Goal: Task Accomplishment & Management: Use online tool/utility

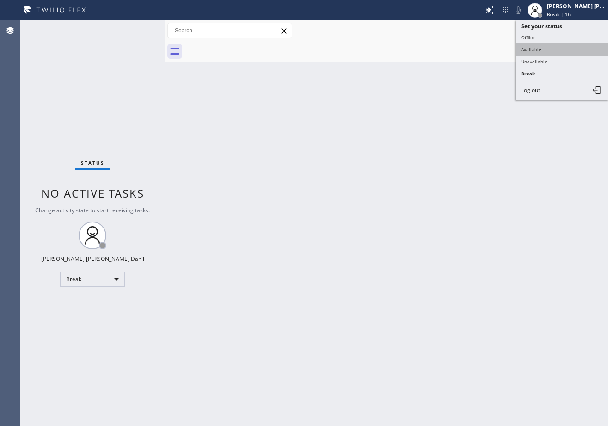
click at [550, 48] on button "Available" at bounding box center [561, 49] width 92 height 12
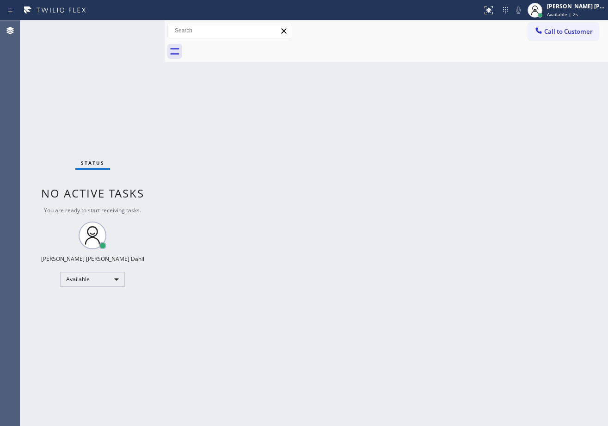
click at [360, 61] on div "Back to Dashboard Change Sender ID Customers Technicians Select a contact Outbo…" at bounding box center [385, 222] width 443 height 405
click at [418, 275] on div "Back to Dashboard Change Sender ID Customers Technicians Select a contact Outbo…" at bounding box center [385, 222] width 443 height 405
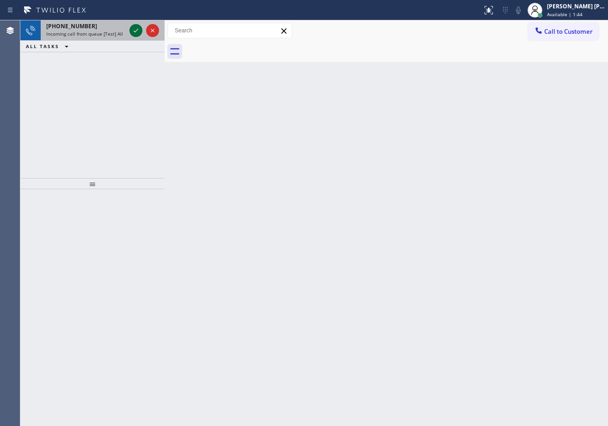
click at [137, 29] on icon at bounding box center [135, 30] width 11 height 11
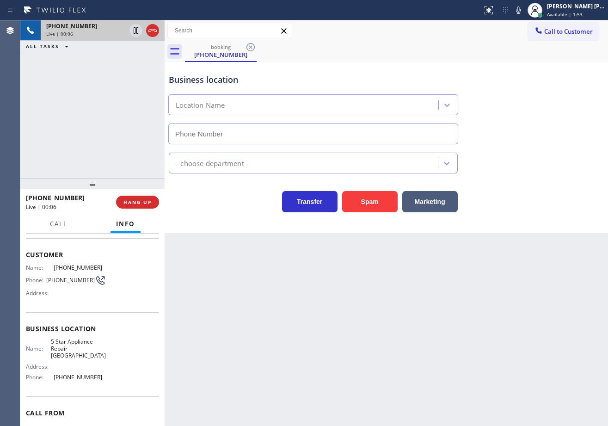
scroll to position [73, 0]
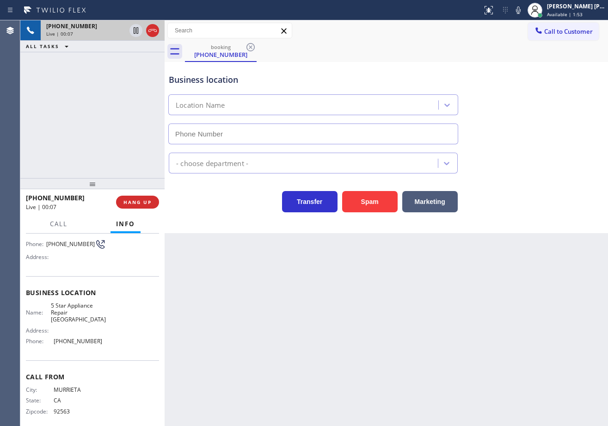
click at [286, 327] on div "Back to Dashboard Change Sender ID Customers Technicians Select a contact Outbo…" at bounding box center [385, 222] width 443 height 405
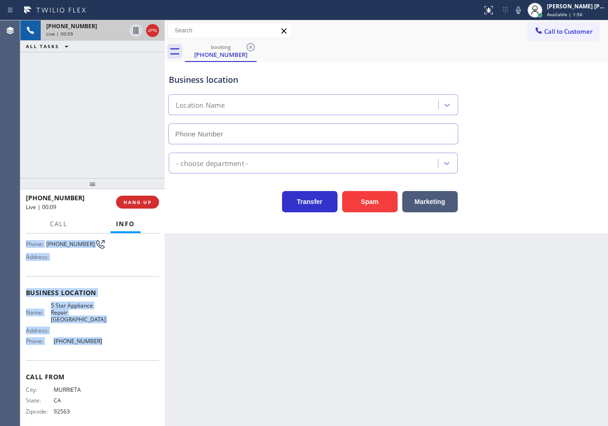
drag, startPoint x: 24, startPoint y: 290, endPoint x: 114, endPoint y: 349, distance: 107.4
click at [114, 349] on div "Context Queue: [Test] All Priority: 1 Customer Name: (951) 973-3914 Phone: (951…" at bounding box center [92, 329] width 144 height 192
copy div "Customer Name: (951) 973-3914 Phone: (951) 973-3914 Address: Business location …"
drag, startPoint x: 104, startPoint y: 128, endPoint x: 104, endPoint y: 158, distance: 29.6
click at [104, 128] on div "+19519733914 Live | 00:17 ALL TASKS ALL TASKS ACTIVE TASKS TASKS IN WRAP UP" at bounding box center [92, 99] width 144 height 158
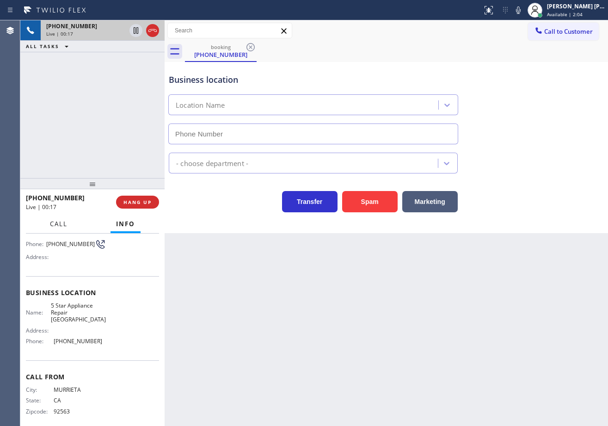
click at [51, 223] on span "Call" at bounding box center [59, 223] width 18 height 8
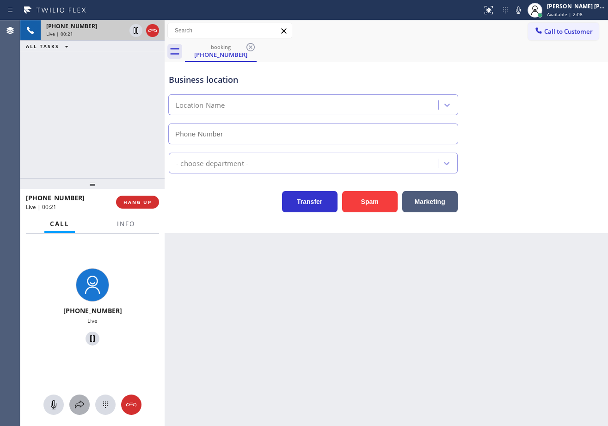
click at [78, 406] on icon at bounding box center [79, 404] width 11 height 11
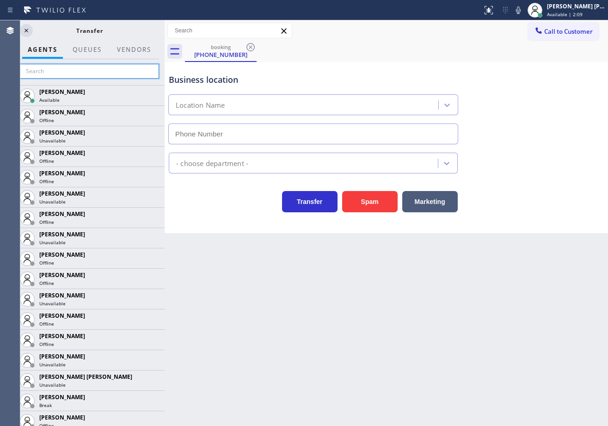
click at [108, 73] on input "text" at bounding box center [89, 71] width 139 height 15
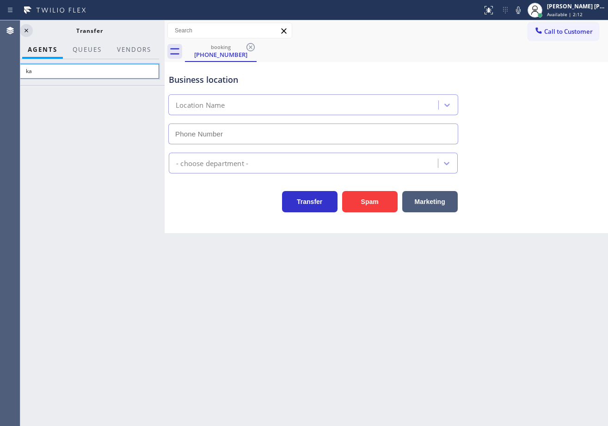
type input "k"
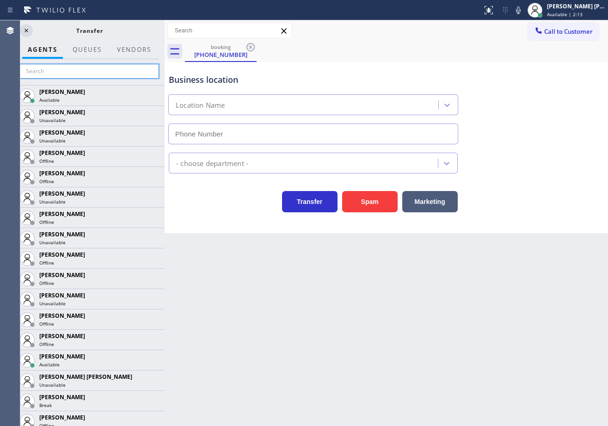
type input "(323) 745-1895"
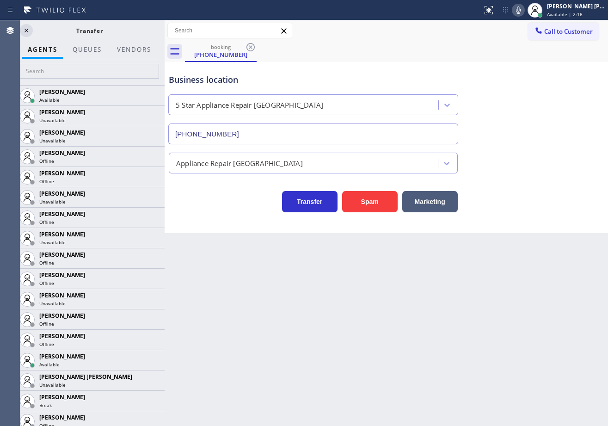
click at [524, 16] on button at bounding box center [517, 10] width 13 height 13
click at [87, 77] on input "text" at bounding box center [89, 71] width 139 height 15
type input "za"
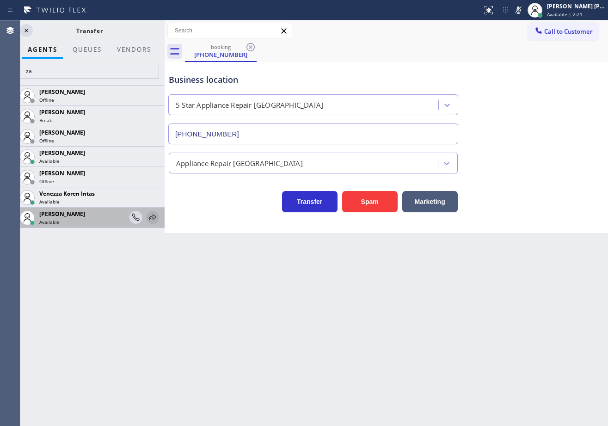
click at [151, 217] on icon at bounding box center [152, 217] width 11 height 11
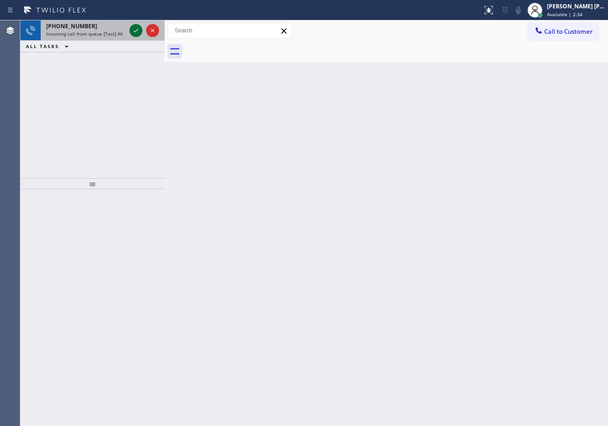
click at [137, 29] on icon at bounding box center [135, 30] width 11 height 11
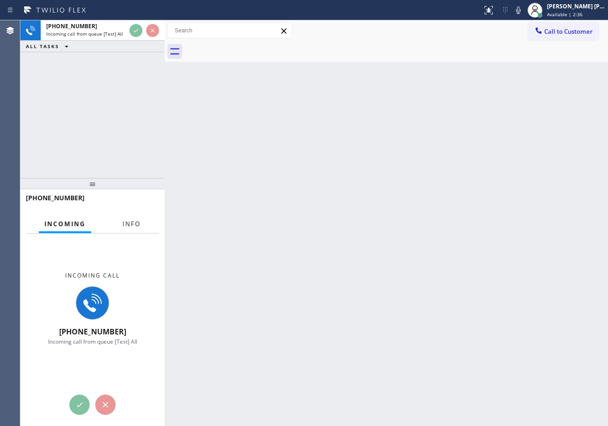
click at [134, 225] on span "Info" at bounding box center [131, 223] width 18 height 8
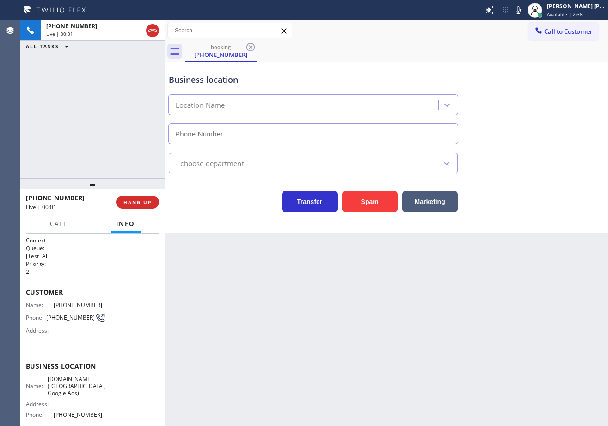
type input "(949) 844-5074"
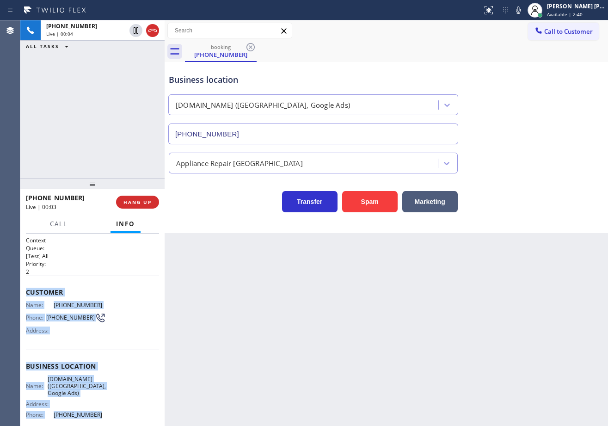
scroll to position [81, 0]
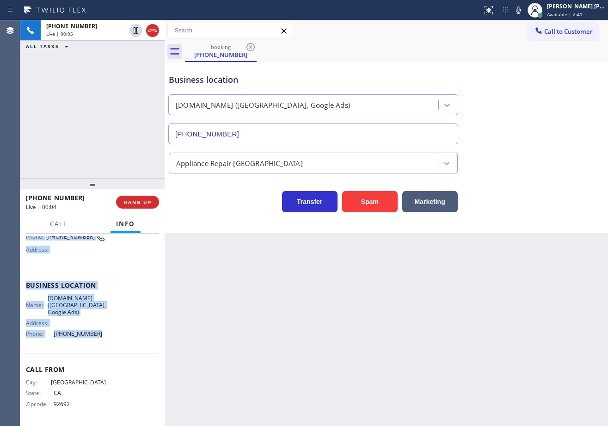
drag, startPoint x: 24, startPoint y: 290, endPoint x: 100, endPoint y: 347, distance: 94.3
click at [100, 347] on div "Context Queue: [Test] All Priority: 2 Customer Name: (949) 633-9729 Phone: (949…" at bounding box center [92, 329] width 144 height 192
copy div "Customer Name: (949) 633-9729 Phone: (949) 633-9729 Address: Business location …"
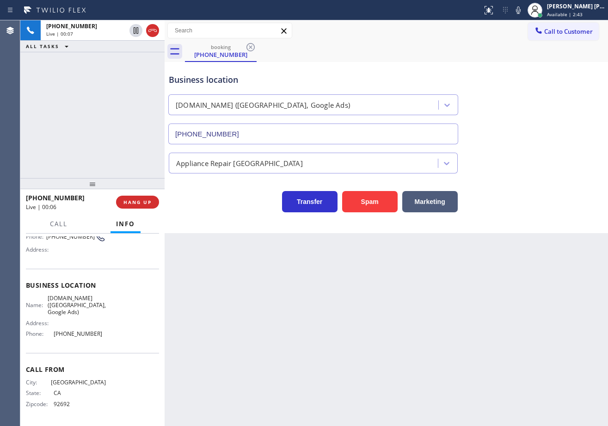
drag, startPoint x: 426, startPoint y: 335, endPoint x: 520, endPoint y: 306, distance: 98.1
click at [428, 335] on div "Back to Dashboard Change Sender ID Customers Technicians Select a contact Outbo…" at bounding box center [385, 222] width 443 height 405
drag, startPoint x: 91, startPoint y: 73, endPoint x: 88, endPoint y: 78, distance: 6.0
click at [91, 76] on div "+19496339729 Live | 00:13 ALL TASKS ALL TASKS ACTIVE TASKS TASKS IN WRAP UP" at bounding box center [92, 99] width 144 height 158
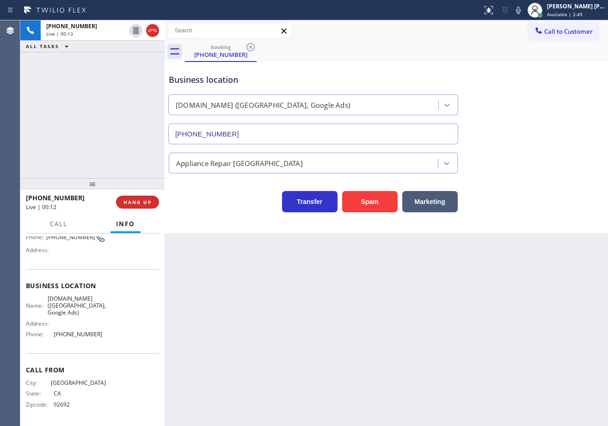
click at [89, 93] on div "+19496339729 Live | 00:13 ALL TASKS ALL TASKS ACTIVE TASKS TASKS IN WRAP UP" at bounding box center [92, 99] width 144 height 158
click at [89, 94] on div "+19496339729 Live | 00:13 ALL TASKS ALL TASKS ACTIVE TASKS TASKS IN WRAP UP" at bounding box center [92, 99] width 144 height 158
click at [104, 123] on div "+19496339729 Live | 00:13 ALL TASKS ALL TASKS ACTIVE TASKS TASKS IN WRAP UP" at bounding box center [92, 99] width 144 height 158
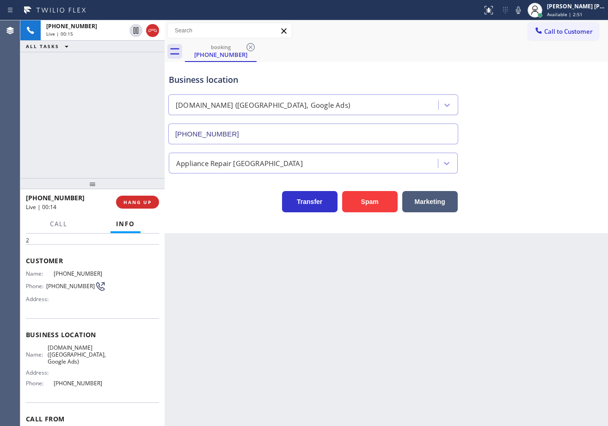
scroll to position [0, 0]
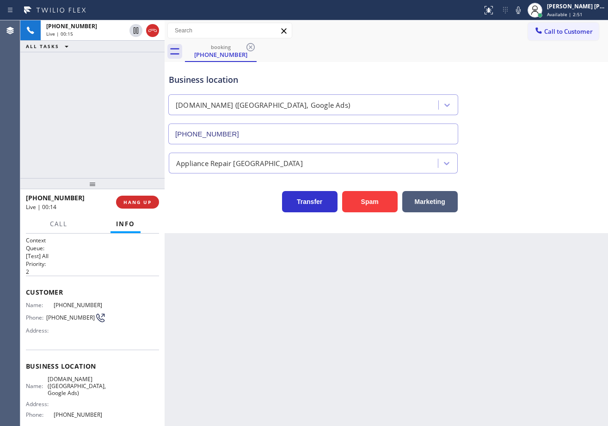
drag, startPoint x: 100, startPoint y: 84, endPoint x: 114, endPoint y: 136, distance: 54.0
click at [107, 105] on div "+19496339729 Live | 00:15 ALL TASKS ALL TASKS ACTIVE TASKS TASKS IN WRAP UP" at bounding box center [92, 99] width 144 height 158
click at [134, 203] on span "HANG UP" at bounding box center [137, 202] width 28 height 6
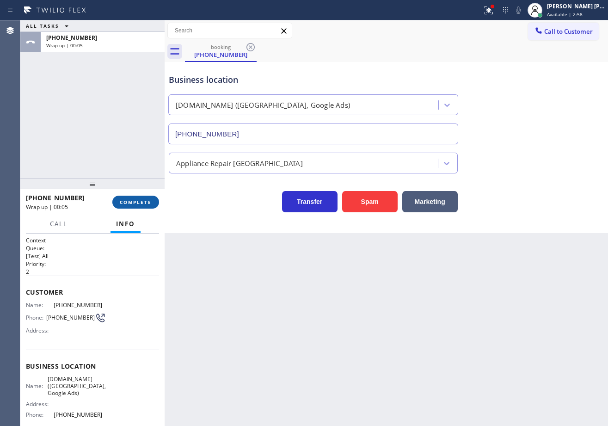
click at [141, 203] on span "COMPLETE" at bounding box center [136, 202] width 32 height 6
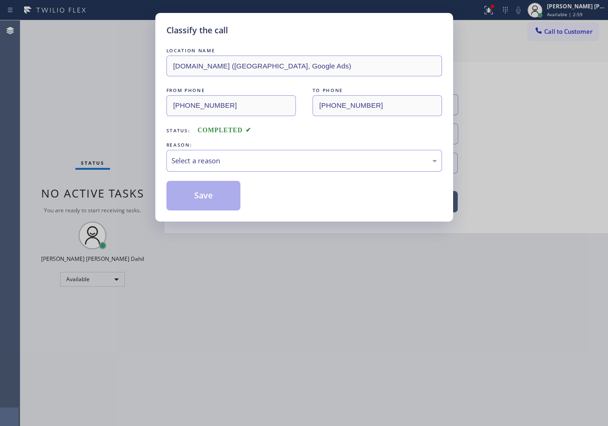
drag, startPoint x: 197, startPoint y: 141, endPoint x: 202, endPoint y: 185, distance: 44.2
click at [197, 143] on div "REASON:" at bounding box center [303, 145] width 275 height 10
click at [197, 164] on div "Select a reason" at bounding box center [303, 160] width 265 height 11
click at [203, 198] on button "Save" at bounding box center [203, 196] width 74 height 30
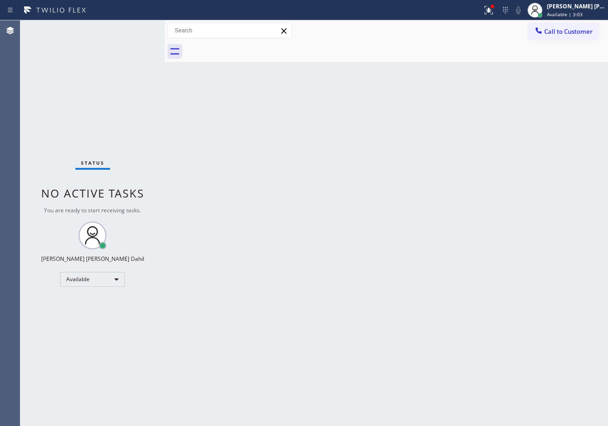
click at [214, 214] on div "Back to Dashboard Change Sender ID Customers Technicians Select a contact Outbo…" at bounding box center [385, 222] width 443 height 405
click at [231, 204] on div "Back to Dashboard Change Sender ID Customers Technicians Select a contact Outbo…" at bounding box center [385, 222] width 443 height 405
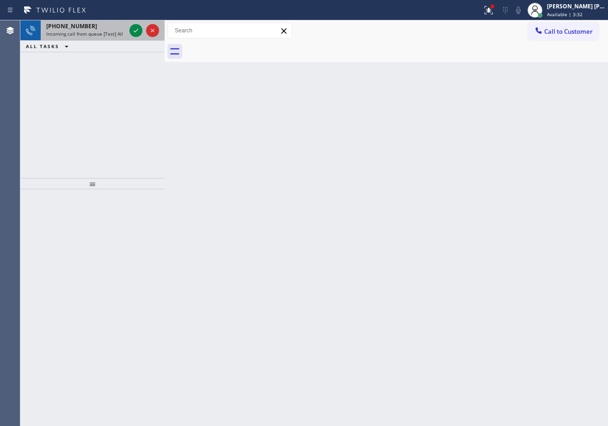
drag, startPoint x: 109, startPoint y: 33, endPoint x: 127, endPoint y: 29, distance: 18.4
click at [109, 32] on span "Incoming call from queue [Test] All" at bounding box center [84, 33] width 77 height 6
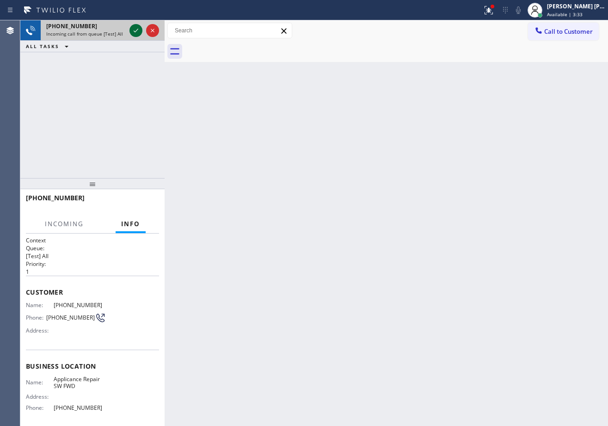
click at [136, 30] on icon at bounding box center [135, 30] width 11 height 11
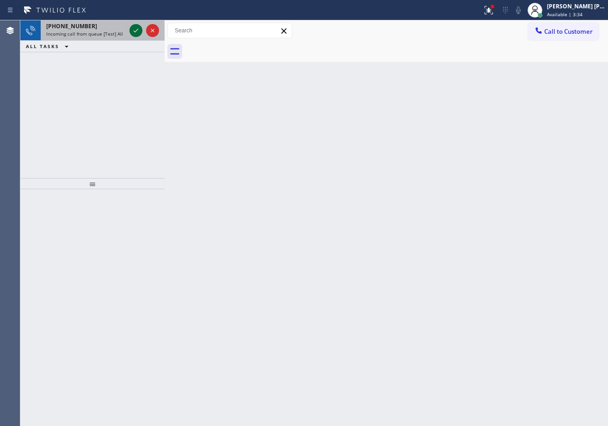
click at [132, 27] on icon at bounding box center [135, 30] width 11 height 11
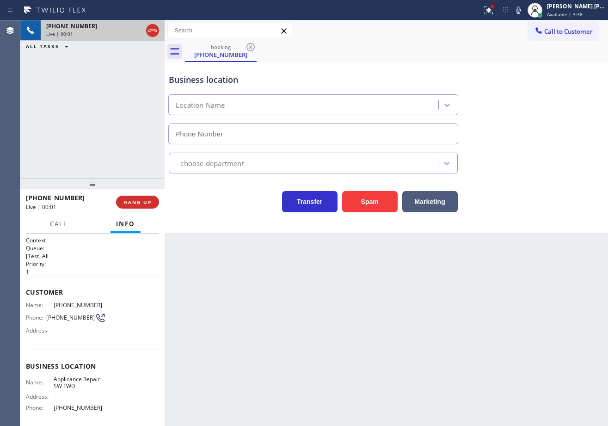
type input "(213) 566-9111"
click at [149, 203] on span "HANG UP" at bounding box center [137, 202] width 28 height 6
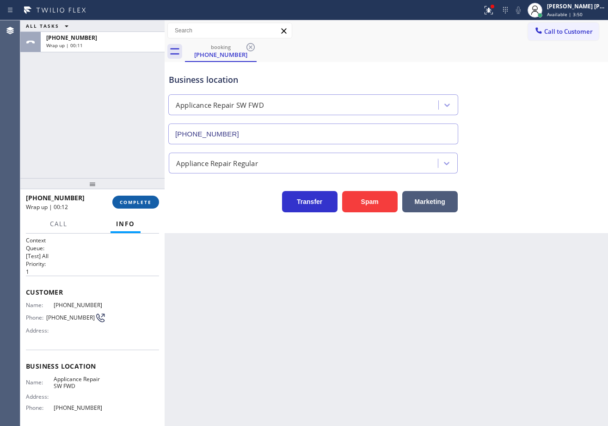
click at [113, 204] on button "COMPLETE" at bounding box center [135, 201] width 47 height 13
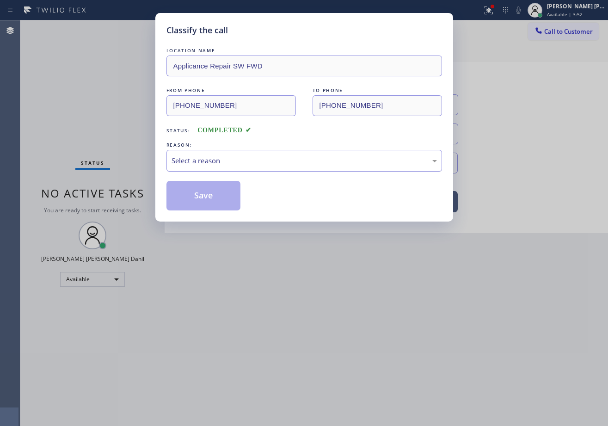
click at [228, 169] on div "Select a reason" at bounding box center [303, 161] width 275 height 22
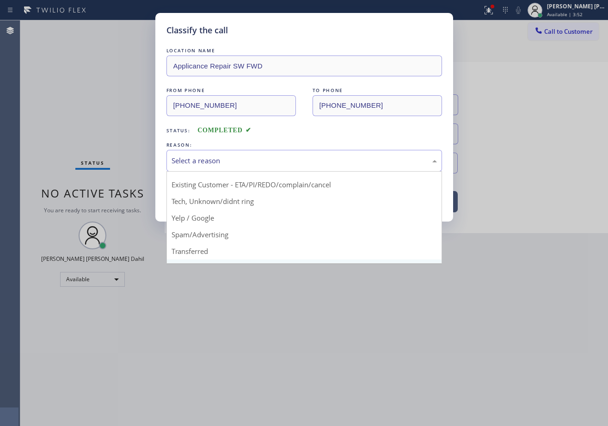
scroll to position [58, 0]
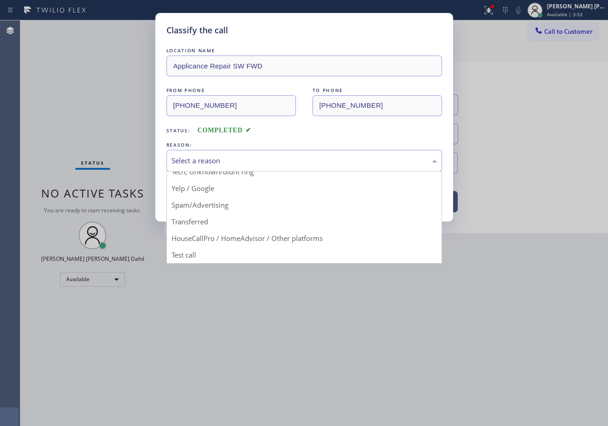
drag, startPoint x: 224, startPoint y: 203, endPoint x: 212, endPoint y: 182, distance: 24.6
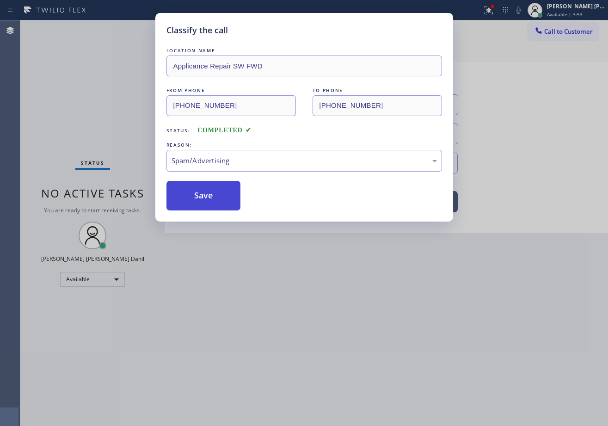
drag, startPoint x: 210, startPoint y: 180, endPoint x: 208, endPoint y: 189, distance: 8.6
click at [210, 181] on button "Save" at bounding box center [203, 196] width 74 height 30
click at [208, 186] on button "Save" at bounding box center [203, 196] width 74 height 30
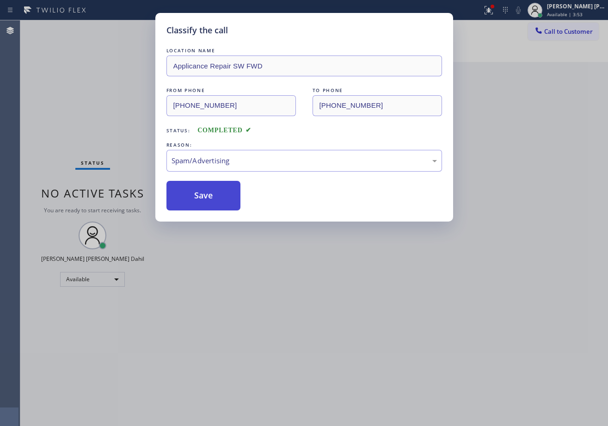
click at [208, 190] on button "Save" at bounding box center [203, 196] width 74 height 30
drag, startPoint x: 208, startPoint y: 190, endPoint x: 453, endPoint y: 424, distance: 338.6
click at [211, 195] on button "Save" at bounding box center [203, 196] width 74 height 30
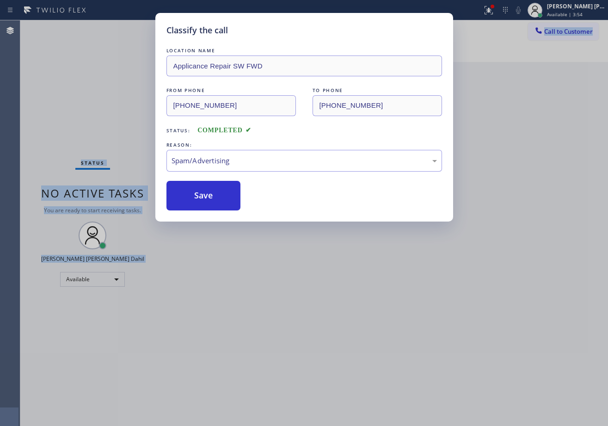
click at [435, 425] on html "Status report Issues detected These issues could affect your workflow. Please c…" at bounding box center [304, 213] width 608 height 426
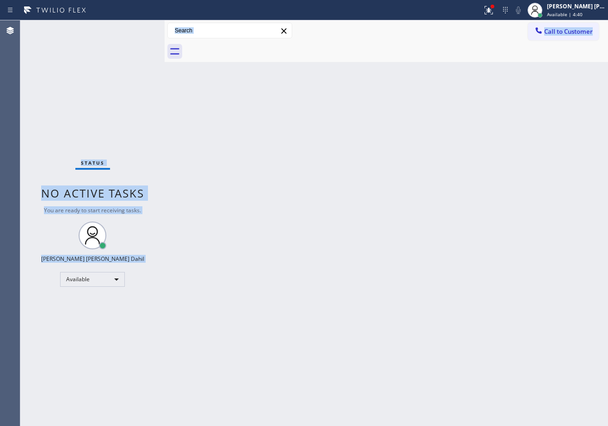
click at [388, 303] on div "Back to Dashboard Change Sender ID Customers Technicians Select a contact Outbo…" at bounding box center [385, 222] width 443 height 405
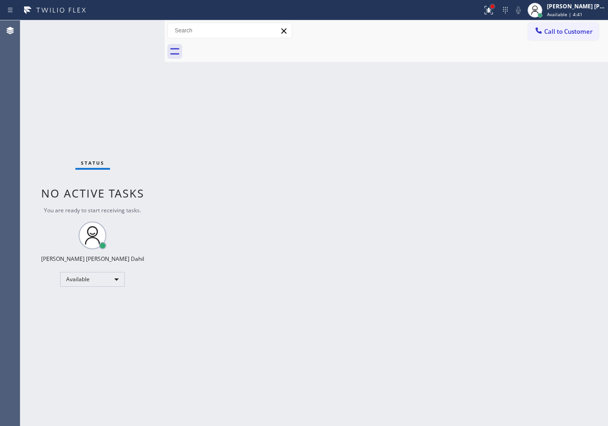
click at [495, 8] on div at bounding box center [492, 7] width 6 height 6
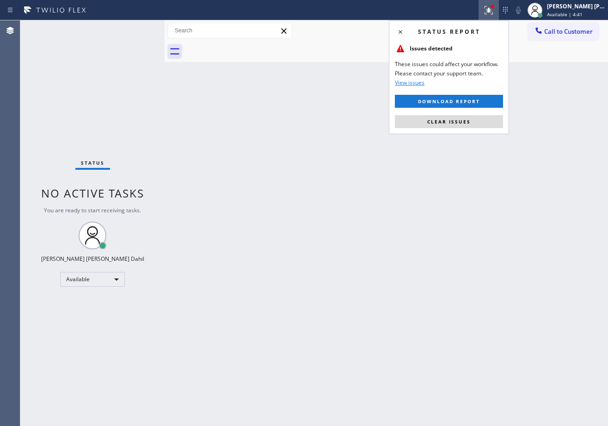
click at [472, 114] on div "Status report Issues detected These issues could affect your workflow. Please c…" at bounding box center [449, 77] width 120 height 114
click at [469, 128] on button "Clear issues" at bounding box center [449, 121] width 108 height 13
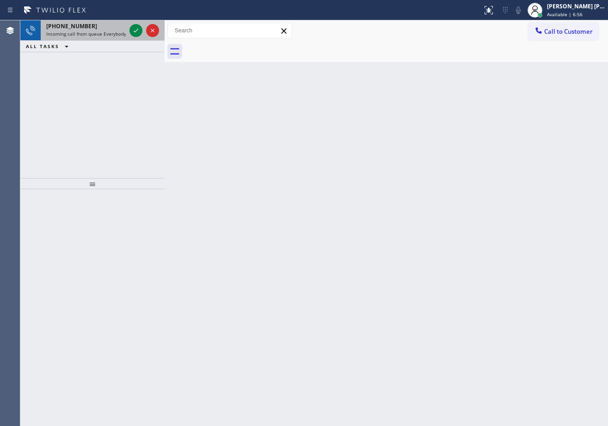
click at [108, 28] on div "+19253977842" at bounding box center [85, 26] width 79 height 8
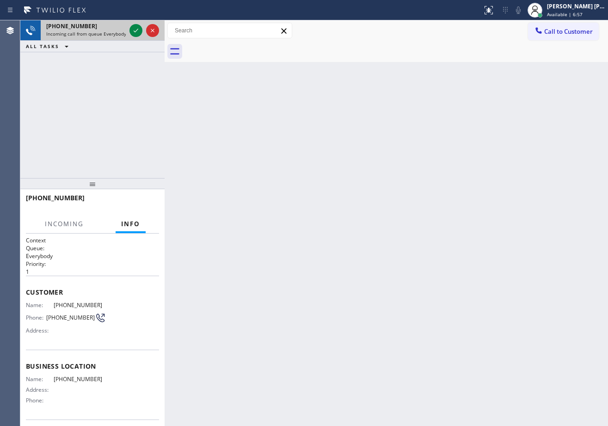
click at [108, 29] on div "+19253977842" at bounding box center [85, 26] width 79 height 8
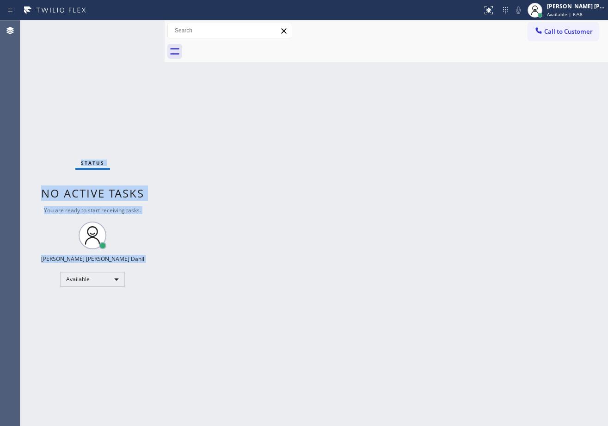
click at [130, 29] on div "Status No active tasks You are ready to start receiving tasks. [PERSON_NAME] [P…" at bounding box center [92, 222] width 144 height 405
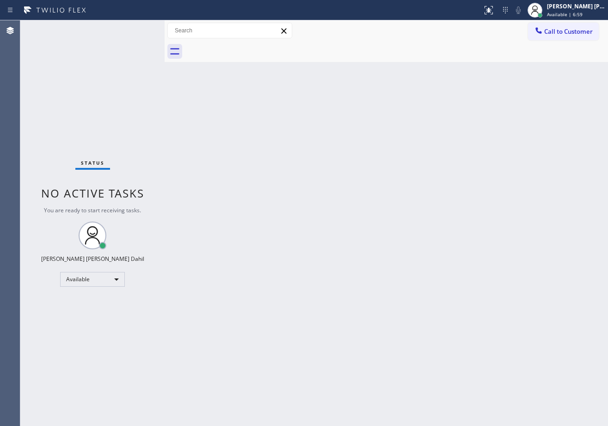
click at [130, 29] on div "Status No active tasks You are ready to start receiving tasks. [PERSON_NAME] [P…" at bounding box center [92, 222] width 144 height 405
drag, startPoint x: 130, startPoint y: 29, endPoint x: 137, endPoint y: 29, distance: 6.9
click at [134, 29] on div "Status No active tasks You are ready to start receiving tasks. [PERSON_NAME] [P…" at bounding box center [92, 222] width 144 height 405
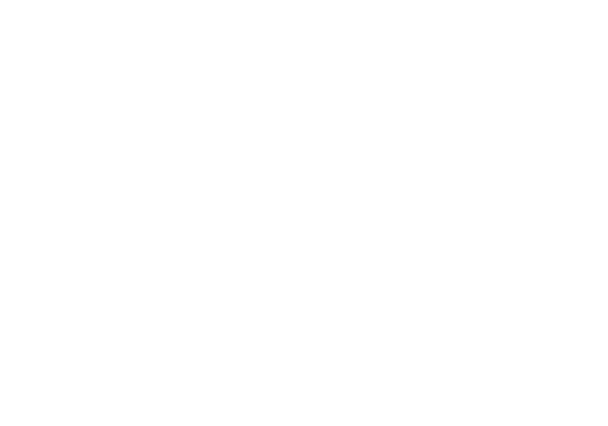
click at [137, 29] on div at bounding box center [304, 213] width 608 height 426
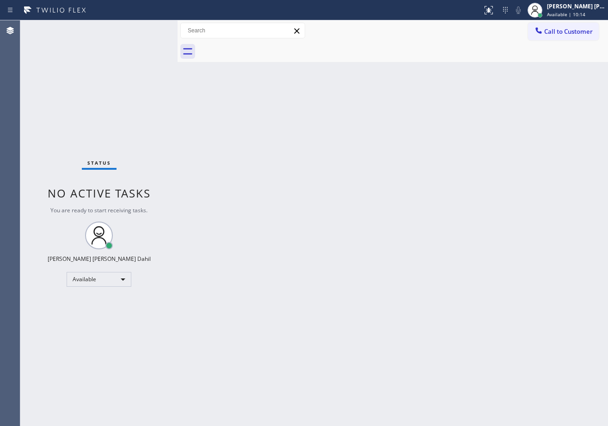
drag, startPoint x: 147, startPoint y: 30, endPoint x: 175, endPoint y: 43, distance: 30.8
click at [177, 43] on div at bounding box center [177, 222] width 0 height 405
click at [253, 196] on div "Back to Dashboard Change Sender ID Customers Technicians Select a contact Outbo…" at bounding box center [392, 222] width 430 height 405
click at [137, 29] on div "Status No active tasks You are ready to start receiving tasks. [PERSON_NAME] [P…" at bounding box center [98, 222] width 157 height 405
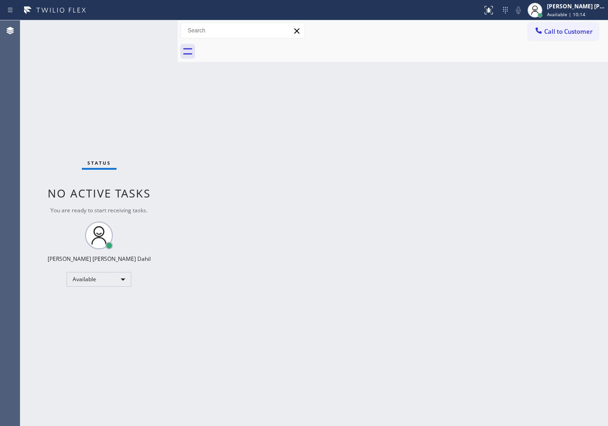
click at [137, 29] on div "Status No active tasks You are ready to start receiving tasks. [PERSON_NAME] [P…" at bounding box center [98, 222] width 157 height 405
click at [137, 27] on div "Status No active tasks You are ready to start receiving tasks. [PERSON_NAME] [P…" at bounding box center [98, 222] width 157 height 405
click at [137, 26] on div "Status No active tasks You are ready to start receiving tasks. [PERSON_NAME] [P…" at bounding box center [98, 222] width 157 height 405
click at [140, 28] on div "Status No active tasks You are ready to start receiving tasks. [PERSON_NAME] [P…" at bounding box center [98, 222] width 157 height 405
click at [137, 29] on div "Status No active tasks You are ready to start receiving tasks. [PERSON_NAME] [P…" at bounding box center [98, 222] width 157 height 405
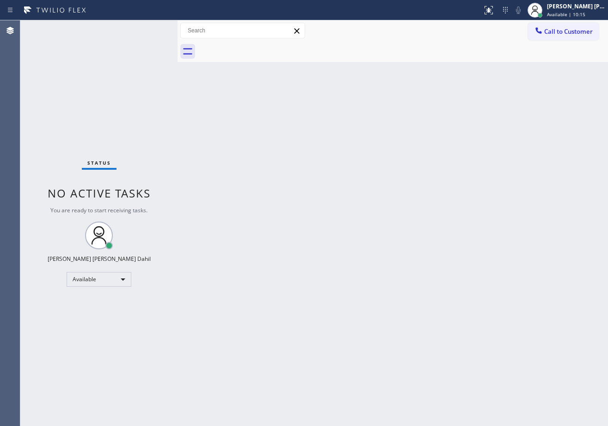
click at [137, 28] on div "Status No active tasks You are ready to start receiving tasks. [PERSON_NAME] [P…" at bounding box center [98, 222] width 157 height 405
click at [138, 29] on div "Status No active tasks You are ready to start receiving tasks. [PERSON_NAME] [P…" at bounding box center [98, 222] width 157 height 405
drag, startPoint x: 177, startPoint y: 31, endPoint x: 216, endPoint y: 138, distance: 113.7
click at [170, 35] on div at bounding box center [170, 222] width 0 height 405
click at [237, 165] on div "Back to Dashboard Change Sender ID Customers Technicians Select a contact Outbo…" at bounding box center [388, 222] width 438 height 405
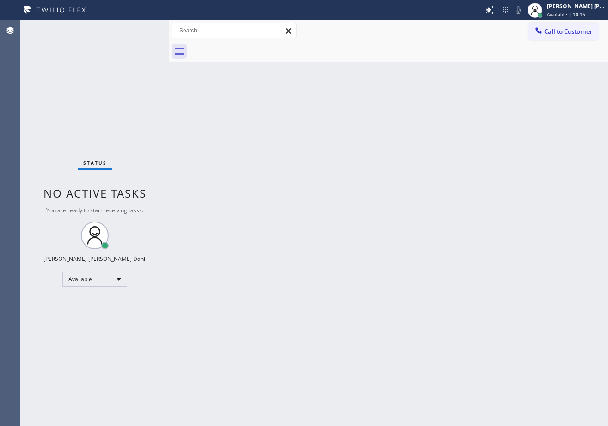
click at [137, 29] on div "Status No active tasks You are ready to start receiving tasks. [PERSON_NAME] [P…" at bounding box center [94, 222] width 149 height 405
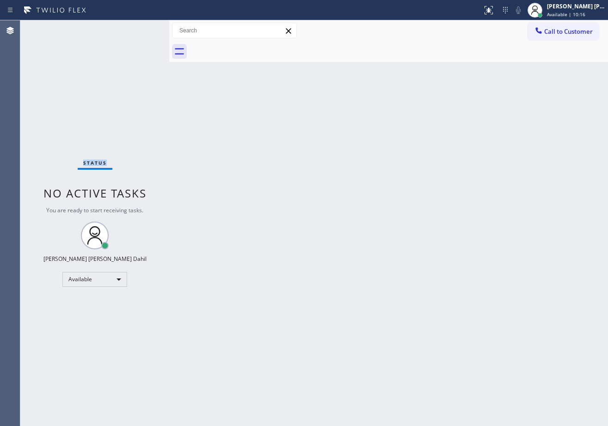
click at [137, 29] on div "Status No active tasks You are ready to start receiving tasks. [PERSON_NAME] [P…" at bounding box center [94, 222] width 149 height 405
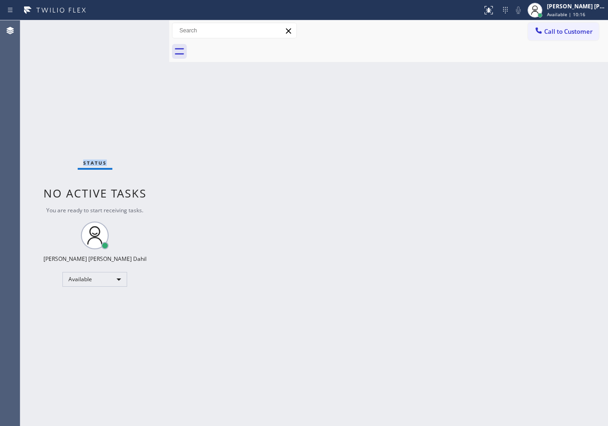
click at [137, 29] on div "Status No active tasks You are ready to start receiving tasks. [PERSON_NAME] [P…" at bounding box center [94, 222] width 149 height 405
click at [138, 28] on div "Status No active tasks You are ready to start receiving tasks. [PERSON_NAME] [P…" at bounding box center [94, 222] width 149 height 405
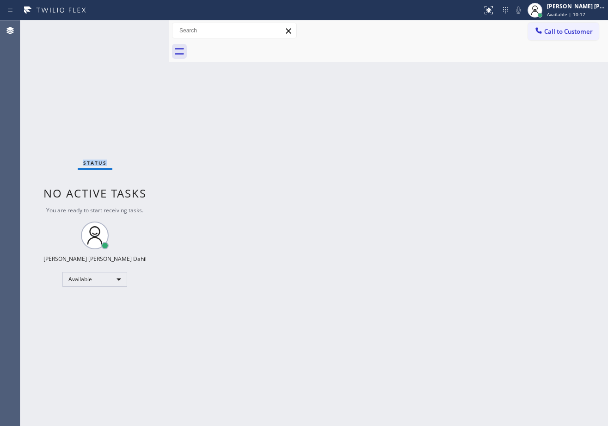
click at [140, 30] on div "Status No active tasks You are ready to start receiving tasks. [PERSON_NAME] [P…" at bounding box center [94, 222] width 149 height 405
click at [137, 29] on div "Status No active tasks You are ready to start receiving tasks. [PERSON_NAME] [P…" at bounding box center [94, 222] width 149 height 405
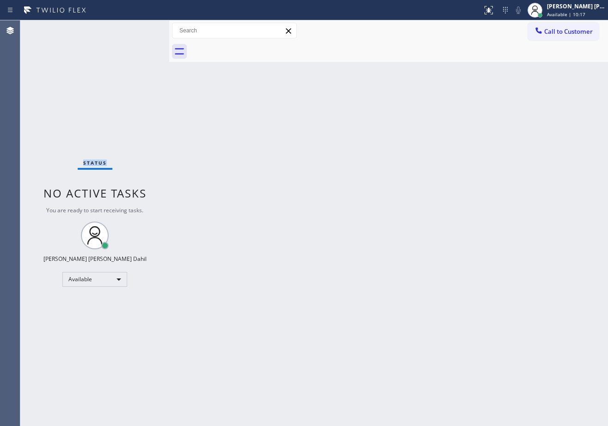
click at [137, 29] on div "Status No active tasks You are ready to start receiving tasks. [PERSON_NAME] [P…" at bounding box center [94, 222] width 149 height 405
click at [168, 33] on div at bounding box center [168, 222] width 0 height 405
click at [205, 112] on div "Back to Dashboard Change Sender ID Customers Technicians Select a contact Outbo…" at bounding box center [388, 222] width 440 height 405
click at [137, 29] on div "Status No active tasks You are ready to start receiving tasks. [PERSON_NAME] [P…" at bounding box center [93, 222] width 147 height 405
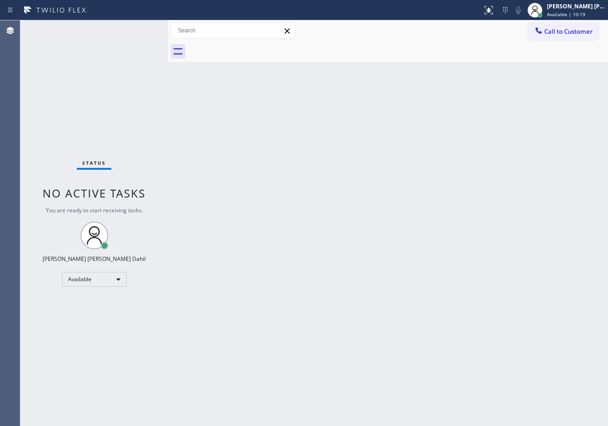
click at [137, 29] on div "Status No active tasks You are ready to start receiving tasks. [PERSON_NAME] [P…" at bounding box center [93, 222] width 147 height 405
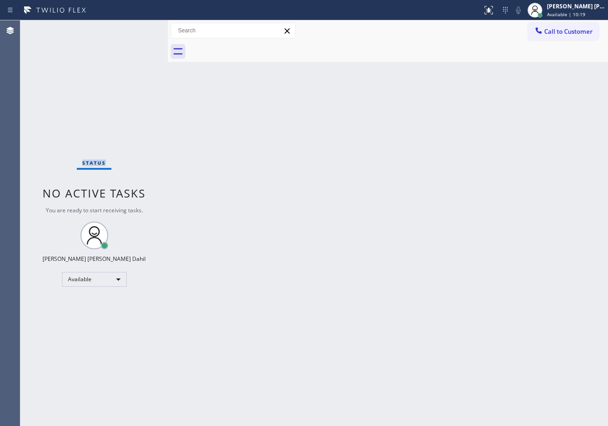
click at [137, 29] on div "Status No active tasks You are ready to start receiving tasks. [PERSON_NAME] [P…" at bounding box center [93, 222] width 147 height 405
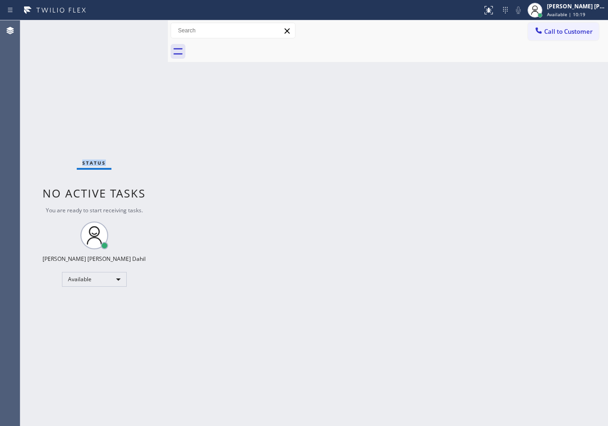
click at [137, 29] on div "Status No active tasks You are ready to start receiving tasks. [PERSON_NAME] [P…" at bounding box center [93, 222] width 147 height 405
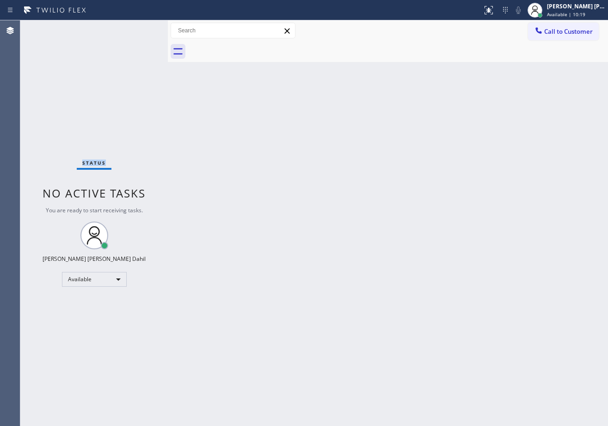
click at [137, 29] on div "Status No active tasks You are ready to start receiving tasks. [PERSON_NAME] [P…" at bounding box center [93, 222] width 147 height 405
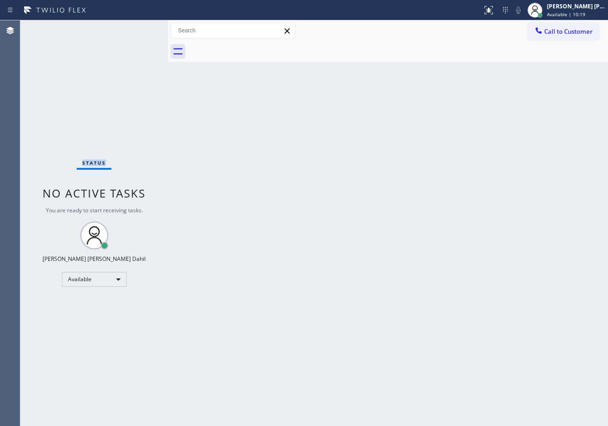
click at [137, 29] on div "Status No active tasks You are ready to start receiving tasks. [PERSON_NAME] [P…" at bounding box center [93, 222] width 147 height 405
click at [262, 147] on div "Back to Dashboard Change Sender ID Customers Technicians Select a contact Outbo…" at bounding box center [388, 222] width 440 height 405
click at [265, 146] on div "Back to Dashboard Change Sender ID Customers Technicians Select a contact Outbo…" at bounding box center [388, 222] width 440 height 405
click at [137, 29] on div "Status No active tasks You are ready to start receiving tasks. [PERSON_NAME] [P…" at bounding box center [93, 222] width 147 height 405
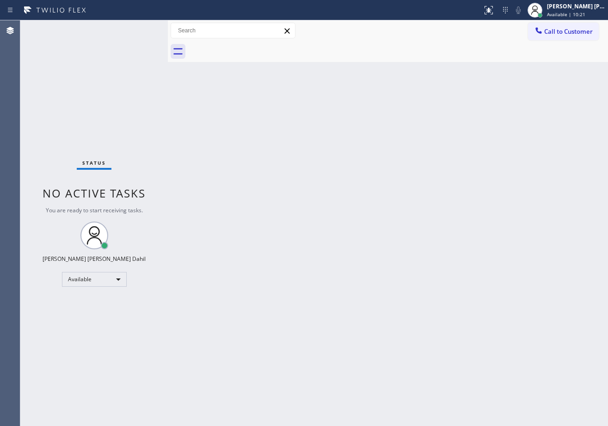
click at [137, 29] on div "Status No active tasks You are ready to start receiving tasks. [PERSON_NAME] [P…" at bounding box center [93, 222] width 147 height 405
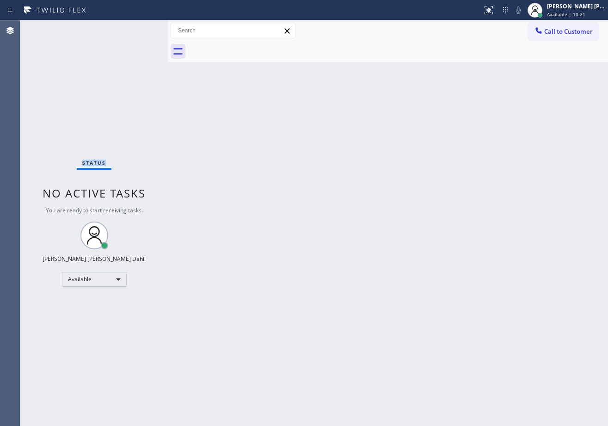
click at [137, 29] on div "Status No active tasks You are ready to start receiving tasks. [PERSON_NAME] [P…" at bounding box center [93, 222] width 147 height 405
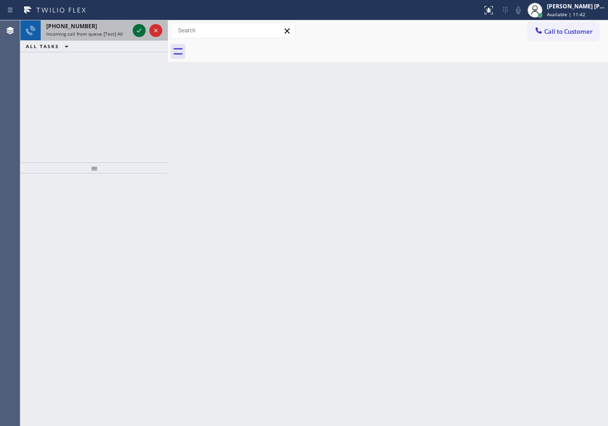
click at [137, 29] on icon at bounding box center [139, 30] width 11 height 11
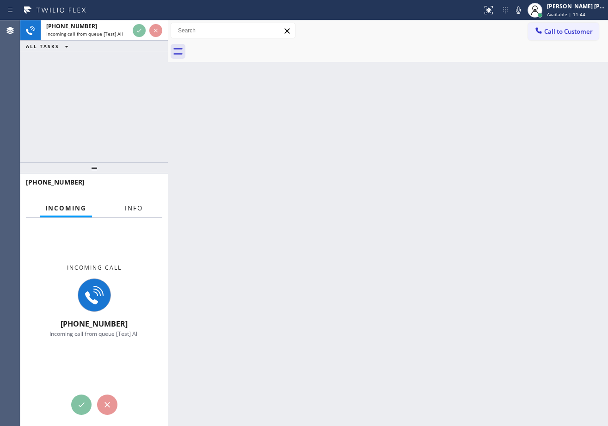
click at [134, 206] on span "Info" at bounding box center [134, 208] width 18 height 8
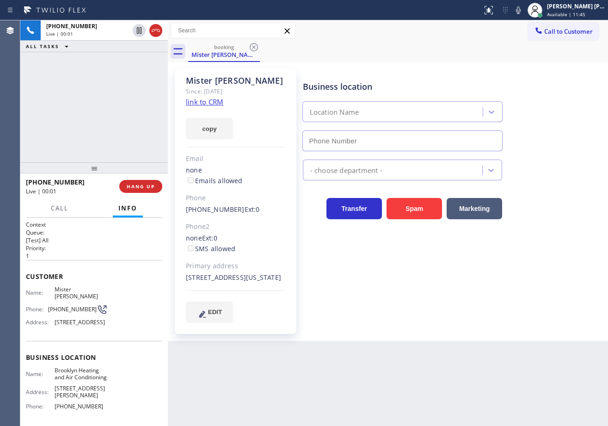
type input "[PHONE_NUMBER]"
click at [201, 104] on link "link to CRM" at bounding box center [204, 101] width 37 height 9
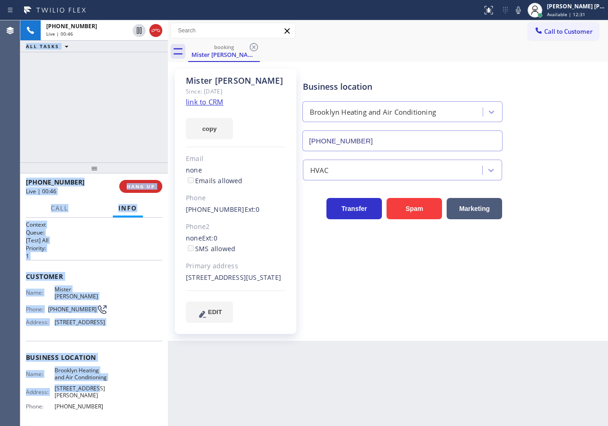
drag, startPoint x: 21, startPoint y: 274, endPoint x: 100, endPoint y: 396, distance: 145.3
click at [99, 397] on div "Agent Desktop [PHONE_NUMBER] Live | 00:46 ALL TASKS ALL TASKS ACTIVE TASKS TASK…" at bounding box center [304, 222] width 608 height 405
click at [110, 258] on p "1" at bounding box center [94, 256] width 136 height 8
click at [86, 259] on p "1" at bounding box center [94, 256] width 136 height 8
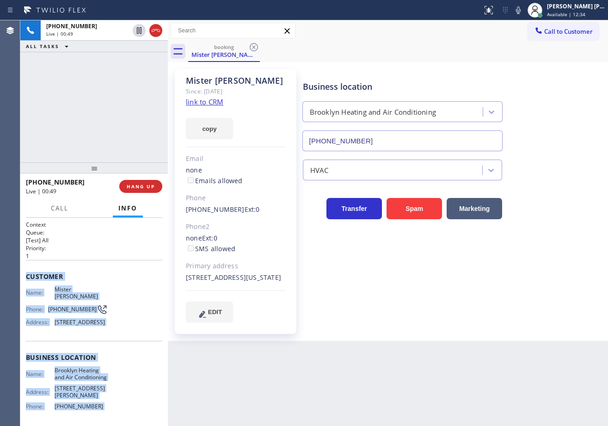
scroll to position [79, 0]
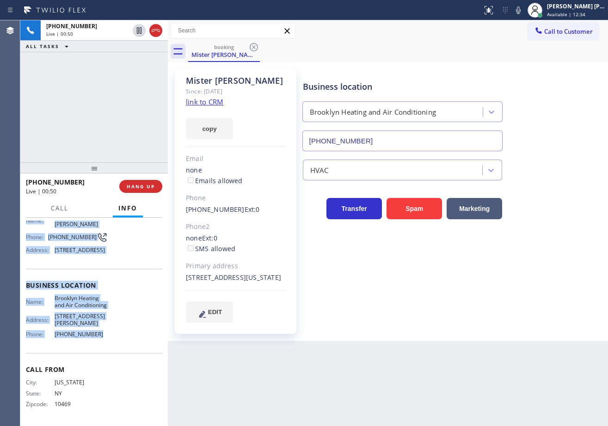
drag, startPoint x: 74, startPoint y: 433, endPoint x: 583, endPoint y: 173, distance: 570.9
click at [97, 337] on div "Context Queue: [Test] All Priority: 1 Customer Name: Mister [PERSON_NAME] Phone…" at bounding box center [93, 322] width 147 height 208
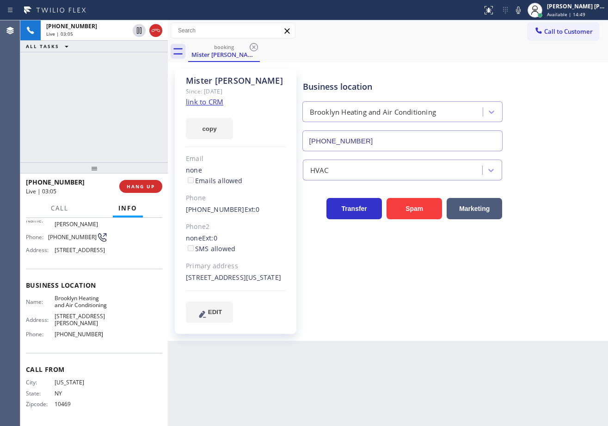
click at [111, 98] on div "[PHONE_NUMBER] Live | 03:05 ALL TASKS ALL TASKS ACTIVE TASKS TASKS IN WRAP UP" at bounding box center [93, 91] width 147 height 142
click at [110, 98] on div "[PHONE_NUMBER] Live | 03:05 ALL TASKS ALL TASKS ACTIVE TASKS TASKS IN WRAP UP" at bounding box center [93, 91] width 147 height 142
click at [520, 11] on icon at bounding box center [518, 9] width 5 height 7
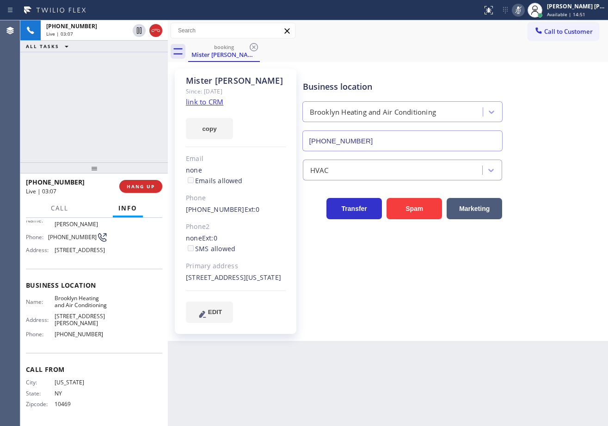
click at [513, 34] on div "Call to Customer Outbound call Location Search location Your caller id phone nu…" at bounding box center [388, 31] width 440 height 16
click at [135, 31] on icon at bounding box center [139, 30] width 11 height 11
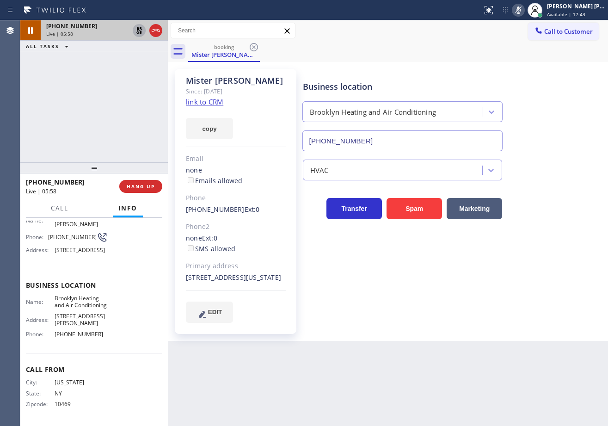
click at [134, 28] on icon at bounding box center [139, 30] width 11 height 11
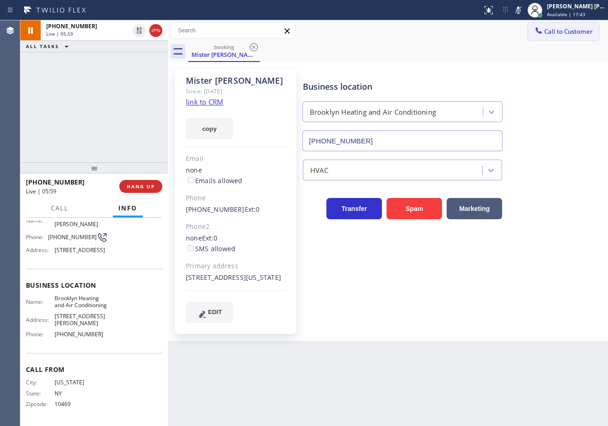
drag, startPoint x: 525, startPoint y: 12, endPoint x: 529, endPoint y: 29, distance: 17.4
click at [523, 12] on icon at bounding box center [517, 10] width 11 height 11
click at [529, 29] on button "Call to Customer" at bounding box center [563, 32] width 71 height 18
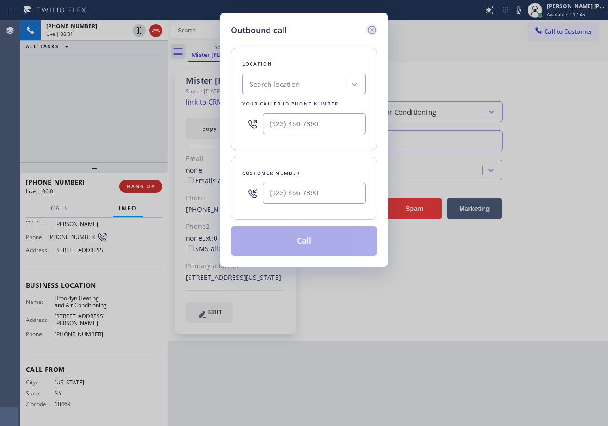
click at [372, 31] on icon at bounding box center [371, 29] width 11 height 11
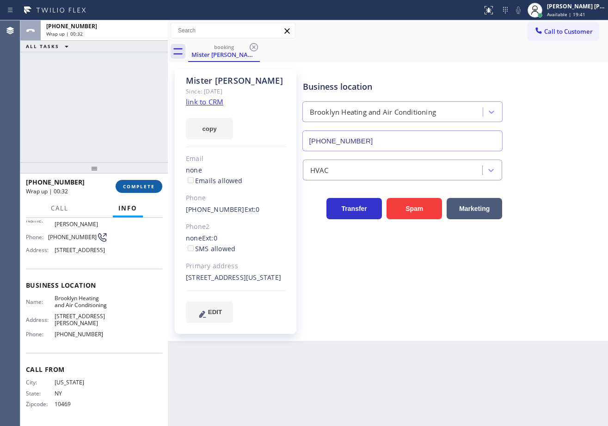
click at [138, 188] on span "COMPLETE" at bounding box center [139, 186] width 32 height 6
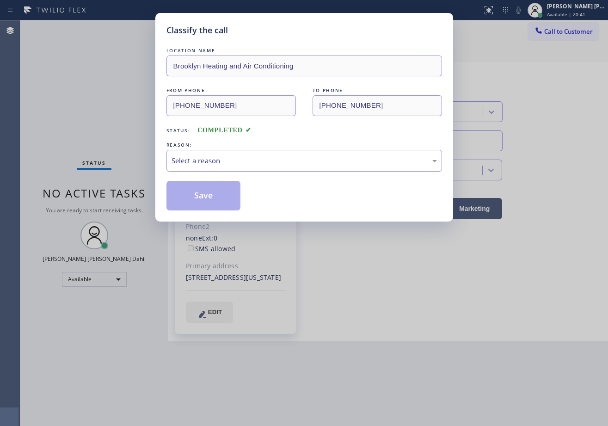
click at [242, 158] on div "Select a reason" at bounding box center [303, 160] width 265 height 11
click at [219, 198] on button "Save" at bounding box center [203, 196] width 74 height 30
drag, startPoint x: 219, startPoint y: 198, endPoint x: 588, endPoint y: 149, distance: 371.9
click at [219, 197] on button "Save" at bounding box center [203, 196] width 74 height 30
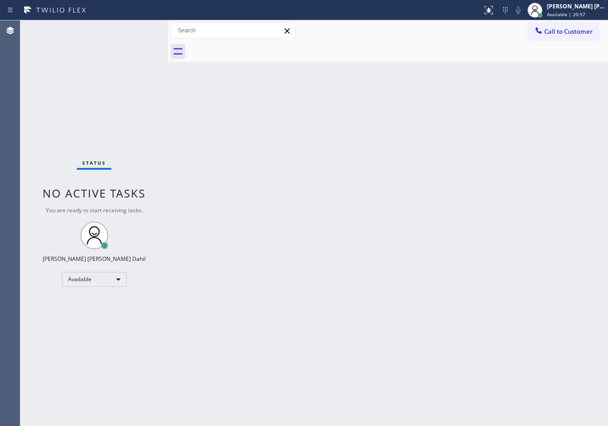
click at [328, 62] on div "Back to Dashboard Change Sender ID Customers Technicians Select a contact Outbo…" at bounding box center [388, 222] width 440 height 405
click at [368, 140] on div "Back to Dashboard Change Sender ID Customers Technicians Select a contact Outbo…" at bounding box center [388, 222] width 440 height 405
drag, startPoint x: 395, startPoint y: 122, endPoint x: 433, endPoint y: 171, distance: 61.9
click at [396, 123] on div "Back to Dashboard Change Sender ID Customers Technicians Select a contact Outbo…" at bounding box center [388, 222] width 440 height 405
click at [516, 358] on div "Back to Dashboard Change Sender ID Customers Technicians Select a contact Outbo…" at bounding box center [388, 222] width 440 height 405
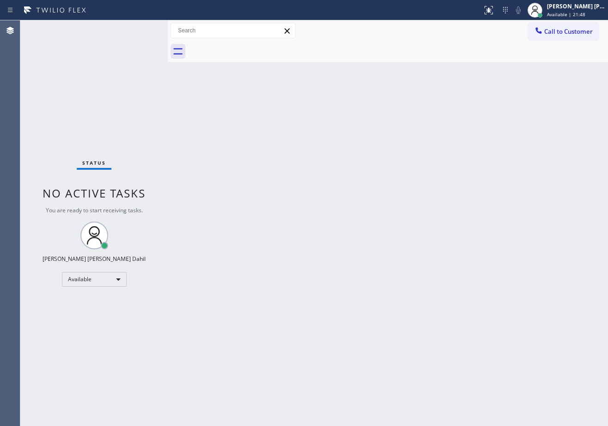
click at [260, 213] on div "Back to Dashboard Change Sender ID Customers Technicians Select a contact Outbo…" at bounding box center [388, 222] width 440 height 405
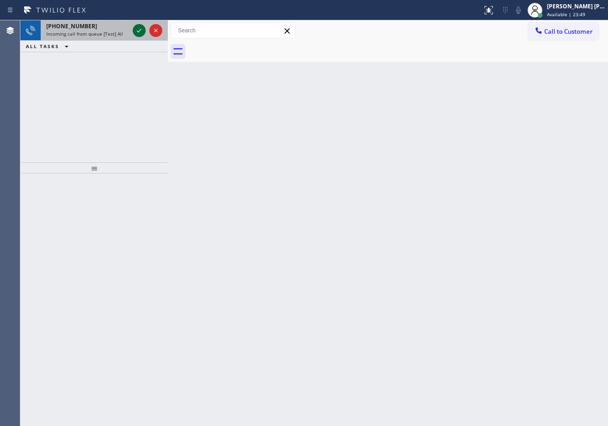
click at [137, 29] on icon at bounding box center [139, 30] width 11 height 11
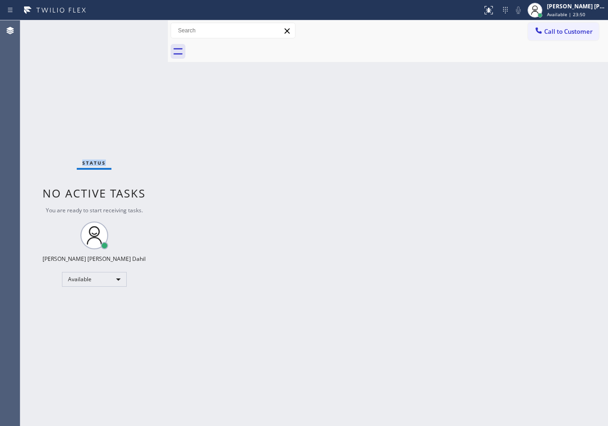
click at [137, 29] on div "Status No active tasks You are ready to start receiving tasks. [PERSON_NAME] [P…" at bounding box center [93, 222] width 147 height 405
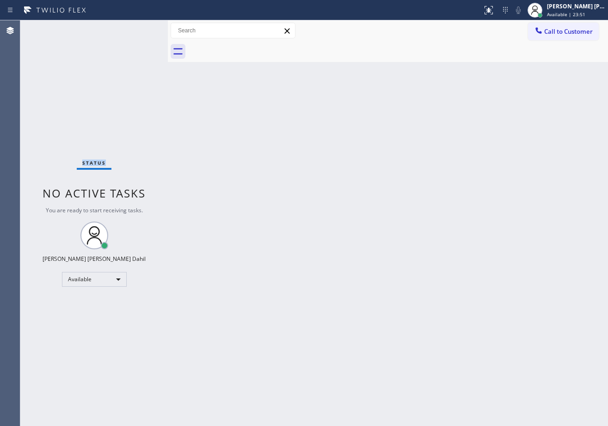
click at [137, 29] on div "Status No active tasks You are ready to start receiving tasks. [PERSON_NAME] [P…" at bounding box center [93, 222] width 147 height 405
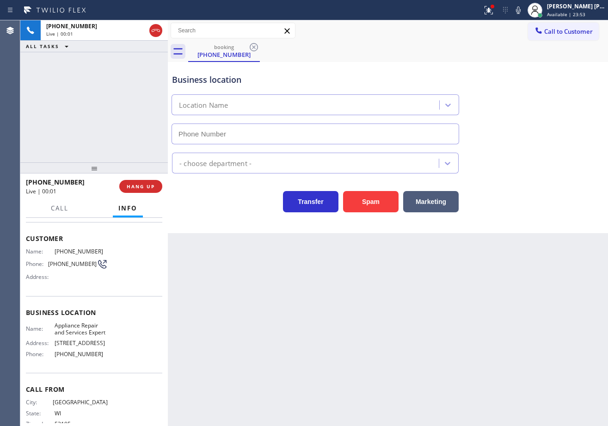
type input "[PHONE_NUMBER]"
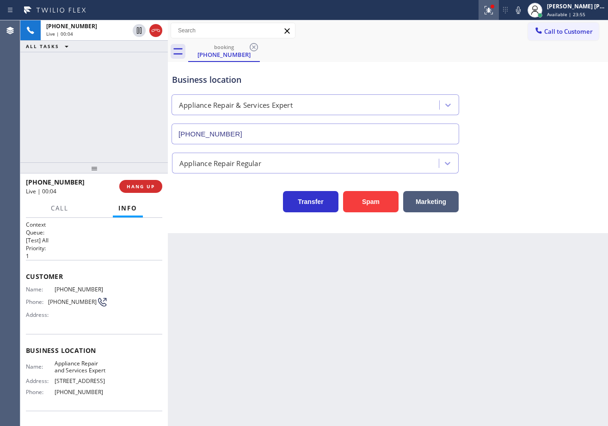
click at [494, 12] on icon at bounding box center [488, 10] width 11 height 11
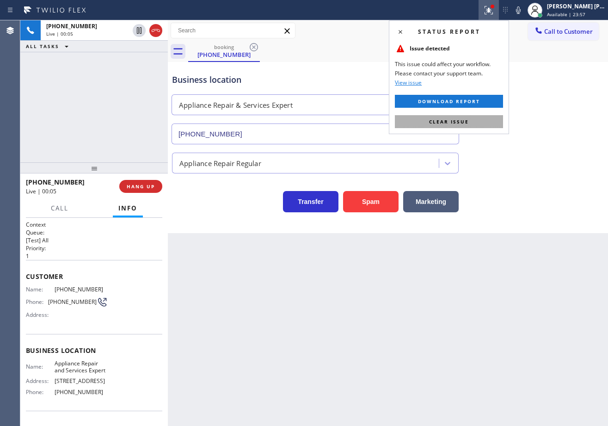
click at [480, 118] on button "Clear issue" at bounding box center [449, 121] width 108 height 13
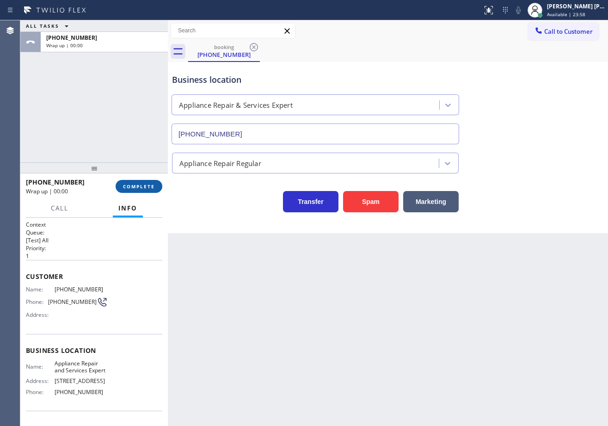
click at [132, 180] on button "COMPLETE" at bounding box center [139, 186] width 47 height 13
click at [133, 183] on div "Classify the call LOCATION NAME Brooklyn Heating and Air Conditioning FROM PHON…" at bounding box center [313, 222] width 587 height 405
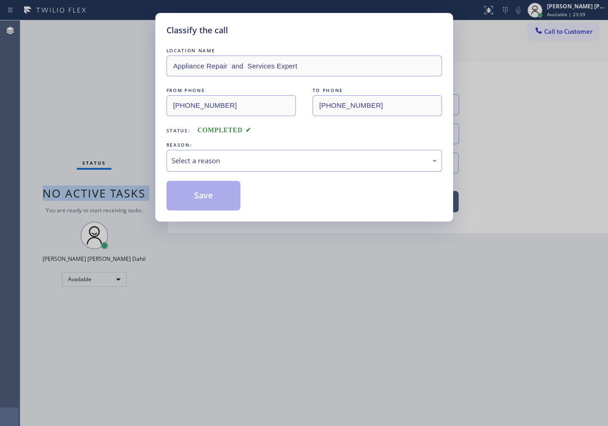
drag, startPoint x: 217, startPoint y: 156, endPoint x: 219, endPoint y: 169, distance: 13.1
click at [218, 156] on div "Select a reason" at bounding box center [303, 160] width 265 height 11
click at [208, 203] on button "Save" at bounding box center [203, 196] width 74 height 30
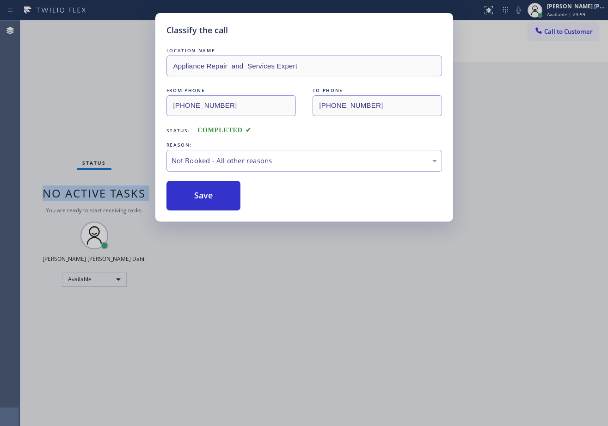
click at [208, 203] on button "Save" at bounding box center [203, 196] width 74 height 30
drag, startPoint x: 339, startPoint y: 325, endPoint x: 405, endPoint y: 346, distance: 69.7
click at [352, 329] on div "Classify the call LOCATION NAME Appliance Repair and Services Expert FROM PHONE…" at bounding box center [304, 213] width 608 height 426
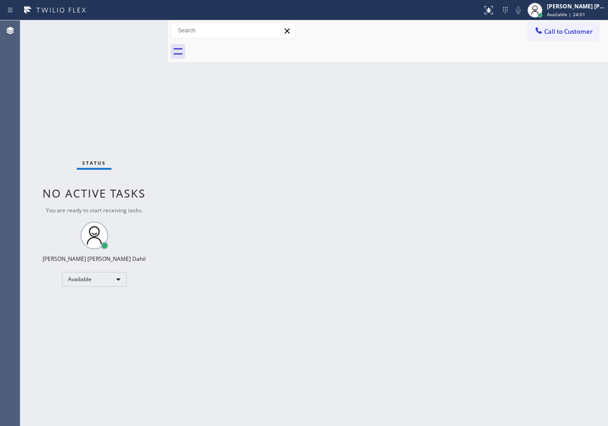
click at [265, 118] on div "Back to Dashboard Change Sender ID Customers Technicians Select a contact Outbo…" at bounding box center [388, 222] width 440 height 405
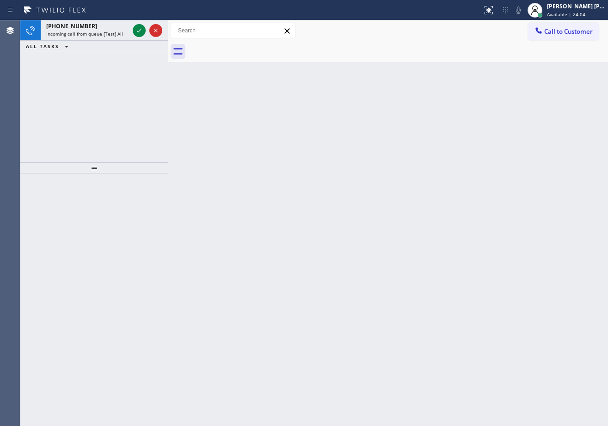
drag, startPoint x: 512, startPoint y: 383, endPoint x: 502, endPoint y: 380, distance: 11.0
click at [512, 383] on div "Back to Dashboard Change Sender ID Customers Technicians Select a contact Outbo…" at bounding box center [388, 222] width 440 height 405
click at [121, 32] on div "Incoming call from queue [Test] All" at bounding box center [87, 33] width 83 height 6
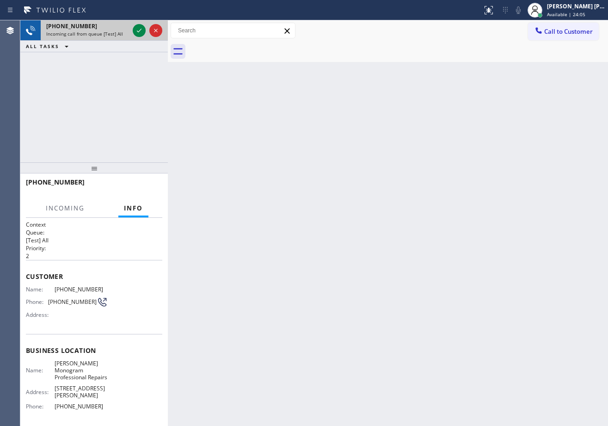
click at [121, 32] on span "Incoming call from queue [Test] All" at bounding box center [84, 33] width 77 height 6
click at [136, 31] on icon at bounding box center [139, 30] width 11 height 11
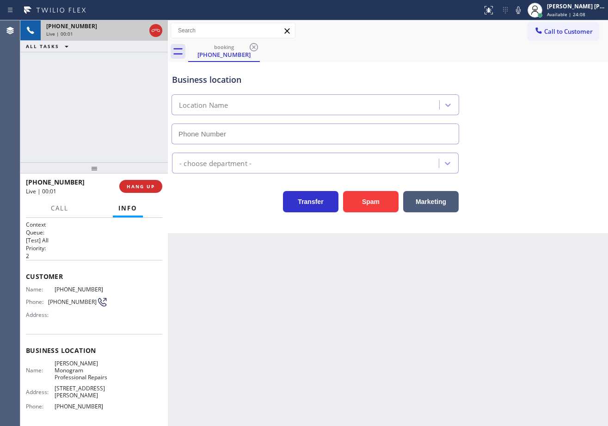
type input "[PHONE_NUMBER]"
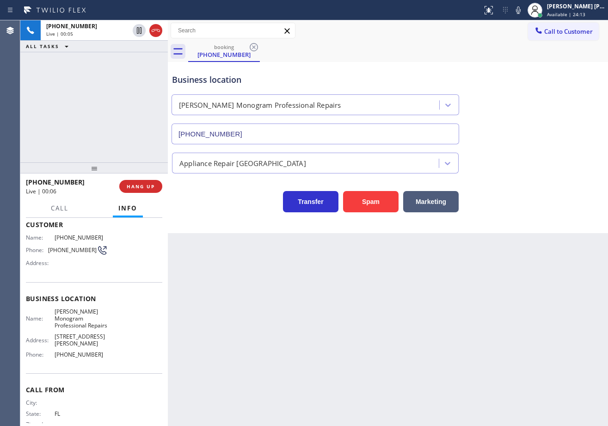
scroll to position [72, 0]
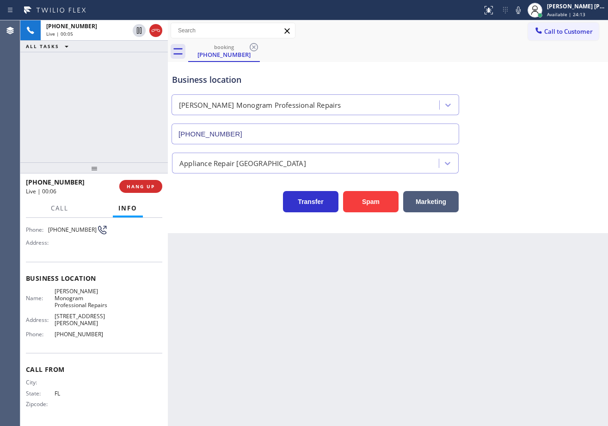
click at [280, 334] on div "Back to Dashboard Change Sender ID Customers Technicians Select a contact Outbo…" at bounding box center [388, 222] width 440 height 405
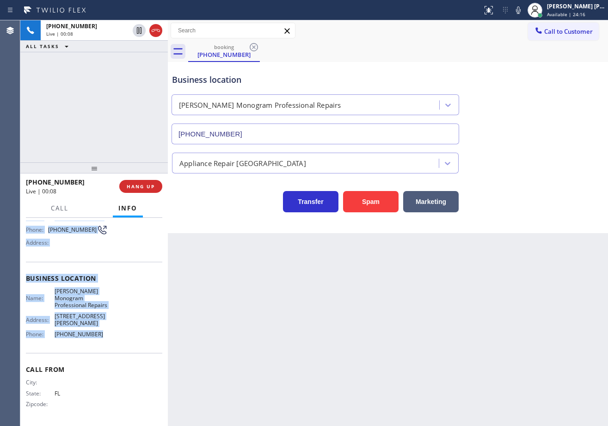
drag, startPoint x: 24, startPoint y: 274, endPoint x: 100, endPoint y: 334, distance: 97.1
click at [100, 334] on div "Context Queue: [Test] All Priority: 2 Customer Name: [PHONE_NUMBER] Phone: [PHO…" at bounding box center [93, 322] width 147 height 208
copy div "Customer Name: [PHONE_NUMBER] Phone: [PHONE_NUMBER] Address: Business location …"
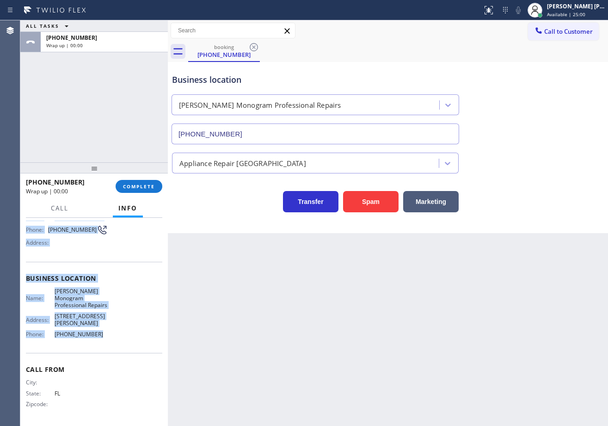
click at [112, 108] on div "ALL TASKS ALL TASKS ACTIVE TASKS TASKS IN WRAP UP [PHONE_NUMBER] Wrap up | 00:00" at bounding box center [93, 91] width 147 height 142
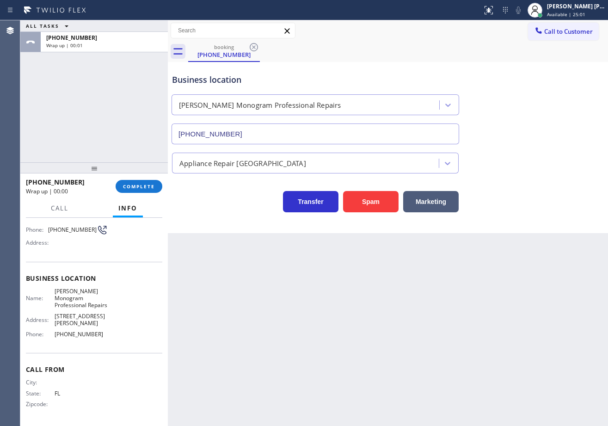
click at [110, 110] on div "ALL TASKS ALL TASKS ACTIVE TASKS TASKS IN WRAP UP [PHONE_NUMBER] Wrap up | 00:01" at bounding box center [93, 91] width 147 height 142
drag, startPoint x: 161, startPoint y: 194, endPoint x: 155, endPoint y: 195, distance: 6.0
click at [159, 195] on div "[PHONE_NUMBER] Wrap up | 00:01 COMPLETE" at bounding box center [94, 186] width 136 height 24
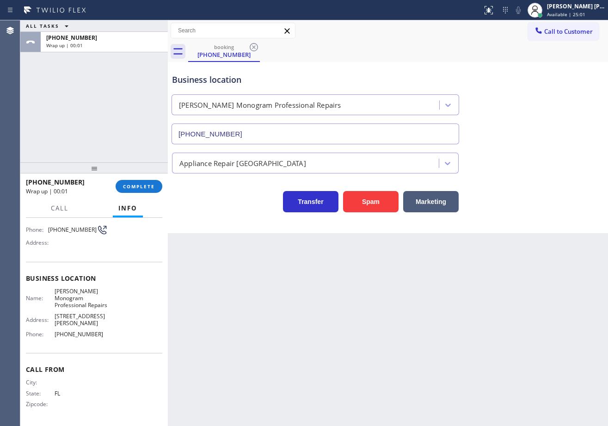
click at [144, 193] on div "[PHONE_NUMBER] Wrap up | 00:01 COMPLETE" at bounding box center [94, 186] width 136 height 24
click at [144, 193] on div "[PHONE_NUMBER] Wrap up | 00:02 COMPLETE" at bounding box center [94, 186] width 136 height 24
click at [146, 189] on span "COMPLETE" at bounding box center [139, 186] width 32 height 6
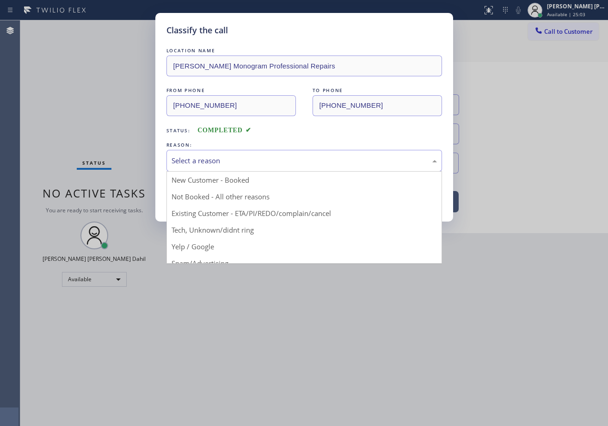
click at [236, 159] on div "Select a reason" at bounding box center [303, 160] width 265 height 11
drag, startPoint x: 236, startPoint y: 159, endPoint x: 232, endPoint y: 173, distance: 14.9
click at [237, 161] on div "Select a reason" at bounding box center [303, 160] width 265 height 11
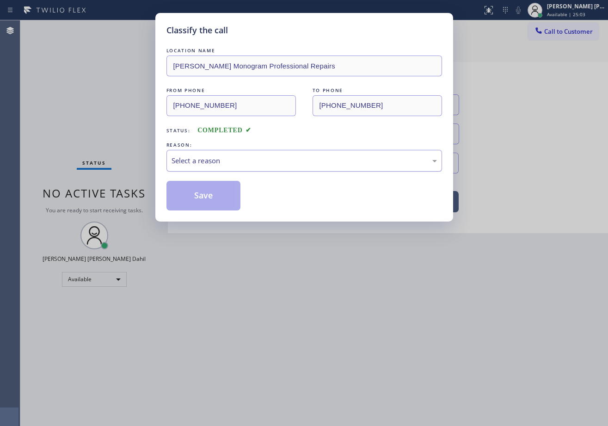
click at [218, 159] on div "Select a reason" at bounding box center [303, 160] width 265 height 11
click at [214, 198] on button "Save" at bounding box center [203, 196] width 74 height 30
click at [214, 195] on button "Save" at bounding box center [203, 196] width 74 height 30
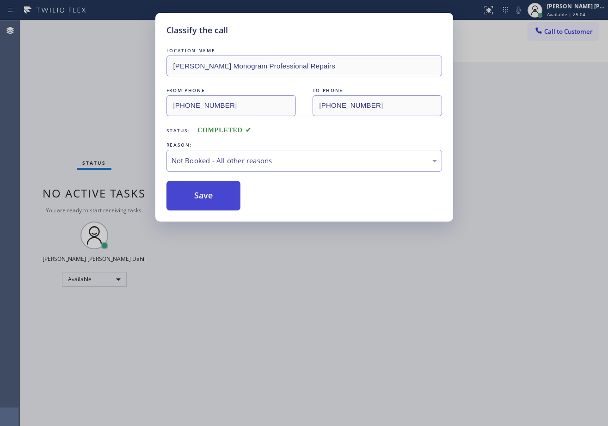
click at [214, 195] on button "Save" at bounding box center [203, 196] width 74 height 30
click at [288, 337] on div "Classify the call LOCATION NAME [PERSON_NAME] Monogram Professional Repairs FRO…" at bounding box center [304, 213] width 608 height 426
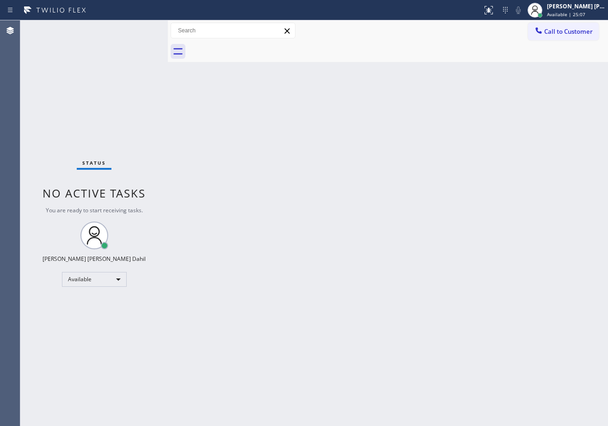
click at [162, 83] on div "Status No active tasks You are ready to start receiving tasks. [PERSON_NAME] [P…" at bounding box center [93, 222] width 147 height 405
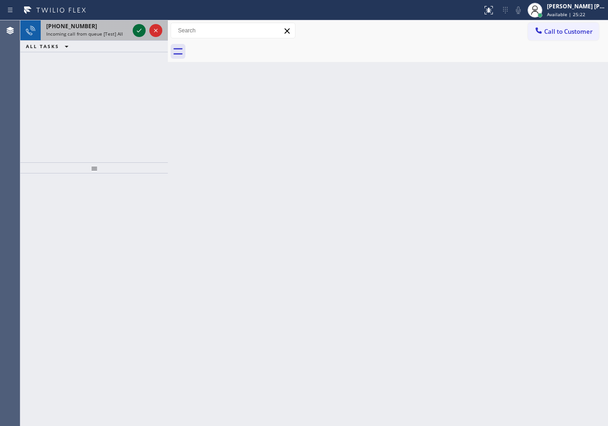
click at [137, 29] on icon at bounding box center [139, 30] width 11 height 11
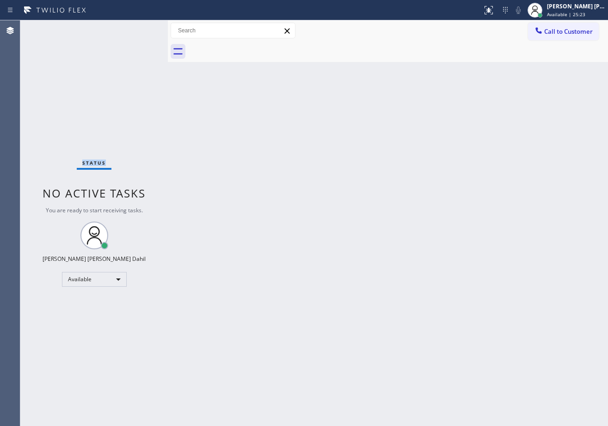
click at [137, 29] on div "Status No active tasks You are ready to start receiving tasks. [PERSON_NAME] [P…" at bounding box center [93, 222] width 147 height 405
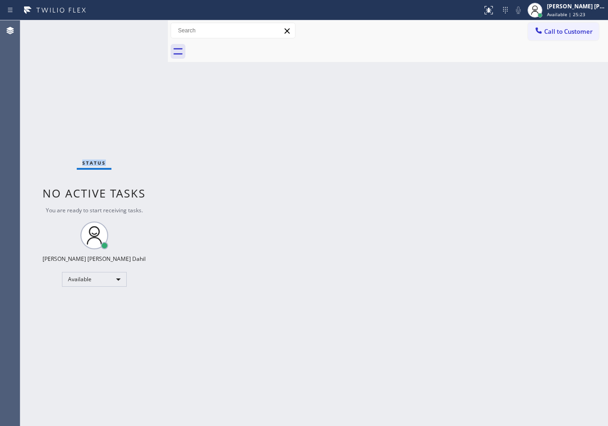
click at [137, 29] on div "Status No active tasks You are ready to start receiving tasks. [PERSON_NAME] [P…" at bounding box center [93, 222] width 147 height 405
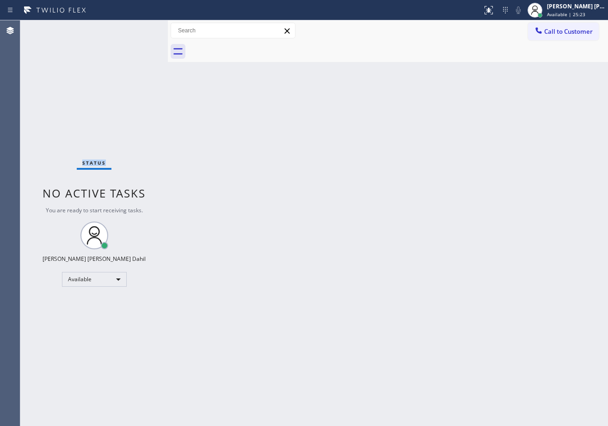
click at [137, 29] on div "Status No active tasks You are ready to start receiving tasks. [PERSON_NAME] [P…" at bounding box center [93, 222] width 147 height 405
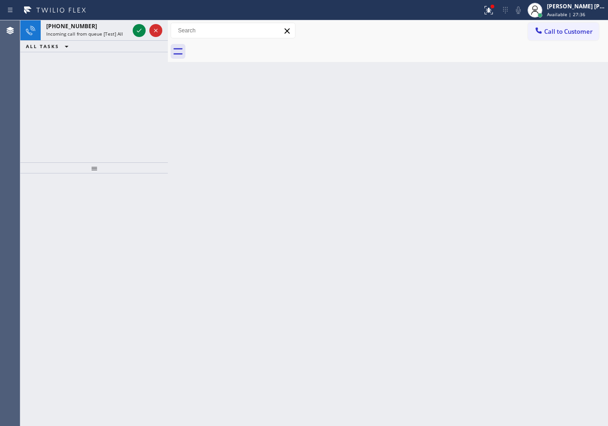
click at [137, 29] on icon at bounding box center [139, 30] width 11 height 11
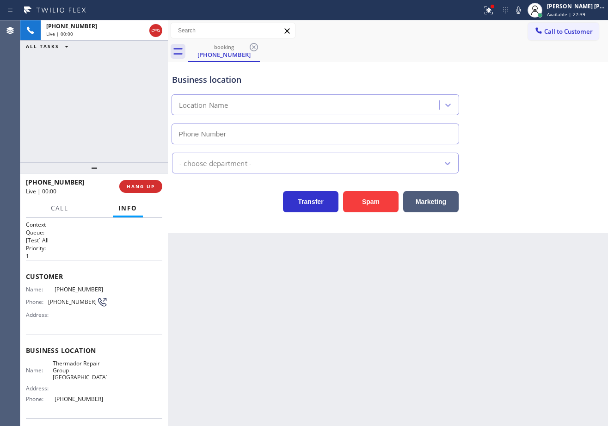
type input "[PHONE_NUMBER]"
click at [111, 154] on div "[PHONE_NUMBER] Live | 00:08 ALL TASKS ALL TASKS ACTIVE TASKS TASKS IN WRAP UP" at bounding box center [93, 91] width 147 height 142
click at [118, 152] on div "[PHONE_NUMBER] Live | 00:08 ALL TASKS ALL TASKS ACTIVE TASKS TASKS IN WRAP UP" at bounding box center [93, 91] width 147 height 142
click at [119, 152] on div "[PHONE_NUMBER] Live | 00:08 ALL TASKS ALL TASKS ACTIVE TASKS TASKS IN WRAP UP" at bounding box center [93, 91] width 147 height 142
drag, startPoint x: 119, startPoint y: 152, endPoint x: 123, endPoint y: 153, distance: 4.8
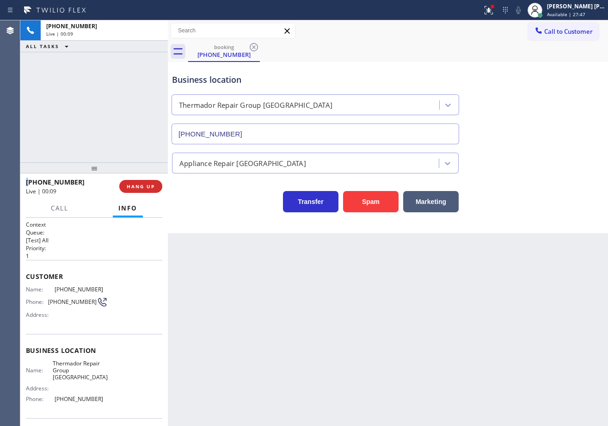
click at [119, 152] on div "[PHONE_NUMBER] Live | 00:09 ALL TASKS ALL TASKS ACTIVE TASKS TASKS IN WRAP UP" at bounding box center [93, 91] width 147 height 142
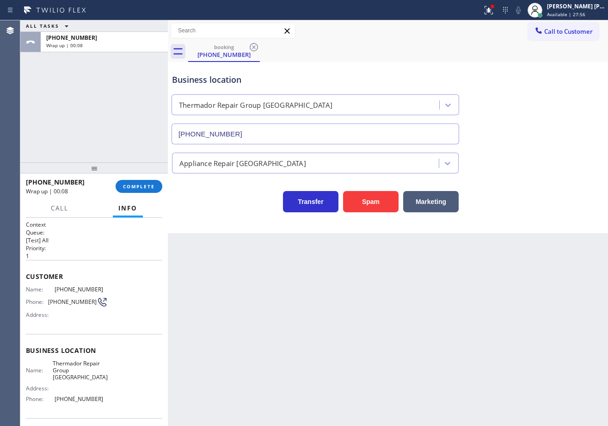
click at [143, 196] on div "[PHONE_NUMBER] Wrap up | 00:08 COMPLETE" at bounding box center [94, 186] width 136 height 24
drag, startPoint x: 143, startPoint y: 196, endPoint x: 143, endPoint y: 190, distance: 5.6
click at [143, 195] on div "[PHONE_NUMBER] Wrap up | 00:08 COMPLETE" at bounding box center [94, 186] width 136 height 24
click at [143, 189] on button "COMPLETE" at bounding box center [139, 186] width 47 height 13
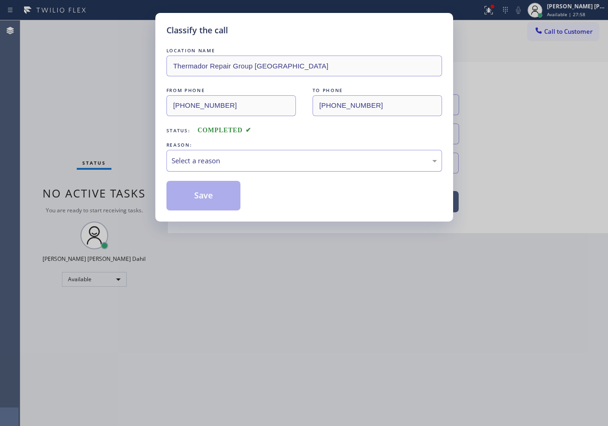
click at [224, 153] on div "Select a reason" at bounding box center [303, 161] width 275 height 22
click at [192, 170] on div "Tech, Unknown/didnt ring" at bounding box center [303, 161] width 275 height 22
click at [193, 201] on button "Save" at bounding box center [203, 196] width 74 height 30
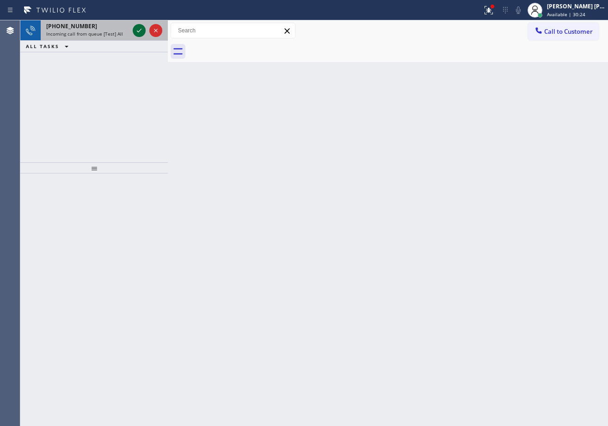
click at [137, 29] on icon at bounding box center [139, 30] width 11 height 11
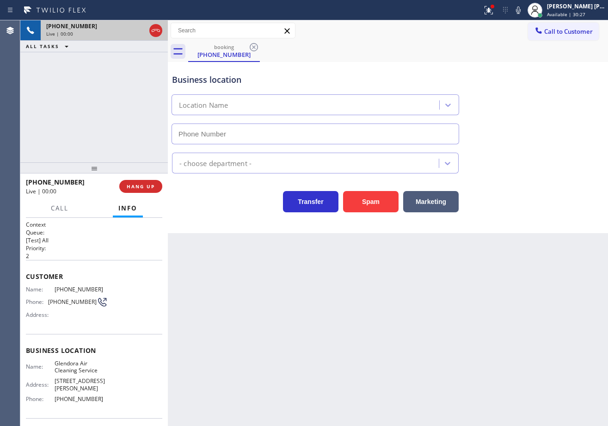
type input "[PHONE_NUMBER]"
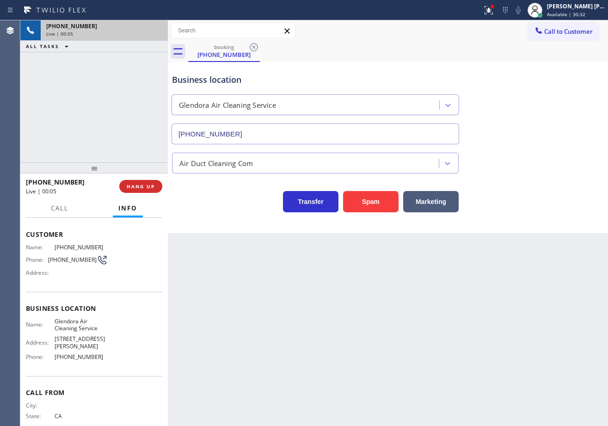
scroll to position [58, 0]
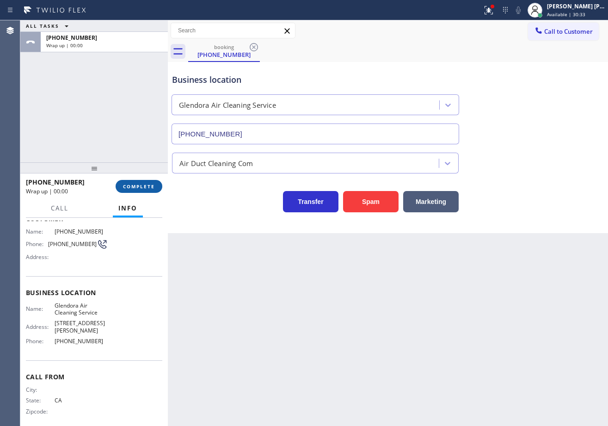
click at [138, 189] on span "COMPLETE" at bounding box center [139, 186] width 32 height 6
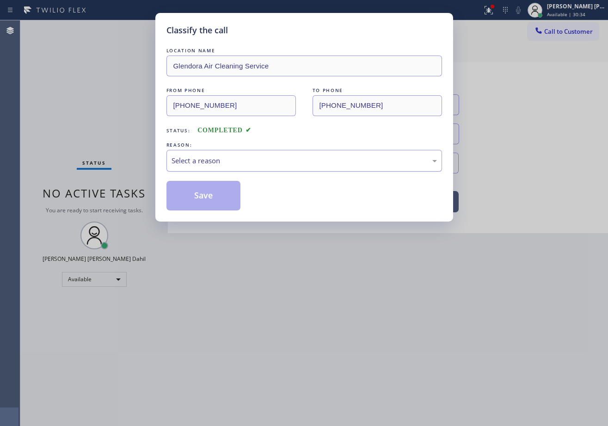
click at [199, 166] on div "Select a reason" at bounding box center [303, 161] width 275 height 22
click at [202, 193] on button "Save" at bounding box center [203, 196] width 74 height 30
click at [201, 193] on button "Save" at bounding box center [203, 196] width 74 height 30
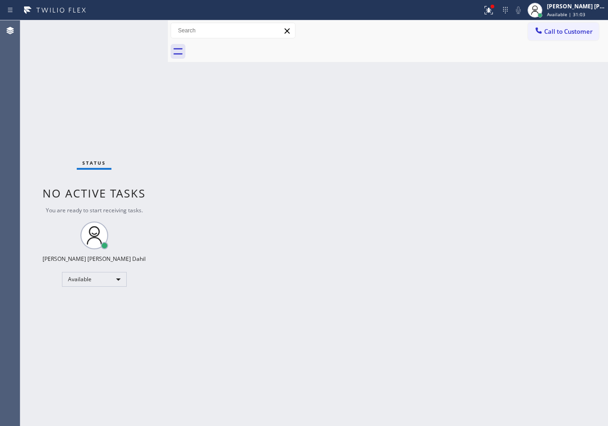
click at [102, 55] on div "Status No active tasks You are ready to start receiving tasks. [PERSON_NAME] [P…" at bounding box center [93, 222] width 147 height 405
click at [490, 10] on icon at bounding box center [487, 9] width 6 height 6
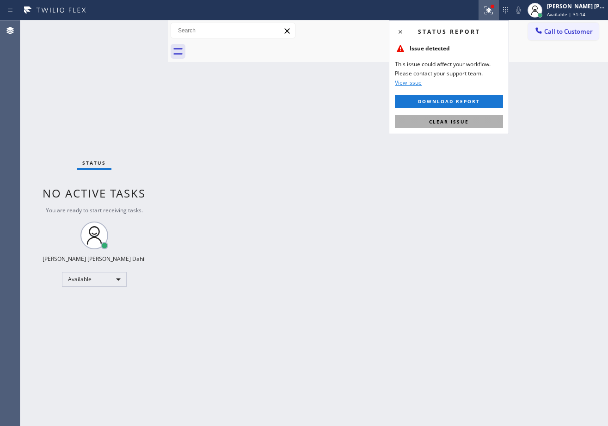
click at [485, 118] on button "Clear issue" at bounding box center [449, 121] width 108 height 13
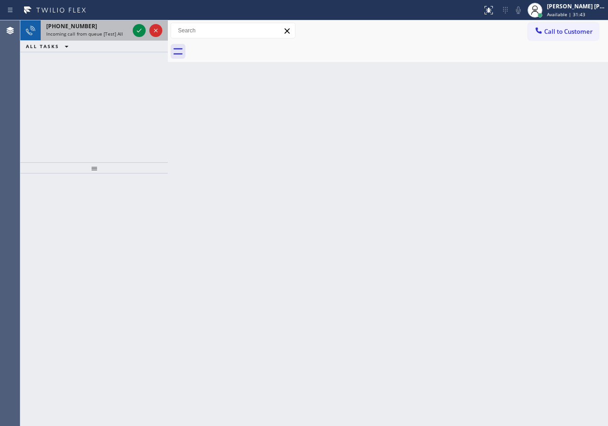
click at [114, 36] on span "Incoming call from queue [Test] All" at bounding box center [84, 33] width 77 height 6
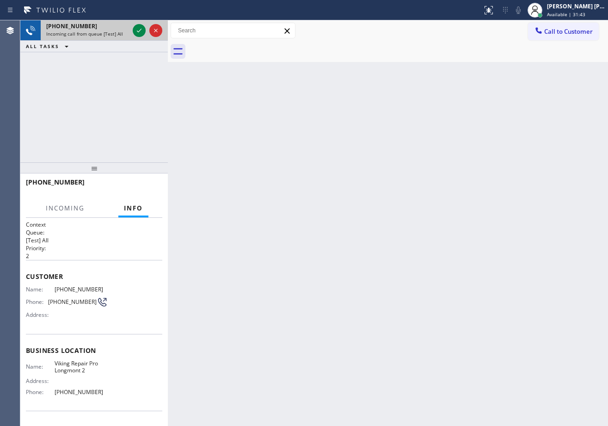
click at [115, 35] on span "Incoming call from queue [Test] All" at bounding box center [84, 33] width 77 height 6
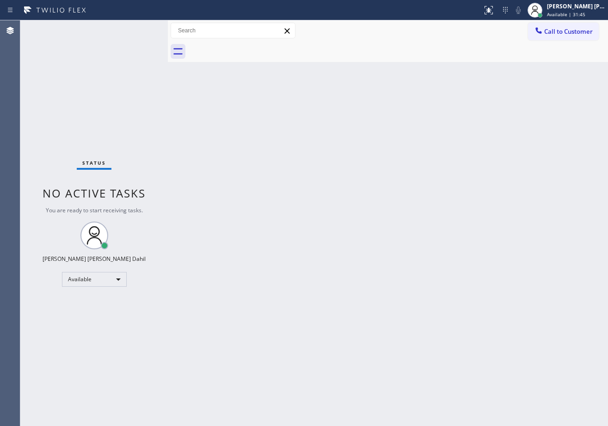
click at [144, 28] on div "Status No active tasks You are ready to start receiving tasks. [PERSON_NAME] [P…" at bounding box center [93, 222] width 147 height 405
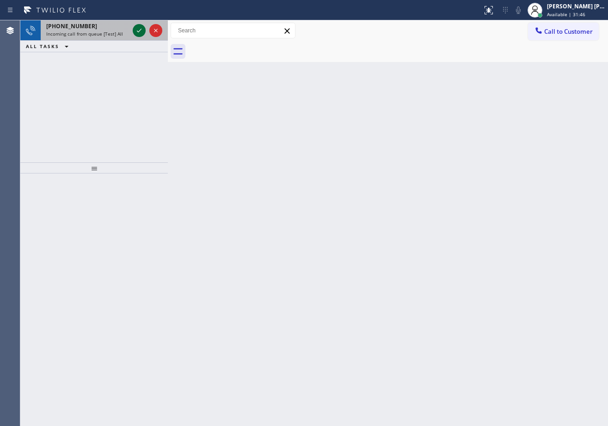
click at [138, 28] on icon at bounding box center [139, 30] width 11 height 11
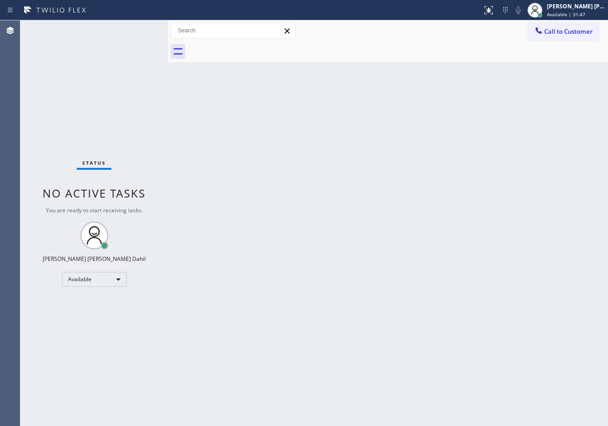
click at [137, 28] on div "Status No active tasks You are ready to start receiving tasks. [PERSON_NAME] [P…" at bounding box center [93, 222] width 147 height 405
drag, startPoint x: 466, startPoint y: 319, endPoint x: 596, endPoint y: 415, distance: 161.3
click at [466, 319] on div "Back to Dashboard Change Sender ID Customers Technicians Select a contact Outbo…" at bounding box center [388, 222] width 440 height 405
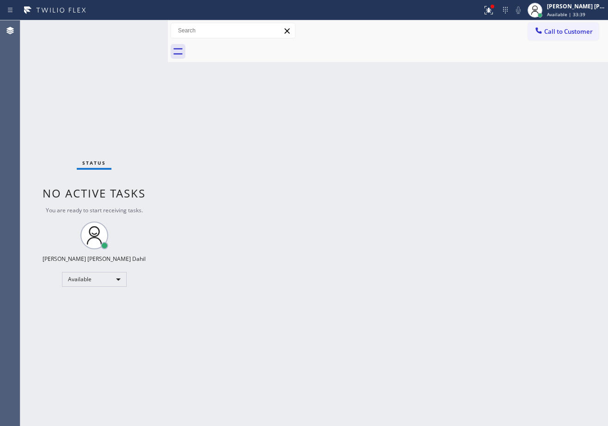
click at [247, 158] on div "Back to Dashboard Change Sender ID Customers Technicians Select a contact Outbo…" at bounding box center [388, 222] width 440 height 405
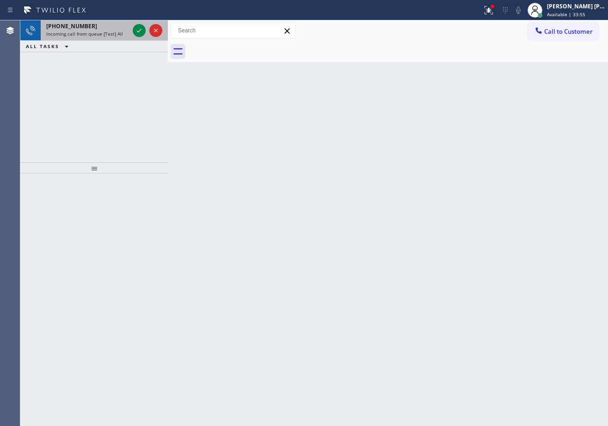
click at [98, 25] on div "[PHONE_NUMBER]" at bounding box center [87, 26] width 83 height 8
click at [99, 24] on div "[PHONE_NUMBER]" at bounding box center [87, 26] width 83 height 8
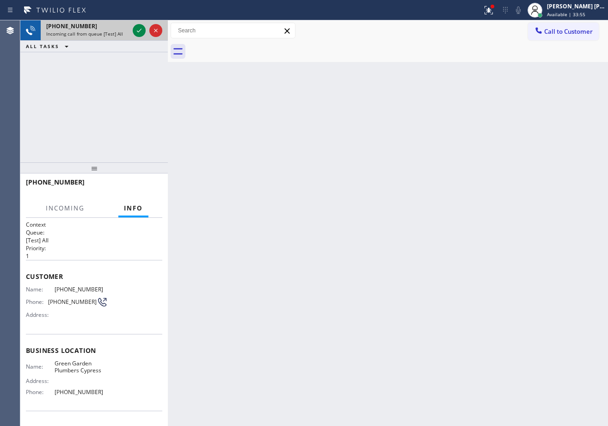
click at [99, 24] on div "[PHONE_NUMBER]" at bounding box center [87, 26] width 83 height 8
click at [134, 28] on icon at bounding box center [139, 30] width 11 height 11
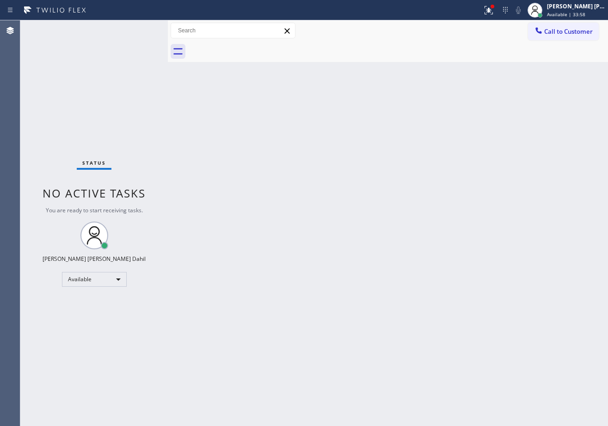
click at [135, 29] on div "Status No active tasks You are ready to start receiving tasks. [PERSON_NAME] [P…" at bounding box center [93, 222] width 147 height 405
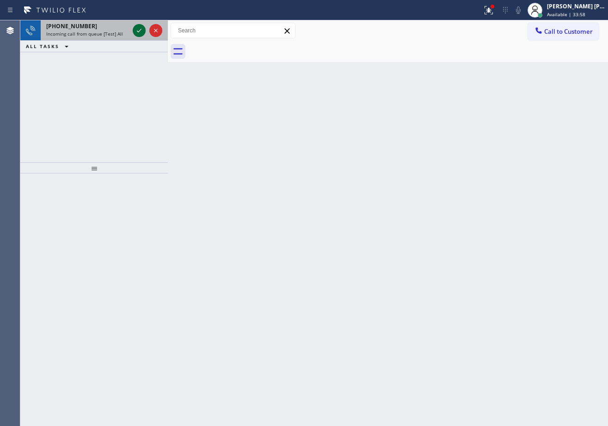
click at [140, 29] on icon at bounding box center [139, 30] width 11 height 11
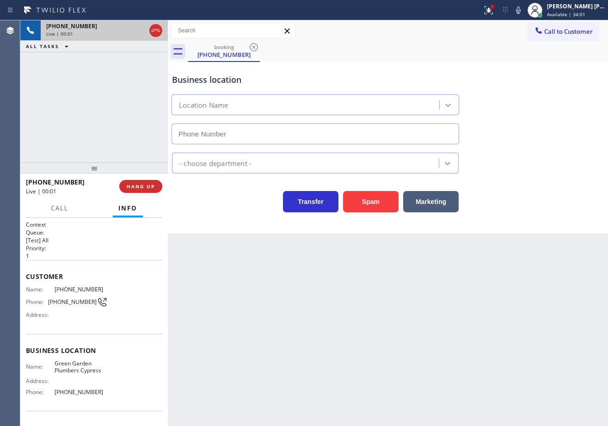
type input "[PHONE_NUMBER]"
click at [490, 11] on icon at bounding box center [487, 9] width 6 height 6
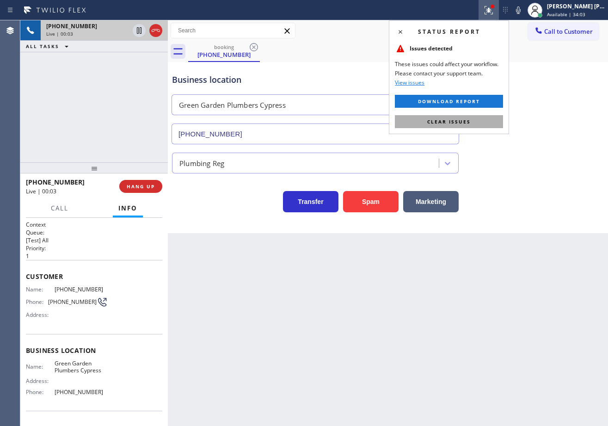
click at [448, 120] on span "Clear issues" at bounding box center [448, 121] width 43 height 6
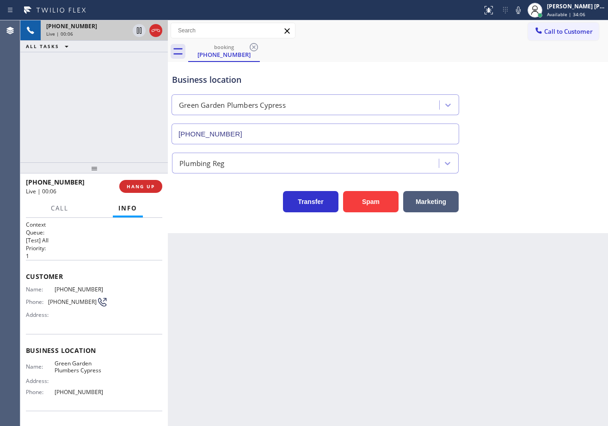
click at [285, 250] on div "Back to Dashboard Change Sender ID Customers Technicians Select a contact Outbo…" at bounding box center [388, 222] width 440 height 405
click at [281, 255] on div "Back to Dashboard Change Sender ID Customers Technicians Select a contact Outbo…" at bounding box center [388, 222] width 440 height 405
drag, startPoint x: 282, startPoint y: 256, endPoint x: 249, endPoint y: 274, distance: 37.7
click at [284, 263] on div "Back to Dashboard Change Sender ID Customers Technicians Select a contact Outbo…" at bounding box center [388, 222] width 440 height 405
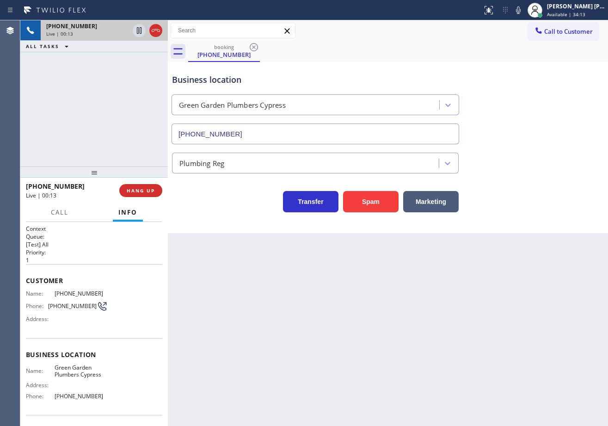
drag, startPoint x: 98, startPoint y: 170, endPoint x: 95, endPoint y: 177, distance: 7.0
click at [95, 177] on div at bounding box center [93, 171] width 147 height 11
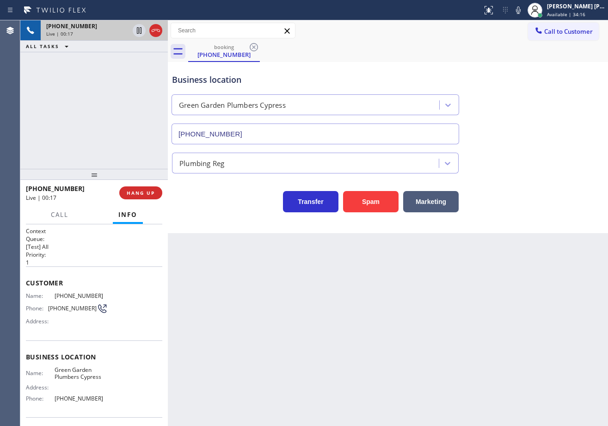
drag, startPoint x: 236, startPoint y: 370, endPoint x: 226, endPoint y: 374, distance: 11.0
click at [231, 374] on div "Back to Dashboard Change Sender ID Customers Technicians Select a contact Outbo…" at bounding box center [388, 222] width 440 height 405
click at [235, 309] on div "Back to Dashboard Change Sender ID Customers Technicians Select a contact Outbo…" at bounding box center [388, 222] width 440 height 405
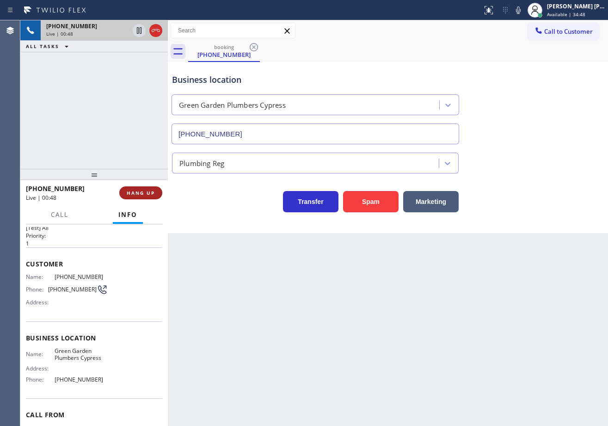
scroll to position [64, 0]
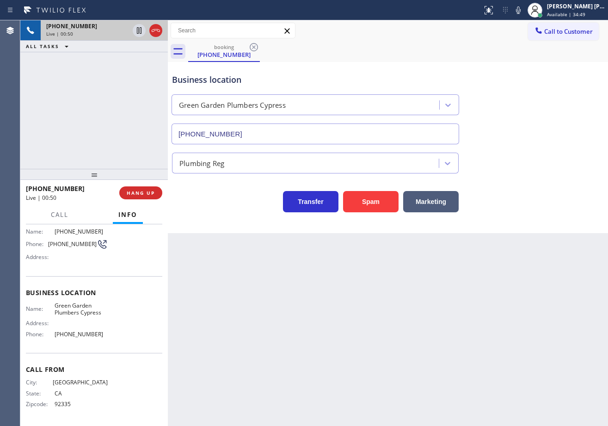
drag, startPoint x: 75, startPoint y: 110, endPoint x: 79, endPoint y: 124, distance: 15.2
click at [75, 114] on div "[PHONE_NUMBER] Live | 00:50 ALL TASKS ALL TASKS ACTIVE TASKS TASKS IN WRAP UP" at bounding box center [93, 94] width 147 height 148
click at [432, 201] on button "Marketing" at bounding box center [430, 201] width 55 height 21
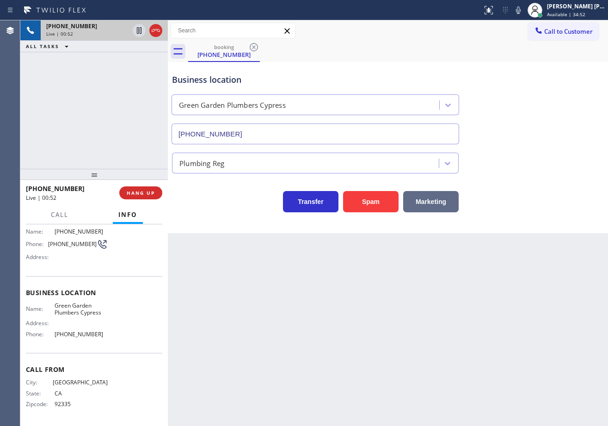
click at [432, 201] on button "Marketing" at bounding box center [430, 201] width 55 height 21
click at [432, 202] on button "Marketing" at bounding box center [430, 201] width 55 height 21
click at [431, 202] on button "Marketing" at bounding box center [430, 201] width 55 height 21
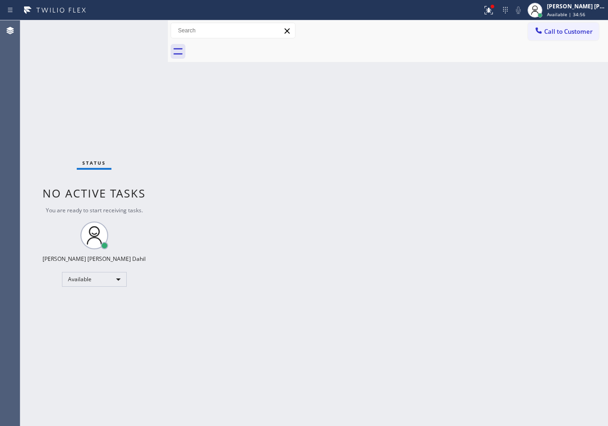
click at [311, 155] on div "Back to Dashboard Change Sender ID Customers Technicians Select a contact Outbo…" at bounding box center [388, 222] width 440 height 405
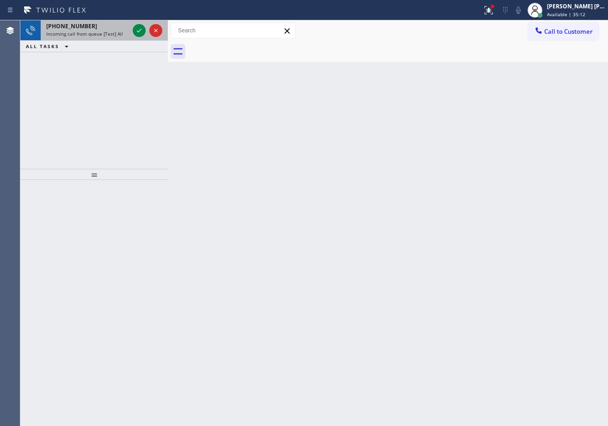
click at [113, 32] on span "Incoming call from queue [Test] All" at bounding box center [84, 33] width 77 height 6
click at [113, 30] on span "Incoming call from queue [Test] All" at bounding box center [84, 33] width 77 height 6
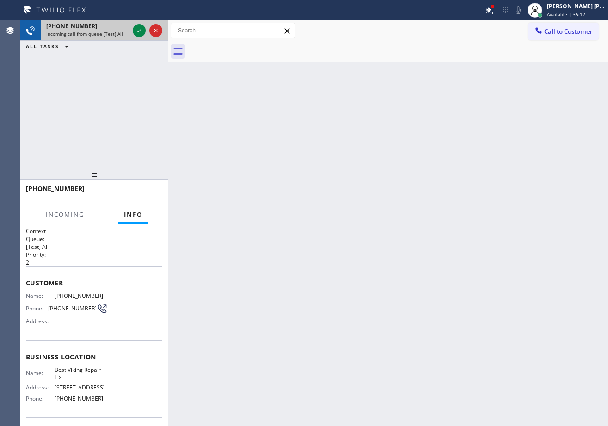
click at [113, 30] on span "Incoming call from queue [Test] All" at bounding box center [84, 33] width 77 height 6
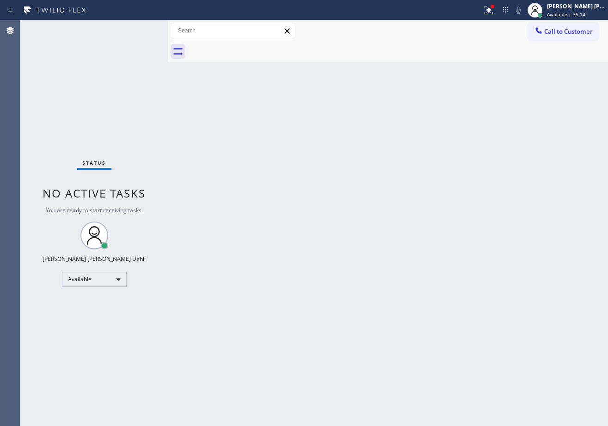
click at [113, 30] on div "Status No active tasks You are ready to start receiving tasks. [PERSON_NAME] [P…" at bounding box center [93, 222] width 147 height 405
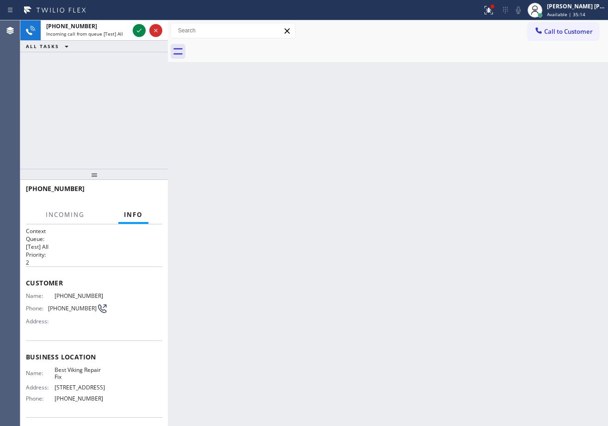
click at [113, 30] on span "Incoming call from queue [Test] All" at bounding box center [84, 33] width 77 height 6
click at [136, 30] on icon at bounding box center [139, 30] width 11 height 11
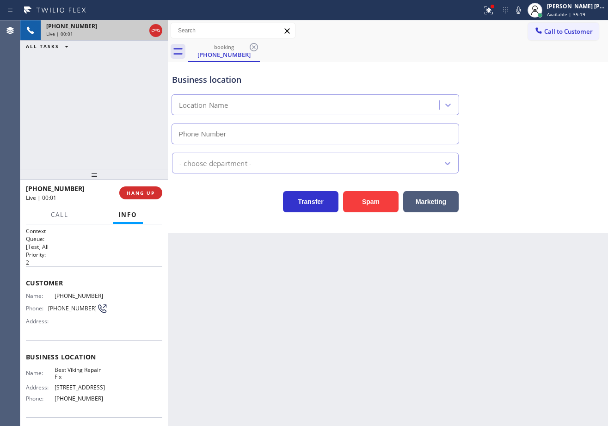
type input "[PHONE_NUMBER]"
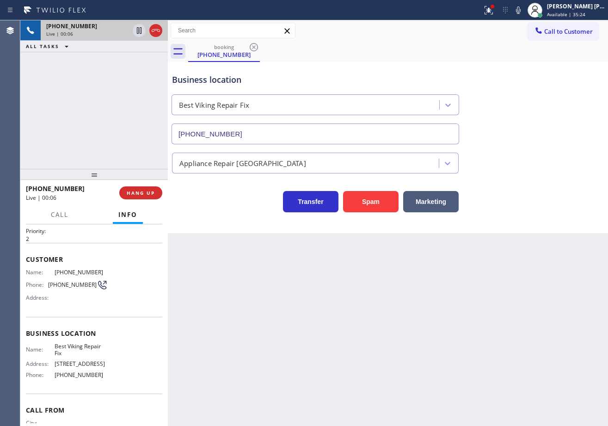
scroll to position [64, 0]
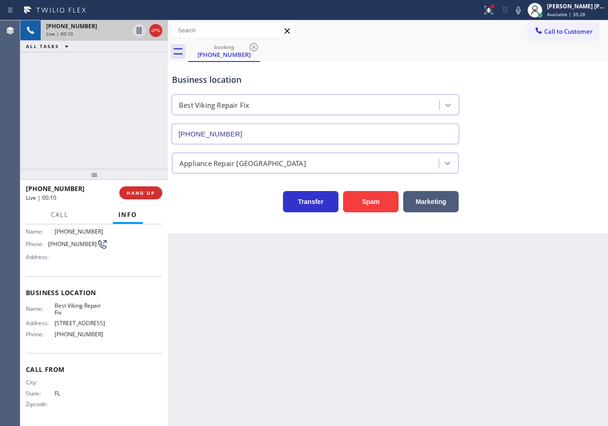
click at [373, 286] on div "Back to Dashboard Change Sender ID Customers Technicians Select a contact Outbo…" at bounding box center [388, 222] width 440 height 405
click at [131, 189] on span "HANG UP" at bounding box center [141, 192] width 28 height 6
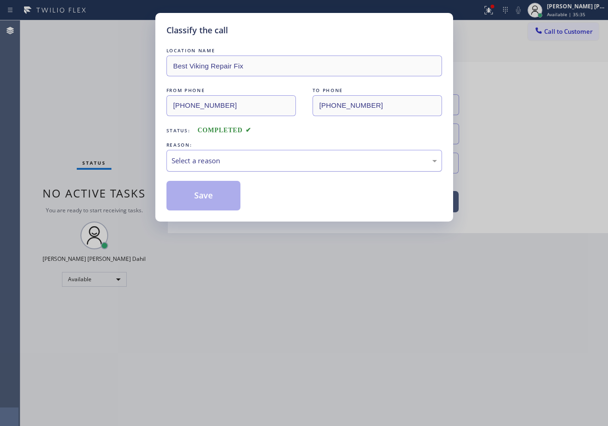
click at [208, 159] on div "Select a reason" at bounding box center [303, 160] width 265 height 11
click at [207, 207] on button "Save" at bounding box center [203, 196] width 74 height 30
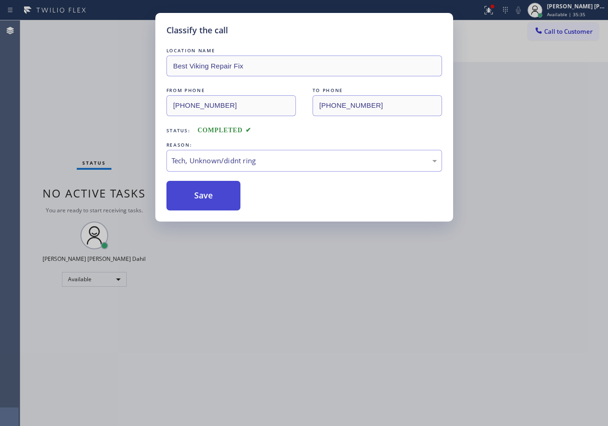
click at [207, 207] on button "Save" at bounding box center [203, 196] width 74 height 30
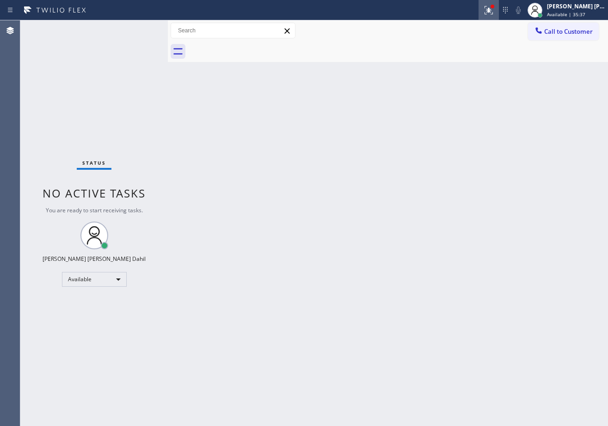
click at [494, 15] on icon at bounding box center [488, 10] width 11 height 11
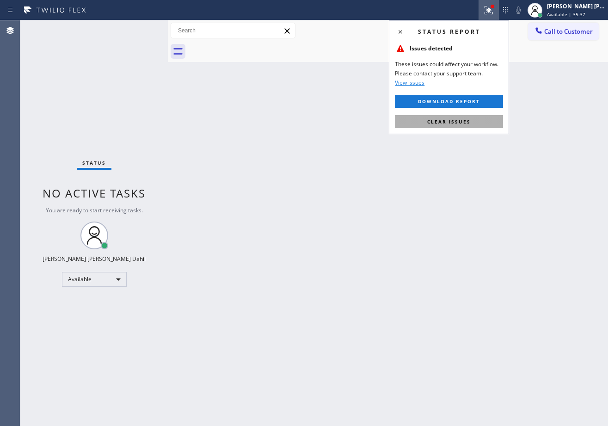
click at [470, 120] on button "Clear issues" at bounding box center [449, 121] width 108 height 13
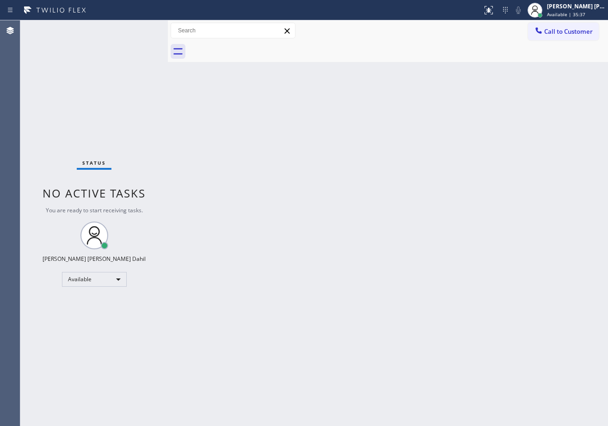
click at [470, 120] on div "Back to Dashboard Change Sender ID Customers Technicians Select a contact Outbo…" at bounding box center [388, 222] width 440 height 405
click at [238, 87] on div "Back to Dashboard Change Sender ID Customers Technicians Select a contact Outbo…" at bounding box center [388, 222] width 440 height 405
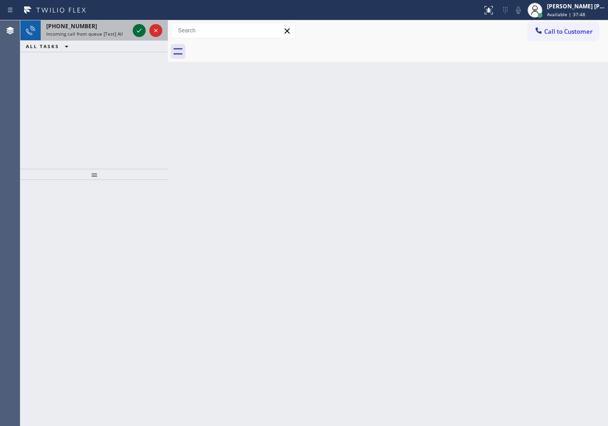
click at [137, 29] on icon at bounding box center [139, 30] width 11 height 11
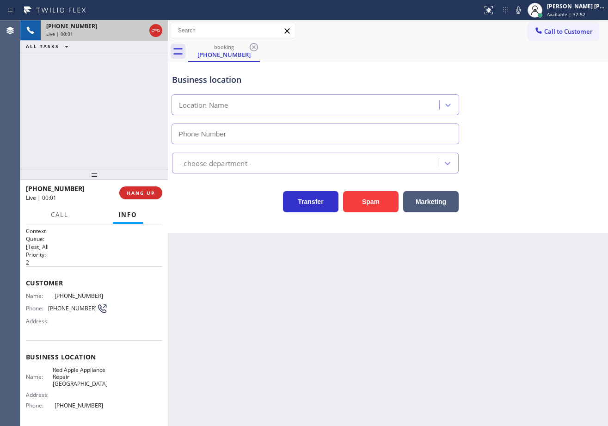
type input "[PHONE_NUMBER]"
click at [366, 211] on button "Spam" at bounding box center [370, 201] width 55 height 21
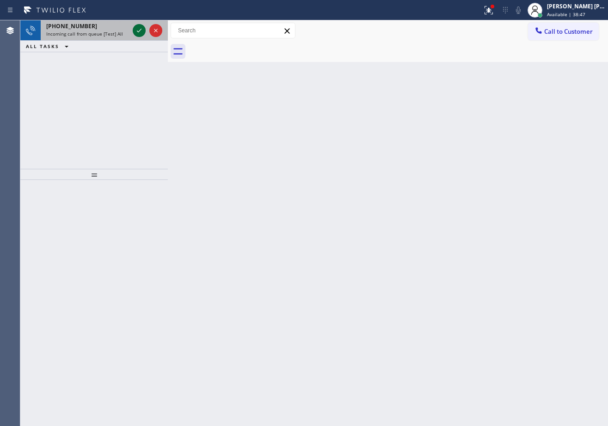
click at [137, 29] on icon at bounding box center [139, 30] width 11 height 11
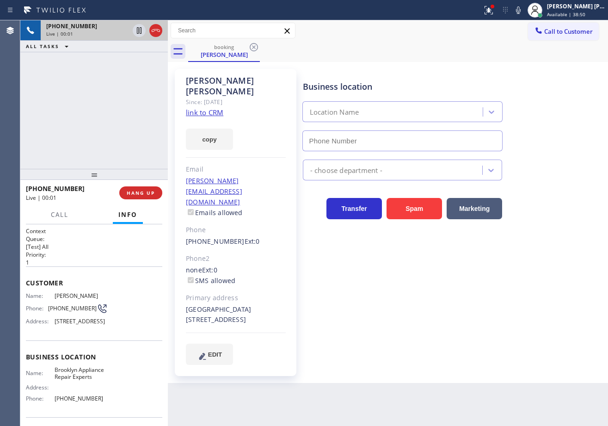
type input "[PHONE_NUMBER]"
click at [208, 108] on link "link to CRM" at bounding box center [204, 112] width 37 height 9
click at [138, 109] on div "[PHONE_NUMBER] Live | 01:00 ALL TASKS ALL TASKS ACTIVE TASKS TASKS IN WRAP UP" at bounding box center [93, 94] width 147 height 148
click at [146, 197] on button "HANG UP" at bounding box center [140, 192] width 43 height 13
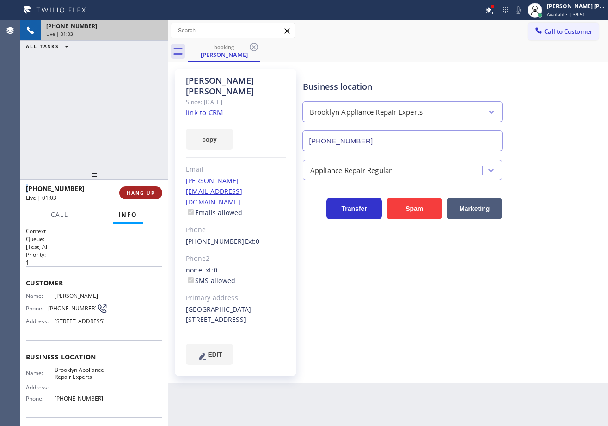
click at [146, 197] on button "HANG UP" at bounding box center [140, 192] width 43 height 13
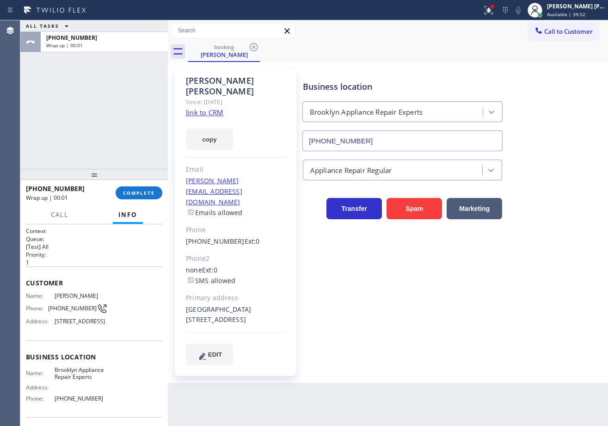
click at [143, 184] on div "[PHONE_NUMBER] Wrap up | 00:01 COMPLETE" at bounding box center [94, 193] width 136 height 24
click at [123, 195] on span "COMPLETE" at bounding box center [139, 192] width 32 height 6
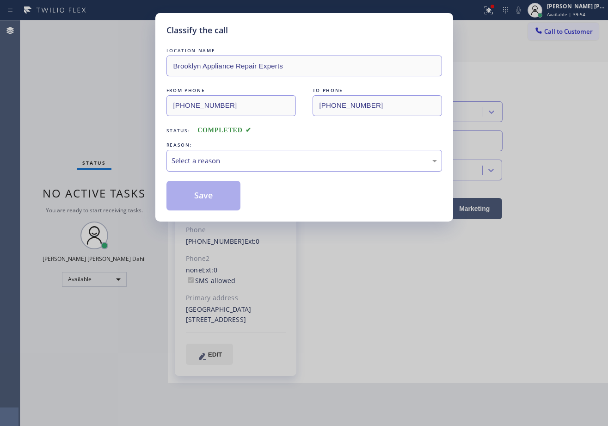
click at [202, 162] on div "Select a reason" at bounding box center [303, 160] width 265 height 11
click at [209, 202] on button "Save" at bounding box center [203, 196] width 74 height 30
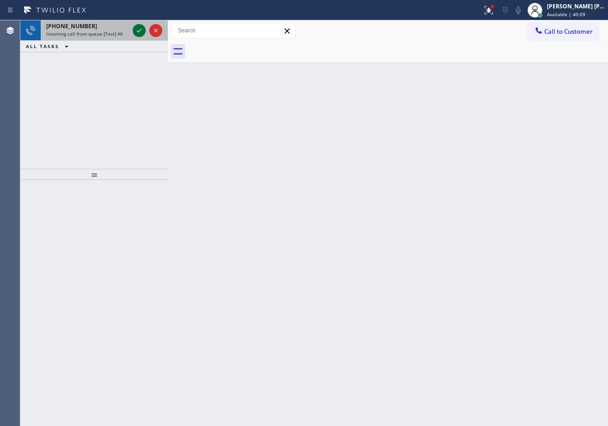
click at [137, 29] on icon at bounding box center [139, 30] width 11 height 11
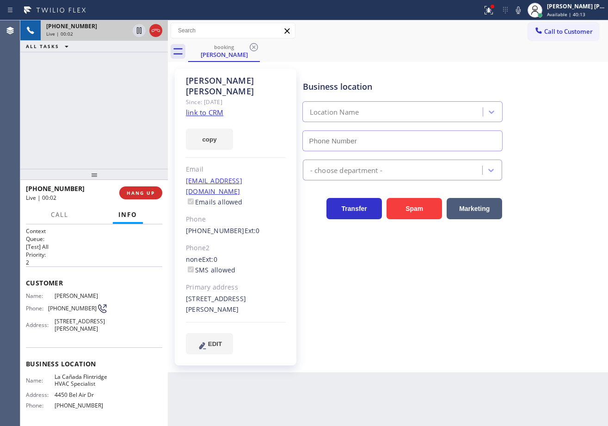
type input "[PHONE_NUMBER]"
click at [199, 108] on link "link to CRM" at bounding box center [204, 112] width 37 height 9
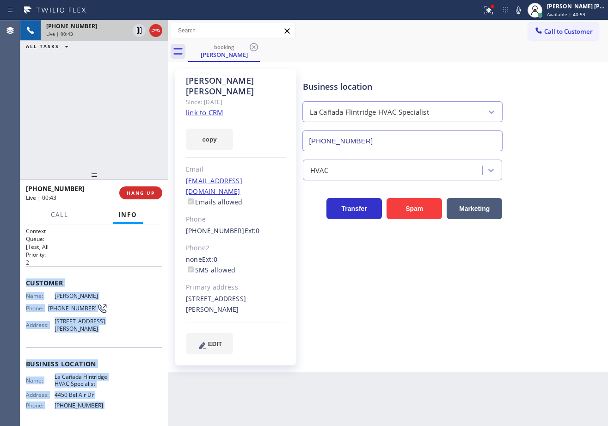
drag, startPoint x: 67, startPoint y: 375, endPoint x: 136, endPoint y: 409, distance: 76.2
click at [125, 420] on div "Context Queue: [Test] All Priority: 2 Customer Name: [PERSON_NAME] Phone: [PHON…" at bounding box center [93, 324] width 147 height 201
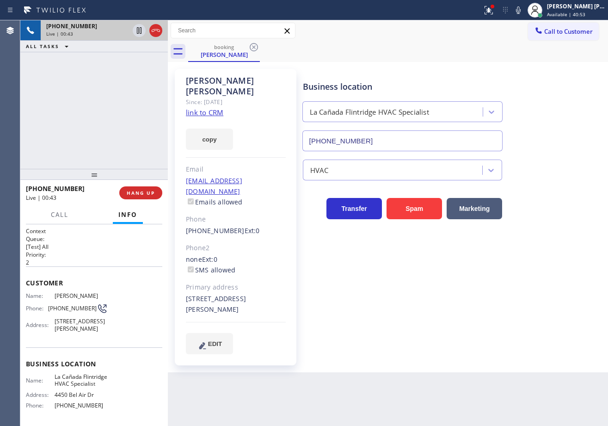
click at [304, 390] on div "Back to Dashboard Change Sender ID Customers Technicians Select a contact Outbo…" at bounding box center [388, 222] width 440 height 405
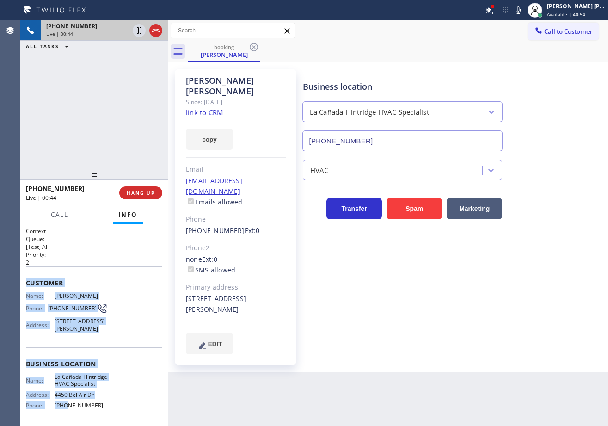
scroll to position [86, 0]
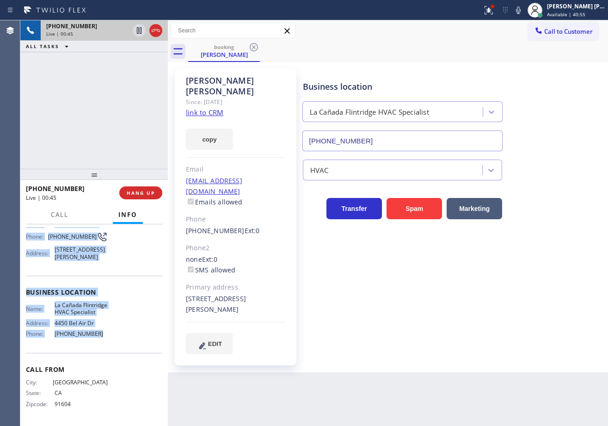
drag, startPoint x: 32, startPoint y: 284, endPoint x: 569, endPoint y: 221, distance: 540.5
click at [99, 343] on div "Context Queue: [Test] All Priority: 2 Customer Name: [PERSON_NAME] Phone: [PHON…" at bounding box center [94, 289] width 136 height 268
copy div "Customer Name: [PERSON_NAME] Phone: [PHONE_NUMBER] Address: [STREET_ADDRESS][PE…"
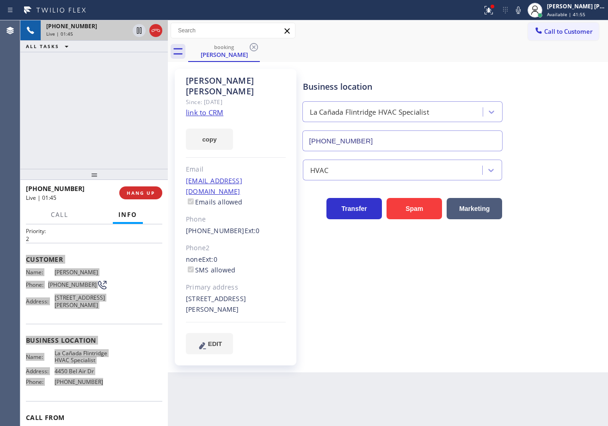
scroll to position [0, 0]
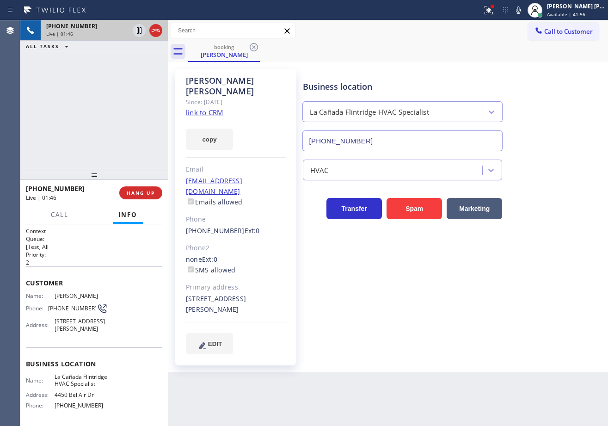
click at [90, 126] on div "[PHONE_NUMBER] Live | 01:46 ALL TASKS ALL TASKS ACTIVE TASKS TASKS IN WRAP UP" at bounding box center [93, 94] width 147 height 148
click at [553, 131] on div "Business location [GEOGRAPHIC_DATA] HVAC Specialist [PHONE_NUMBER]" at bounding box center [453, 109] width 304 height 84
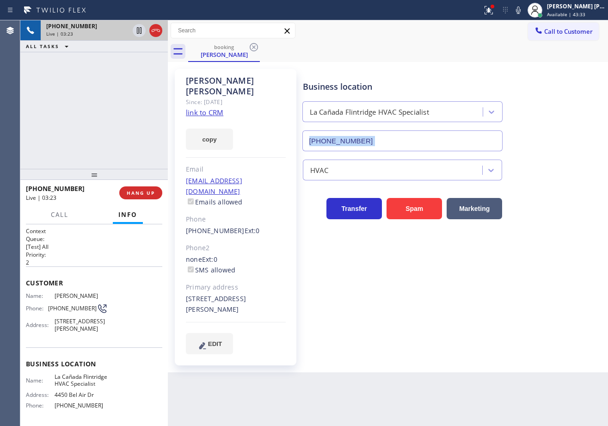
click at [552, 131] on div "Business location [GEOGRAPHIC_DATA] HVAC Specialist [PHONE_NUMBER]" at bounding box center [453, 109] width 304 height 84
click at [490, 9] on icon at bounding box center [487, 9] width 6 height 6
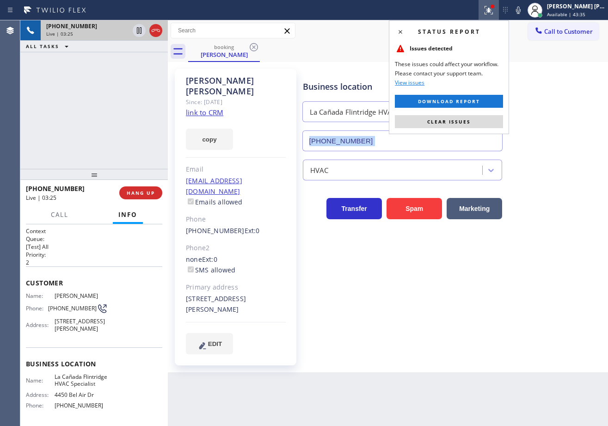
drag, startPoint x: 463, startPoint y: 122, endPoint x: 521, endPoint y: 93, distance: 64.3
click at [463, 122] on span "Clear issues" at bounding box center [448, 121] width 43 height 6
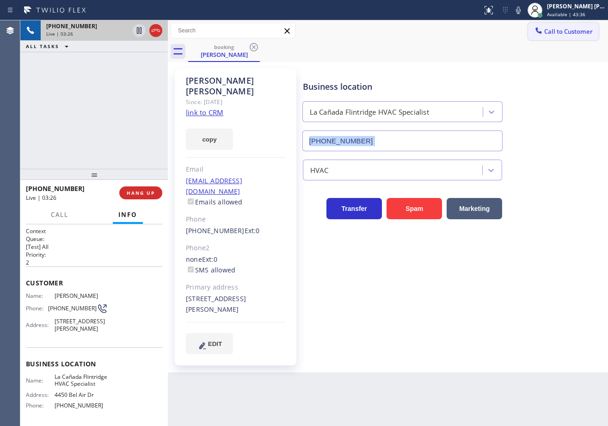
drag, startPoint x: 528, startPoint y: 13, endPoint x: 539, endPoint y: 31, distance: 21.2
click at [523, 15] on icon at bounding box center [517, 10] width 11 height 11
drag, startPoint x: 550, startPoint y: 67, endPoint x: 317, endPoint y: 61, distance: 232.9
click at [544, 66] on div "[PERSON_NAME] Since: [DATE] link to CRM copy Email [EMAIL_ADDRESS][DOMAIN_NAME]…" at bounding box center [387, 216] width 435 height 305
drag, startPoint x: 86, startPoint y: 51, endPoint x: 110, endPoint y: 47, distance: 24.4
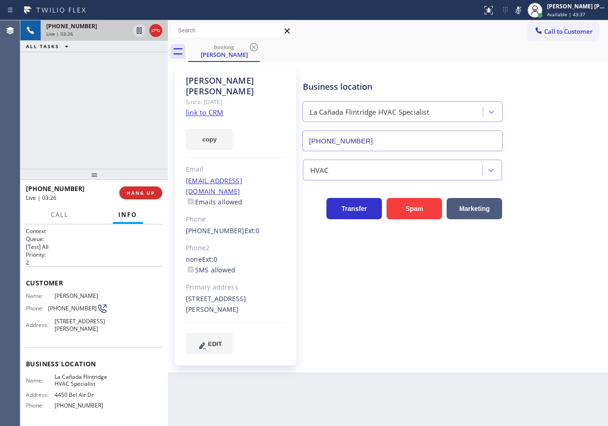
click at [103, 50] on div "ALL TASKS ALL TASKS ACTIVE TASKS TASKS IN WRAP UP" at bounding box center [93, 47] width 147 height 12
click at [140, 30] on icon at bounding box center [139, 30] width 5 height 6
click at [141, 29] on icon at bounding box center [139, 30] width 6 height 6
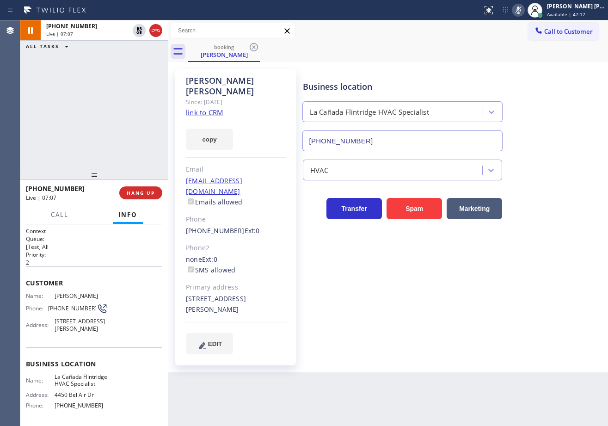
click at [520, 11] on icon at bounding box center [518, 9] width 5 height 7
click at [468, 343] on div "Business location [GEOGRAPHIC_DATA] HVAC Specialist [PHONE_NUMBER] HVAC Transfe…" at bounding box center [453, 220] width 304 height 298
click at [523, 14] on icon at bounding box center [517, 10] width 11 height 11
click at [523, 13] on icon at bounding box center [517, 10] width 11 height 11
click at [523, 12] on icon at bounding box center [517, 10] width 11 height 11
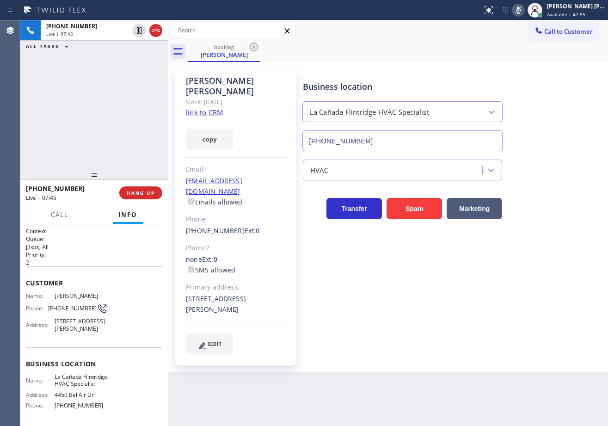
click at [540, 81] on div "Business location [GEOGRAPHIC_DATA] HVAC Specialist [PHONE_NUMBER]" at bounding box center [453, 109] width 304 height 84
click at [523, 13] on icon at bounding box center [517, 10] width 11 height 11
click at [550, 94] on div "Business location [GEOGRAPHIC_DATA] HVAC Specialist [PHONE_NUMBER]" at bounding box center [453, 109] width 304 height 84
click at [551, 147] on div "Business location [GEOGRAPHIC_DATA] HVAC Specialist [PHONE_NUMBER]" at bounding box center [453, 109] width 304 height 84
click at [570, 169] on div "HVAC" at bounding box center [453, 168] width 304 height 24
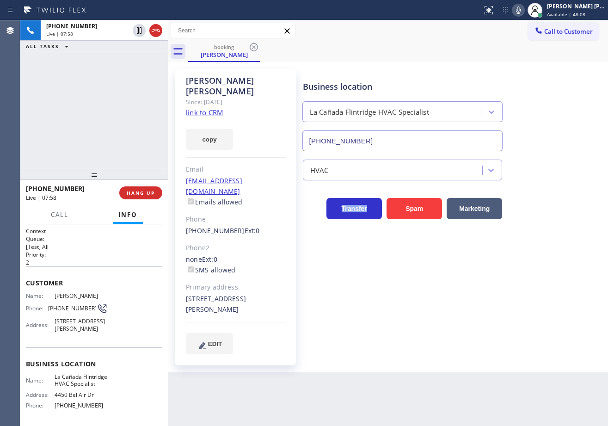
click at [570, 169] on div "HVAC" at bounding box center [453, 168] width 304 height 24
click at [520, 331] on div "Business location [GEOGRAPHIC_DATA] HVAC Specialist [PHONE_NUMBER] HVAC Transfe…" at bounding box center [453, 220] width 304 height 298
click at [501, 323] on div "Business location [GEOGRAPHIC_DATA] HVAC Specialist [PHONE_NUMBER] HVAC Transfe…" at bounding box center [453, 211] width 304 height 280
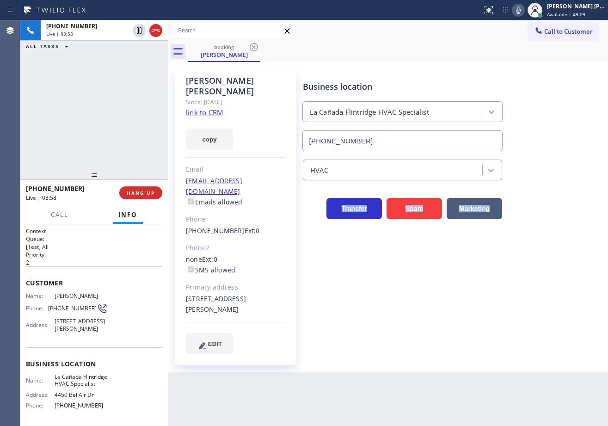
click at [503, 326] on div "Business location [GEOGRAPHIC_DATA] HVAC Specialist [PHONE_NUMBER] HVAC Transfe…" at bounding box center [453, 211] width 304 height 280
click at [503, 328] on div "Business location [GEOGRAPHIC_DATA] HVAC Specialist [PHONE_NUMBER] HVAC Transfe…" at bounding box center [453, 211] width 304 height 280
click at [502, 328] on div "Business location [GEOGRAPHIC_DATA] HVAC Specialist [PHONE_NUMBER] HVAC Transfe…" at bounding box center [453, 211] width 304 height 280
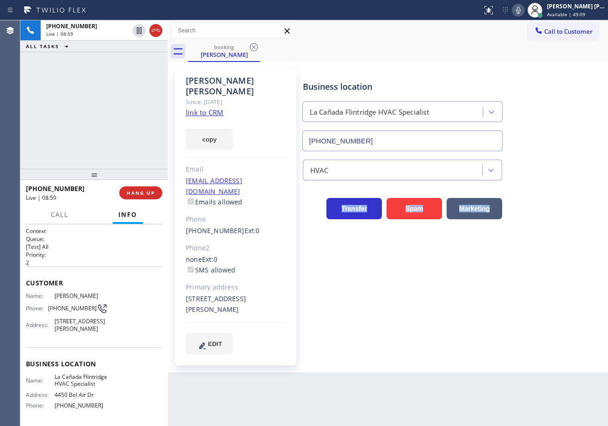
click at [502, 328] on div "Business location [GEOGRAPHIC_DATA] HVAC Specialist [PHONE_NUMBER] HVAC Transfe…" at bounding box center [453, 211] width 304 height 280
click at [535, 275] on div "Business location [GEOGRAPHIC_DATA] HVAC Specialist [PHONE_NUMBER] HVAC Transfe…" at bounding box center [453, 211] width 304 height 280
drag, startPoint x: 347, startPoint y: 34, endPoint x: 286, endPoint y: 60, distance: 66.5
click at [347, 36] on div "Call to Customer Outbound call Location Search location Your caller id phone nu…" at bounding box center [388, 31] width 440 height 16
click at [440, 344] on div "Business location [GEOGRAPHIC_DATA] HVAC Specialist [PHONE_NUMBER] HVAC Transfe…" at bounding box center [453, 220] width 304 height 298
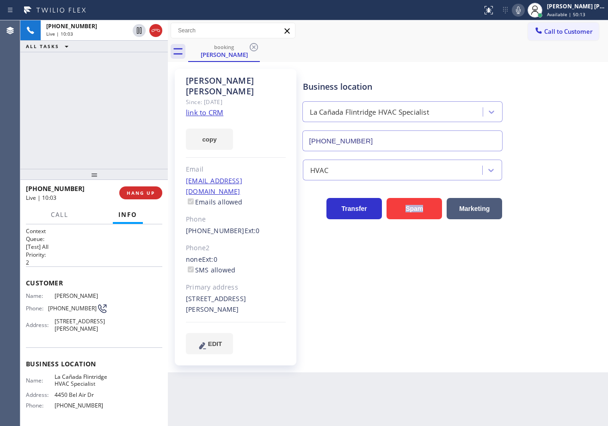
click at [440, 344] on div "Business location [GEOGRAPHIC_DATA] HVAC Specialist [PHONE_NUMBER] HVAC Transfe…" at bounding box center [453, 220] width 304 height 298
click at [131, 86] on div "[PHONE_NUMBER] Live | 13:18 ALL TASKS ALL TASKS ACTIVE TASKS TASKS IN WRAP UP" at bounding box center [93, 94] width 147 height 148
click at [131, 86] on div "[PHONE_NUMBER] Live | 13:19 ALL TASKS ALL TASKS ACTIVE TASKS TASKS IN WRAP UP" at bounding box center [93, 94] width 147 height 148
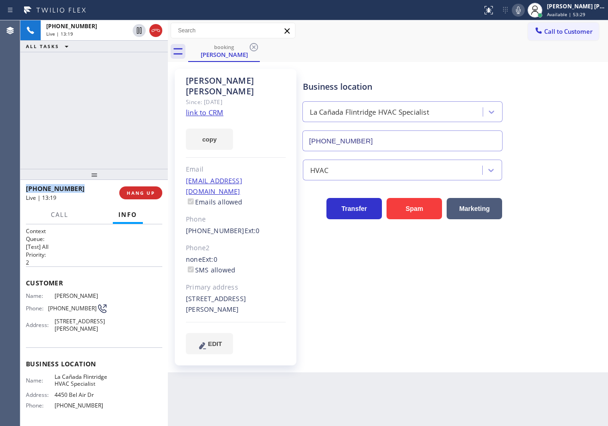
click at [132, 86] on div "[PHONE_NUMBER] Live | 13:19 ALL TASKS ALL TASKS ACTIVE TASKS TASKS IN WRAP UP" at bounding box center [93, 94] width 147 height 148
drag, startPoint x: 156, startPoint y: 32, endPoint x: 184, endPoint y: 7, distance: 37.3
click at [156, 32] on icon at bounding box center [155, 30] width 11 height 11
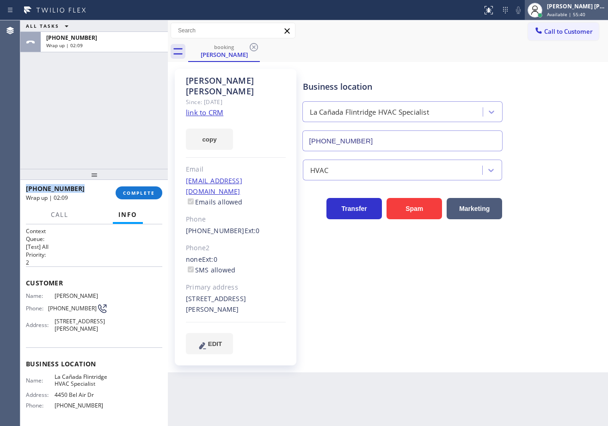
click at [585, 13] on span "Available | 55:40" at bounding box center [566, 14] width 38 height 6
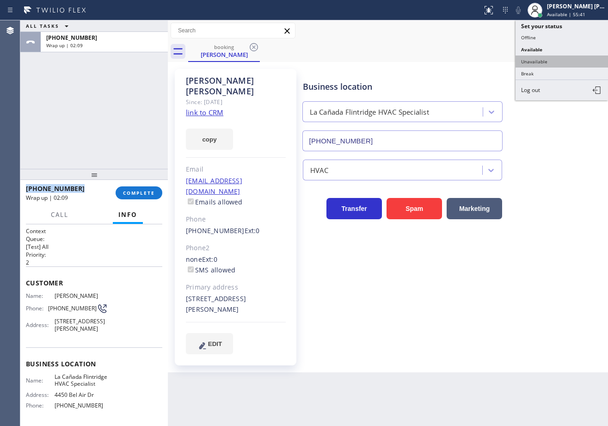
click at [562, 61] on button "Unavailable" at bounding box center [561, 61] width 92 height 12
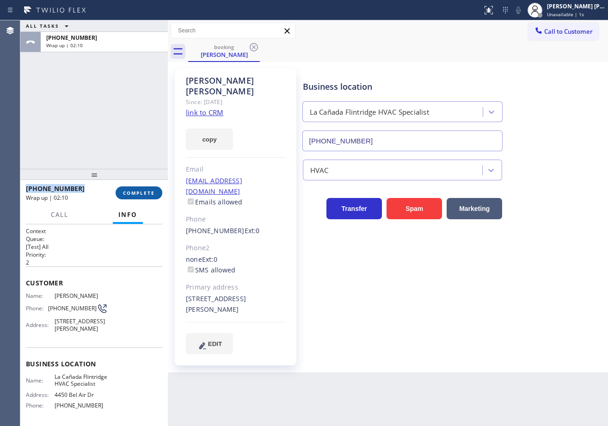
click at [156, 190] on button "COMPLETE" at bounding box center [139, 192] width 47 height 13
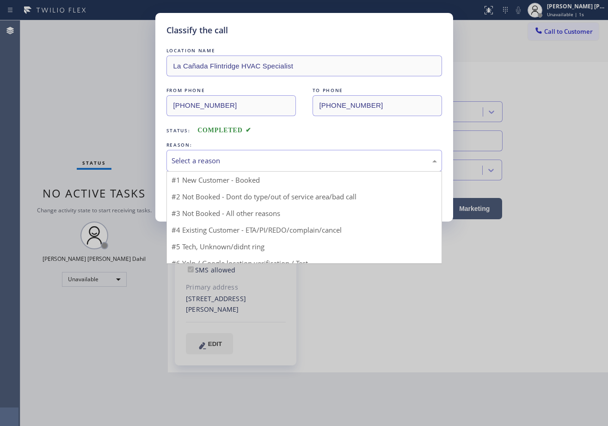
click at [230, 159] on div "Select a reason" at bounding box center [303, 160] width 265 height 11
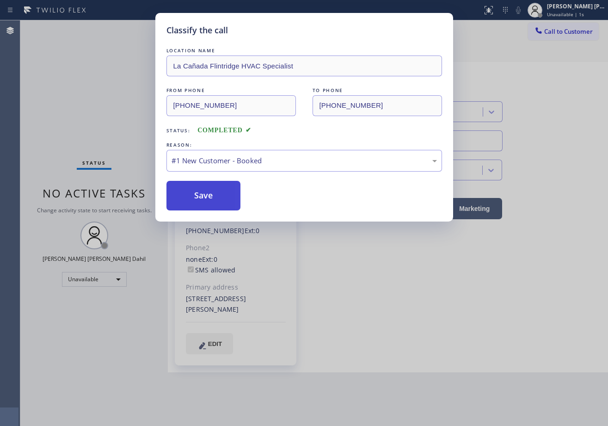
click at [199, 198] on button "Save" at bounding box center [203, 196] width 74 height 30
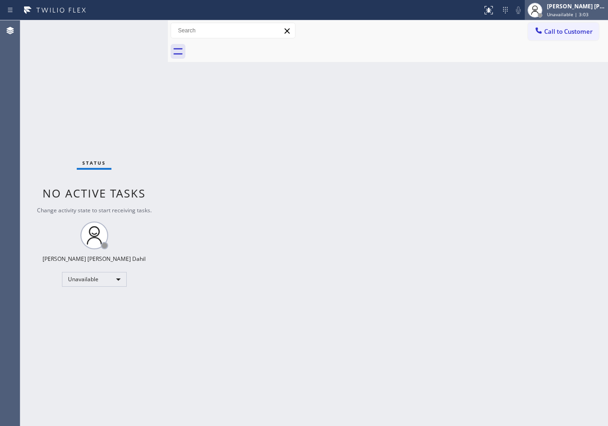
click at [580, 12] on span "Unavailable | 3:03" at bounding box center [568, 14] width 42 height 6
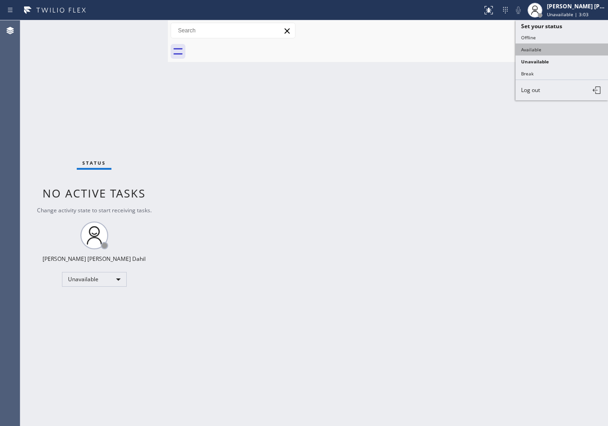
click at [548, 44] on button "Available" at bounding box center [561, 49] width 92 height 12
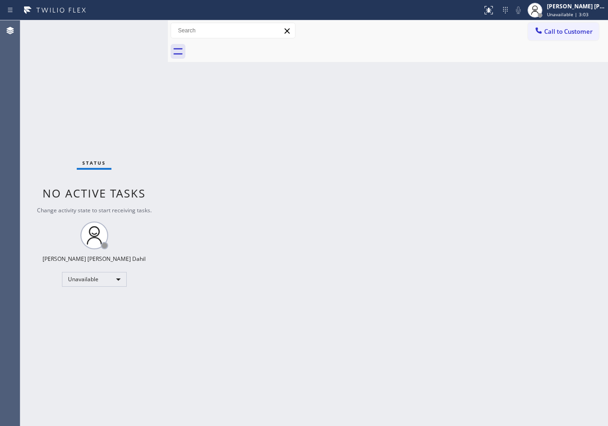
drag, startPoint x: 466, startPoint y: 130, endPoint x: 478, endPoint y: 153, distance: 26.4
click at [467, 138] on div "Back to Dashboard Change Sender ID Customers Technicians Select a contact Outbo…" at bounding box center [388, 222] width 440 height 405
click at [437, 351] on div "Back to Dashboard Change Sender ID Customers Technicians Select a contact Outbo…" at bounding box center [388, 222] width 440 height 405
click at [232, 158] on div "Back to Dashboard Change Sender ID Customers Technicians Select a contact Outbo…" at bounding box center [388, 222] width 440 height 405
click at [289, 92] on div "Back to Dashboard Change Sender ID Customers Technicians Select a contact Outbo…" at bounding box center [388, 222] width 440 height 405
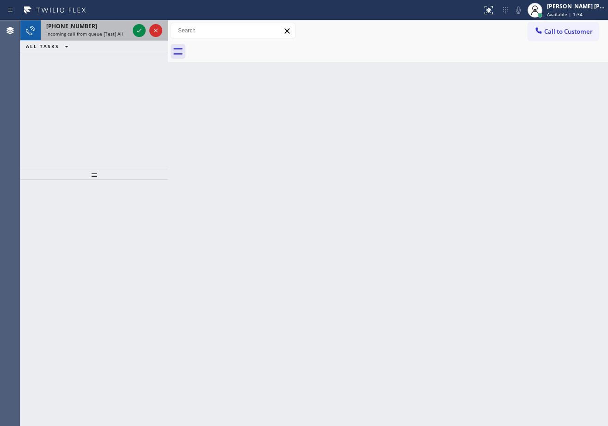
click at [106, 29] on div "[PHONE_NUMBER]" at bounding box center [87, 26] width 83 height 8
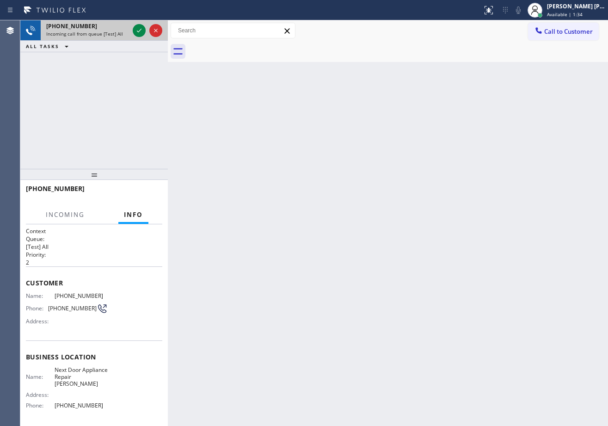
click at [106, 29] on div "[PHONE_NUMBER]" at bounding box center [87, 26] width 83 height 8
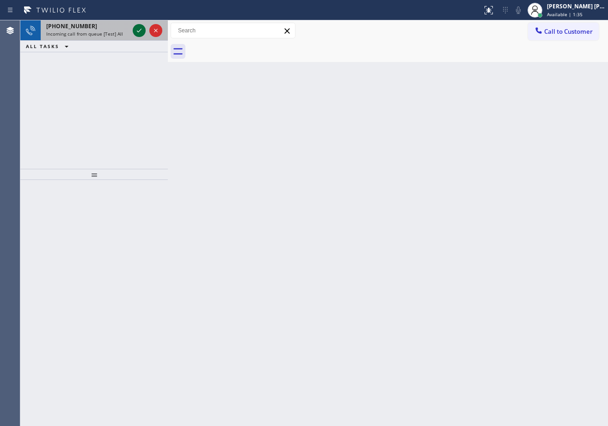
click at [136, 31] on icon at bounding box center [139, 30] width 11 height 11
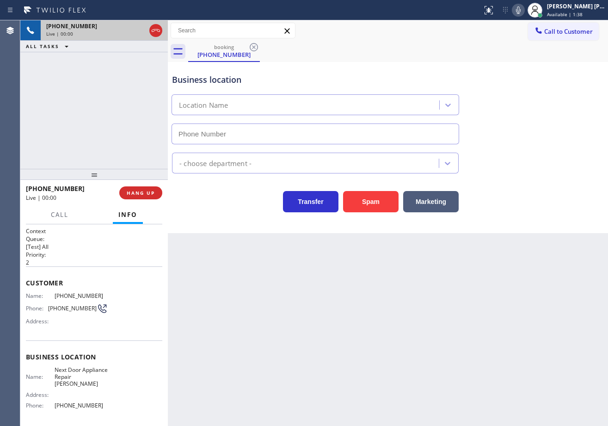
type input "[PHONE_NUMBER]"
click at [94, 395] on div "Address:" at bounding box center [67, 394] width 82 height 7
drag, startPoint x: 318, startPoint y: 367, endPoint x: 269, endPoint y: 359, distance: 49.1
click at [309, 366] on div "Back to Dashboard Change Sender ID Customers Technicians Select a contact Outbo…" at bounding box center [388, 222] width 440 height 405
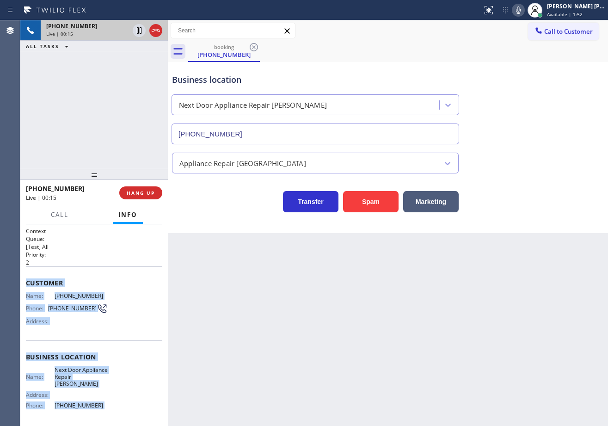
scroll to position [72, 0]
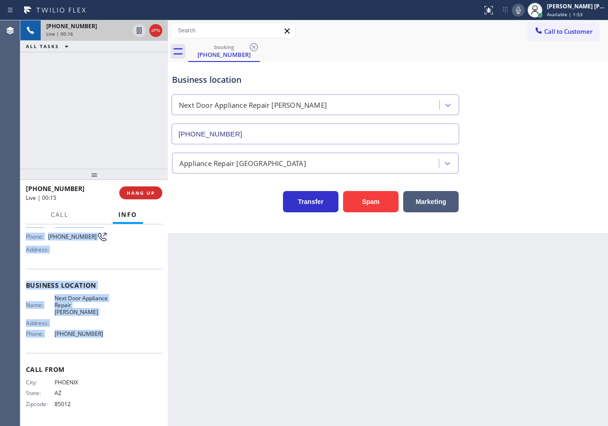
drag, startPoint x: 25, startPoint y: 280, endPoint x: 99, endPoint y: 339, distance: 94.7
click at [99, 339] on div "Context Queue: [Test] All Priority: 2 Customer Name: [PHONE_NUMBER] Phone: [PHO…" at bounding box center [93, 324] width 147 height 201
copy div "Customer Name: [PHONE_NUMBER] Phone: [PHONE_NUMBER] Address: Business location …"
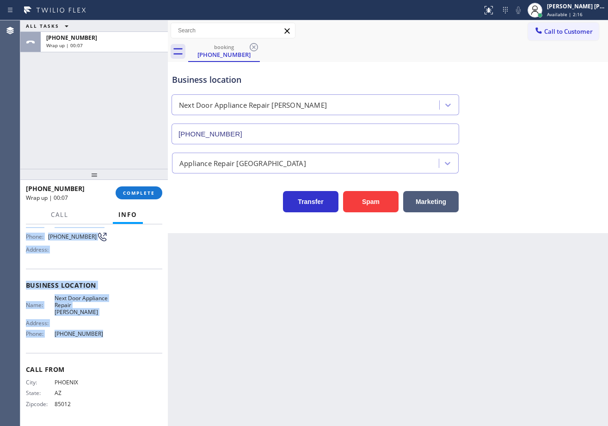
click at [106, 134] on div "ALL TASKS ALL TASKS ACTIVE TASKS TASKS IN WRAP UP [PHONE_NUMBER] Wrap up | 00:07" at bounding box center [93, 94] width 147 height 148
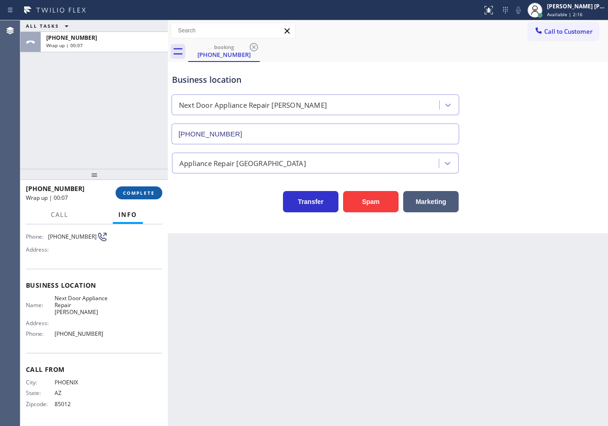
drag, startPoint x: 126, startPoint y: 184, endPoint x: 127, endPoint y: 192, distance: 8.4
click at [127, 189] on div "[PHONE_NUMBER] Wrap up | 00:07 COMPLETE" at bounding box center [94, 193] width 136 height 24
click at [127, 193] on span "COMPLETE" at bounding box center [139, 192] width 32 height 6
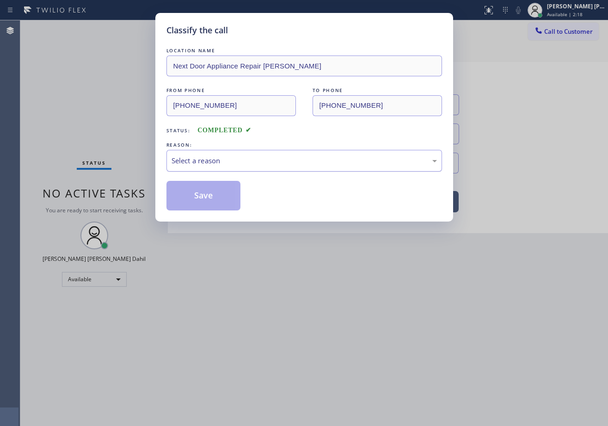
drag, startPoint x: 204, startPoint y: 161, endPoint x: 205, endPoint y: 167, distance: 6.0
click at [205, 161] on div "Select a reason" at bounding box center [303, 160] width 265 height 11
click at [203, 195] on button "Save" at bounding box center [203, 196] width 74 height 30
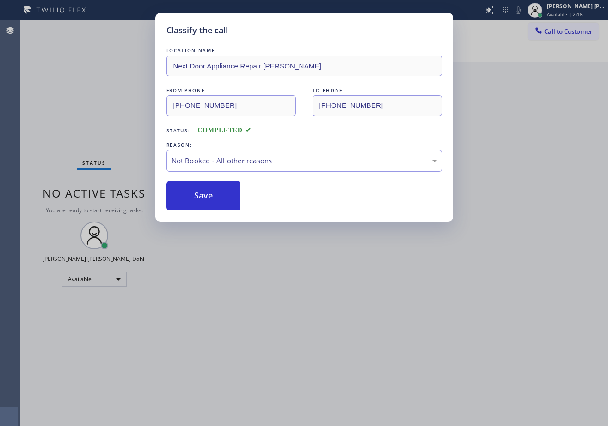
drag, startPoint x: 203, startPoint y: 195, endPoint x: 577, endPoint y: 176, distance: 373.8
click at [203, 195] on button "Save" at bounding box center [203, 196] width 74 height 30
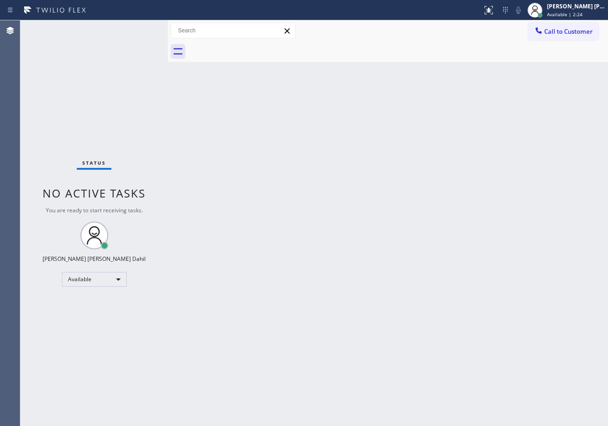
drag, startPoint x: 369, startPoint y: 338, endPoint x: 371, endPoint y: 342, distance: 4.8
click at [369, 337] on div "Back to Dashboard Change Sender ID Customers Technicians Select a contact Outbo…" at bounding box center [388, 222] width 440 height 405
drag, startPoint x: 267, startPoint y: 178, endPoint x: 274, endPoint y: 184, distance: 8.9
click at [267, 178] on div "Back to Dashboard Change Sender ID Customers Technicians Select a contact Outbo…" at bounding box center [388, 222] width 440 height 405
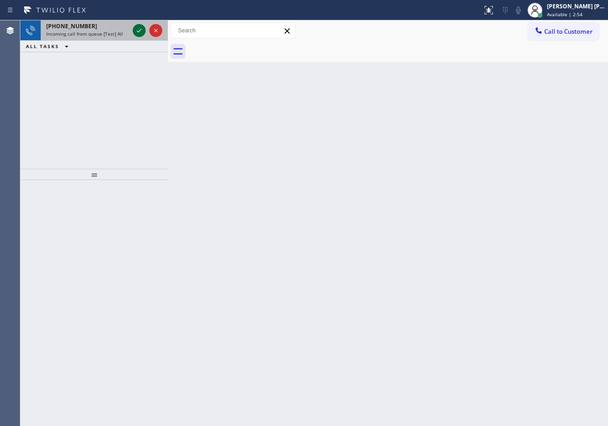
click at [137, 29] on icon at bounding box center [139, 30] width 11 height 11
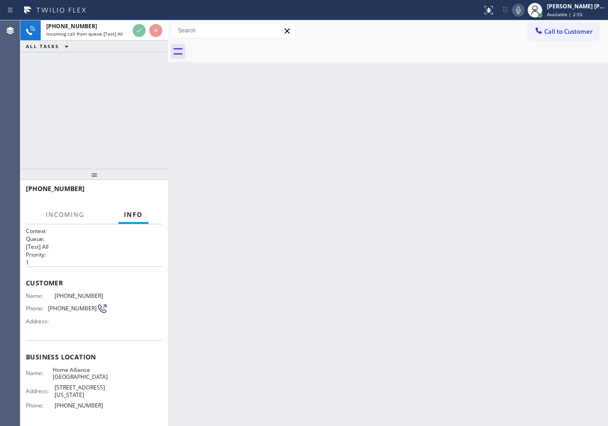
drag, startPoint x: 137, startPoint y: 29, endPoint x: 185, endPoint y: 38, distance: 49.5
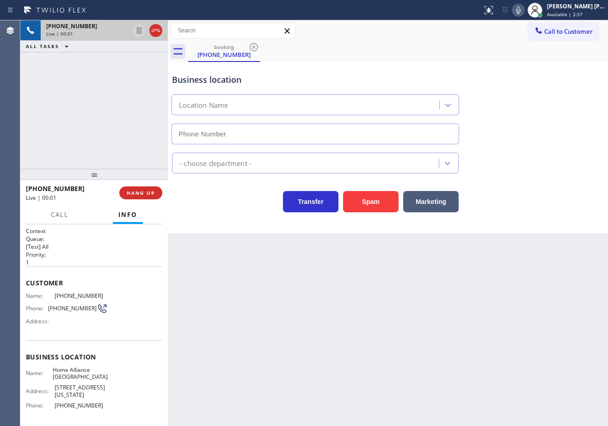
click at [180, 78] on div "Business location Location Name" at bounding box center [315, 104] width 290 height 80
click at [147, 36] on div at bounding box center [147, 30] width 33 height 20
type input "[PHONE_NUMBER]"
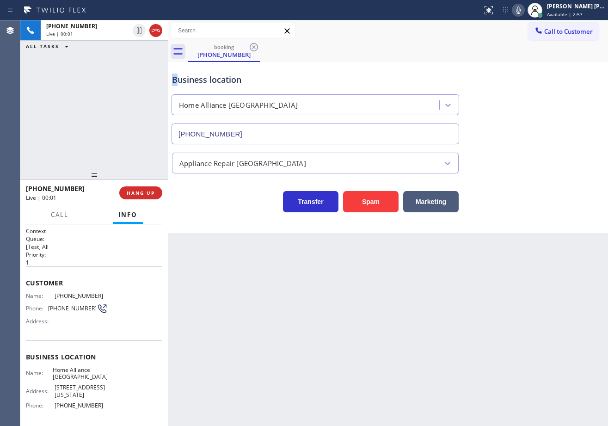
click at [218, 98] on div "[PHONE_NUMBER] Live | 00:01 ALL TASKS ALL TASKS ACTIVE TASKS TASKS IN WRAP UP […" at bounding box center [313, 222] width 587 height 405
click at [168, 100] on div at bounding box center [168, 222] width 0 height 405
click at [168, 73] on div "[PHONE_NUMBER] Live | 00:01 ALL TASKS ALL TASKS ACTIVE TASKS TASKS IN WRAP UP" at bounding box center [93, 94] width 147 height 148
click at [168, 44] on div "[PHONE_NUMBER] Live | 00:01 ALL TASKS ALL TASKS ACTIVE TASKS TASKS IN WRAP UP" at bounding box center [93, 36] width 147 height 32
click at [168, 42] on div "[PHONE_NUMBER] Live | 00:01 ALL TASKS ALL TASKS ACTIVE TASKS TASKS IN WRAP UP" at bounding box center [93, 36] width 147 height 32
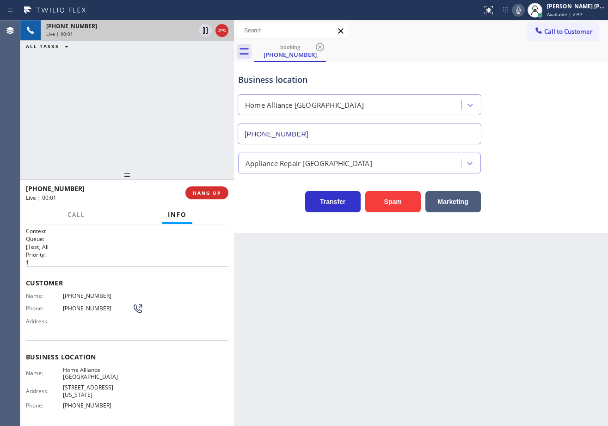
click at [166, 40] on div "[PHONE_NUMBER] Live | 00:01" at bounding box center [126, 30] width 213 height 20
click at [153, 38] on div "[PHONE_NUMBER] Live | 00:01" at bounding box center [119, 30] width 156 height 20
click at [144, 31] on div "Live | 00:01" at bounding box center [120, 33] width 149 height 6
click at [139, 30] on div "[PHONE_NUMBER]" at bounding box center [120, 26] width 149 height 8
click at [137, 29] on div "[PHONE_NUMBER]" at bounding box center [120, 26] width 149 height 8
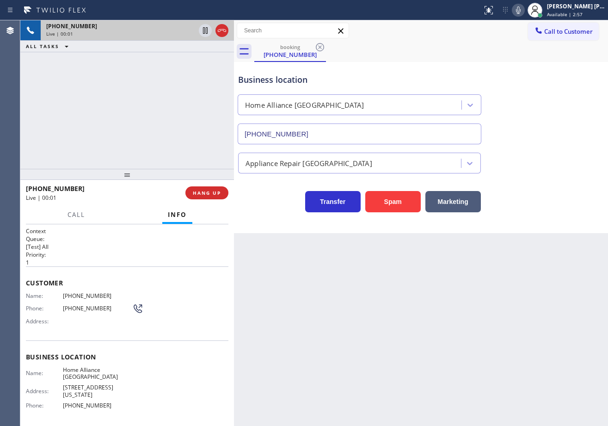
click at [137, 29] on div "[PHONE_NUMBER]" at bounding box center [120, 26] width 149 height 8
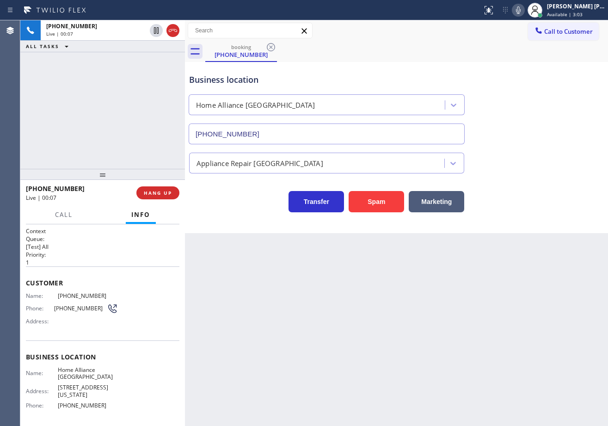
drag, startPoint x: 234, startPoint y: 42, endPoint x: 184, endPoint y: 58, distance: 52.2
click at [185, 56] on div at bounding box center [185, 222] width 0 height 405
click at [355, 400] on div "Back to Dashboard Change Sender ID Customers Technicians Select a contact Outbo…" at bounding box center [395, 222] width 423 height 405
drag, startPoint x: 350, startPoint y: 401, endPoint x: 329, endPoint y: 391, distance: 23.4
click at [343, 400] on div "Back to Dashboard Change Sender ID Customers Technicians Select a contact Outbo…" at bounding box center [395, 222] width 423 height 405
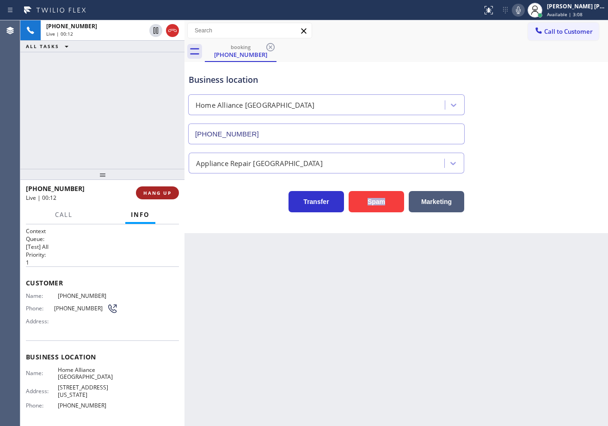
click at [150, 191] on span "HANG UP" at bounding box center [157, 192] width 28 height 6
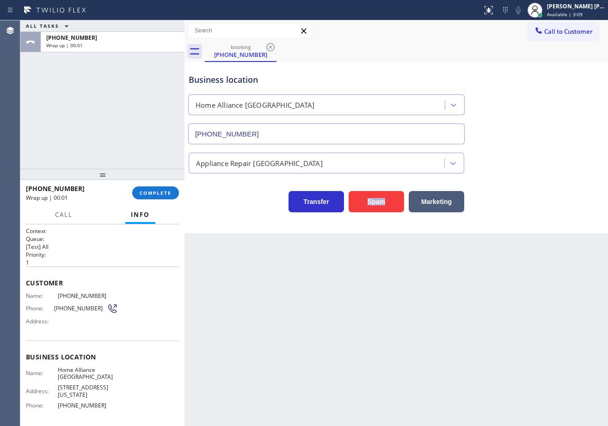
click at [137, 29] on div "ALL TASKS ALL TASKS ACTIVE TASKS TASKS IN WRAP UP" at bounding box center [102, 26] width 164 height 12
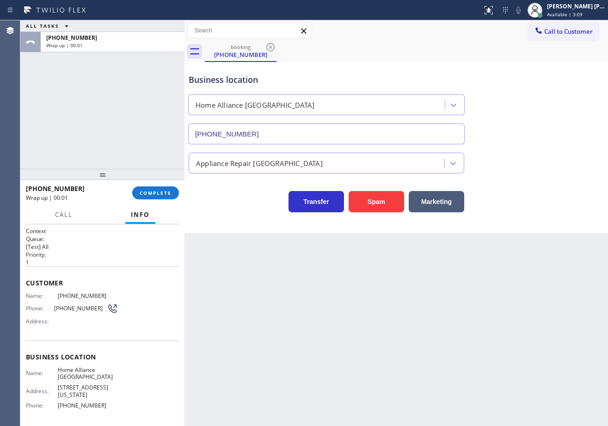
click at [137, 29] on div "ALL TASKS ALL TASKS ACTIVE TASKS TASKS IN WRAP UP" at bounding box center [102, 26] width 164 height 12
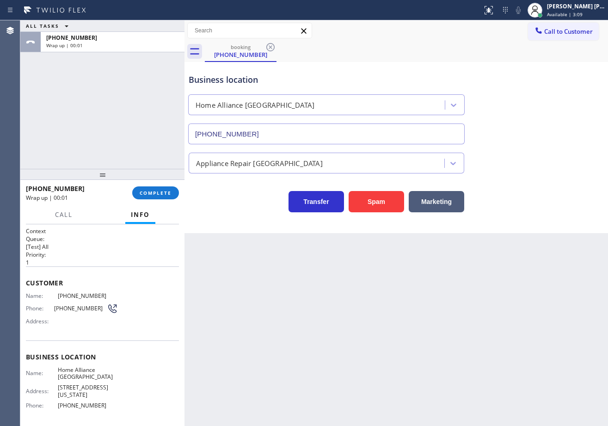
click at [137, 29] on div "ALL TASKS ALL TASKS ACTIVE TASKS TASKS IN WRAP UP" at bounding box center [102, 26] width 164 height 12
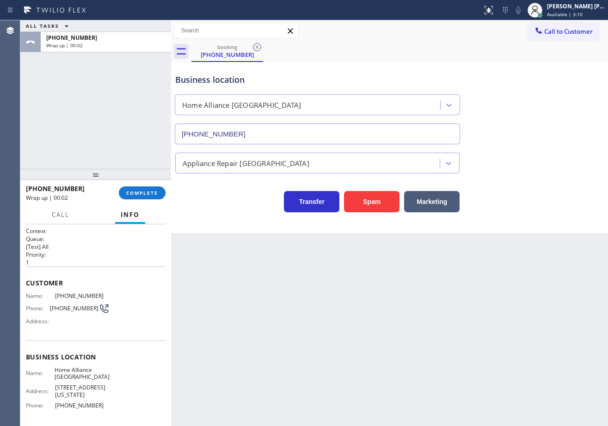
drag, startPoint x: 184, startPoint y: 30, endPoint x: 160, endPoint y: 143, distance: 115.3
click at [171, 33] on div at bounding box center [171, 222] width 0 height 405
drag, startPoint x: 147, startPoint y: 199, endPoint x: 143, endPoint y: 194, distance: 6.3
click at [145, 198] on button "COMPLETE" at bounding box center [141, 192] width 47 height 13
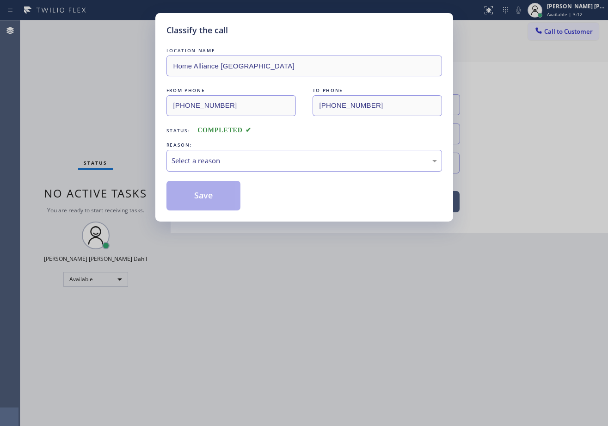
click at [235, 157] on div "Select a reason" at bounding box center [303, 160] width 265 height 11
click at [213, 196] on button "Save" at bounding box center [203, 196] width 74 height 30
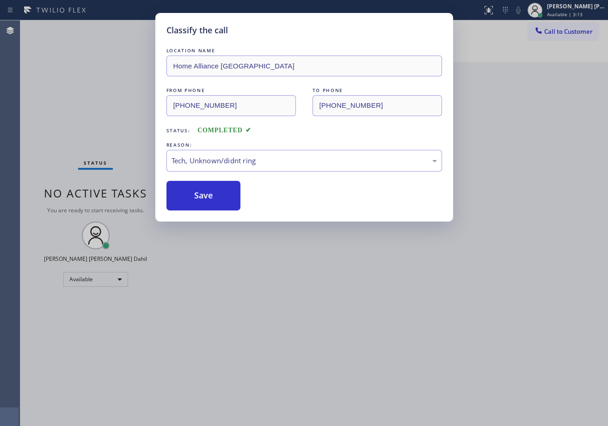
click at [262, 271] on div "Classify the call LOCATION NAME Home Alliance Pasadena FROM PHONE [PHONE_NUMBER…" at bounding box center [304, 213] width 608 height 426
click at [269, 282] on div "Classify the call LOCATION NAME Home Alliance Pasadena FROM PHONE [PHONE_NUMBER…" at bounding box center [304, 213] width 608 height 426
click at [274, 284] on div "Classify the call LOCATION NAME Home Alliance Pasadena FROM PHONE [PHONE_NUMBER…" at bounding box center [304, 213] width 608 height 426
click at [275, 284] on div "Classify the call LOCATION NAME Brooklyn Heating and Air Conditioning FROM PHON…" at bounding box center [313, 222] width 587 height 405
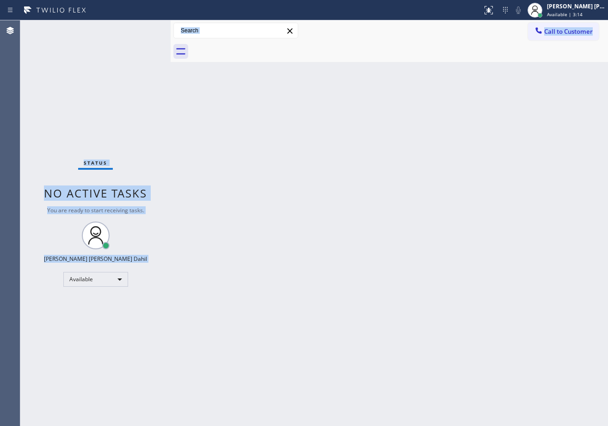
click at [137, 29] on div "Status No active tasks You are ready to start receiving tasks. [PERSON_NAME] [P…" at bounding box center [95, 222] width 150 height 405
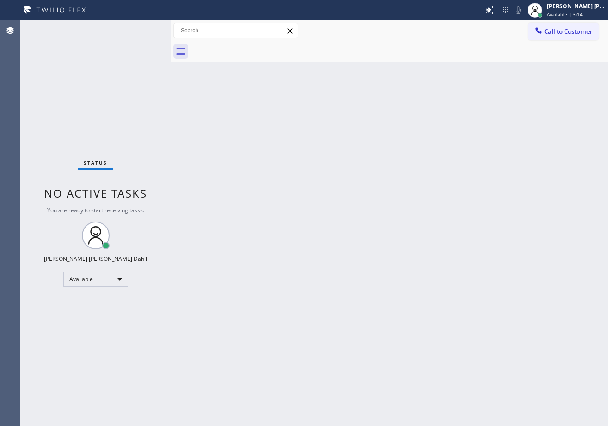
click at [137, 29] on div "Status No active tasks You are ready to start receiving tasks. [PERSON_NAME] [P…" at bounding box center [95, 222] width 150 height 405
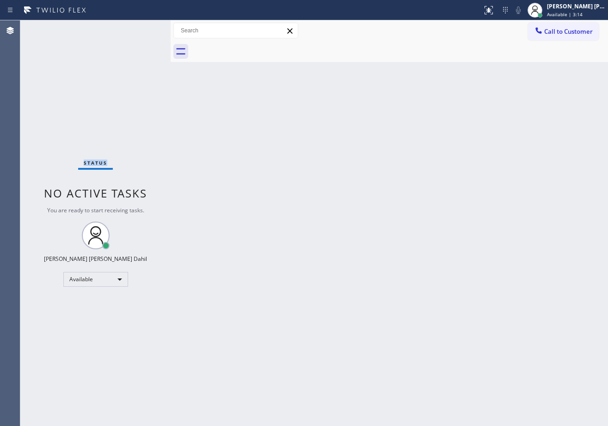
click at [137, 29] on div "Status No active tasks You are ready to start receiving tasks. [PERSON_NAME] [P…" at bounding box center [95, 222] width 150 height 405
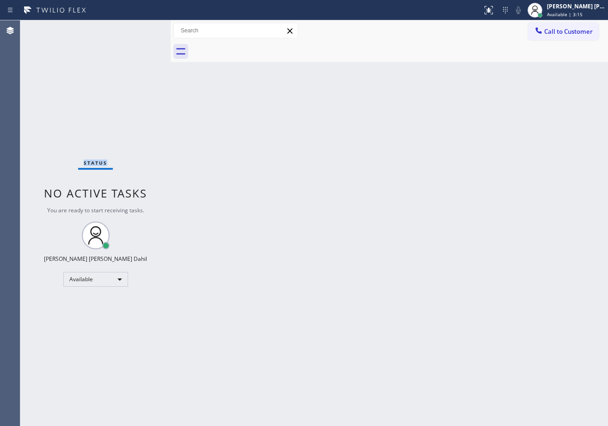
click at [137, 29] on div "Status No active tasks You are ready to start receiving tasks. [PERSON_NAME] [P…" at bounding box center [95, 222] width 150 height 405
click at [141, 28] on div "Status No active tasks You are ready to start receiving tasks. [PERSON_NAME] [P…" at bounding box center [95, 222] width 150 height 405
drag, startPoint x: 171, startPoint y: 27, endPoint x: 166, endPoint y: 29, distance: 5.3
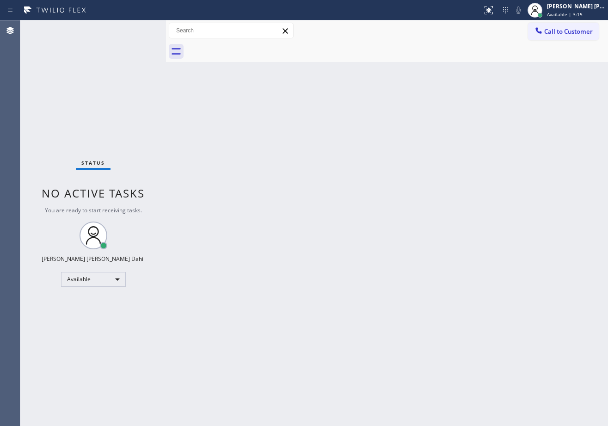
click at [166, 29] on div at bounding box center [166, 222] width 0 height 405
drag, startPoint x: 258, startPoint y: 134, endPoint x: 138, endPoint y: 33, distance: 156.8
click at [262, 139] on div "Back to Dashboard Change Sender ID Customers Technicians Select a contact Outbo…" at bounding box center [386, 222] width 442 height 405
click at [139, 35] on div "Status No active tasks You are ready to start receiving tasks. [PERSON_NAME] [P…" at bounding box center [92, 222] width 145 height 405
click at [137, 29] on div "Status No active tasks You are ready to start receiving tasks. [PERSON_NAME] [P…" at bounding box center [92, 222] width 145 height 405
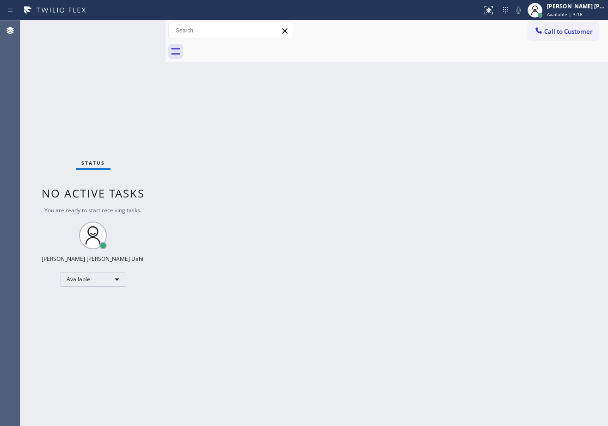
click at [137, 29] on div "Status No active tasks You are ready to start receiving tasks. [PERSON_NAME] [P…" at bounding box center [92, 222] width 145 height 405
click at [136, 29] on div "Status No active tasks You are ready to start receiving tasks. [PERSON_NAME] [P…" at bounding box center [92, 222] width 145 height 405
click at [137, 29] on div "Status No active tasks You are ready to start receiving tasks. [PERSON_NAME] [P…" at bounding box center [92, 222] width 145 height 405
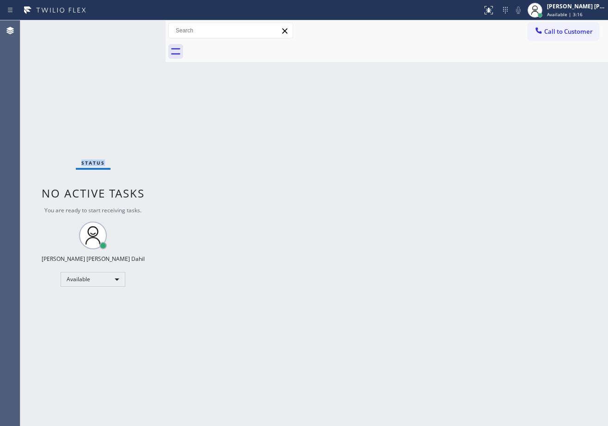
click at [137, 29] on div "Status No active tasks You are ready to start receiving tasks. [PERSON_NAME] [P…" at bounding box center [92, 222] width 145 height 405
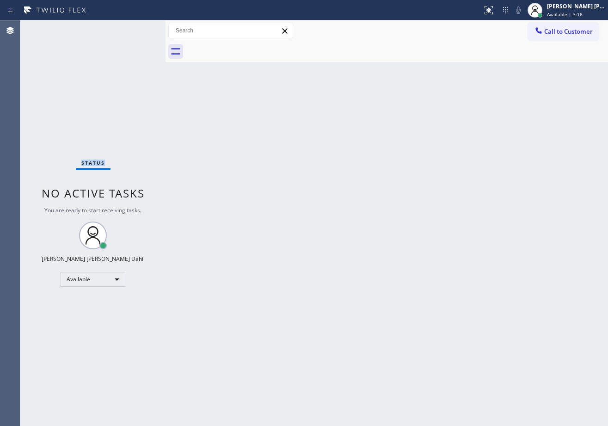
click at [137, 29] on div "Status No active tasks You are ready to start receiving tasks. [PERSON_NAME] [P…" at bounding box center [92, 222] width 145 height 405
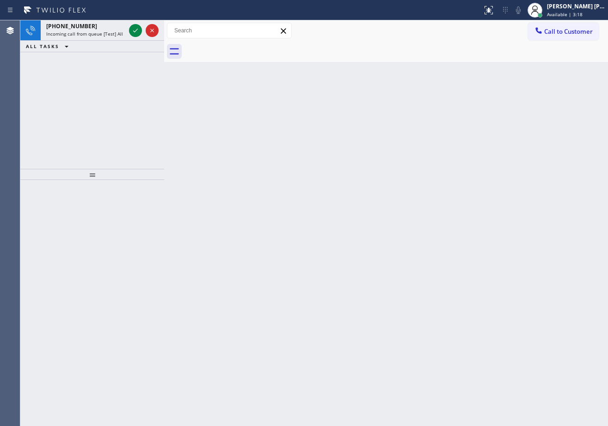
click at [164, 31] on div at bounding box center [164, 222] width 0 height 405
click at [135, 31] on icon at bounding box center [135, 31] width 5 height 4
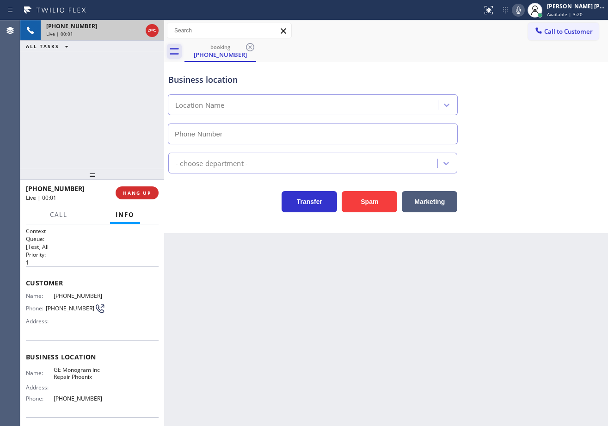
type input "[PHONE_NUMBER]"
click at [165, 37] on div at bounding box center [165, 222] width 0 height 405
click at [65, 122] on div "[PHONE_NUMBER] Live | 00:09 ALL TASKS ALL TASKS ACTIVE TASKS TASKS IN WRAP UP" at bounding box center [92, 94] width 145 height 148
click at [65, 123] on div "[PHONE_NUMBER] Live | 00:10 ALL TASKS ALL TASKS ACTIVE TASKS TASKS IN WRAP UP" at bounding box center [92, 94] width 145 height 148
click at [140, 203] on div "[PHONE_NUMBER] Live | 00:11 HANG UP" at bounding box center [93, 193] width 134 height 24
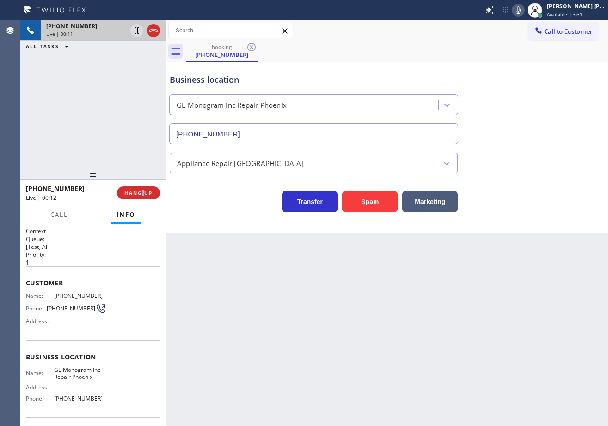
click at [140, 203] on div "[PHONE_NUMBER] Live | 00:12 HANG UP" at bounding box center [93, 193] width 134 height 24
click at [137, 193] on span "HANG UP" at bounding box center [138, 192] width 28 height 6
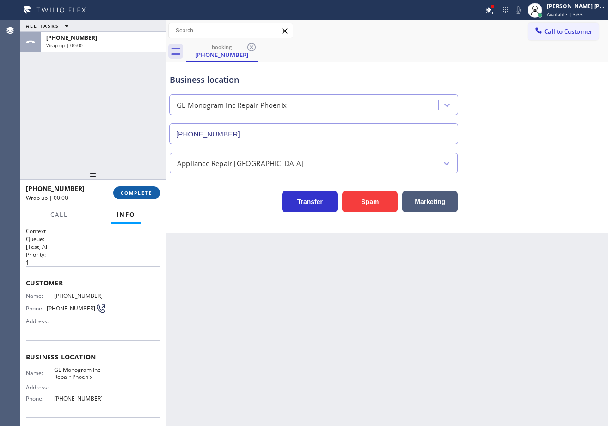
click at [136, 193] on span "COMPLETE" at bounding box center [137, 192] width 32 height 6
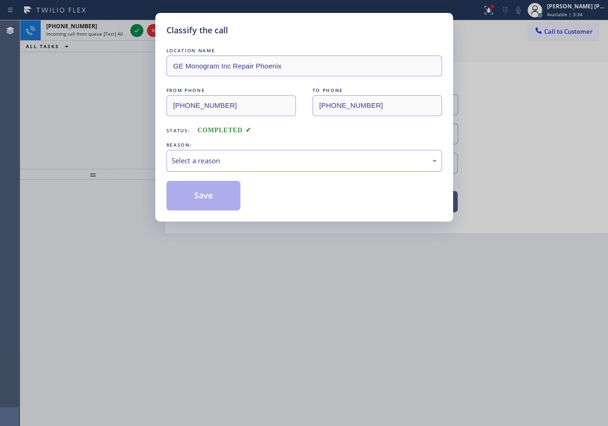
click at [184, 164] on div "Select a reason" at bounding box center [303, 160] width 265 height 11
click at [192, 199] on button "Save" at bounding box center [203, 196] width 74 height 30
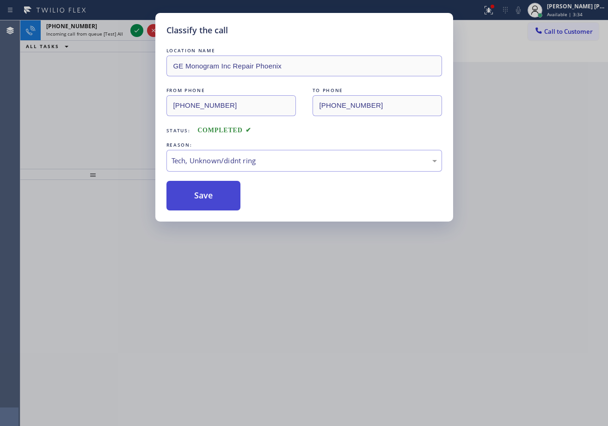
click at [192, 199] on button "Save" at bounding box center [203, 196] width 74 height 30
click at [258, 317] on div "Classify the call LOCATION NAME GE Monogram Inc Repair Phoenix FROM PHONE [PHON…" at bounding box center [304, 213] width 608 height 426
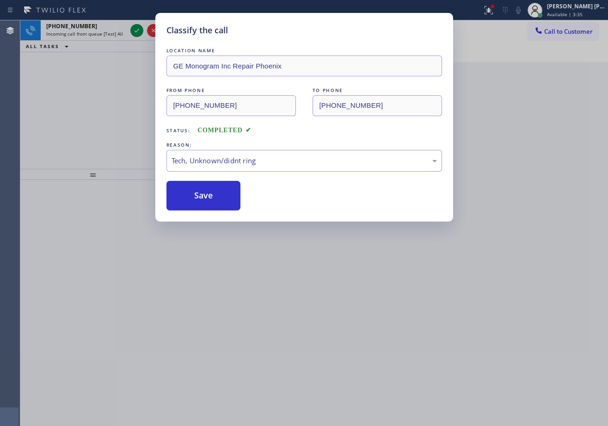
click at [258, 317] on div "Back to Dashboard Change Sender ID Customers Technicians Select a contact Outbo…" at bounding box center [386, 222] width 442 height 405
click at [259, 318] on div "Back to Dashboard Change Sender ID Customers Technicians Select a contact Outbo…" at bounding box center [386, 222] width 442 height 405
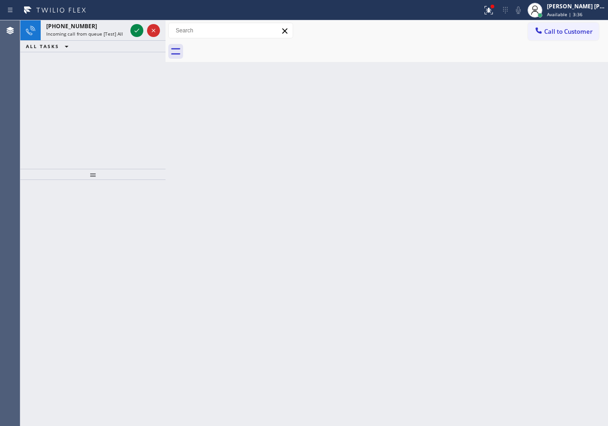
click at [259, 318] on div "Back to Dashboard Change Sender ID Customers Technicians Select a contact Outbo…" at bounding box center [386, 222] width 442 height 405
click at [137, 29] on icon at bounding box center [136, 30] width 11 height 11
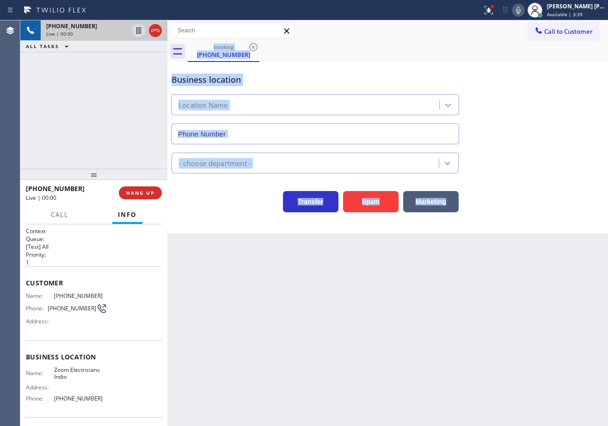
click at [167, 38] on div at bounding box center [167, 222] width 0 height 405
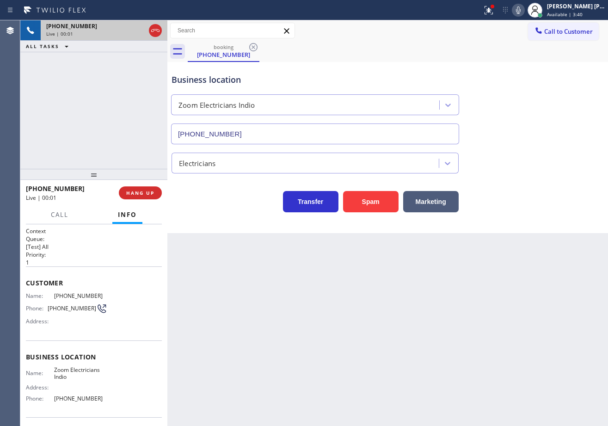
type input "[PHONE_NUMBER]"
drag, startPoint x: 497, startPoint y: 12, endPoint x: 497, endPoint y: 26, distance: 13.4
click at [494, 12] on icon at bounding box center [488, 10] width 11 height 11
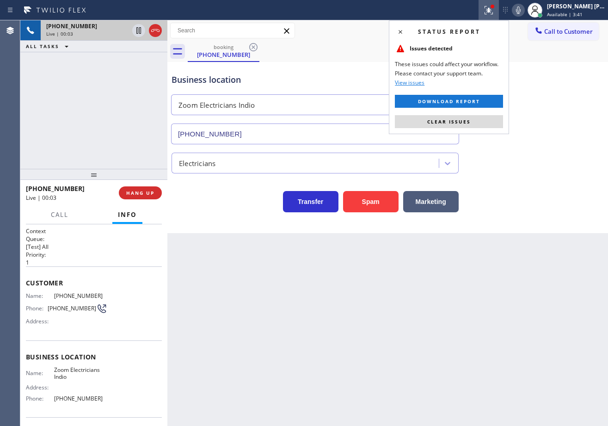
drag, startPoint x: 495, startPoint y: 119, endPoint x: 499, endPoint y: 126, distance: 8.1
click at [496, 119] on button "Clear issues" at bounding box center [449, 121] width 108 height 13
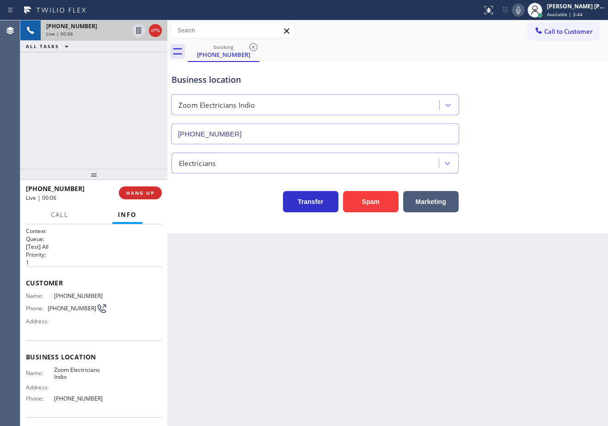
click at [283, 284] on div "Back to Dashboard Change Sender ID Customers Technicians Select a contact Outbo…" at bounding box center [387, 222] width 440 height 405
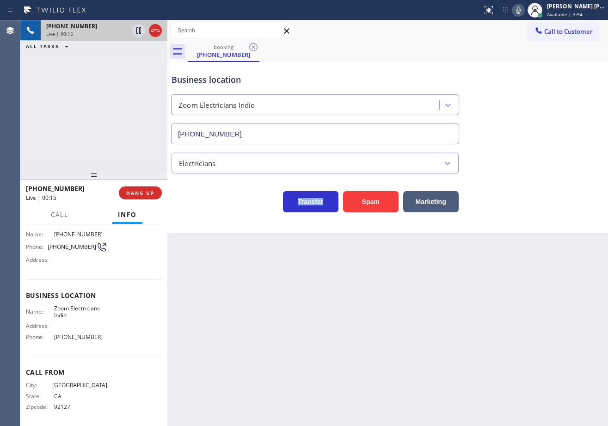
scroll to position [64, 0]
click at [523, 12] on icon at bounding box center [517, 10] width 11 height 11
drag, startPoint x: 526, startPoint y: 9, endPoint x: 527, endPoint y: 28, distance: 19.5
click at [523, 9] on icon at bounding box center [517, 10] width 11 height 11
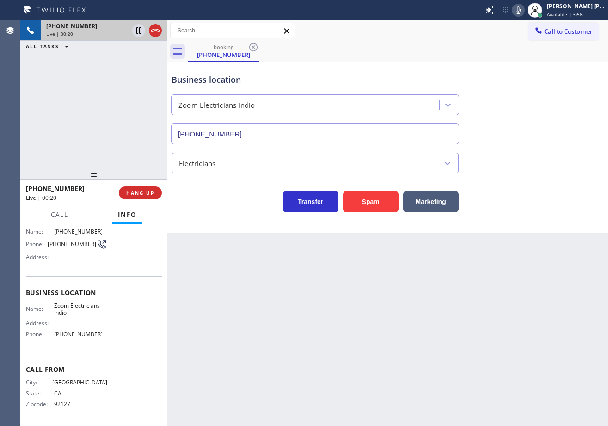
click at [84, 133] on div "[PHONE_NUMBER] Live | 00:20 ALL TASKS ALL TASKS ACTIVE TASKS TASKS IN WRAP UP" at bounding box center [93, 94] width 147 height 148
click at [122, 193] on button "HANG UP" at bounding box center [140, 192] width 43 height 13
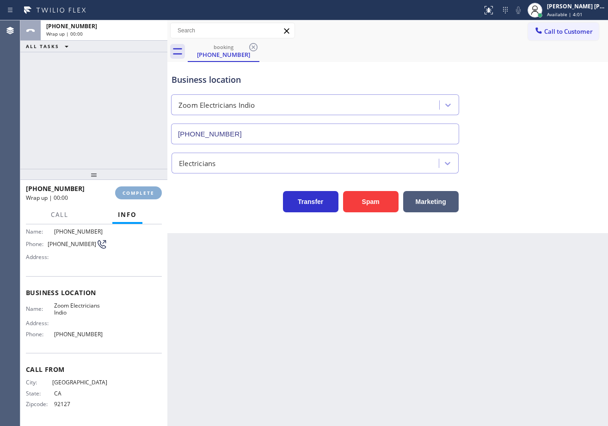
click at [122, 194] on span "COMPLETE" at bounding box center [138, 192] width 32 height 6
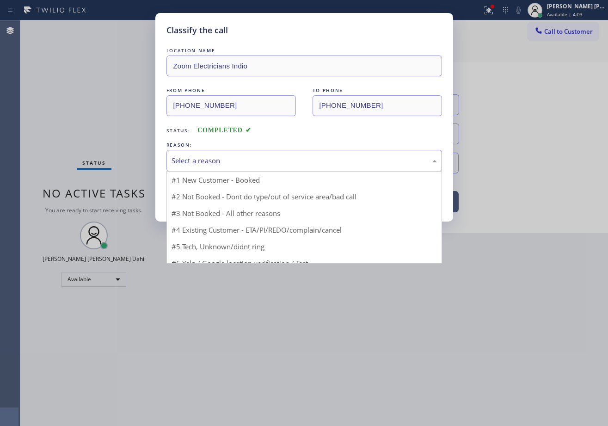
click at [204, 159] on div "Select a reason" at bounding box center [303, 160] width 265 height 11
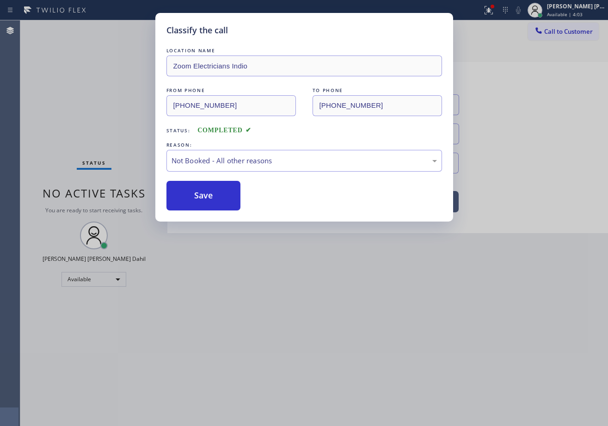
click at [211, 198] on button "Save" at bounding box center [203, 196] width 74 height 30
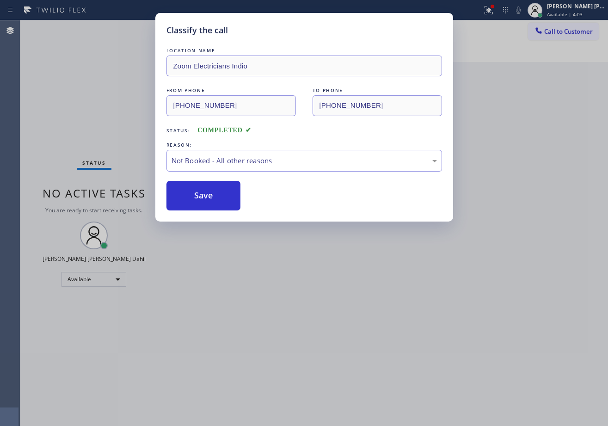
click at [306, 342] on div "Classify the call LOCATION NAME Zoom Electricians Indio FROM PHONE [PHONE_NUMBE…" at bounding box center [304, 213] width 608 height 426
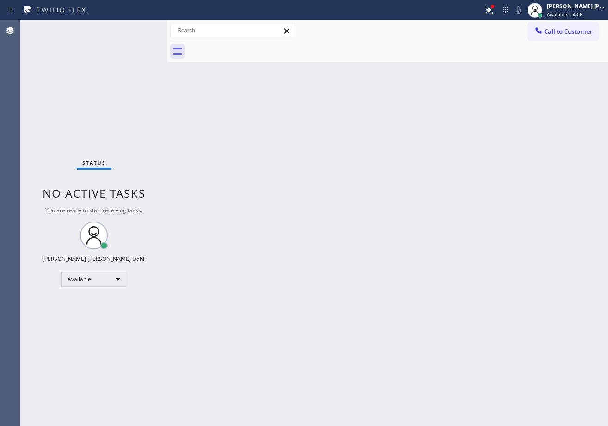
drag, startPoint x: 243, startPoint y: 234, endPoint x: 262, endPoint y: 218, distance: 24.6
click at [248, 229] on div "Back to Dashboard Change Sender ID Customers Technicians Select a contact Outbo…" at bounding box center [387, 222] width 440 height 405
click at [493, 13] on div at bounding box center [488, 10] width 20 height 11
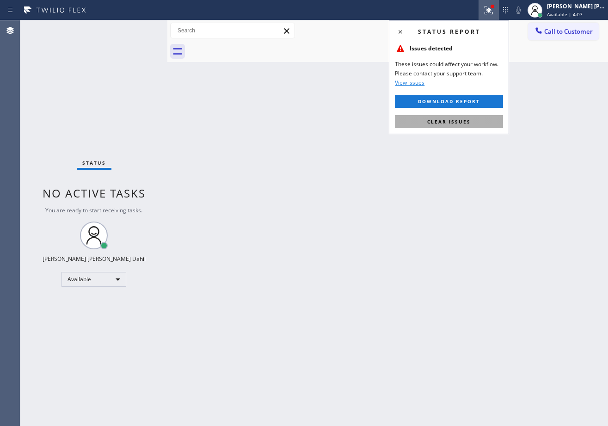
click at [444, 123] on span "Clear issues" at bounding box center [448, 121] width 43 height 6
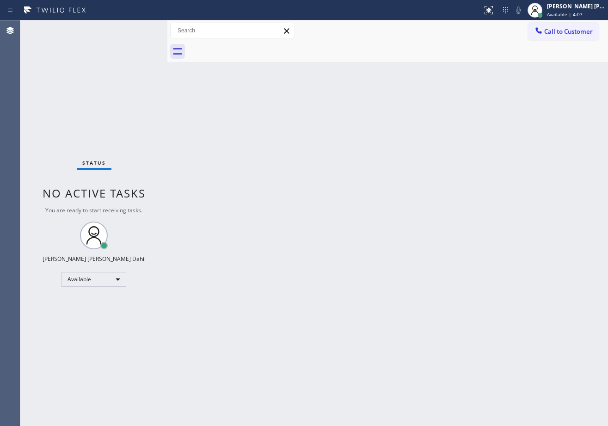
click at [446, 122] on div "Back to Dashboard Change Sender ID Customers Technicians Select a contact Outbo…" at bounding box center [387, 222] width 440 height 405
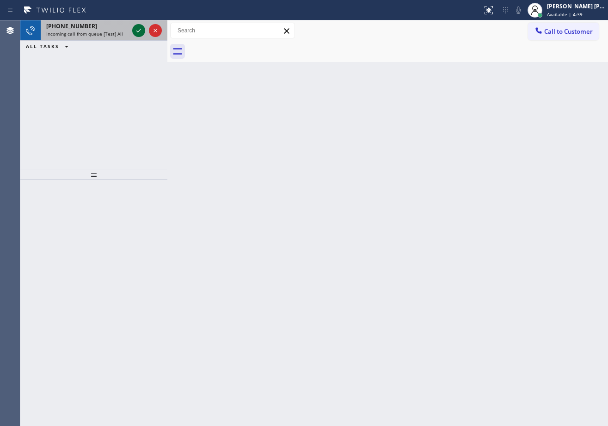
click at [137, 29] on icon at bounding box center [138, 30] width 11 height 11
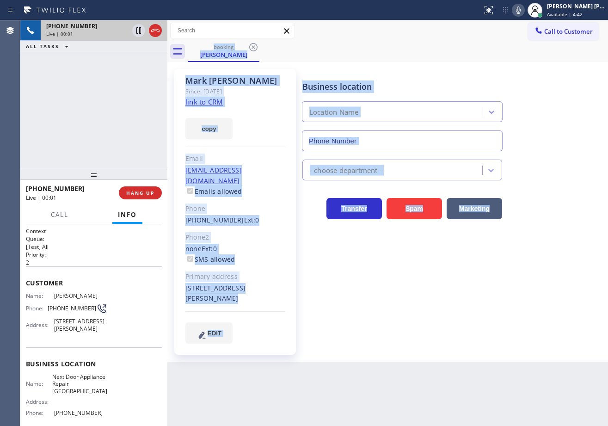
type input "[PHONE_NUMBER]"
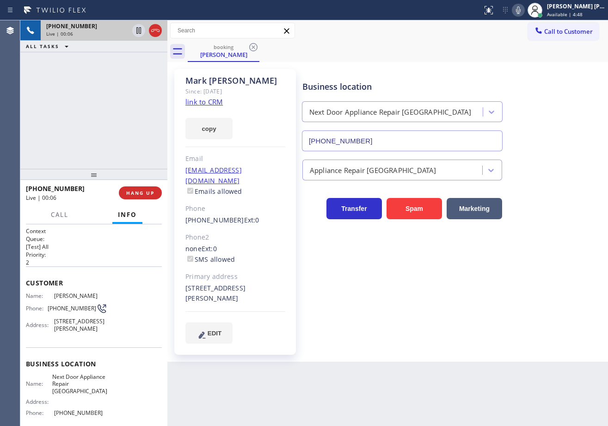
drag, startPoint x: 77, startPoint y: 91, endPoint x: 168, endPoint y: 120, distance: 95.6
click at [77, 91] on div "[PHONE_NUMBER] Live | 00:06 ALL TASKS ALL TASKS ACTIVE TASKS TASKS IN WRAP UP" at bounding box center [93, 94] width 147 height 148
click at [205, 101] on link "link to CRM" at bounding box center [203, 101] width 37 height 9
drag, startPoint x: 121, startPoint y: 55, endPoint x: 182, endPoint y: 0, distance: 82.1
click at [121, 55] on div "[PHONE_NUMBER] Live | 00:44 ALL TASKS ALL TASKS ACTIVE TASKS TASKS IN WRAP UP" at bounding box center [93, 94] width 147 height 148
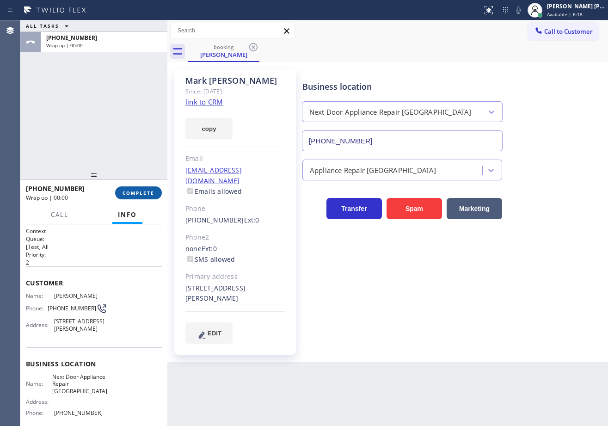
click at [131, 189] on button "COMPLETE" at bounding box center [138, 192] width 47 height 13
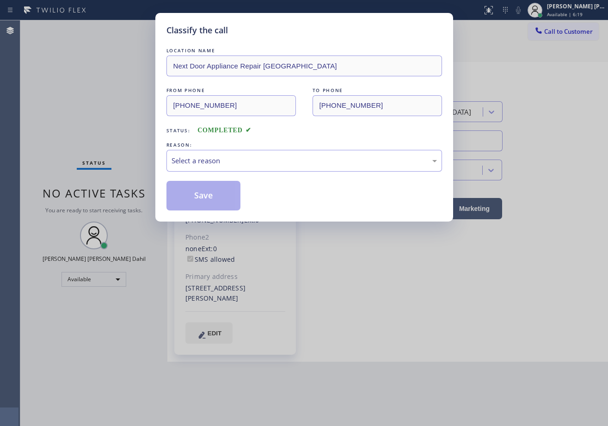
click at [262, 161] on div "Select a reason" at bounding box center [303, 160] width 265 height 11
click at [206, 165] on div "Tech, Unknown/didnt ring" at bounding box center [303, 160] width 265 height 11
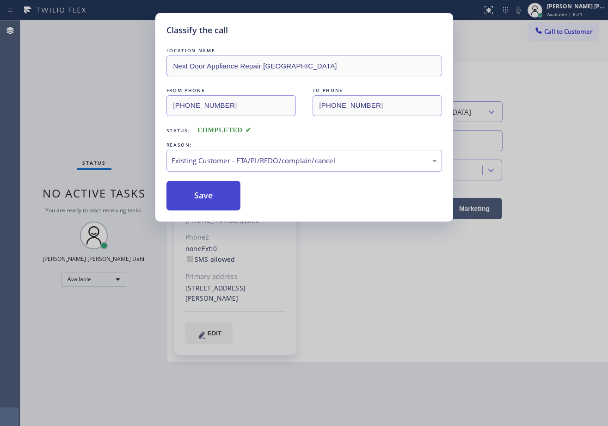
click at [207, 199] on button "Save" at bounding box center [203, 196] width 74 height 30
click at [207, 198] on button "Save" at bounding box center [203, 196] width 74 height 30
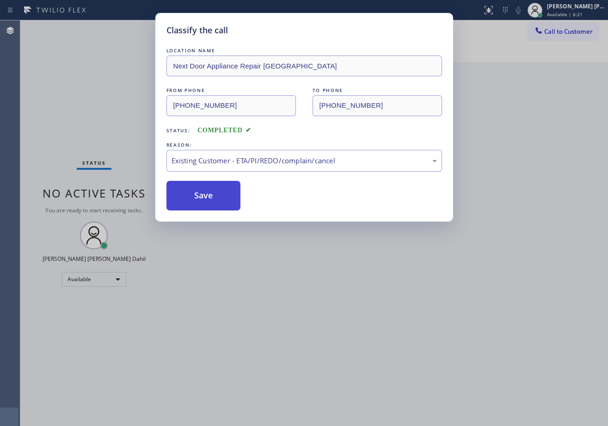
click at [207, 198] on button "Save" at bounding box center [203, 196] width 74 height 30
drag, startPoint x: 336, startPoint y: 298, endPoint x: 350, endPoint y: 286, distance: 19.0
click at [343, 295] on div "Classify the call LOCATION NAME Next Door Appliance Repair [GEOGRAPHIC_DATA] FR…" at bounding box center [304, 213] width 608 height 426
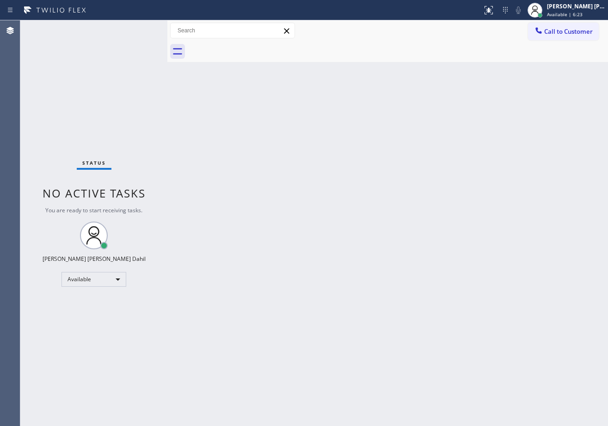
drag, startPoint x: 250, startPoint y: 201, endPoint x: 312, endPoint y: 294, distance: 112.4
click at [250, 201] on div "Back to Dashboard Change Sender ID Customers Technicians Select a contact Outbo…" at bounding box center [387, 222] width 440 height 405
click at [309, 84] on div "Back to Dashboard Change Sender ID Customers Technicians Select a contact Outbo…" at bounding box center [387, 222] width 440 height 405
click at [473, 235] on div "Back to Dashboard Change Sender ID Customers Technicians Select a contact Outbo…" at bounding box center [387, 222] width 440 height 405
drag, startPoint x: 351, startPoint y: 270, endPoint x: 428, endPoint y: 379, distance: 133.7
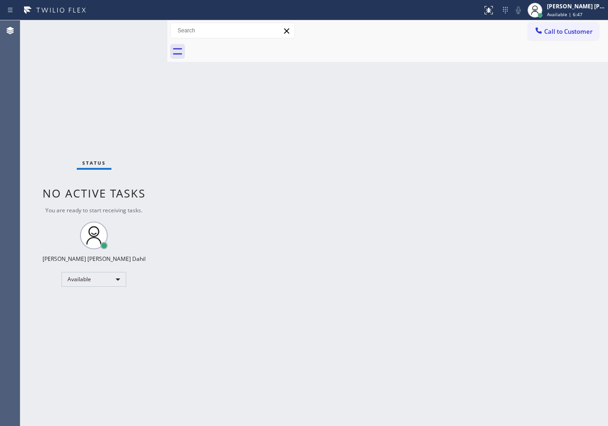
click at [383, 286] on div "Back to Dashboard Change Sender ID Customers Technicians Select a contact Outbo…" at bounding box center [387, 222] width 440 height 405
drag, startPoint x: 245, startPoint y: 102, endPoint x: 253, endPoint y: 99, distance: 8.8
click at [246, 102] on div "Back to Dashboard Change Sender ID Customers Technicians Select a contact Outbo…" at bounding box center [387, 222] width 440 height 405
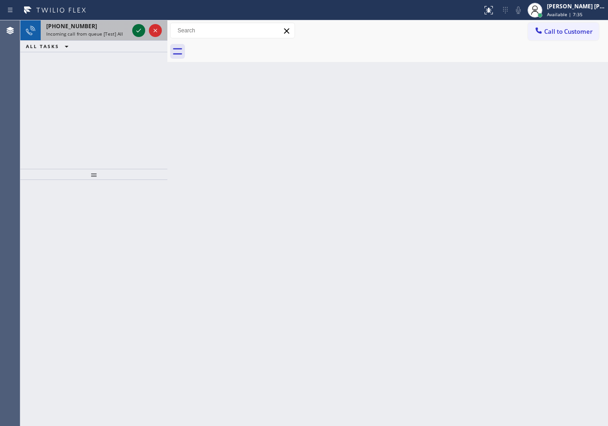
click at [137, 29] on icon at bounding box center [138, 30] width 11 height 11
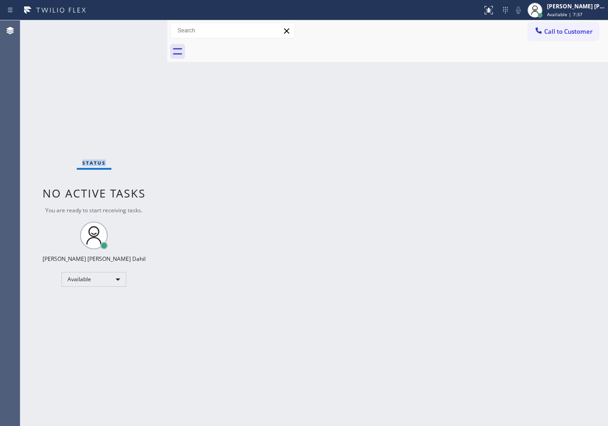
click at [137, 29] on div "Status No active tasks You are ready to start receiving tasks. [PERSON_NAME] [P…" at bounding box center [93, 222] width 147 height 405
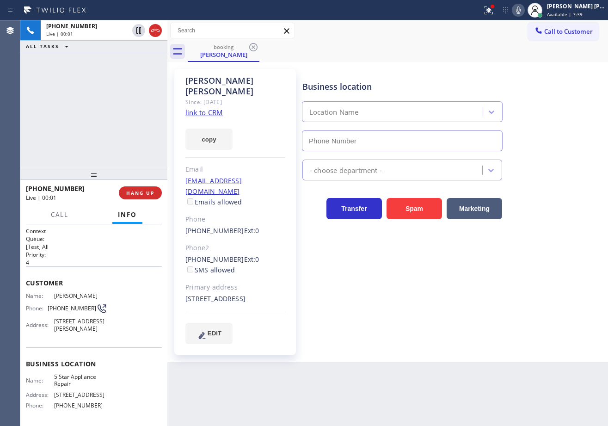
type input "[PHONE_NUMBER]"
click at [493, 7] on div at bounding box center [488, 10] width 20 height 11
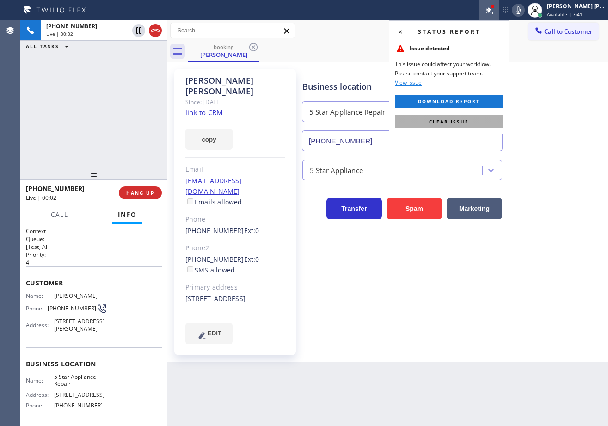
click at [462, 122] on span "Clear issue" at bounding box center [449, 121] width 40 height 6
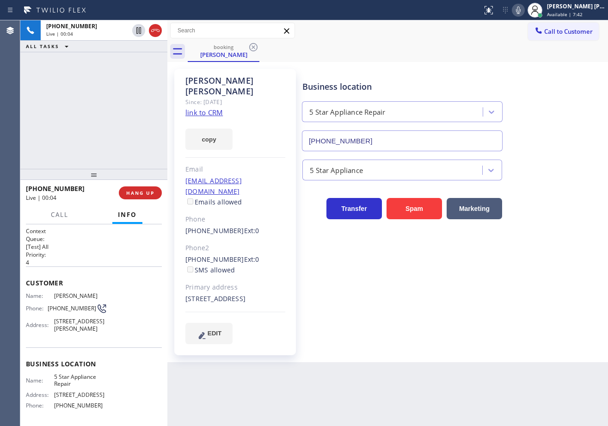
click at [197, 108] on link "link to CRM" at bounding box center [203, 112] width 37 height 9
click at [399, 60] on div "booking [PERSON_NAME]" at bounding box center [398, 51] width 420 height 21
click at [523, 12] on icon at bounding box center [517, 10] width 11 height 11
click at [517, 29] on div "Call to Customer Outbound call Location Search location Your caller id phone nu…" at bounding box center [387, 31] width 440 height 16
click at [140, 30] on icon at bounding box center [138, 30] width 5 height 6
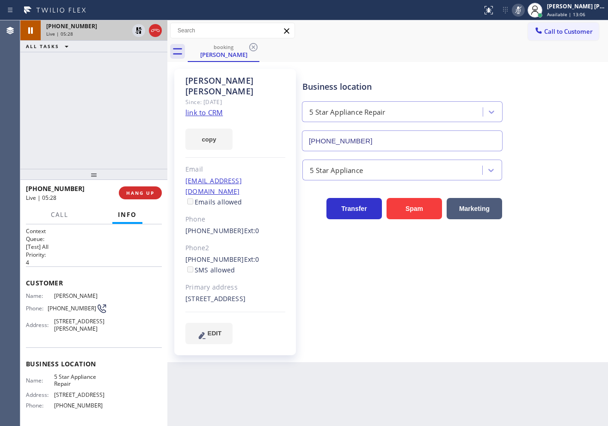
drag, startPoint x: 139, startPoint y: 32, endPoint x: 136, endPoint y: 37, distance: 6.0
click at [140, 32] on icon at bounding box center [138, 30] width 6 height 6
drag, startPoint x: 125, startPoint y: 61, endPoint x: 296, endPoint y: 48, distance: 171.0
click at [126, 63] on div "[PHONE_NUMBER] Live | 05:29 ALL TASKS ALL TASKS ACTIVE TASKS TASKS IN WRAP UP" at bounding box center [93, 94] width 147 height 148
click at [523, 11] on icon at bounding box center [517, 10] width 11 height 11
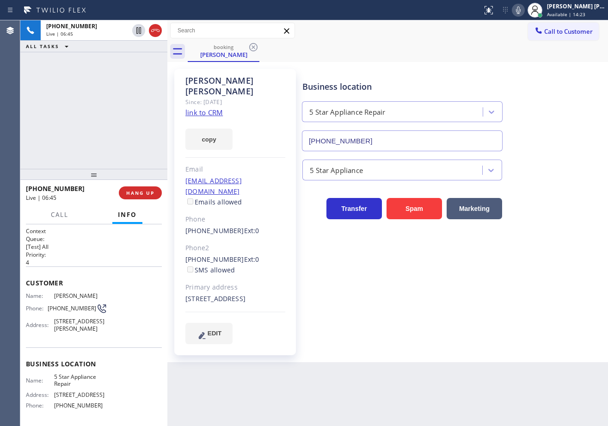
drag, startPoint x: 552, startPoint y: 272, endPoint x: 544, endPoint y: 276, distance: 8.5
click at [550, 274] on div "Business location 5 Star Appliance Repair [PHONE_NUMBER] 5 Star Appliance Trans…" at bounding box center [452, 206] width 305 height 270
click at [553, 233] on div "Business location 5 Star Appliance Repair [PHONE_NUMBER] 5 Star Appliance Trans…" at bounding box center [452, 206] width 305 height 270
click at [545, 250] on div "Business location 5 Star Appliance Repair [PHONE_NUMBER] 5 Star Appliance Trans…" at bounding box center [452, 206] width 305 height 270
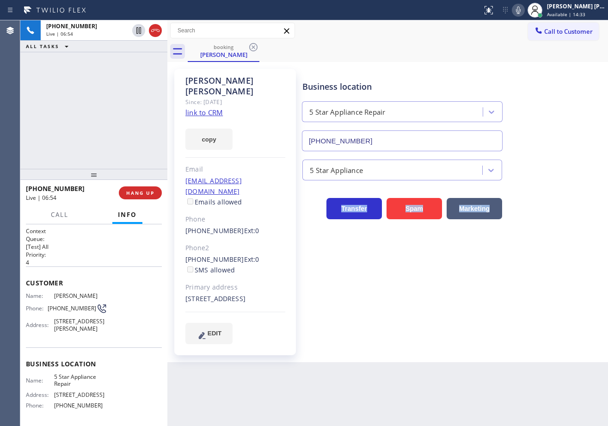
click at [545, 250] on div "Business location 5 Star Appliance Repair [PHONE_NUMBER] 5 Star Appliance Trans…" at bounding box center [452, 206] width 305 height 270
drag, startPoint x: 545, startPoint y: 250, endPoint x: 546, endPoint y: 203, distance: 46.2
click at [544, 249] on div "Business location 5 Star Appliance Repair [PHONE_NUMBER] 5 Star Appliance Trans…" at bounding box center [452, 206] width 305 height 270
click at [547, 194] on div "Transfer Spam Marketing" at bounding box center [452, 204] width 305 height 30
click at [560, 159] on div "5 Star Appliance" at bounding box center [452, 168] width 305 height 24
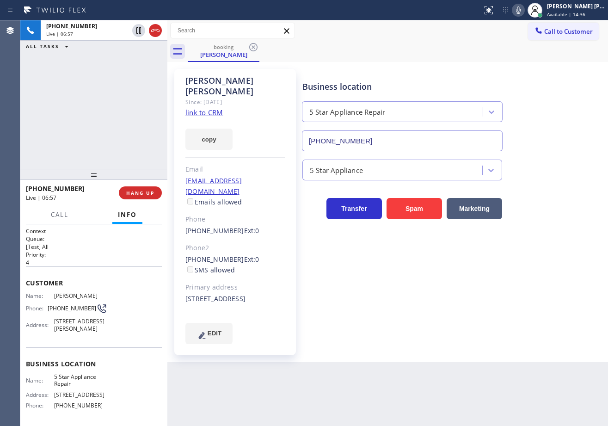
click at [545, 140] on div "Business location 5 Star Appliance Repair [PHONE_NUMBER]" at bounding box center [452, 109] width 305 height 84
click at [546, 140] on div "Business location 5 Star Appliance Repair [PHONE_NUMBER]" at bounding box center [452, 109] width 305 height 84
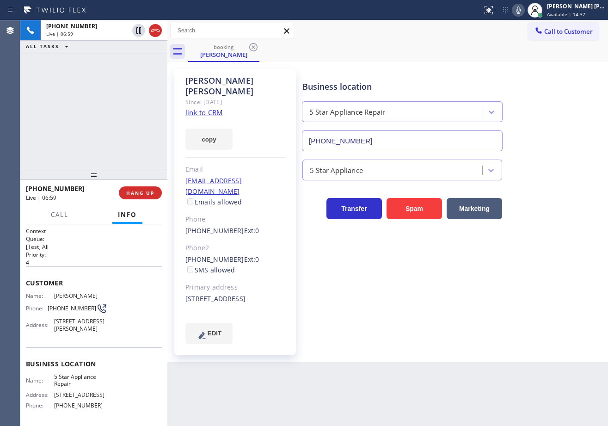
click at [548, 189] on div "Transfer Spam Marketing" at bounding box center [452, 199] width 305 height 39
click at [541, 122] on div "Business location 5 Star Appliance Repair [PHONE_NUMBER]" at bounding box center [452, 109] width 305 height 84
drag, startPoint x: 527, startPoint y: 13, endPoint x: 517, endPoint y: 98, distance: 85.1
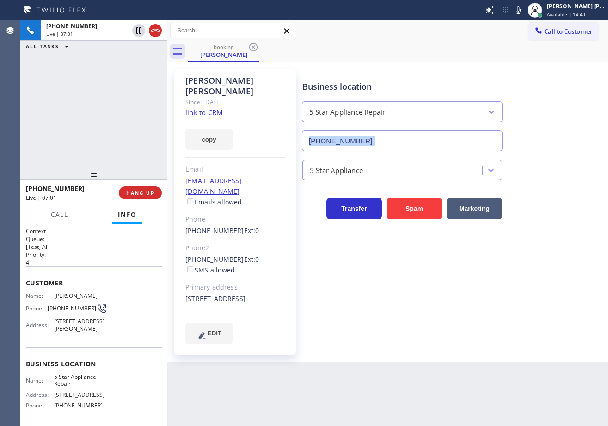
click at [520, 13] on icon at bounding box center [518, 9] width 5 height 7
click at [517, 98] on div "Business location 5 Star Appliance Repair [PHONE_NUMBER]" at bounding box center [452, 109] width 305 height 84
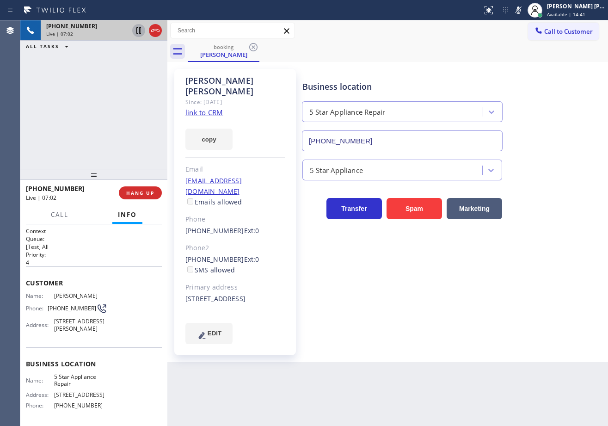
click at [136, 32] on icon at bounding box center [138, 30] width 5 height 6
click at [141, 24] on div at bounding box center [146, 30] width 33 height 20
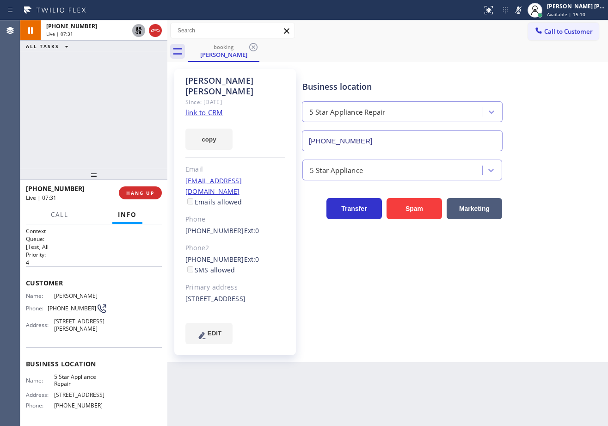
click at [140, 28] on icon at bounding box center [138, 30] width 6 height 6
click at [523, 10] on icon at bounding box center [517, 10] width 11 height 11
drag, startPoint x: 532, startPoint y: 54, endPoint x: 547, endPoint y: 82, distance: 32.5
click at [532, 55] on div "booking [PERSON_NAME]" at bounding box center [398, 51] width 420 height 21
click at [138, 61] on div "[PHONE_NUMBER] Live | 09:40 ALL TASKS ALL TASKS ACTIVE TASKS TASKS IN WRAP UP" at bounding box center [93, 94] width 147 height 148
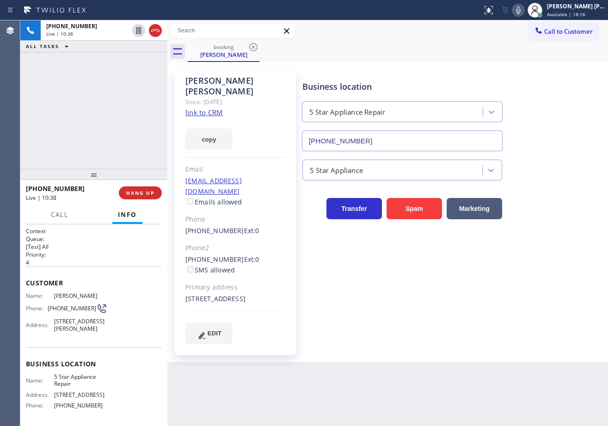
click at [153, 30] on icon at bounding box center [155, 30] width 11 height 11
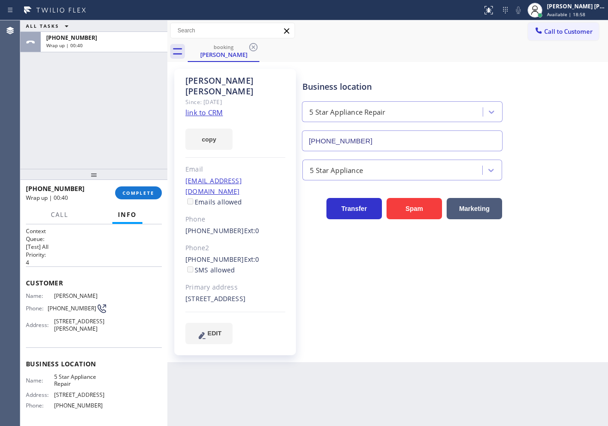
click at [201, 108] on link "link to CRM" at bounding box center [203, 112] width 37 height 9
click at [142, 186] on button "COMPLETE" at bounding box center [138, 192] width 47 height 13
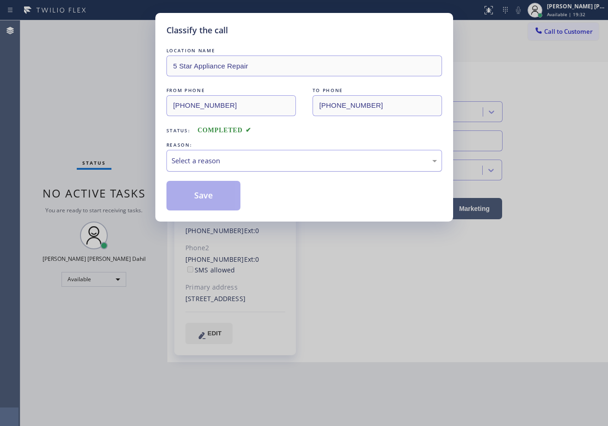
click at [193, 169] on div "Select a reason" at bounding box center [303, 161] width 275 height 22
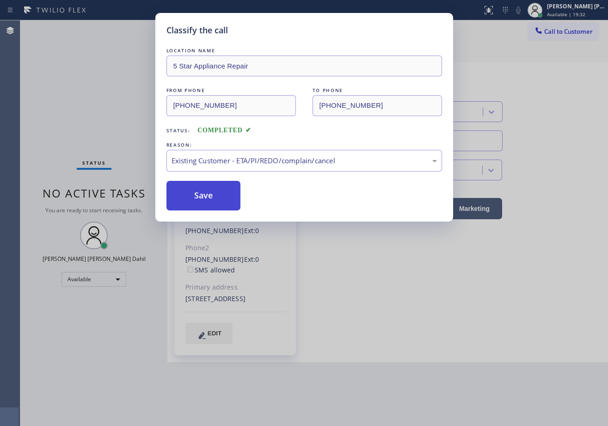
click at [208, 190] on button "Save" at bounding box center [203, 196] width 74 height 30
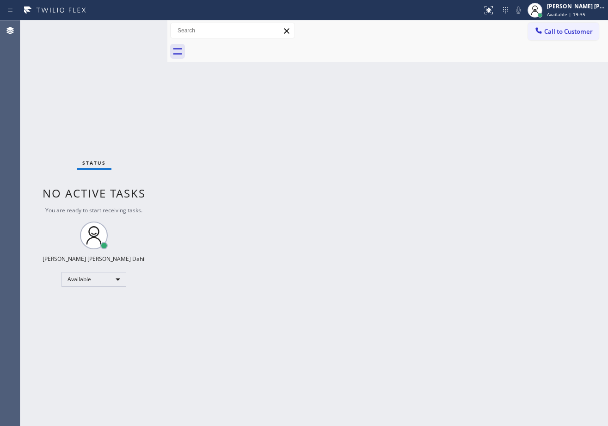
drag, startPoint x: 312, startPoint y: 158, endPoint x: 356, endPoint y: 203, distance: 63.1
click at [312, 160] on div "Back to Dashboard Change Sender ID Customers Technicians Select a contact Outbo…" at bounding box center [387, 222] width 440 height 405
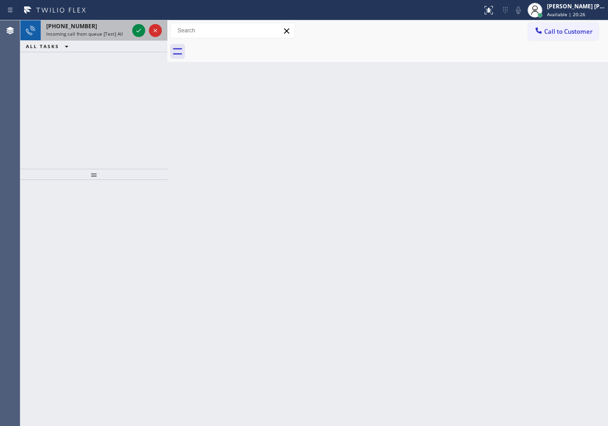
click at [128, 25] on div "[PHONE_NUMBER]" at bounding box center [87, 26] width 82 height 8
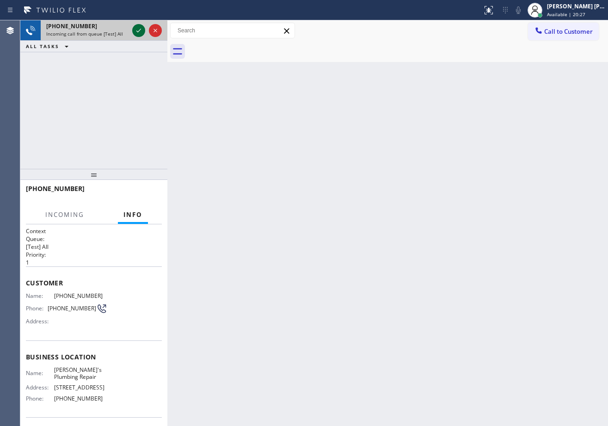
click at [136, 26] on icon at bounding box center [138, 30] width 11 height 11
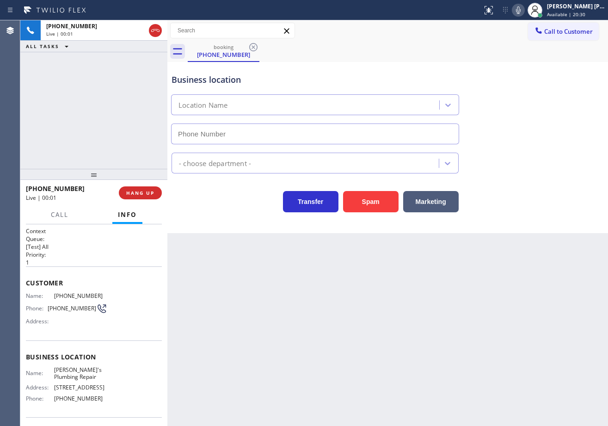
type input "[PHONE_NUMBER]"
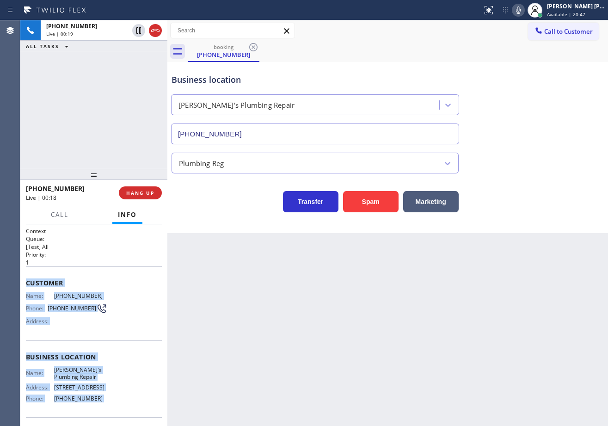
scroll to position [64, 0]
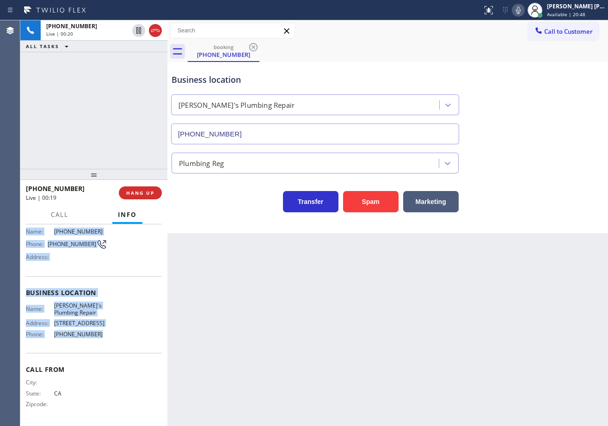
drag, startPoint x: 24, startPoint y: 278, endPoint x: 577, endPoint y: 231, distance: 555.0
click at [108, 334] on div "Context Queue: [Test] All Priority: 1 Customer Name: [PHONE_NUMBER] Phone: [PHO…" at bounding box center [93, 324] width 147 height 201
copy div "Customer Name: [PHONE_NUMBER] Phone: [PHONE_NUMBER] Address: Business location …"
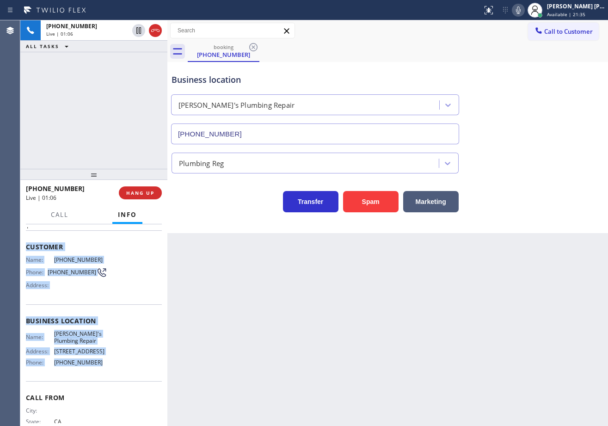
scroll to position [6, 0]
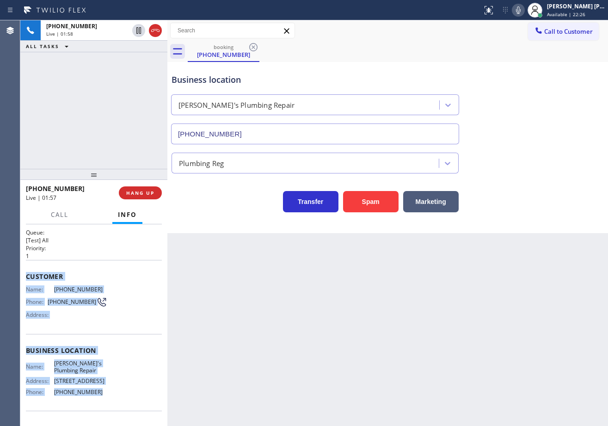
click at [534, 130] on div "Business location [PERSON_NAME]'s Plumbing Repair [PHONE_NUMBER]" at bounding box center [388, 103] width 436 height 84
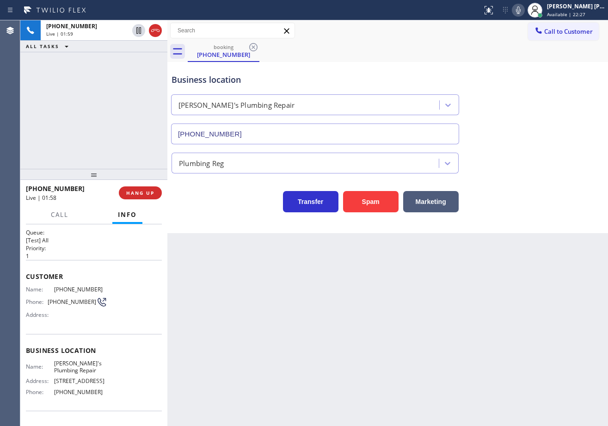
click at [520, 10] on icon at bounding box center [518, 9] width 5 height 7
click at [566, 93] on div "Business location [PERSON_NAME]'s Plumbing Repair [PHONE_NUMBER]" at bounding box center [388, 103] width 436 height 84
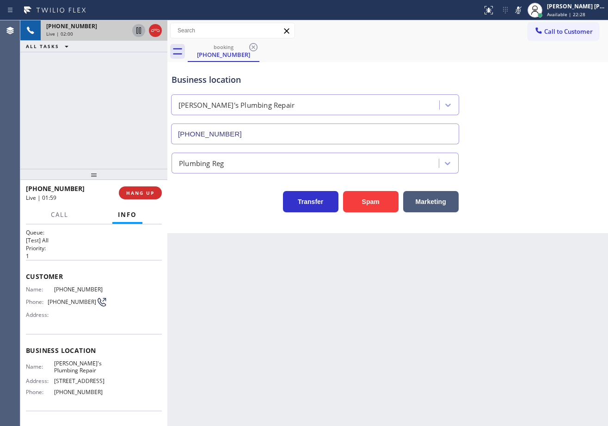
drag, startPoint x: 136, startPoint y: 34, endPoint x: 127, endPoint y: 62, distance: 30.1
click at [137, 35] on icon at bounding box center [138, 30] width 11 height 11
drag, startPoint x: 127, startPoint y: 62, endPoint x: 130, endPoint y: 71, distance: 8.8
click at [127, 67] on div "[PHONE_NUMBER] Live | 02:00 ALL TASKS ALL TASKS ACTIVE TASKS TASKS IN WRAP UP" at bounding box center [93, 94] width 147 height 148
click at [141, 27] on icon at bounding box center [138, 30] width 11 height 11
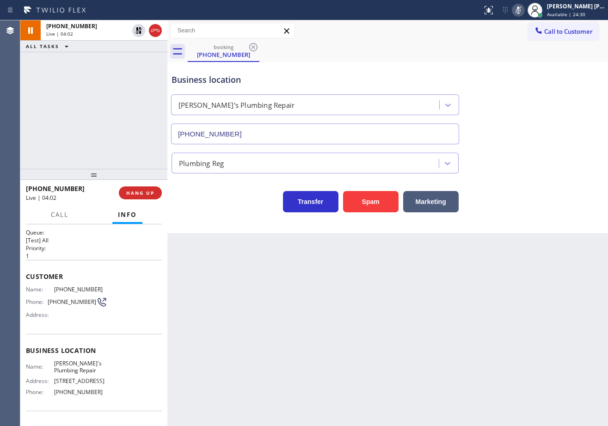
click at [520, 8] on icon at bounding box center [518, 9] width 5 height 7
drag, startPoint x: 513, startPoint y: 93, endPoint x: 518, endPoint y: 223, distance: 130.4
click at [514, 101] on div "Business location [PERSON_NAME]'s Plumbing Repair [PHONE_NUMBER]" at bounding box center [388, 103] width 436 height 84
click at [479, 50] on div "booking [PHONE_NUMBER]" at bounding box center [398, 51] width 420 height 21
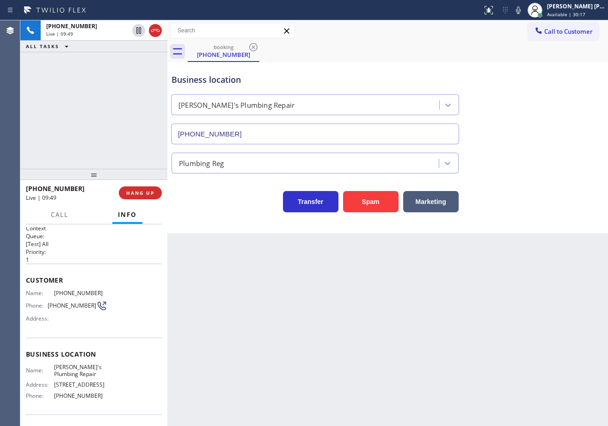
scroll to position [0, 0]
click at [86, 124] on div "[PHONE_NUMBER] Live | 09:49 ALL TASKS ALL TASKS ACTIVE TASKS TASKS IN WRAP UP" at bounding box center [93, 94] width 147 height 148
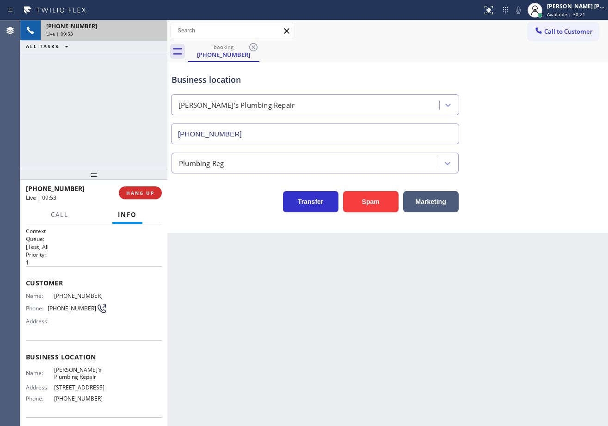
click at [157, 30] on div "[PHONE_NUMBER]" at bounding box center [104, 26] width 116 height 8
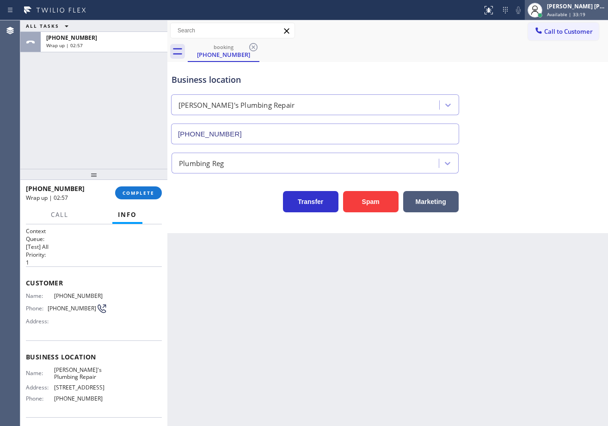
drag, startPoint x: 574, startPoint y: 6, endPoint x: 574, endPoint y: 11, distance: 5.1
click at [574, 6] on div "[PERSON_NAME] [PERSON_NAME] Dahil" at bounding box center [576, 6] width 58 height 8
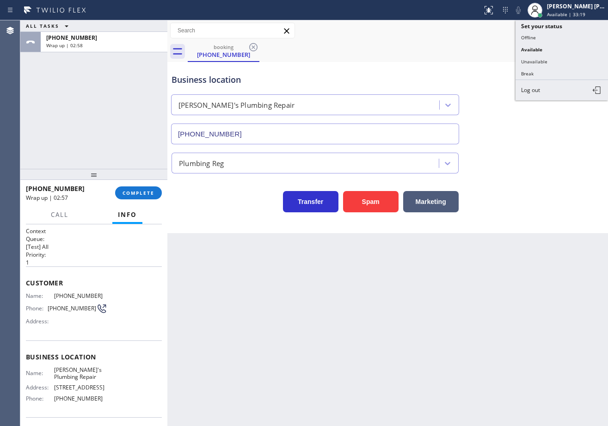
click at [548, 61] on button "Unavailable" at bounding box center [561, 61] width 92 height 12
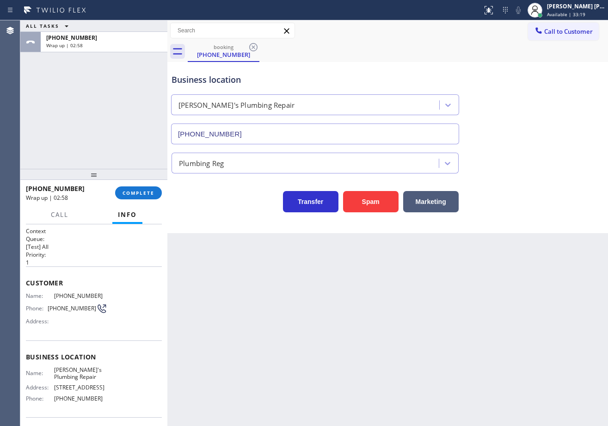
click at [547, 61] on div "Business location [PERSON_NAME]'s Plumbing Repair [PHONE_NUMBER]" at bounding box center [388, 103] width 436 height 84
click at [135, 193] on span "COMPLETE" at bounding box center [138, 192] width 32 height 6
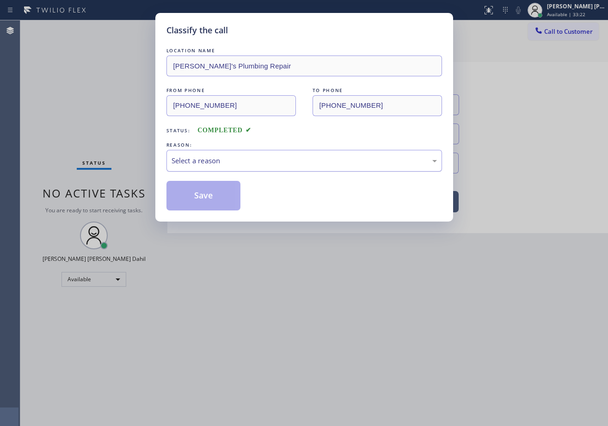
drag, startPoint x: 185, startPoint y: 163, endPoint x: 187, endPoint y: 169, distance: 5.8
click at [186, 164] on div "Select a reason" at bounding box center [303, 160] width 265 height 11
click at [194, 188] on button "Save" at bounding box center [203, 196] width 74 height 30
click at [195, 189] on button "Save" at bounding box center [203, 196] width 74 height 30
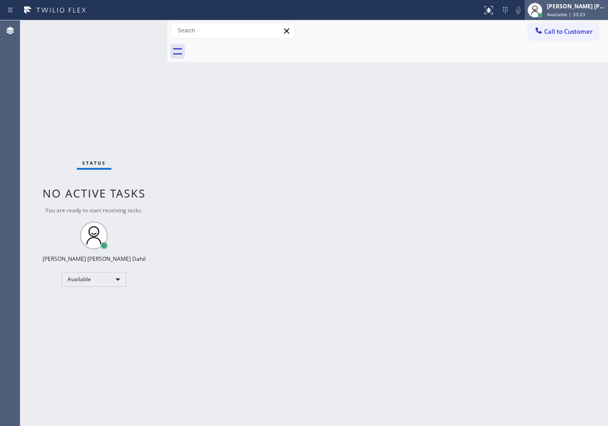
click at [580, 8] on div "[PERSON_NAME] [PERSON_NAME] Dahil" at bounding box center [576, 6] width 58 height 8
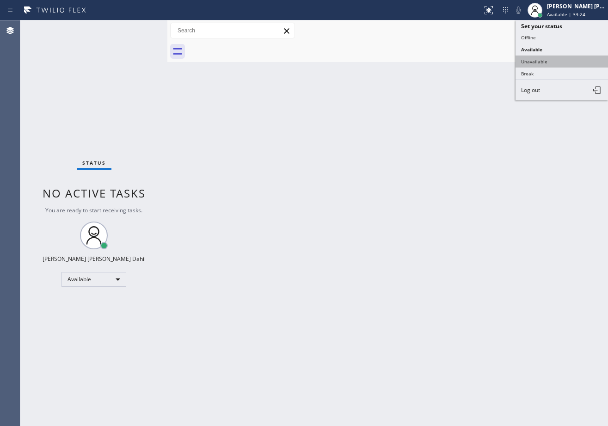
click at [540, 55] on button "Unavailable" at bounding box center [561, 61] width 92 height 12
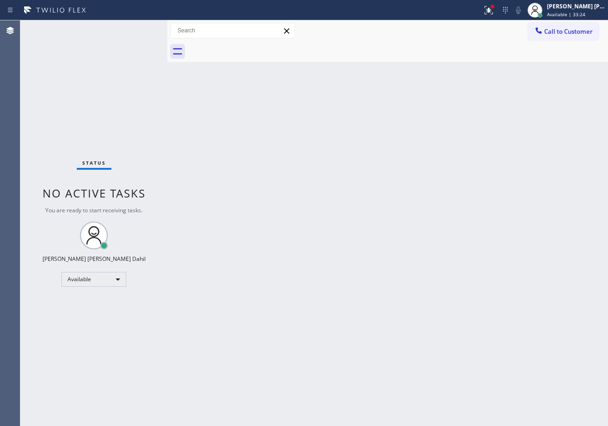
click at [503, 103] on div "Back to Dashboard Change Sender ID Customers Technicians Select a contact Outbo…" at bounding box center [387, 222] width 440 height 405
click at [571, 7] on div "[PERSON_NAME] [PERSON_NAME] Dahil" at bounding box center [576, 6] width 58 height 8
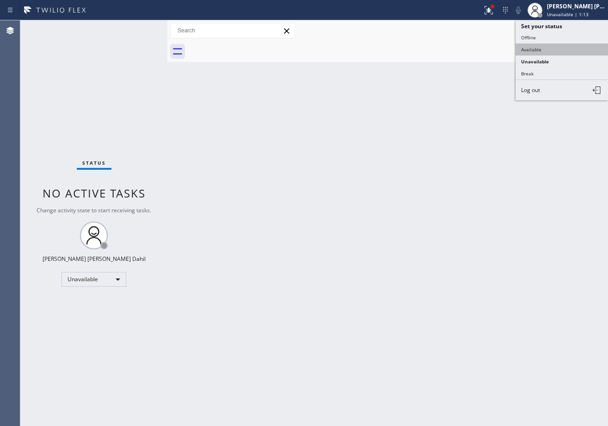
click at [556, 44] on button "Available" at bounding box center [561, 49] width 92 height 12
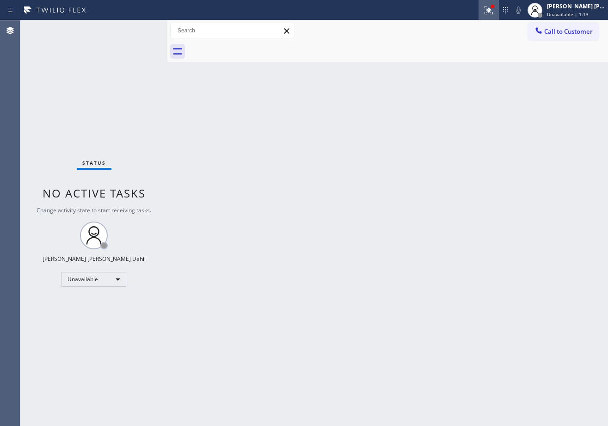
click at [494, 12] on icon at bounding box center [488, 10] width 11 height 11
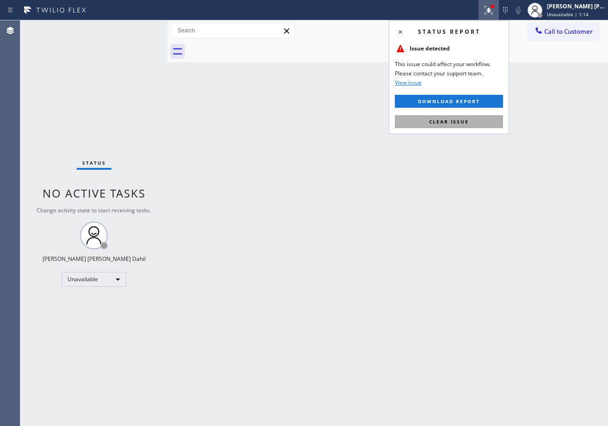
click at [474, 120] on button "Clear issue" at bounding box center [449, 121] width 108 height 13
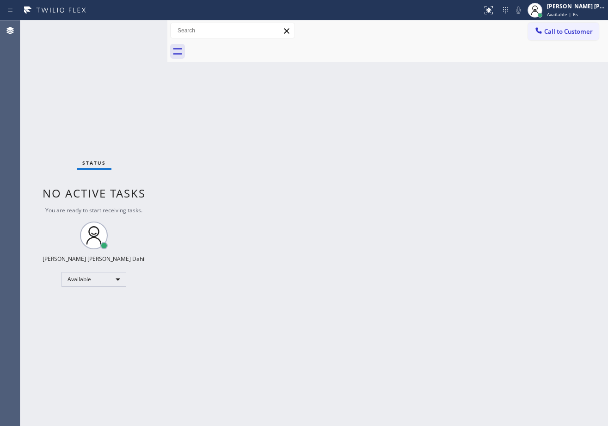
click at [226, 180] on div "Back to Dashboard Change Sender ID Customers Technicians Select a contact Outbo…" at bounding box center [387, 222] width 440 height 405
click at [383, 236] on div "Back to Dashboard Change Sender ID Customers Technicians Select a contact Outbo…" at bounding box center [387, 222] width 440 height 405
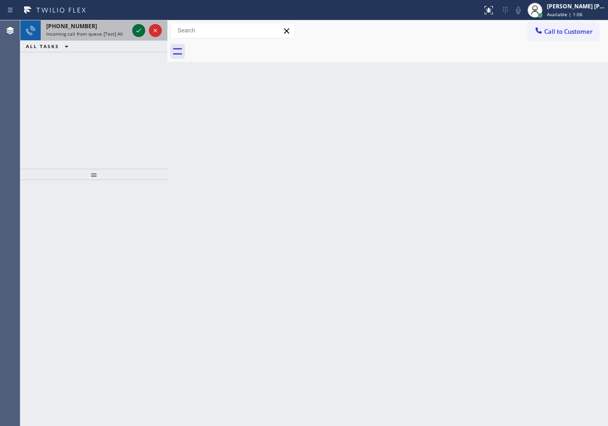
click at [137, 29] on icon at bounding box center [138, 30] width 11 height 11
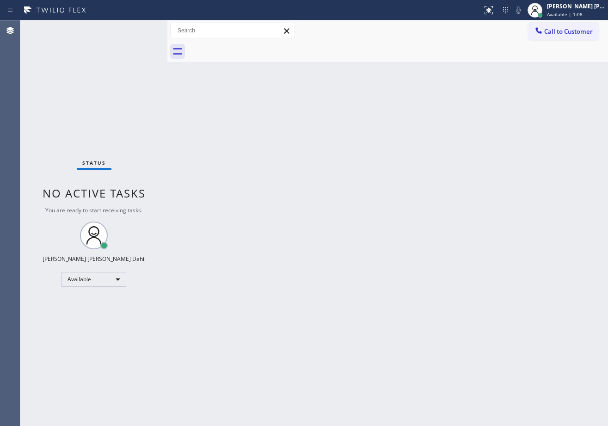
click at [337, 188] on div "Back to Dashboard Change Sender ID Customers Technicians Select a contact Outbo…" at bounding box center [387, 222] width 440 height 405
drag, startPoint x: 337, startPoint y: 188, endPoint x: 430, endPoint y: 132, distance: 108.2
click at [338, 188] on div "Back to Dashboard Change Sender ID Customers Technicians Select a contact Outbo…" at bounding box center [387, 222] width 440 height 405
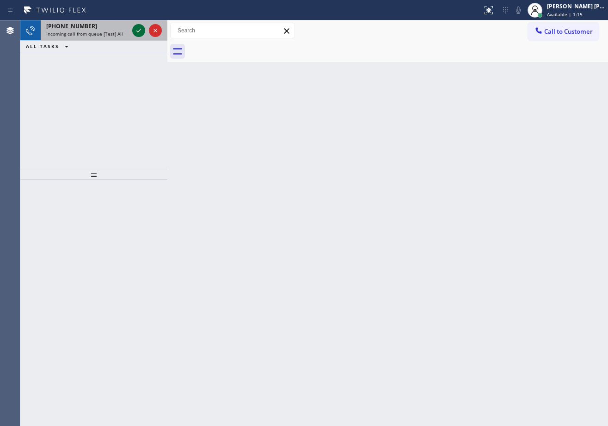
click at [137, 29] on icon at bounding box center [138, 30] width 11 height 11
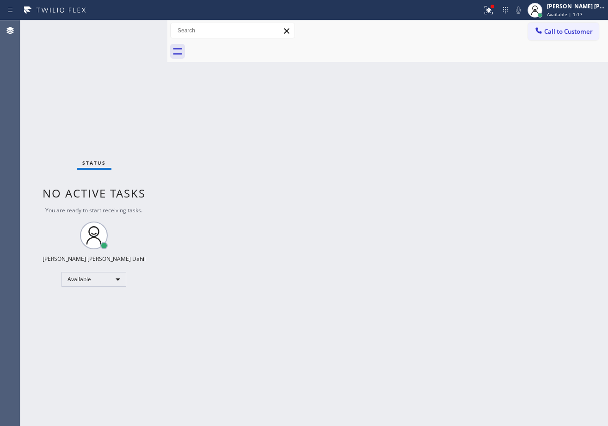
click at [264, 270] on div "Back to Dashboard Change Sender ID Customers Technicians Select a contact Outbo…" at bounding box center [387, 222] width 440 height 405
click at [424, 298] on div "Back to Dashboard Change Sender ID Customers Technicians Select a contact Outbo…" at bounding box center [387, 222] width 440 height 405
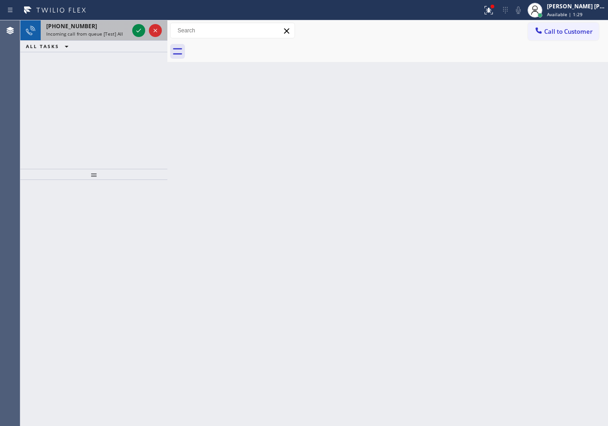
click at [128, 28] on div "[PHONE_NUMBER]" at bounding box center [87, 26] width 82 height 8
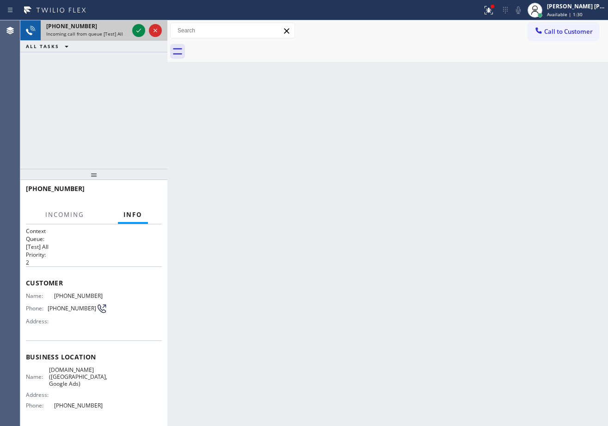
click at [128, 28] on div "[PHONE_NUMBER]" at bounding box center [87, 26] width 82 height 8
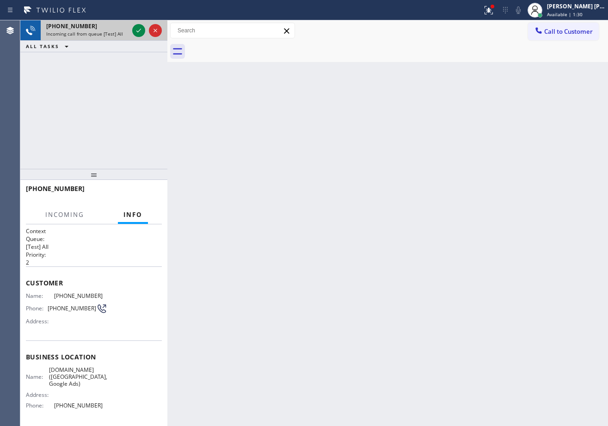
click at [128, 28] on div "[PHONE_NUMBER]" at bounding box center [87, 26] width 82 height 8
click at [138, 30] on icon at bounding box center [138, 30] width 11 height 11
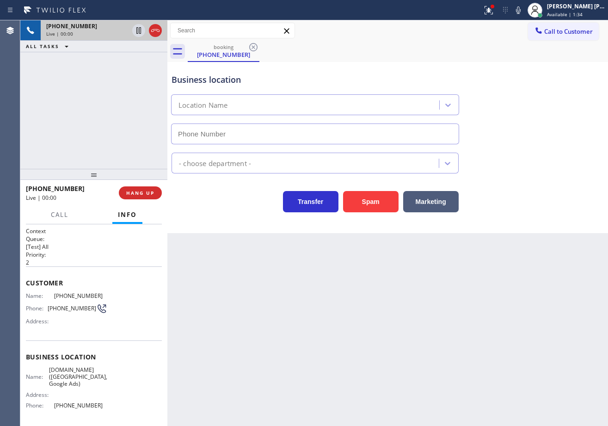
type input "[PHONE_NUMBER]"
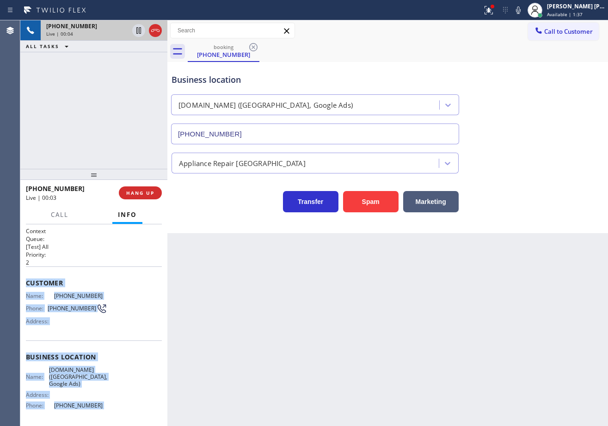
scroll to position [64, 0]
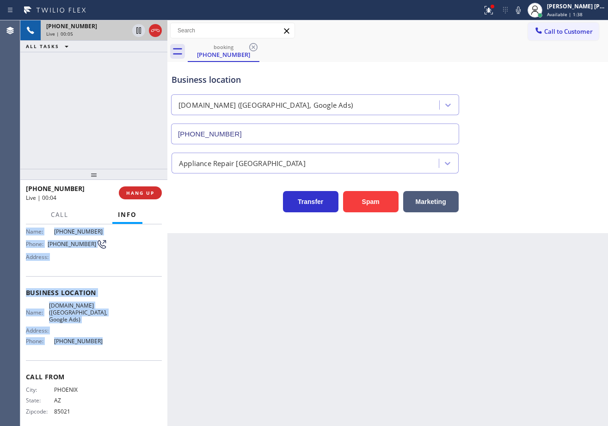
drag, startPoint x: 24, startPoint y: 279, endPoint x: 99, endPoint y: 346, distance: 100.5
click at [99, 346] on div "Context Queue: [Test] All Priority: 2 Customer Name: [PHONE_NUMBER] Phone: [PHO…" at bounding box center [93, 324] width 147 height 201
copy div "Customer Name: [PHONE_NUMBER] Phone: [PHONE_NUMBER] Address: Business location …"
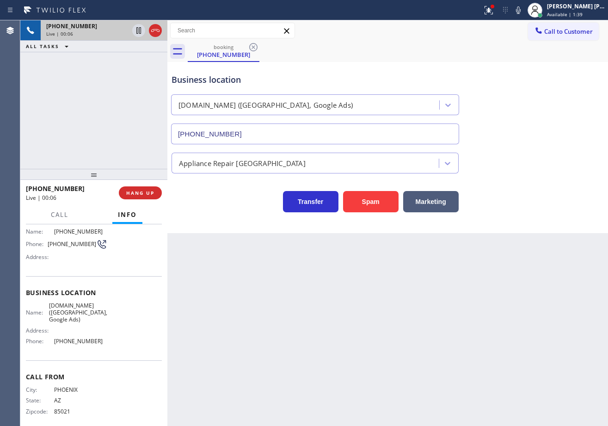
click at [413, 316] on div "Back to Dashboard Change Sender ID Customers Technicians Select a contact Outbo…" at bounding box center [387, 222] width 440 height 405
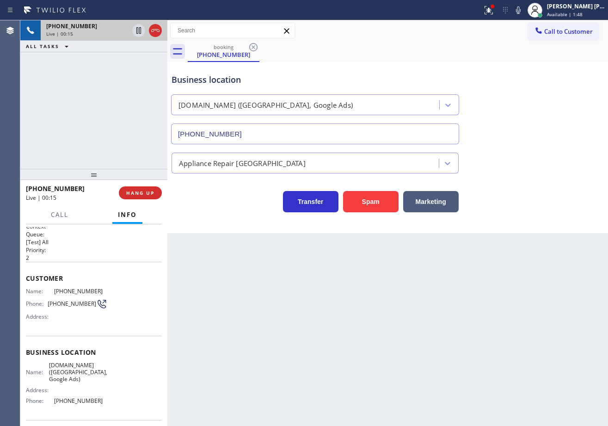
scroll to position [0, 0]
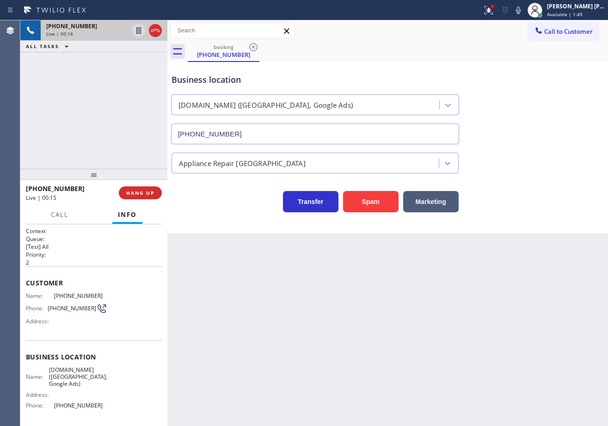
click at [96, 128] on div "[PHONE_NUMBER] Live | 00:16 ALL TASKS ALL TASKS ACTIVE TASKS TASKS IN WRAP UP" at bounding box center [93, 94] width 147 height 148
click at [96, 125] on div "[PHONE_NUMBER] Live | 00:17 ALL TASKS ALL TASKS ACTIVE TASKS TASKS IN WRAP UP" at bounding box center [93, 94] width 147 height 148
click at [96, 125] on div "[PHONE_NUMBER] Live | 00:19 ALL TASKS ALL TASKS ACTIVE TASKS TASKS IN WRAP UP" at bounding box center [93, 94] width 147 height 148
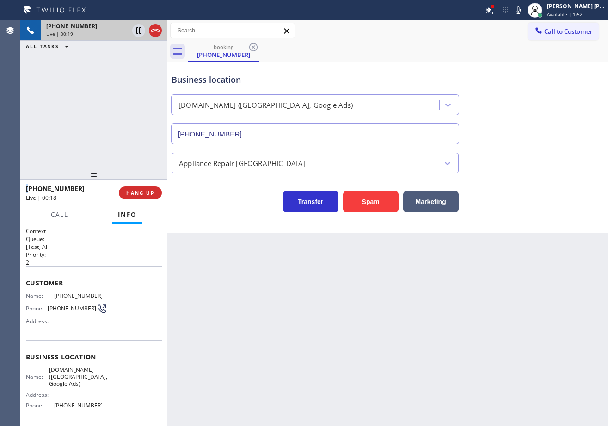
click at [96, 125] on div "[PHONE_NUMBER] Live | 00:19 ALL TASKS ALL TASKS ACTIVE TASKS TASKS IN WRAP UP" at bounding box center [93, 94] width 147 height 148
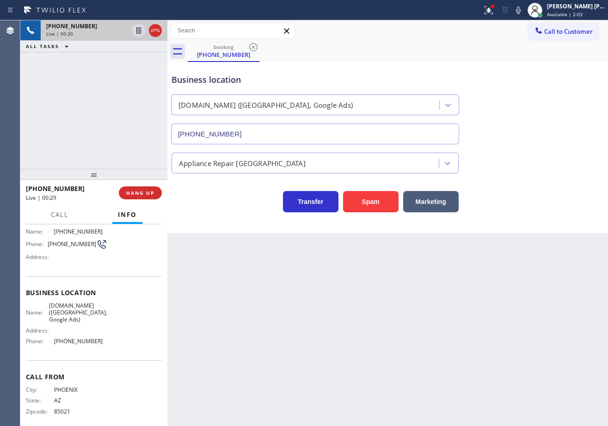
click at [113, 118] on div "[PHONE_NUMBER] Live | 00:30 ALL TASKS ALL TASKS ACTIVE TASKS TASKS IN WRAP UP" at bounding box center [93, 94] width 147 height 148
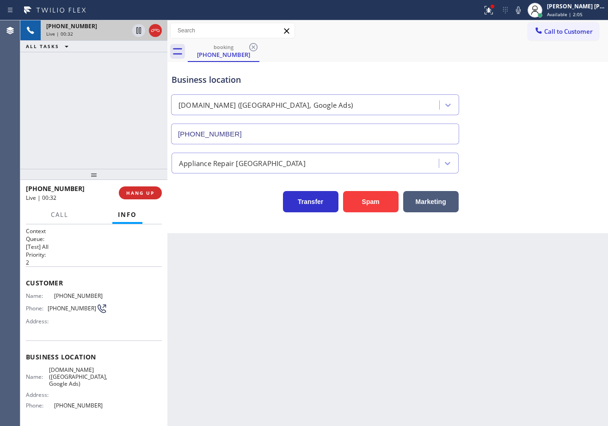
click at [93, 133] on div "[PHONE_NUMBER] Live | 00:32 ALL TASKS ALL TASKS ACTIVE TASKS TASKS IN WRAP UP" at bounding box center [93, 94] width 147 height 148
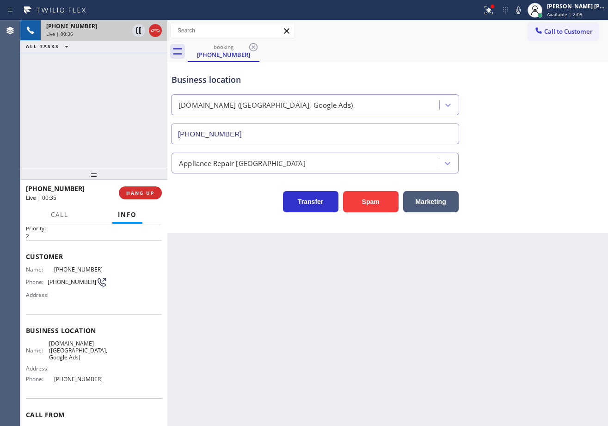
scroll to position [64, 0]
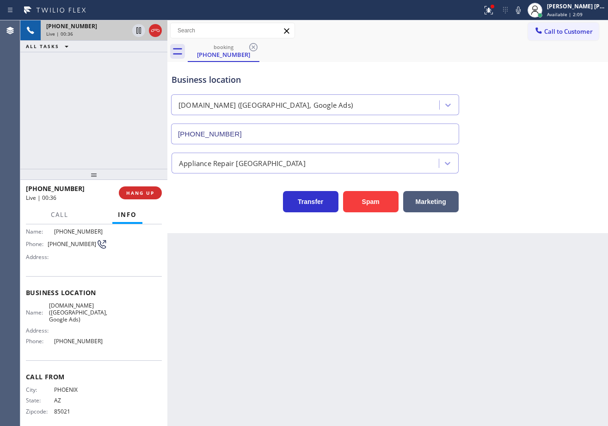
click at [72, 93] on div "[PHONE_NUMBER] Live | 00:36 ALL TASKS ALL TASKS ACTIVE TASKS TASKS IN WRAP UP" at bounding box center [93, 94] width 147 height 148
click at [137, 194] on span "HANG UP" at bounding box center [140, 192] width 28 height 6
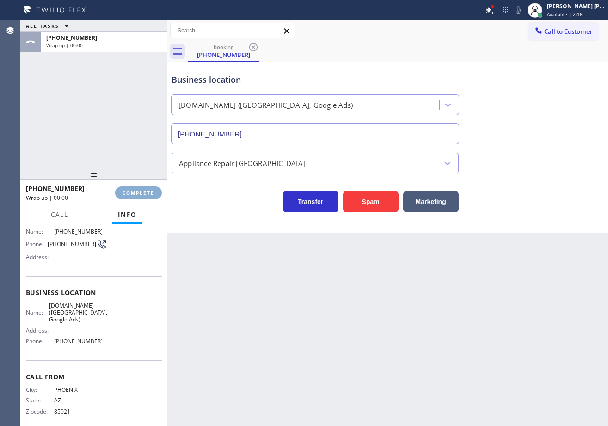
click at [137, 194] on span "COMPLETE" at bounding box center [138, 192] width 32 height 6
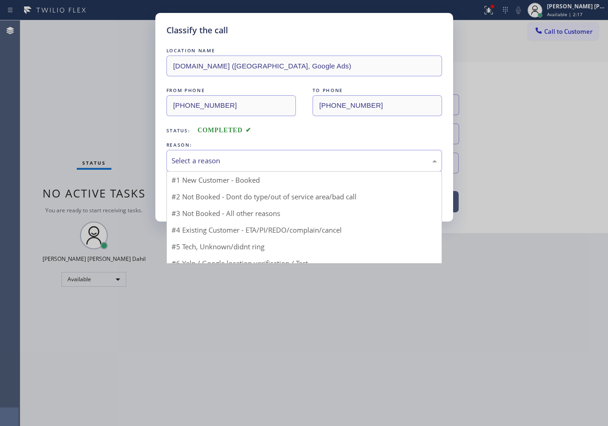
click at [190, 160] on div "Select a reason" at bounding box center [303, 160] width 265 height 11
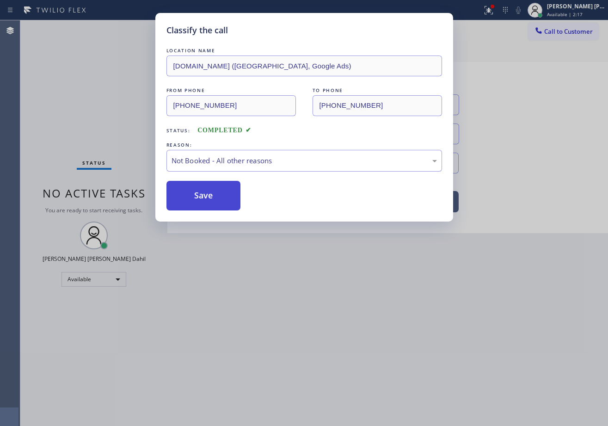
click at [193, 199] on button "Save" at bounding box center [203, 196] width 74 height 30
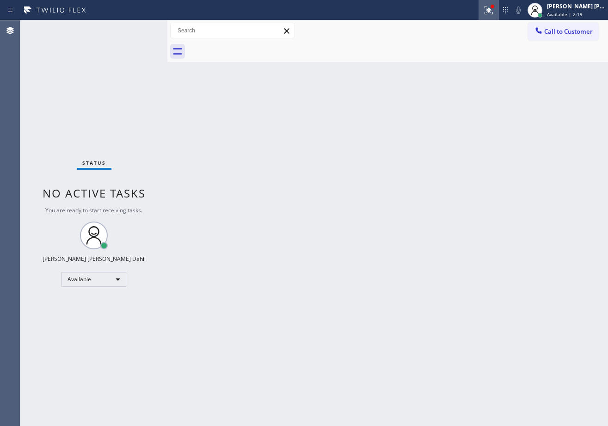
click at [494, 9] on icon at bounding box center [488, 10] width 11 height 11
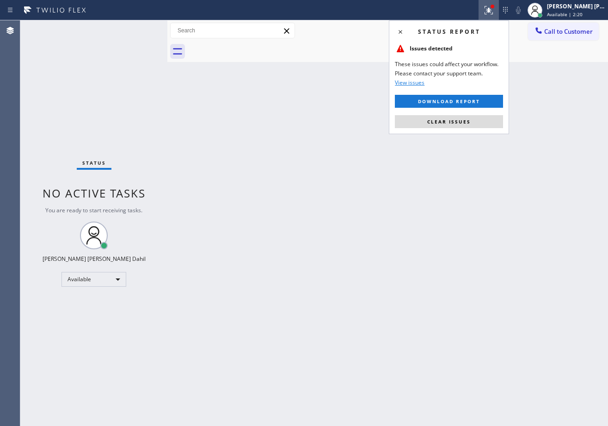
click at [445, 124] on span "Clear issues" at bounding box center [448, 121] width 43 height 6
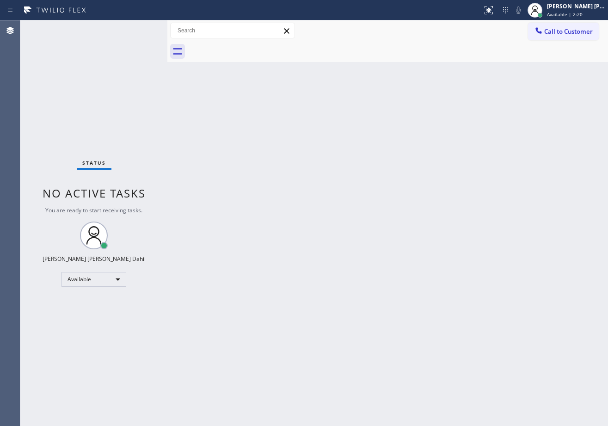
click at [466, 195] on div "Back to Dashboard Change Sender ID Customers Technicians Select a contact Outbo…" at bounding box center [387, 222] width 440 height 405
click at [375, 307] on div "Back to Dashboard Change Sender ID Customers Technicians Select a contact Outbo…" at bounding box center [387, 222] width 440 height 405
click at [430, 73] on div "Back to Dashboard Change Sender ID Customers Technicians Select a contact Outbo…" at bounding box center [387, 222] width 440 height 405
click at [229, 141] on div "Back to Dashboard Change Sender ID Customers Technicians Select a contact Outbo…" at bounding box center [387, 222] width 440 height 405
click at [230, 140] on div "Back to Dashboard Change Sender ID Customers Technicians Select a contact Outbo…" at bounding box center [387, 222] width 440 height 405
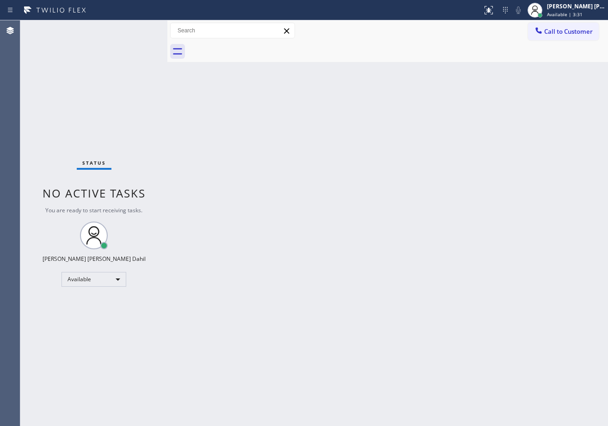
click at [232, 143] on div "Back to Dashboard Change Sender ID Customers Technicians Select a contact Outbo…" at bounding box center [387, 222] width 440 height 405
click at [233, 142] on div "Back to Dashboard Change Sender ID Customers Technicians Select a contact Outbo…" at bounding box center [387, 222] width 440 height 405
click at [243, 144] on div "Back to Dashboard Change Sender ID Customers Technicians Select a contact Outbo…" at bounding box center [387, 222] width 440 height 405
click at [323, 183] on div "Back to Dashboard Change Sender ID Customers Technicians Select a contact Outbo…" at bounding box center [387, 222] width 440 height 405
click at [424, 308] on div "Back to Dashboard Change Sender ID Customers Technicians Select a contact Outbo…" at bounding box center [387, 222] width 440 height 405
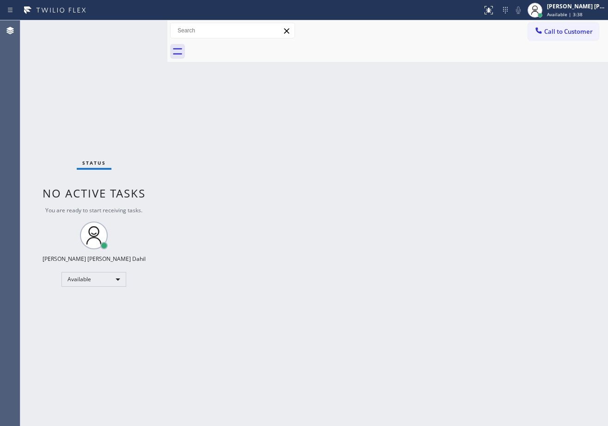
click at [374, 300] on div "Back to Dashboard Change Sender ID Customers Technicians Select a contact Outbo…" at bounding box center [387, 222] width 440 height 405
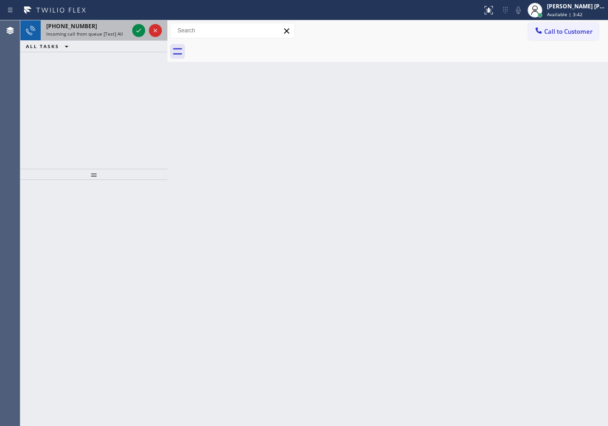
click at [105, 39] on div "[PHONE_NUMBER] Incoming call from queue [Test] All" at bounding box center [86, 30] width 90 height 20
click at [105, 38] on div "[PHONE_NUMBER] Incoming call from queue [Test] All" at bounding box center [86, 30] width 90 height 20
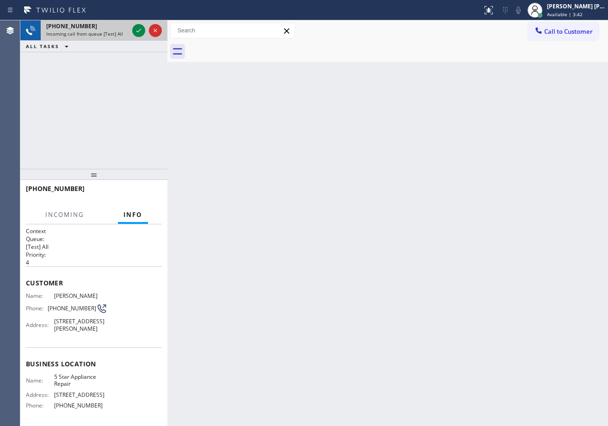
click at [106, 37] on span "Incoming call from queue [Test] All" at bounding box center [84, 33] width 77 height 6
click at [107, 37] on span "Incoming call from queue [Test] All" at bounding box center [84, 33] width 77 height 6
click at [108, 37] on span "Incoming call from queue [Test] All" at bounding box center [84, 33] width 77 height 6
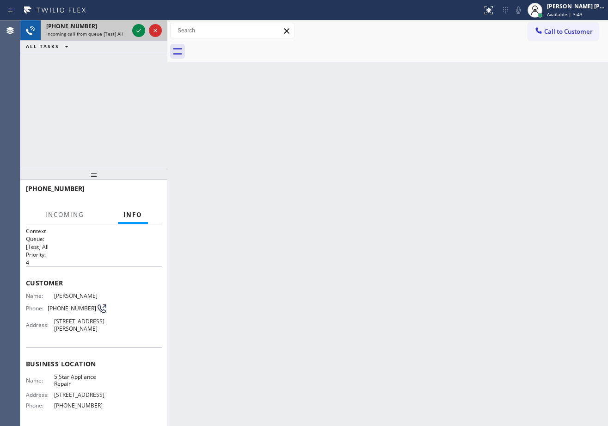
click at [109, 37] on span "Incoming call from queue [Test] All" at bounding box center [84, 33] width 77 height 6
click at [113, 36] on span "Incoming call from queue [Test] All" at bounding box center [84, 33] width 77 height 6
drag, startPoint x: 113, startPoint y: 36, endPoint x: 118, endPoint y: 34, distance: 5.4
click at [115, 35] on span "Incoming call from queue [Test] All" at bounding box center [84, 33] width 77 height 6
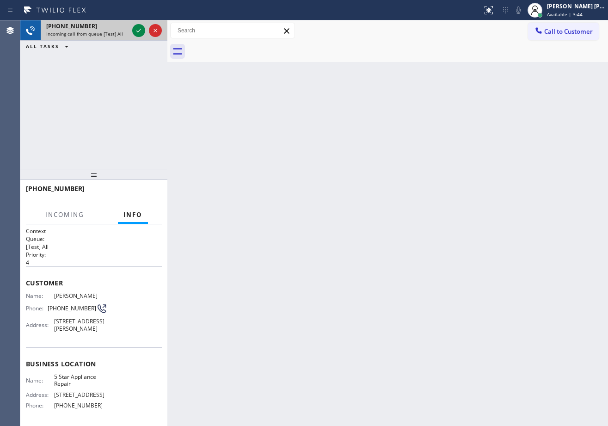
click at [118, 34] on span "Incoming call from queue [Test] All" at bounding box center [84, 33] width 77 height 6
drag, startPoint x: 118, startPoint y: 34, endPoint x: 116, endPoint y: 50, distance: 16.9
click at [118, 36] on span "Incoming call from queue [Test] All" at bounding box center [84, 33] width 77 height 6
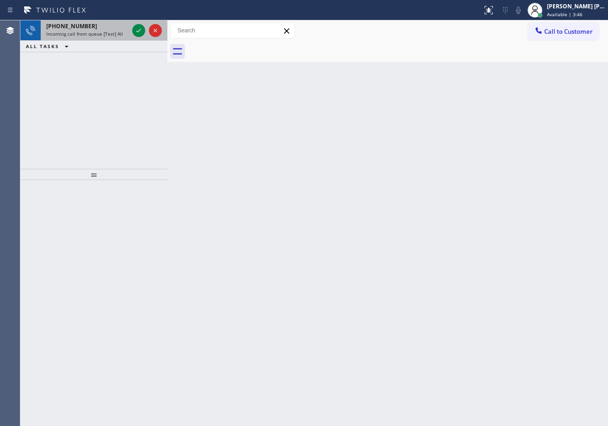
click at [109, 27] on div "[PHONE_NUMBER]" at bounding box center [87, 26] width 82 height 8
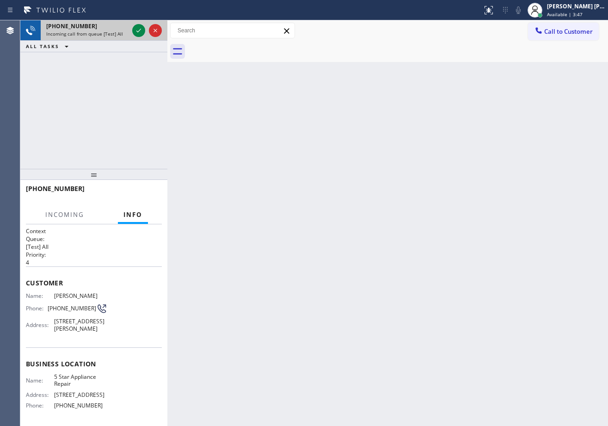
click at [110, 27] on div "[PHONE_NUMBER]" at bounding box center [87, 26] width 82 height 8
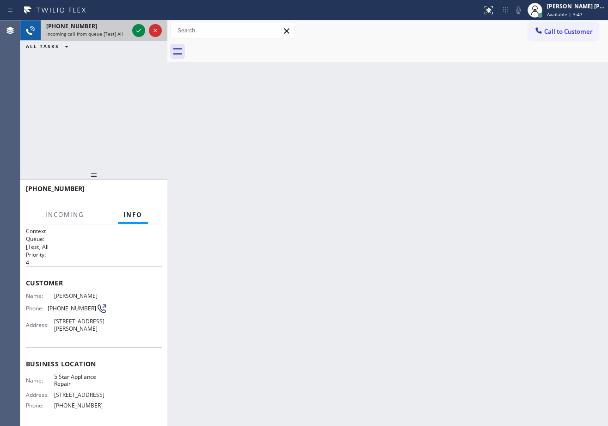
click at [119, 27] on div "[PHONE_NUMBER]" at bounding box center [87, 26] width 82 height 8
click at [123, 27] on div "[PHONE_NUMBER]" at bounding box center [87, 26] width 82 height 8
click at [124, 24] on div "[PHONE_NUMBER]" at bounding box center [87, 26] width 82 height 8
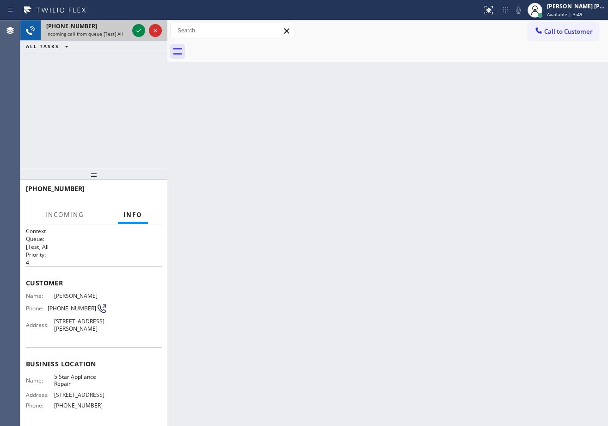
click at [125, 24] on div "[PHONE_NUMBER]" at bounding box center [87, 26] width 82 height 8
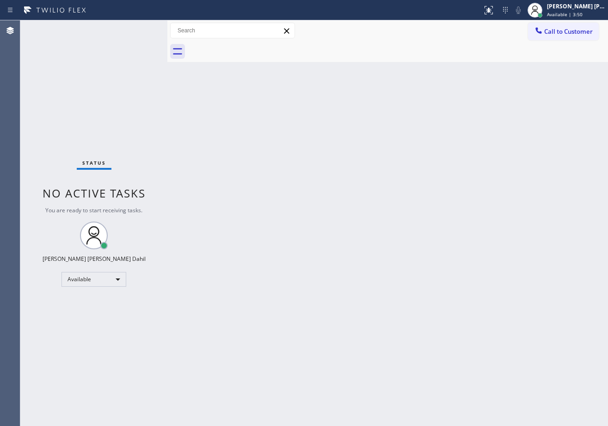
click at [128, 22] on div "Status No active tasks You are ready to start receiving tasks. [PERSON_NAME] [P…" at bounding box center [93, 222] width 147 height 405
drag, startPoint x: 351, startPoint y: 200, endPoint x: 351, endPoint y: 192, distance: 7.4
click at [351, 195] on div "Back to Dashboard Change Sender ID Customers Technicians Select a contact Outbo…" at bounding box center [387, 222] width 440 height 405
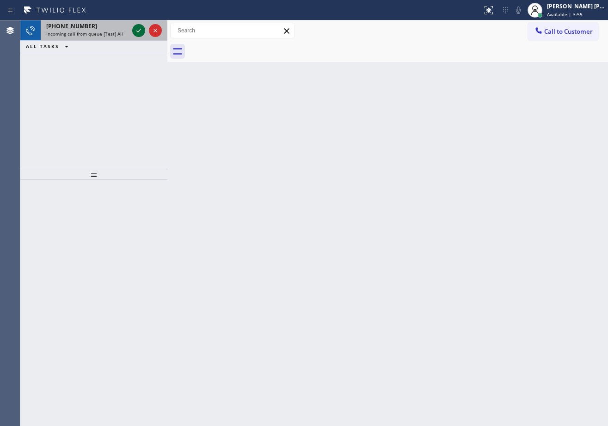
click at [137, 29] on icon at bounding box center [138, 30] width 11 height 11
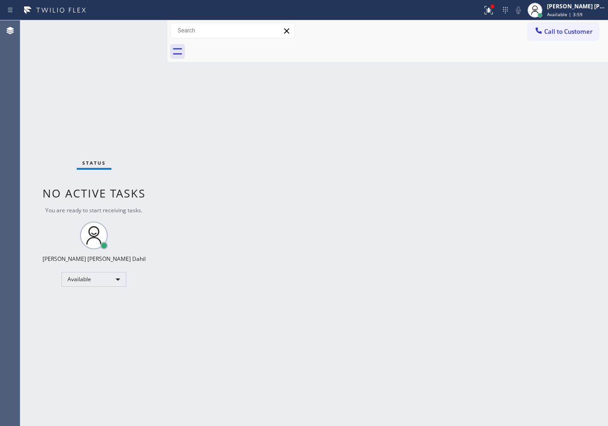
drag, startPoint x: 267, startPoint y: 181, endPoint x: 296, endPoint y: 184, distance: 29.2
click at [268, 181] on div "Back to Dashboard Change Sender ID Customers Technicians Select a contact Outbo…" at bounding box center [387, 222] width 440 height 405
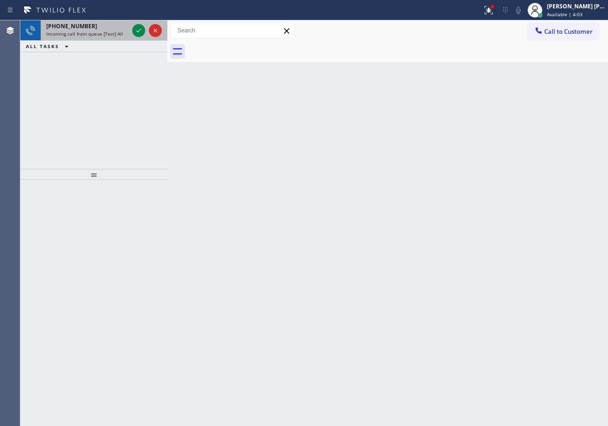
click at [126, 28] on div "[PHONE_NUMBER]" at bounding box center [87, 26] width 82 height 8
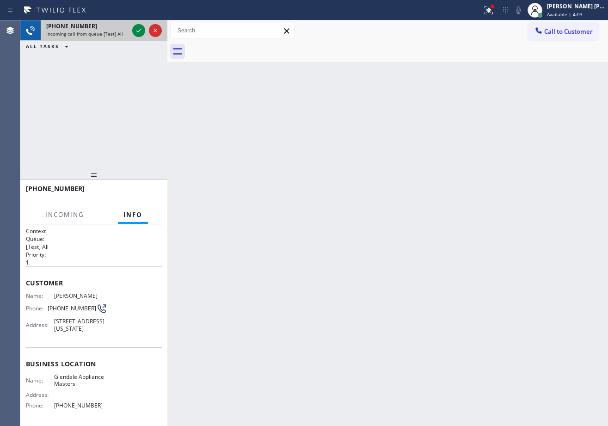
click at [126, 28] on div "[PHONE_NUMBER]" at bounding box center [87, 26] width 82 height 8
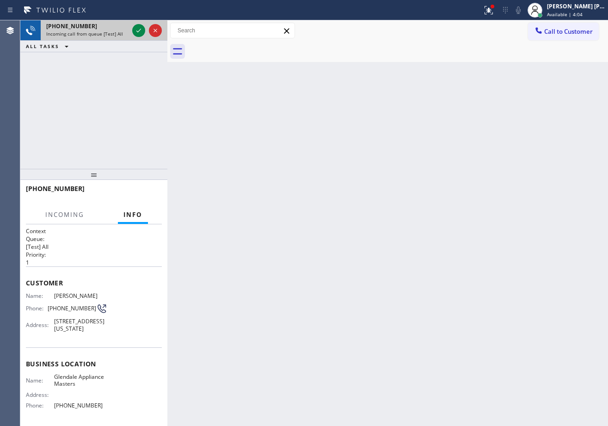
click at [126, 28] on div "[PHONE_NUMBER]" at bounding box center [87, 26] width 82 height 8
click at [125, 27] on div "[PHONE_NUMBER]" at bounding box center [87, 26] width 82 height 8
click at [124, 27] on div "[PHONE_NUMBER]" at bounding box center [87, 26] width 82 height 8
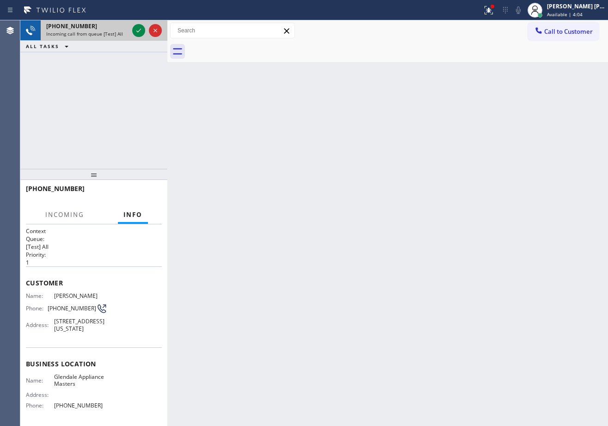
click at [124, 27] on div "[PHONE_NUMBER]" at bounding box center [87, 26] width 82 height 8
click at [136, 31] on icon at bounding box center [138, 30] width 11 height 11
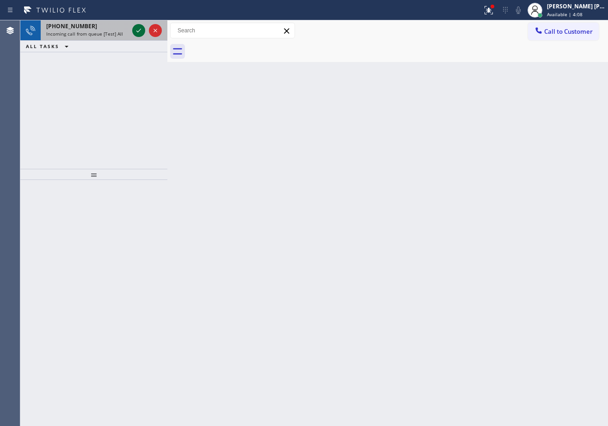
click at [136, 27] on icon at bounding box center [138, 30] width 11 height 11
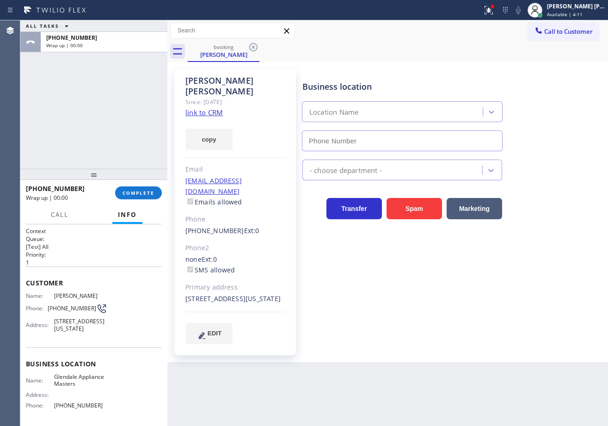
type input "[PHONE_NUMBER]"
drag, startPoint x: 118, startPoint y: 134, endPoint x: 122, endPoint y: 172, distance: 39.1
click at [118, 134] on div "ALL TASKS ALL TASKS ACTIVE TASKS TASKS IN WRAP UP [PHONE_NUMBER] Wrap up | 00:00" at bounding box center [93, 94] width 147 height 148
click at [131, 194] on span "COMPLETE" at bounding box center [138, 192] width 32 height 6
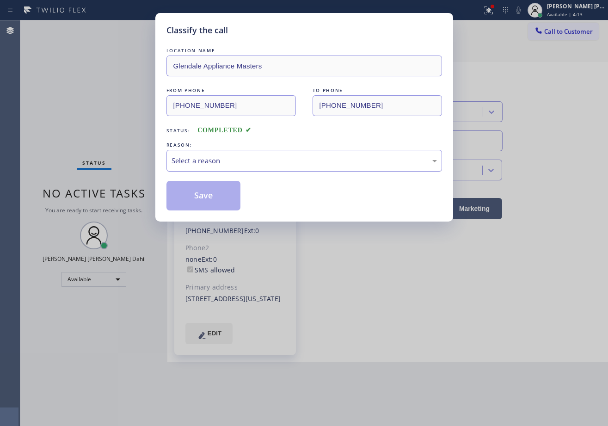
click at [196, 167] on div "Select a reason" at bounding box center [303, 161] width 275 height 22
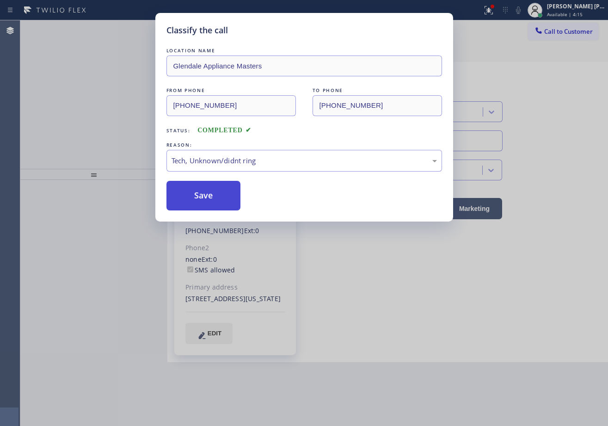
click at [210, 204] on button "Save" at bounding box center [203, 196] width 74 height 30
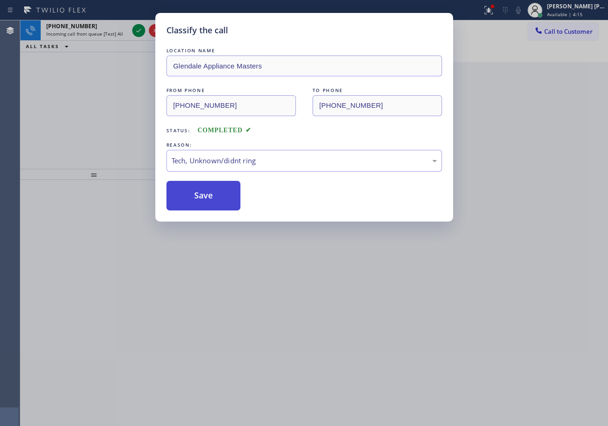
click at [210, 204] on button "Save" at bounding box center [203, 196] width 74 height 30
drag, startPoint x: 504, startPoint y: 14, endPoint x: 501, endPoint y: 10, distance: 5.0
click at [504, 14] on div "Classify the call LOCATION NAME Glendale Appliance Masters FROM PHONE [PHONE_NU…" at bounding box center [304, 213] width 608 height 426
click at [494, 10] on icon at bounding box center [488, 10] width 11 height 11
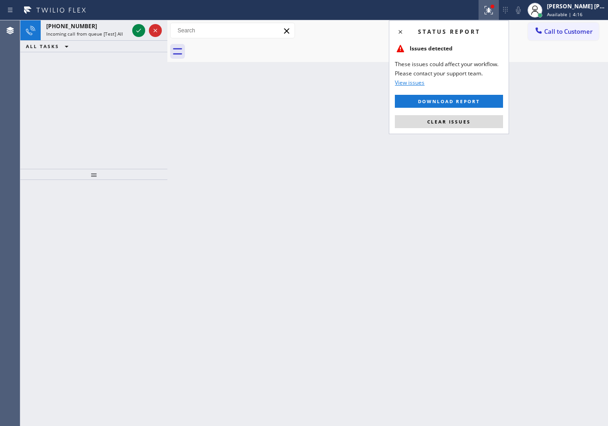
click at [494, 10] on icon at bounding box center [488, 10] width 11 height 11
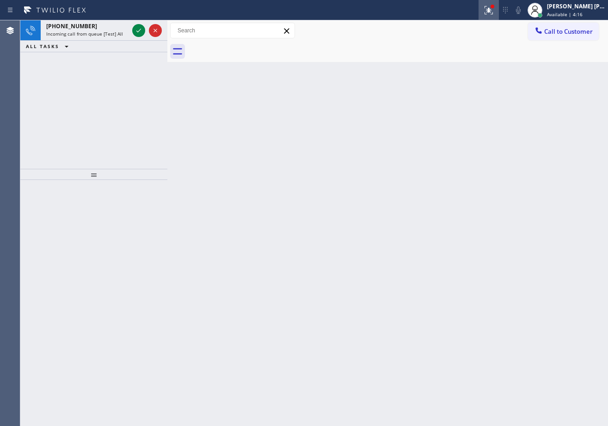
click at [494, 10] on icon at bounding box center [488, 10] width 11 height 11
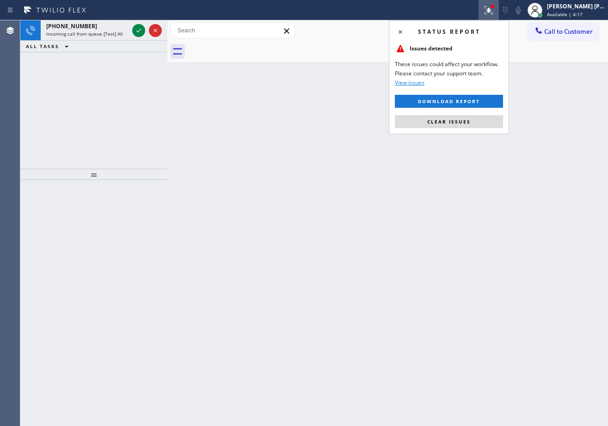
click at [440, 130] on div "Status report Issues detected These issues could affect your workflow. Please c…" at bounding box center [449, 77] width 120 height 114
drag, startPoint x: 440, startPoint y: 130, endPoint x: 441, endPoint y: 119, distance: 11.1
click at [440, 128] on div "Status report Issues detected These issues could affect your workflow. Please c…" at bounding box center [449, 77] width 120 height 114
drag, startPoint x: 441, startPoint y: 119, endPoint x: 435, endPoint y: 116, distance: 6.6
click at [442, 119] on span "Clear issues" at bounding box center [448, 121] width 43 height 6
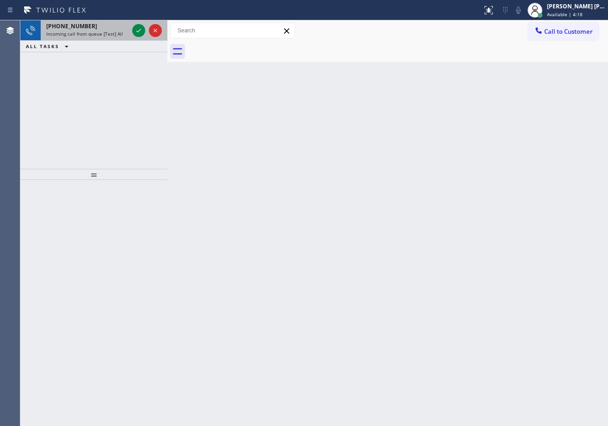
click at [110, 31] on span "Incoming call from queue [Test] All" at bounding box center [84, 33] width 77 height 6
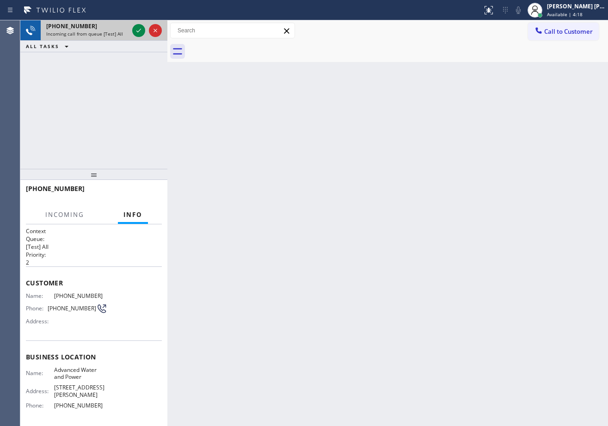
click at [110, 30] on span "Incoming call from queue [Test] All" at bounding box center [84, 33] width 77 height 6
click at [111, 30] on span "Incoming call from queue [Test] All" at bounding box center [84, 33] width 77 height 6
click at [112, 30] on span "Incoming call from queue [Test] All" at bounding box center [84, 33] width 77 height 6
drag, startPoint x: 116, startPoint y: 30, endPoint x: 126, endPoint y: 28, distance: 10.3
click at [117, 30] on div "[PHONE_NUMBER]" at bounding box center [87, 26] width 82 height 8
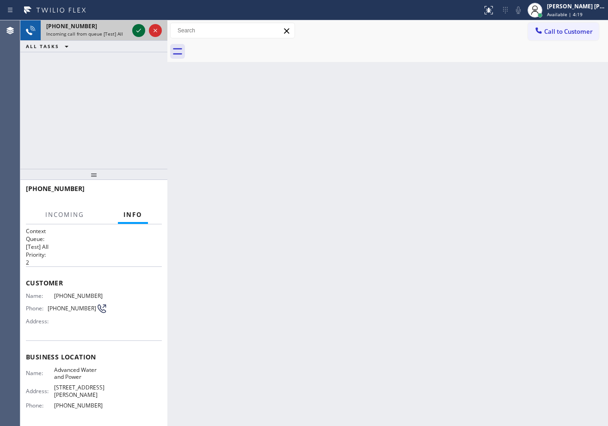
click at [135, 28] on icon at bounding box center [138, 30] width 11 height 11
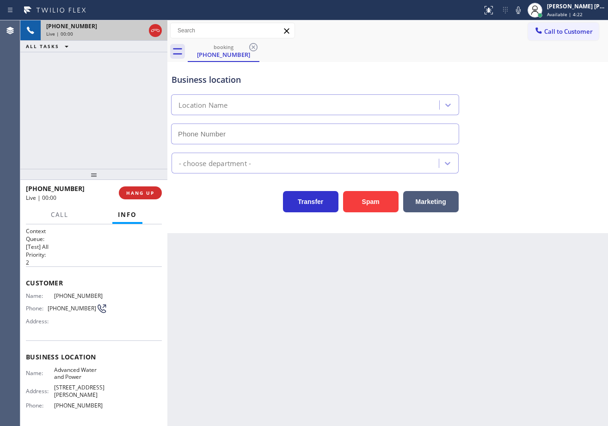
type input "[PHONE_NUMBER]"
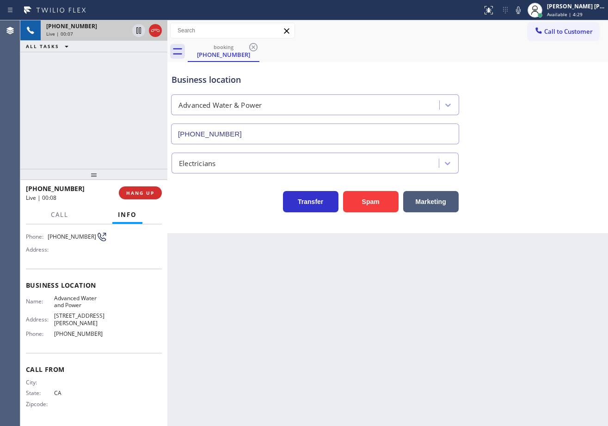
scroll to position [93, 0]
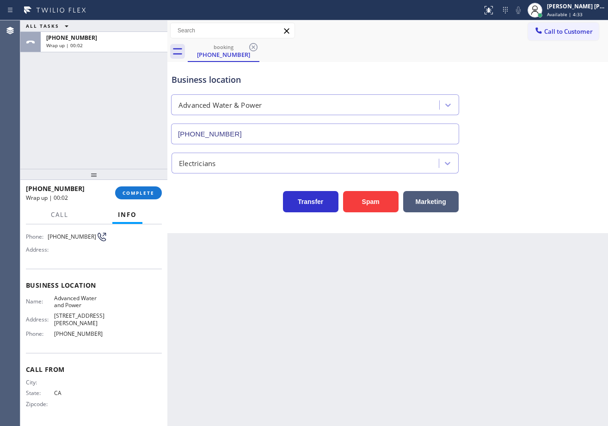
click at [135, 180] on div at bounding box center [93, 174] width 147 height 11
click at [137, 189] on button "COMPLETE" at bounding box center [138, 192] width 47 height 13
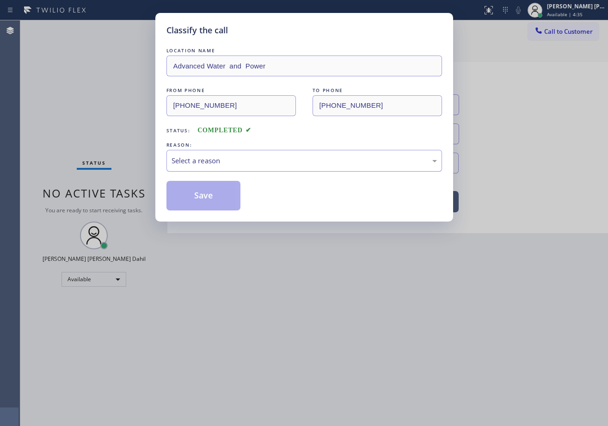
click at [199, 156] on div "Select a reason" at bounding box center [303, 160] width 265 height 11
click at [216, 207] on button "Save" at bounding box center [203, 196] width 74 height 30
click at [215, 199] on button "Save" at bounding box center [203, 196] width 74 height 30
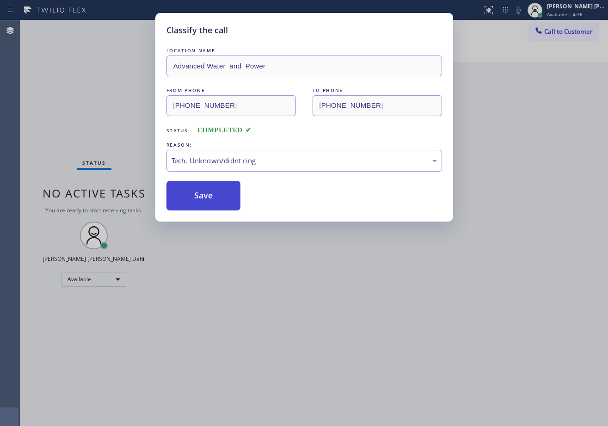
click at [213, 197] on button "Save" at bounding box center [203, 196] width 74 height 30
click at [245, 353] on div "Classify the call LOCATION NAME Advanced Water and Power FROM PHONE [PHONE_NUMB…" at bounding box center [304, 213] width 608 height 426
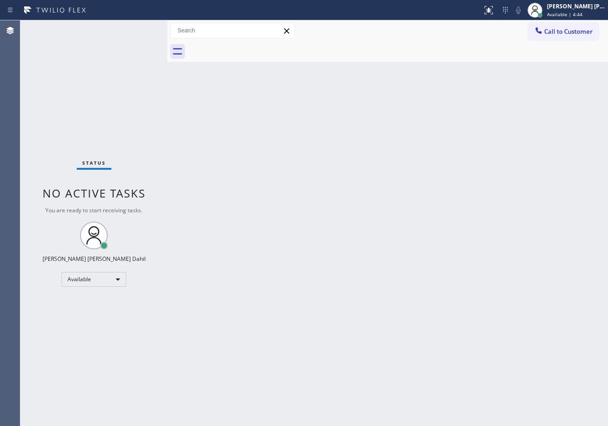
click at [425, 236] on div "Back to Dashboard Change Sender ID Customers Technicians Select a contact Outbo…" at bounding box center [387, 222] width 440 height 405
click at [470, 365] on div "Back to Dashboard Change Sender ID Customers Technicians Select a contact Outbo…" at bounding box center [387, 222] width 440 height 405
click at [444, 342] on div "Back to Dashboard Change Sender ID Customers Technicians Select a contact Outbo…" at bounding box center [387, 222] width 440 height 405
click at [277, 140] on div "Back to Dashboard Change Sender ID Customers Technicians Select a contact Outbo…" at bounding box center [387, 222] width 440 height 405
click at [348, 314] on div "Back to Dashboard Change Sender ID Customers Technicians Select a contact Outbo…" at bounding box center [387, 222] width 440 height 405
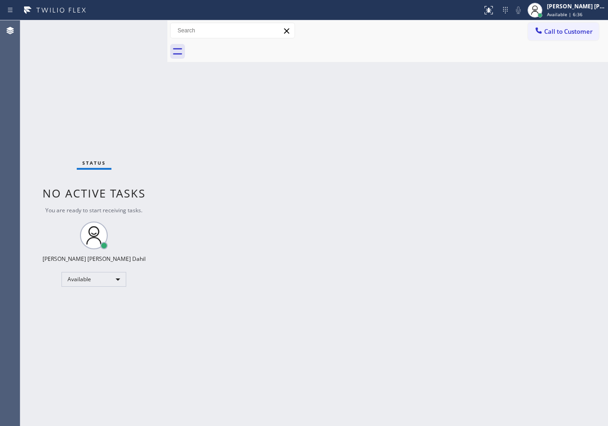
click at [350, 314] on div "Back to Dashboard Change Sender ID Customers Technicians Select a contact Outbo…" at bounding box center [387, 222] width 440 height 405
click at [448, 303] on div "Back to Dashboard Change Sender ID Customers Technicians Select a contact Outbo…" at bounding box center [387, 222] width 440 height 405
click at [266, 238] on div "Back to Dashboard Change Sender ID Customers Technicians Select a contact Outbo…" at bounding box center [387, 222] width 440 height 405
click at [278, 238] on div "Back to Dashboard Change Sender ID Customers Technicians Select a contact Outbo…" at bounding box center [387, 222] width 440 height 405
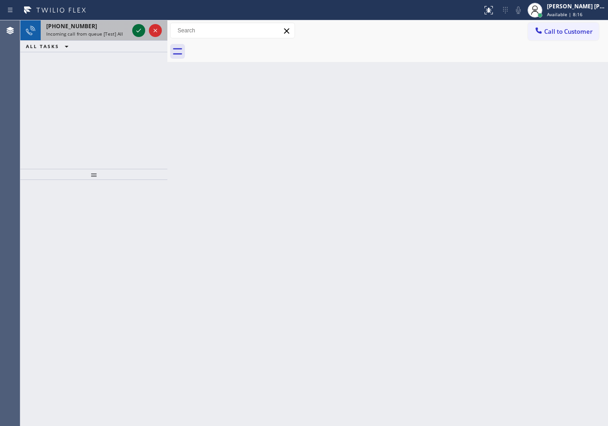
click at [134, 29] on icon at bounding box center [138, 30] width 11 height 11
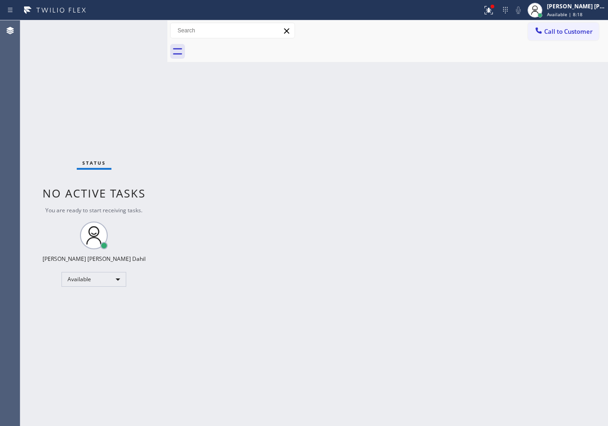
click at [286, 225] on div "Back to Dashboard Change Sender ID Customers Technicians Select a contact Outbo…" at bounding box center [387, 222] width 440 height 405
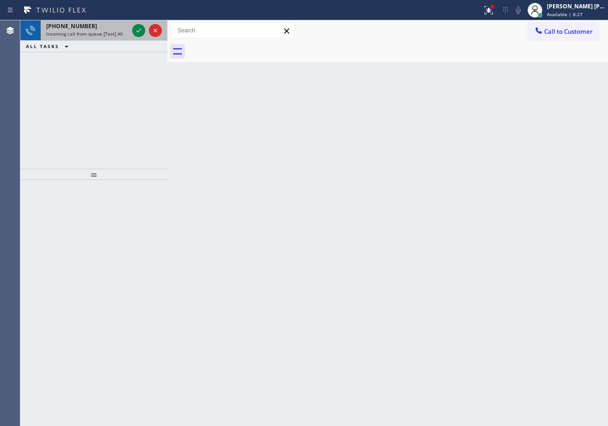
click at [119, 33] on span "Incoming call from queue [Test] All" at bounding box center [84, 33] width 77 height 6
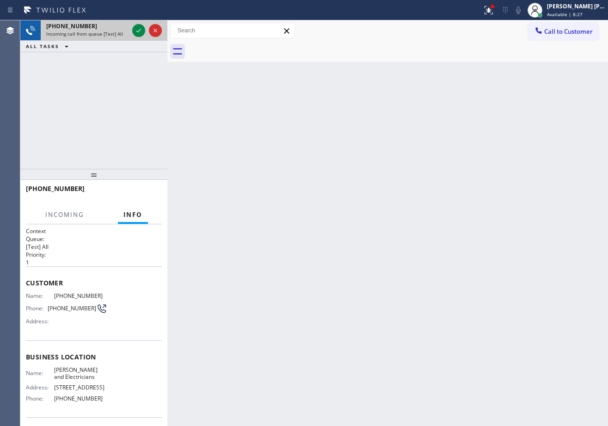
click at [119, 33] on span "Incoming call from queue [Test] All" at bounding box center [84, 33] width 77 height 6
click at [141, 30] on icon at bounding box center [138, 30] width 11 height 11
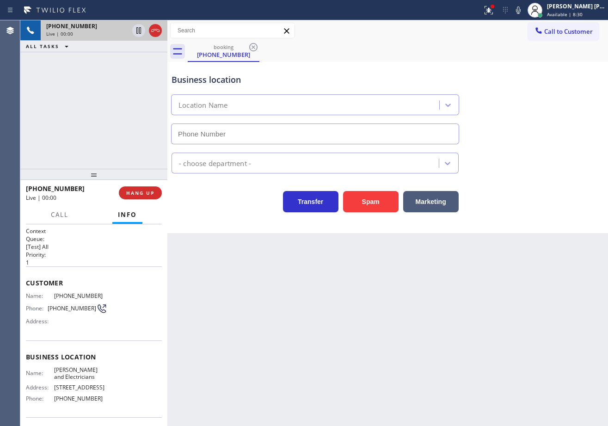
type input "[PHONE_NUMBER]"
click at [274, 333] on div "Back to Dashboard Change Sender ID Customers Technicians Select a contact Outbo…" at bounding box center [387, 222] width 440 height 405
click at [449, 388] on div "Back to Dashboard Change Sender ID Customers Technicians Select a contact Outbo…" at bounding box center [387, 222] width 440 height 405
click at [517, 326] on div "Back to Dashboard Change Sender ID Customers Technicians Select a contact Outbo…" at bounding box center [387, 222] width 440 height 405
click at [290, 363] on div "Back to Dashboard Change Sender ID Customers Technicians Select a contact Outbo…" at bounding box center [387, 222] width 440 height 405
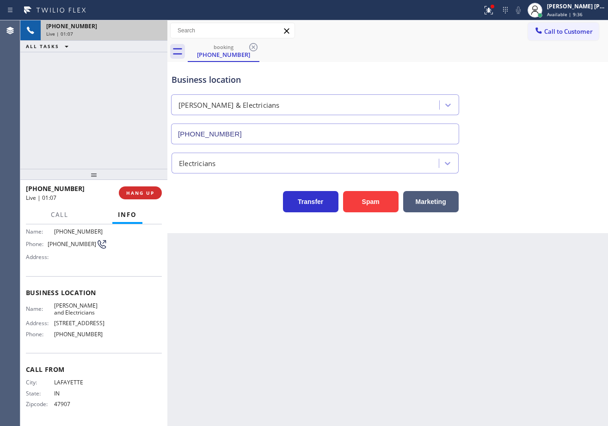
scroll to position [71, 0]
click at [122, 115] on div "[PHONE_NUMBER] Live | 01:07 ALL TASKS ALL TASKS ACTIVE TASKS TASKS IN WRAP UP" at bounding box center [93, 94] width 147 height 148
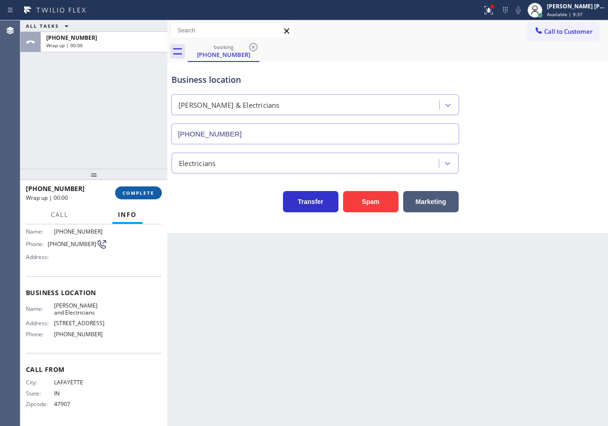
click at [140, 194] on span "COMPLETE" at bounding box center [138, 192] width 32 height 6
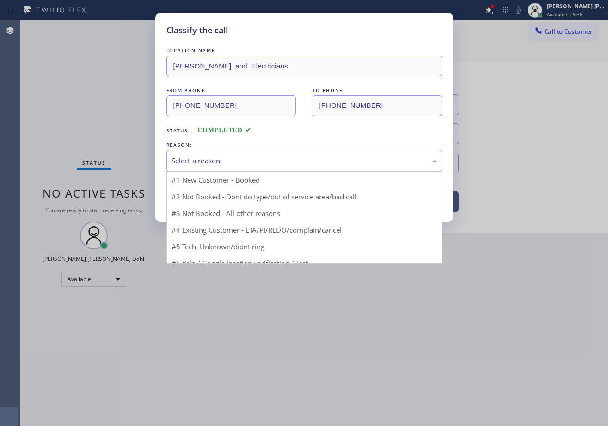
drag, startPoint x: 203, startPoint y: 156, endPoint x: 205, endPoint y: 164, distance: 8.9
click at [204, 156] on div "Select a reason" at bounding box center [303, 160] width 265 height 11
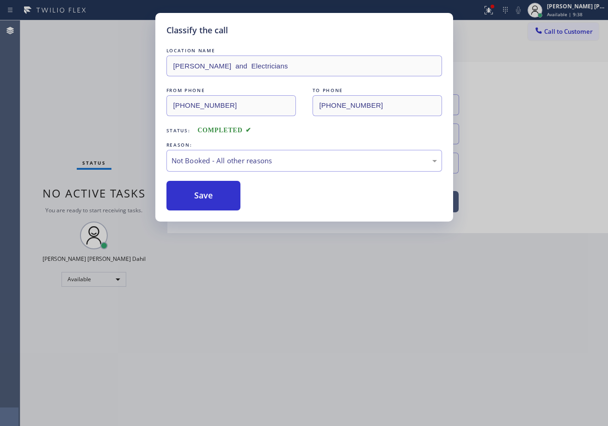
click at [211, 193] on button "Save" at bounding box center [203, 196] width 74 height 30
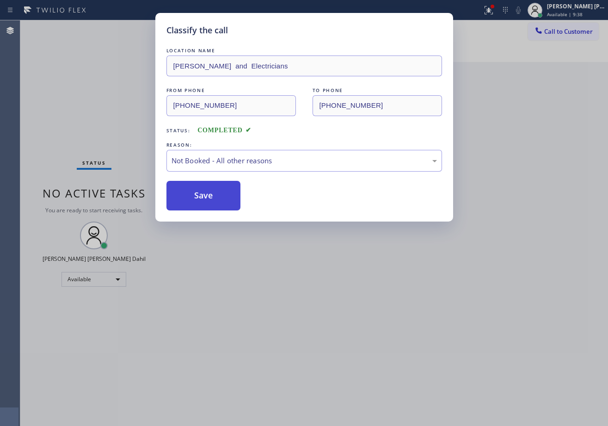
click at [210, 194] on button "Save" at bounding box center [203, 196] width 74 height 30
click at [272, 295] on div "Classify the call LOCATION NAME [PERSON_NAME] and Electricians FROM PHONE [PHON…" at bounding box center [304, 213] width 608 height 426
click at [495, 10] on div "Classify the call LOCATION NAME [PERSON_NAME] and Electricians FROM PHONE [PHON…" at bounding box center [304, 213] width 608 height 426
click at [495, 9] on div "Classify the call LOCATION NAME [PERSON_NAME] and Electricians FROM PHONE [PHON…" at bounding box center [304, 213] width 608 height 426
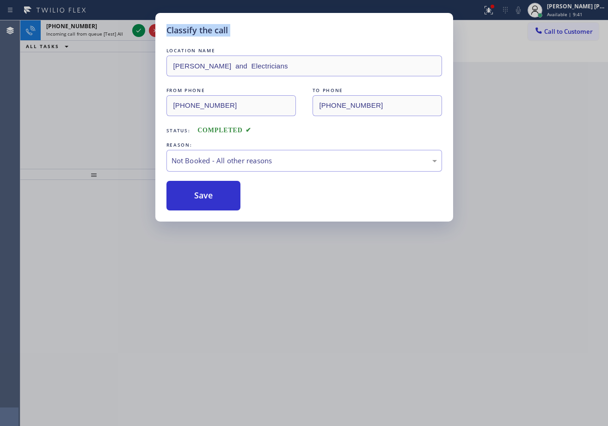
click at [497, 9] on div "Classify the call LOCATION NAME [PERSON_NAME] and Electricians FROM PHONE [PHON…" at bounding box center [304, 213] width 608 height 426
click at [157, 222] on div "Classify the call LOCATION NAME [PERSON_NAME] and Electricians FROM PHONE [PHON…" at bounding box center [304, 213] width 608 height 426
click at [176, 197] on button "Save" at bounding box center [203, 196] width 74 height 30
click at [177, 197] on button "Save" at bounding box center [203, 196] width 74 height 30
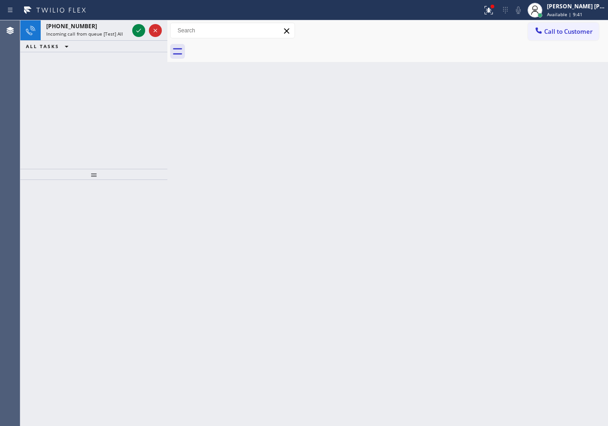
click at [178, 196] on div "Back to Dashboard Change Sender ID Customers Technicians Select a contact Outbo…" at bounding box center [387, 222] width 440 height 405
click at [174, 196] on div "Back to Dashboard Change Sender ID Customers Technicians Select a contact Outbo…" at bounding box center [387, 222] width 440 height 405
drag, startPoint x: 493, startPoint y: 10, endPoint x: 494, endPoint y: 53, distance: 43.4
click at [494, 10] on icon at bounding box center [488, 10] width 11 height 11
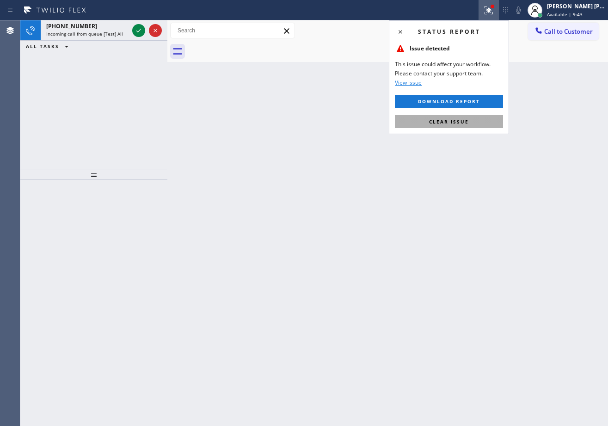
click at [472, 120] on button "Clear issue" at bounding box center [449, 121] width 108 height 13
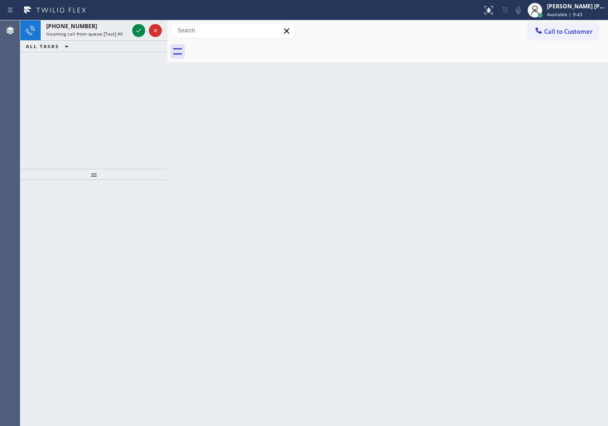
click at [472, 120] on div "Back to Dashboard Change Sender ID Customers Technicians Select a contact Outbo…" at bounding box center [387, 222] width 440 height 405
click at [125, 35] on div "Incoming call from queue [Test] All" at bounding box center [87, 33] width 82 height 6
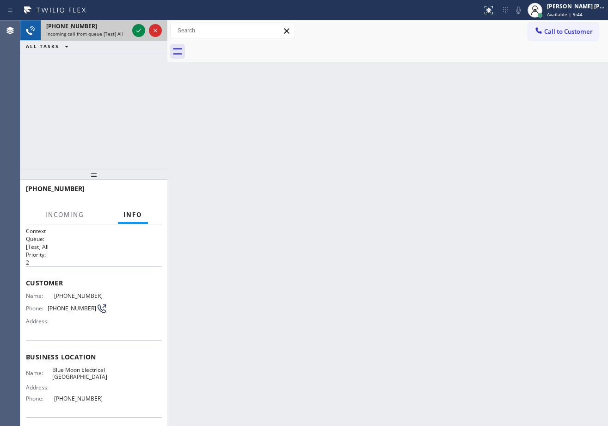
click at [125, 35] on div "Incoming call from queue [Test] All" at bounding box center [87, 33] width 82 height 6
drag, startPoint x: 125, startPoint y: 35, endPoint x: 132, endPoint y: 30, distance: 8.7
click at [125, 34] on div "Incoming call from queue [Test] All" at bounding box center [87, 33] width 82 height 6
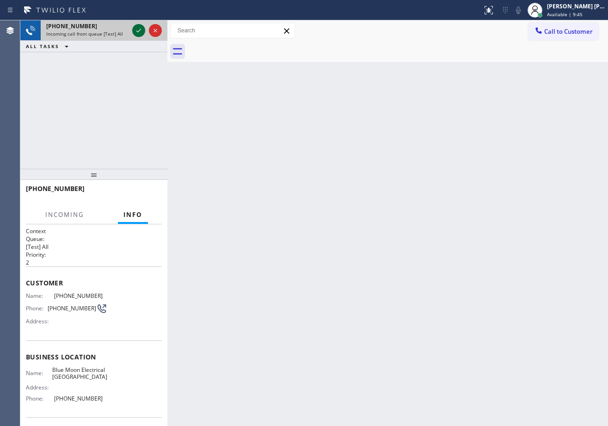
click at [134, 30] on div at bounding box center [138, 30] width 13 height 11
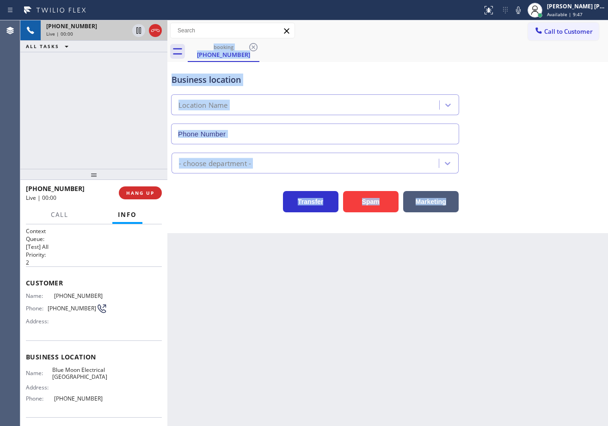
type input "[PHONE_NUMBER]"
drag, startPoint x: 211, startPoint y: 334, endPoint x: 79, endPoint y: 332, distance: 131.2
click at [210, 334] on div "Back to Dashboard Change Sender ID Customers Technicians Select a contact Outbo…" at bounding box center [387, 222] width 440 height 405
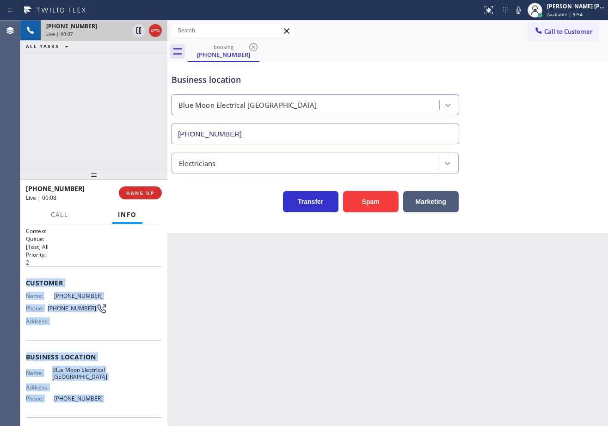
scroll to position [64, 0]
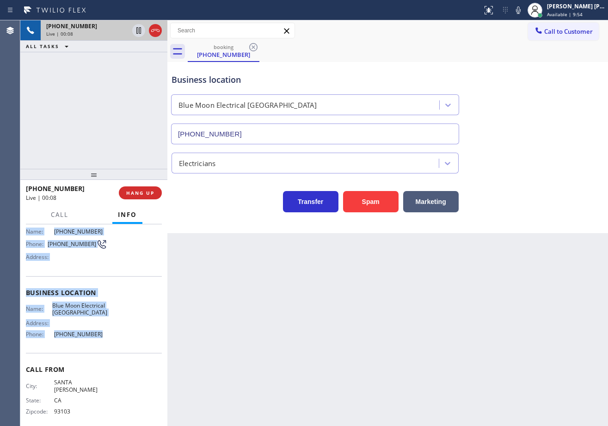
drag, startPoint x: 23, startPoint y: 279, endPoint x: 106, endPoint y: 333, distance: 99.3
click at [106, 333] on div "Context Queue: [Test] All Priority: 2 Customer Name: [PHONE_NUMBER] Phone: [PHO…" at bounding box center [93, 324] width 147 height 201
copy div "Customer Name: [PHONE_NUMBER] Phone: [PHONE_NUMBER] Address: Business location …"
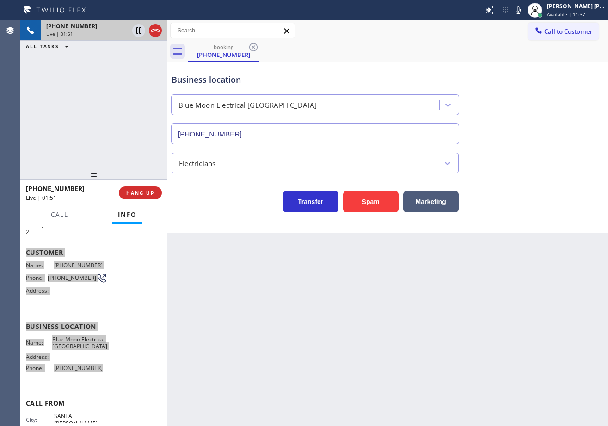
scroll to position [0, 0]
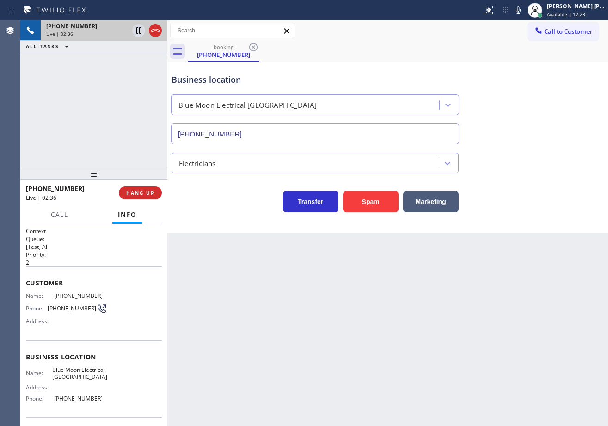
click at [124, 126] on div "[PHONE_NUMBER] Live | 02:36 ALL TASKS ALL TASKS ACTIVE TASKS TASKS IN WRAP UP" at bounding box center [93, 94] width 147 height 148
click at [519, 85] on div "Business location Blue Moon Electrical [GEOGRAPHIC_DATA] [PHONE_NUMBER]" at bounding box center [388, 103] width 436 height 84
click at [523, 11] on icon at bounding box center [517, 10] width 11 height 11
click at [528, 61] on div "booking [PHONE_NUMBER] Call to Customer Outbound call Location Search location …" at bounding box center [387, 126] width 440 height 213
click at [73, 80] on div "[PHONE_NUMBER] Live | 02:41 ALL TASKS ALL TASKS ACTIVE TASKS TASKS IN WRAP UP" at bounding box center [93, 94] width 147 height 148
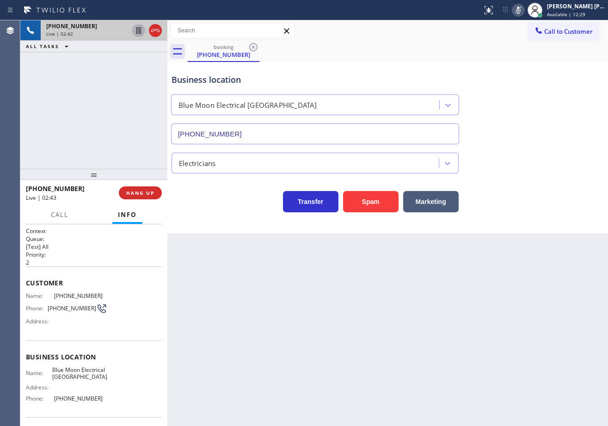
click at [137, 33] on icon at bounding box center [138, 30] width 11 height 11
drag, startPoint x: 131, startPoint y: 79, endPoint x: 195, endPoint y: 89, distance: 65.0
click at [136, 79] on div "[PHONE_NUMBER] Live | 02:43 ALL TASKS ALL TASKS ACTIVE TASKS TASKS IN WRAP UP" at bounding box center [93, 94] width 147 height 148
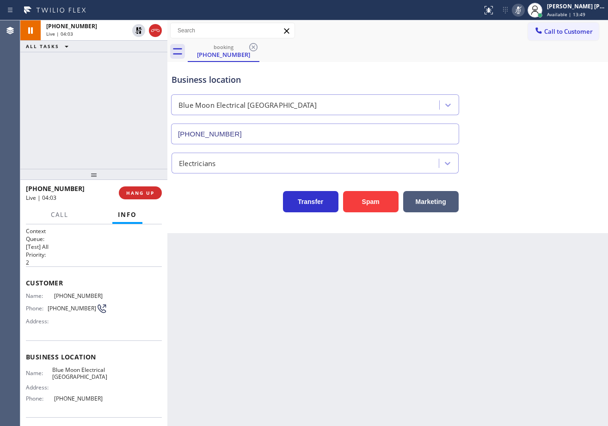
click at [103, 102] on div "[PHONE_NUMBER] Live | 04:03 ALL TASKS ALL TASKS ACTIVE TASKS TASKS IN WRAP UP" at bounding box center [93, 94] width 147 height 148
click at [135, 58] on div "[PHONE_NUMBER] Live | 05:50 ALL TASKS ALL TASKS ACTIVE TASKS TASKS IN WRAP UP" at bounding box center [93, 94] width 147 height 148
drag, startPoint x: 138, startPoint y: 30, endPoint x: 308, endPoint y: 27, distance: 170.5
click at [139, 30] on icon at bounding box center [138, 30] width 11 height 11
click at [523, 11] on icon at bounding box center [517, 10] width 11 height 11
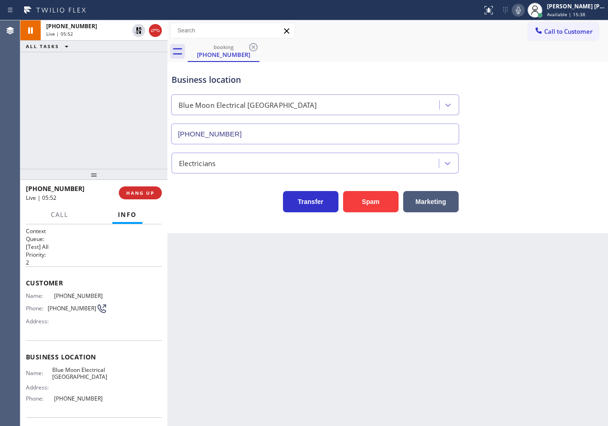
click at [536, 116] on div "Business location Blue Moon Electrical [GEOGRAPHIC_DATA] [PHONE_NUMBER]" at bounding box center [388, 103] width 436 height 84
drag, startPoint x: 493, startPoint y: 39, endPoint x: 528, endPoint y: 71, distance: 47.4
click at [493, 39] on div "Call to Customer Outbound call Location Search location Your caller id phone nu…" at bounding box center [387, 30] width 440 height 21
click at [456, 60] on div "booking [PHONE_NUMBER]" at bounding box center [398, 51] width 420 height 21
click at [376, 36] on div "Call to Customer Outbound call Location Search location Your caller id phone nu…" at bounding box center [387, 31] width 440 height 16
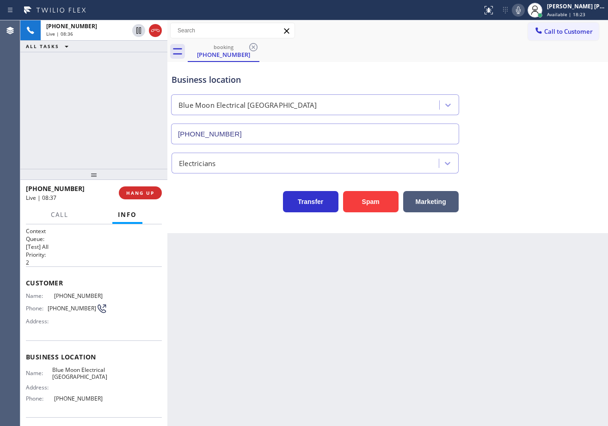
click at [439, 39] on div "Call to Customer Outbound call Location Search location Your caller id phone nu…" at bounding box center [387, 30] width 440 height 21
click at [422, 51] on div "booking [PHONE_NUMBER]" at bounding box center [398, 51] width 420 height 21
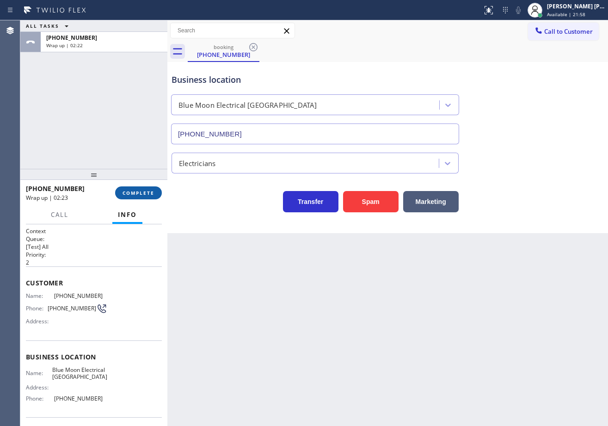
click at [149, 195] on span "COMPLETE" at bounding box center [138, 192] width 32 height 6
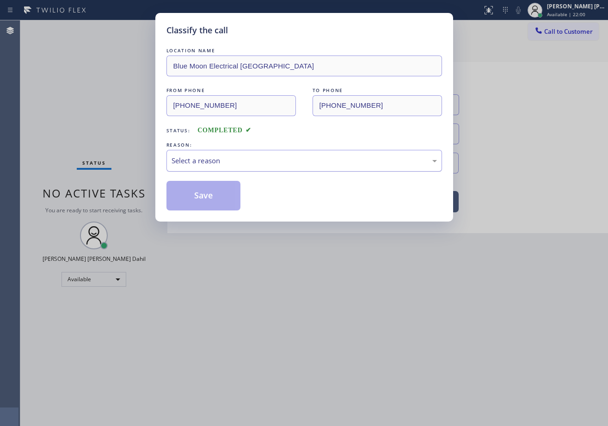
click at [207, 163] on div "Select a reason" at bounding box center [303, 160] width 265 height 11
click at [209, 191] on button "Save" at bounding box center [203, 196] width 74 height 30
click at [209, 194] on button "Save" at bounding box center [203, 196] width 74 height 30
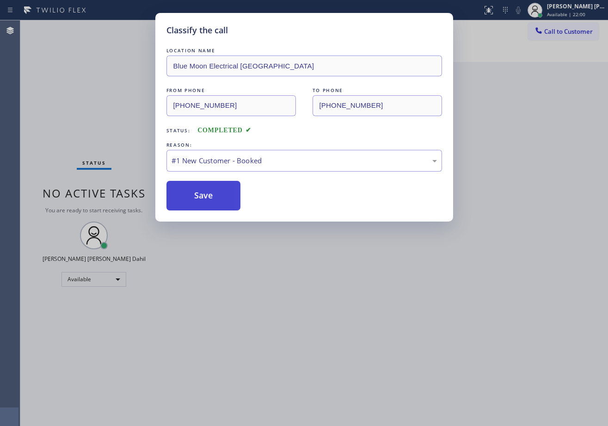
click at [209, 194] on button "Save" at bounding box center [203, 196] width 74 height 30
click at [447, 355] on div "Classify the call LOCATION NAME Blue Moon Electrical [GEOGRAPHIC_DATA] FROM PHO…" at bounding box center [304, 213] width 608 height 426
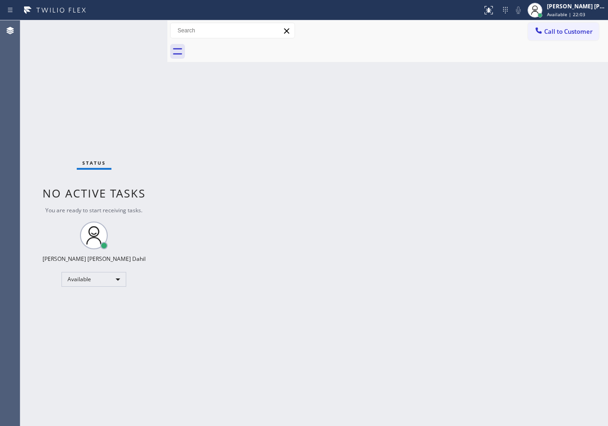
drag, startPoint x: 353, startPoint y: 332, endPoint x: 355, endPoint y: 353, distance: 21.4
click at [346, 338] on div "Back to Dashboard Change Sender ID Customers Technicians Select a contact Outbo…" at bounding box center [387, 222] width 440 height 405
click at [185, 146] on div "Back to Dashboard Change Sender ID Customers Technicians Select a contact Outbo…" at bounding box center [387, 222] width 440 height 405
click at [115, 35] on div "Status No active tasks You are ready to start receiving tasks. [PERSON_NAME] [P…" at bounding box center [93, 222] width 147 height 405
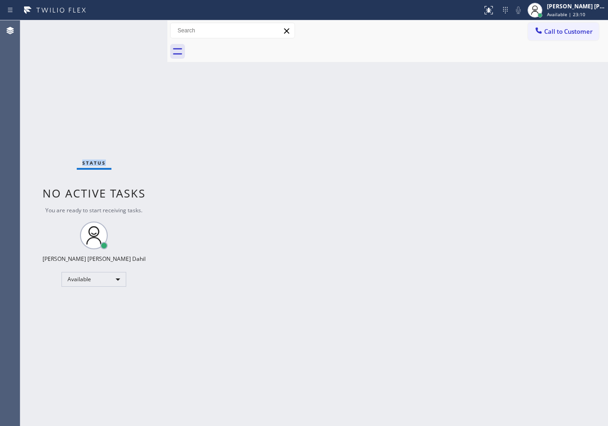
click at [115, 35] on div "Status No active tasks You are ready to start receiving tasks. [PERSON_NAME] [P…" at bounding box center [93, 222] width 147 height 405
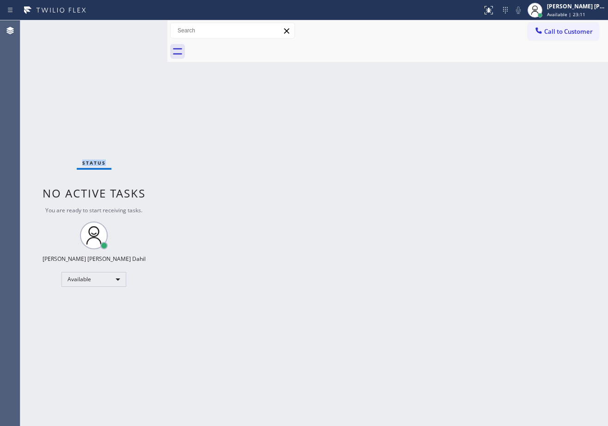
click at [115, 35] on div "Status No active tasks You are ready to start receiving tasks. [PERSON_NAME] [P…" at bounding box center [93, 222] width 147 height 405
click at [115, 32] on div "Status No active tasks You are ready to start receiving tasks. [PERSON_NAME] [P…" at bounding box center [93, 222] width 147 height 405
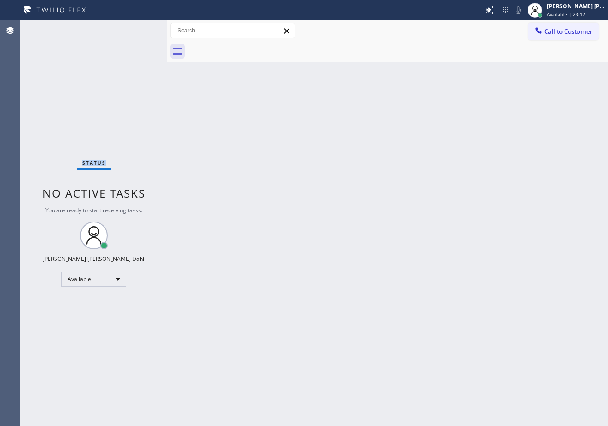
click at [115, 32] on div "Status No active tasks You are ready to start receiving tasks. [PERSON_NAME] [P…" at bounding box center [93, 222] width 147 height 405
click at [441, 281] on div "Back to Dashboard Change Sender ID Customers Technicians Select a contact Outbo…" at bounding box center [387, 222] width 440 height 405
drag, startPoint x: 437, startPoint y: 67, endPoint x: 502, endPoint y: 141, distance: 98.5
click at [437, 67] on div "Back to Dashboard Change Sender ID Customers Technicians Select a contact Outbo…" at bounding box center [387, 222] width 440 height 405
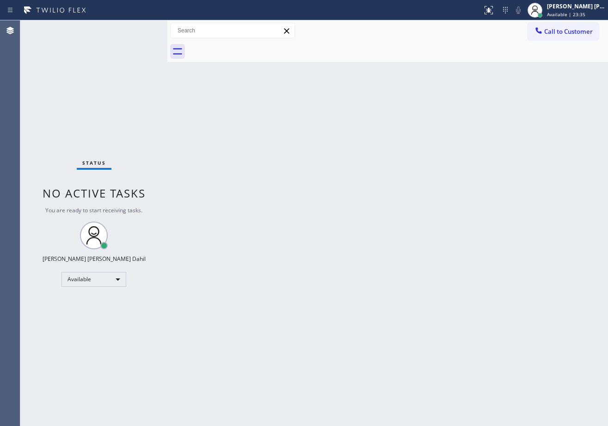
click at [484, 200] on div "Back to Dashboard Change Sender ID Customers Technicians Select a contact Outbo…" at bounding box center [387, 222] width 440 height 405
click at [467, 241] on div "Back to Dashboard Change Sender ID Customers Technicians Select a contact Outbo…" at bounding box center [387, 222] width 440 height 405
click at [467, 242] on div "Back to Dashboard Change Sender ID Customers Technicians Select a contact Outbo…" at bounding box center [387, 222] width 440 height 405
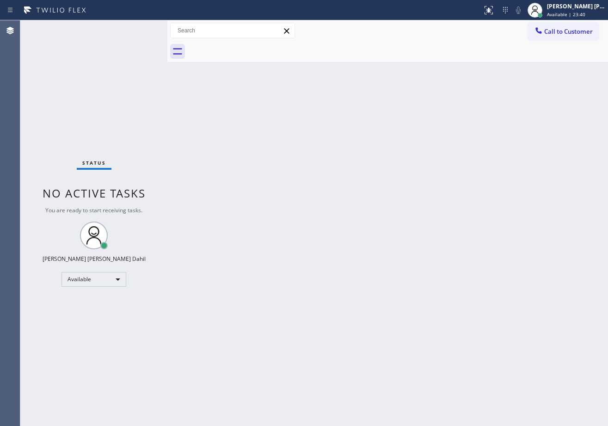
click at [467, 242] on div "Back to Dashboard Change Sender ID Customers Technicians Select a contact Outbo…" at bounding box center [387, 222] width 440 height 405
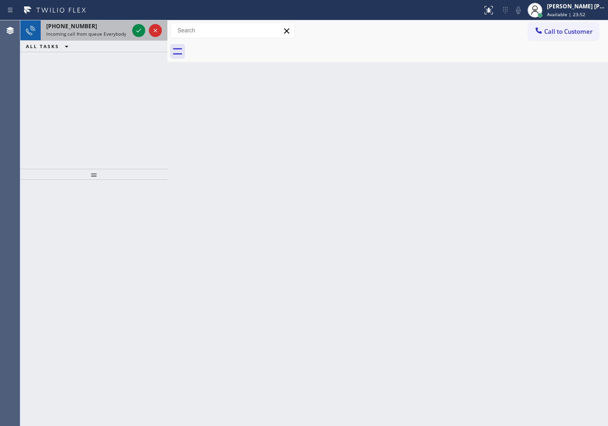
click at [109, 28] on div "[PHONE_NUMBER]" at bounding box center [87, 26] width 82 height 8
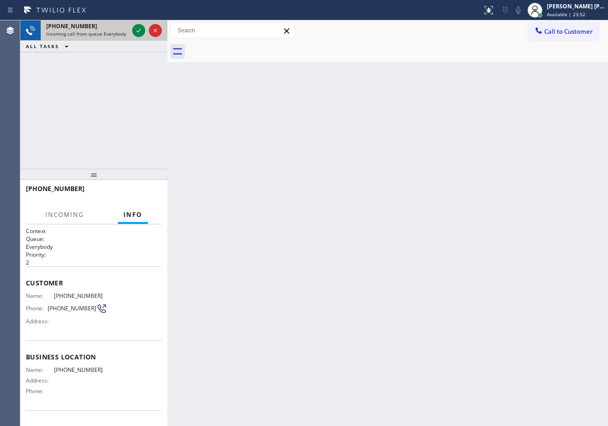
click at [109, 29] on div "[PHONE_NUMBER]" at bounding box center [87, 26] width 82 height 8
click at [139, 30] on icon at bounding box center [138, 30] width 11 height 11
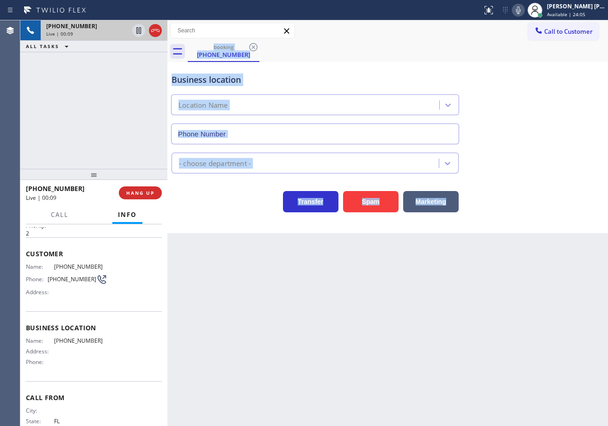
scroll to position [57, 0]
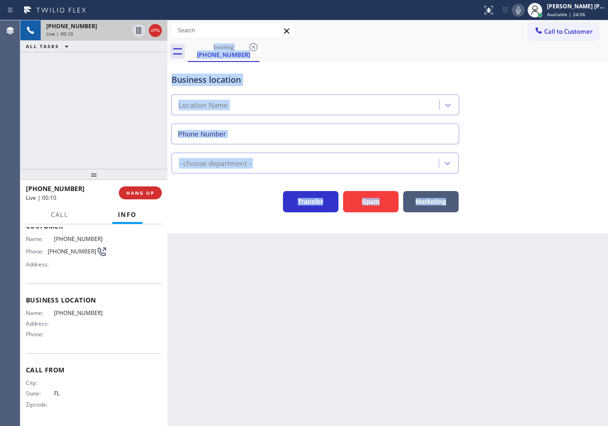
click at [230, 338] on div "Back to Dashboard Change Sender ID Customers Technicians Select a contact Outbo…" at bounding box center [387, 222] width 440 height 405
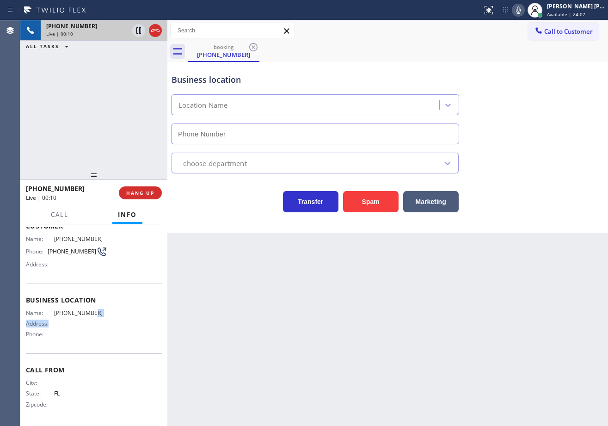
click at [73, 306] on div "Business location Name: [PHONE_NUMBER] Address: Phone:" at bounding box center [94, 318] width 136 height 70
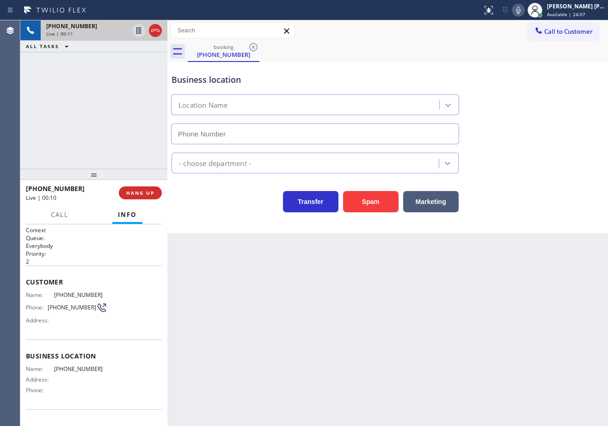
scroll to position [0, 0]
click at [248, 334] on div "Back to Dashboard Change Sender ID Customers Technicians Select a contact Outbo…" at bounding box center [387, 222] width 440 height 405
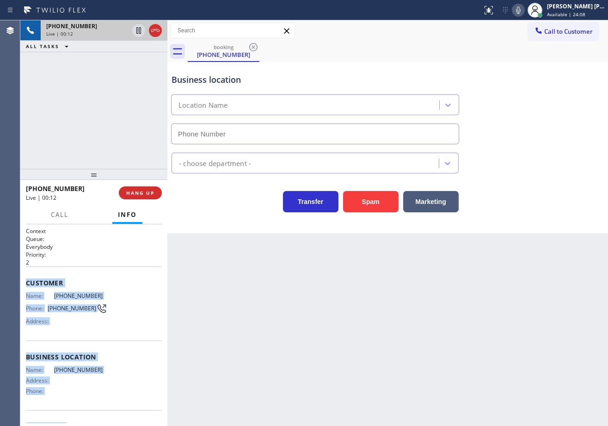
scroll to position [57, 0]
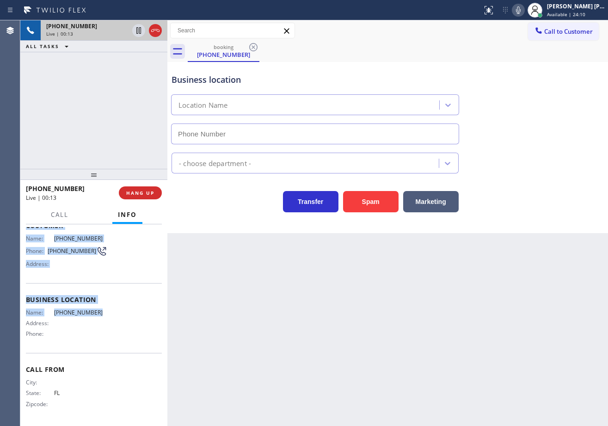
drag, startPoint x: 23, startPoint y: 279, endPoint x: 105, endPoint y: 314, distance: 90.0
click at [105, 314] on div "Context Queue: Everybody Priority: 2 Customer Name: [PHONE_NUMBER] Phone: [PHON…" at bounding box center [93, 324] width 147 height 201
copy div "Customer Name: [PHONE_NUMBER] Phone: [PHONE_NUMBER] Address: Business location …"
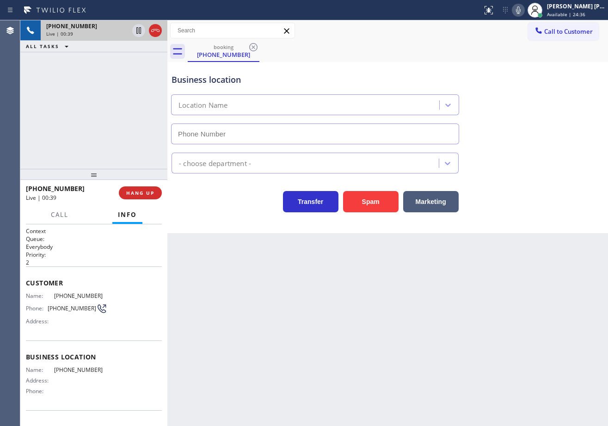
click at [106, 111] on div "[PHONE_NUMBER] Live | 00:39 ALL TASKS ALL TASKS ACTIVE TASKS TASKS IN WRAP UP" at bounding box center [93, 94] width 147 height 148
click at [520, 7] on icon at bounding box center [518, 9] width 5 height 7
click at [530, 39] on button "Call to Customer" at bounding box center [563, 32] width 71 height 18
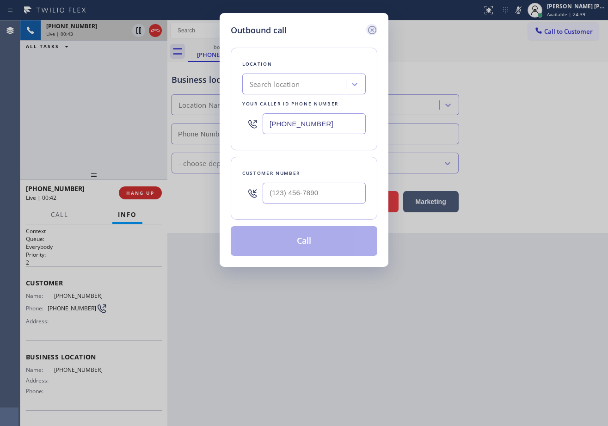
click at [371, 28] on icon at bounding box center [371, 29] width 11 height 11
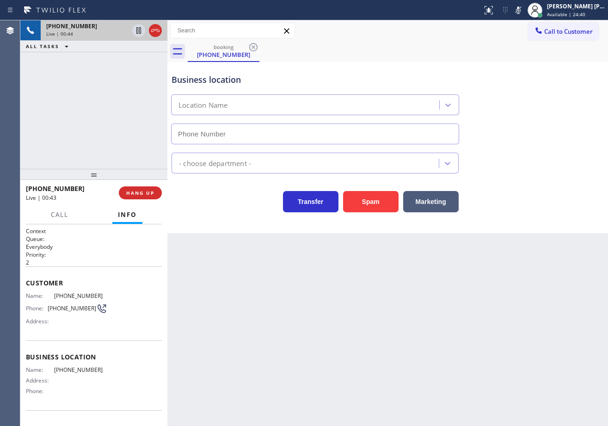
click at [140, 27] on icon at bounding box center [138, 30] width 5 height 6
click at [136, 30] on icon at bounding box center [138, 30] width 11 height 11
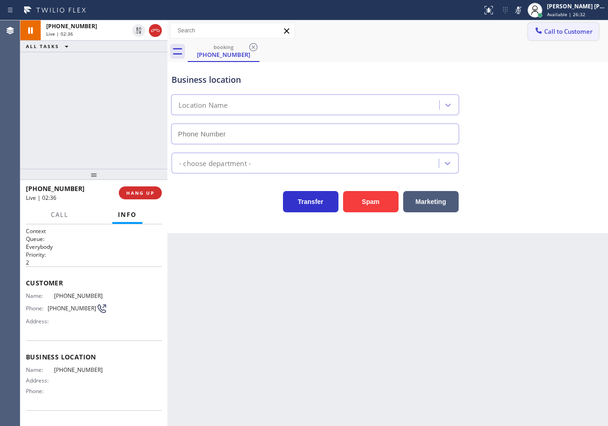
click at [521, 8] on rect at bounding box center [518, 9] width 6 height 6
drag, startPoint x: 497, startPoint y: 283, endPoint x: 497, endPoint y: 315, distance: 31.9
click at [497, 291] on div "Back to Dashboard Change Sender ID Customers Technicians Select a contact Outbo…" at bounding box center [387, 222] width 440 height 405
click at [130, 44] on div "ALL TASKS ALL TASKS ACTIVE TASKS TASKS IN WRAP UP" at bounding box center [93, 47] width 147 height 12
click at [118, 30] on div "[PHONE_NUMBER]" at bounding box center [87, 26] width 82 height 8
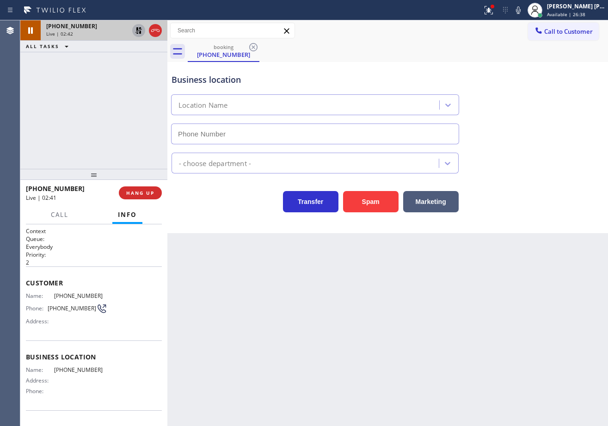
click at [139, 31] on icon at bounding box center [138, 30] width 11 height 11
click at [137, 76] on div "[PHONE_NUMBER] Live | 02:42 ALL TASKS ALL TASKS ACTIVE TASKS TASKS IN WRAP UP" at bounding box center [93, 94] width 147 height 148
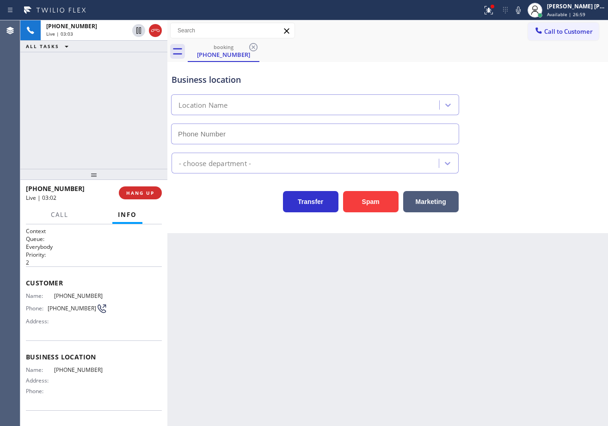
drag, startPoint x: 498, startPoint y: 8, endPoint x: 503, endPoint y: 25, distance: 17.4
click at [491, 8] on icon at bounding box center [489, 8] width 6 height 3
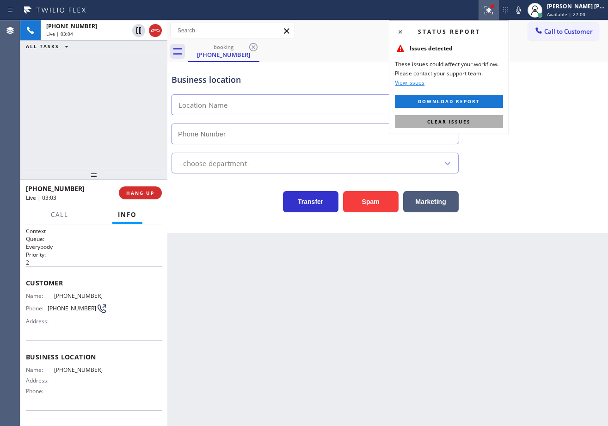
click at [462, 123] on span "Clear issues" at bounding box center [448, 121] width 43 height 6
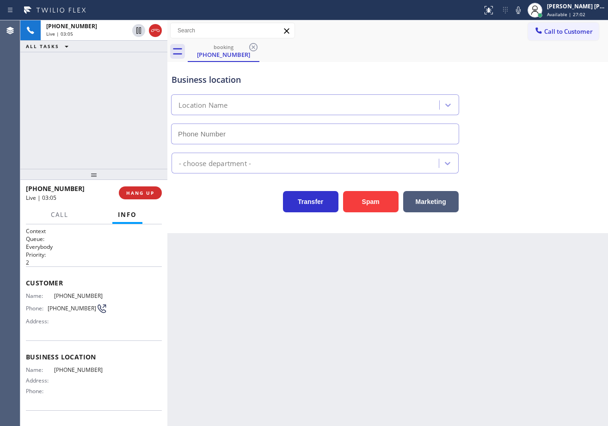
click at [465, 295] on div "Back to Dashboard Change Sender ID Customers Technicians Select a contact Outbo…" at bounding box center [387, 222] width 440 height 405
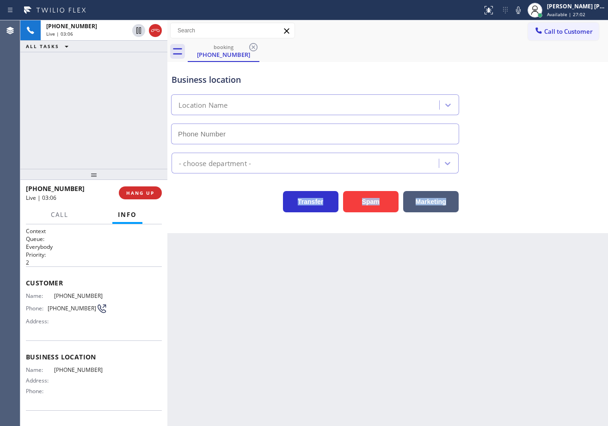
click at [465, 296] on div "Back to Dashboard Change Sender ID Customers Technicians Select a contact Outbo…" at bounding box center [387, 222] width 440 height 405
click at [465, 297] on div "Back to Dashboard Change Sender ID Customers Technicians Select a contact Outbo…" at bounding box center [387, 222] width 440 height 405
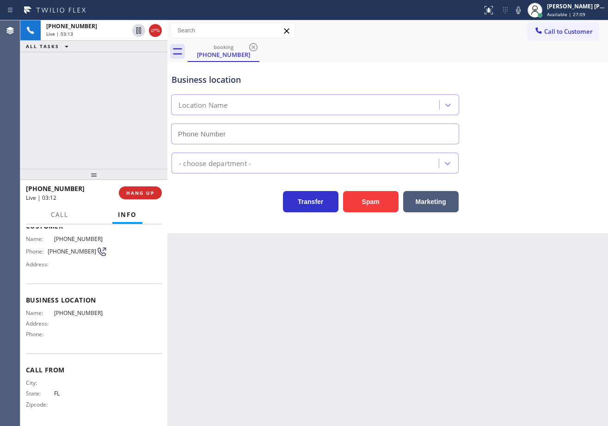
drag, startPoint x: 113, startPoint y: 143, endPoint x: 115, endPoint y: 147, distance: 4.8
click at [113, 143] on div "[PHONE_NUMBER] Live | 03:13 ALL TASKS ALL TASKS ACTIVE TASKS TASKS IN WRAP UP" at bounding box center [93, 94] width 147 height 148
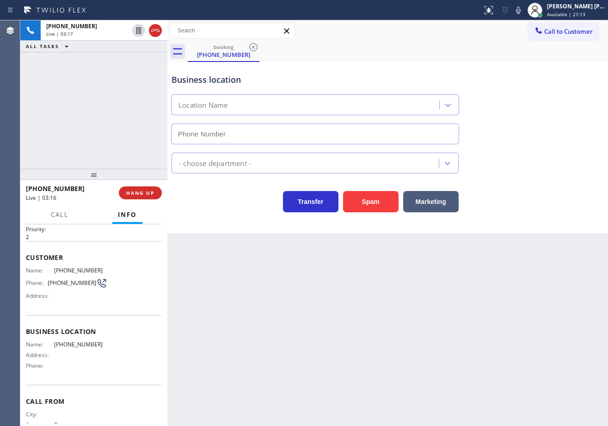
scroll to position [0, 0]
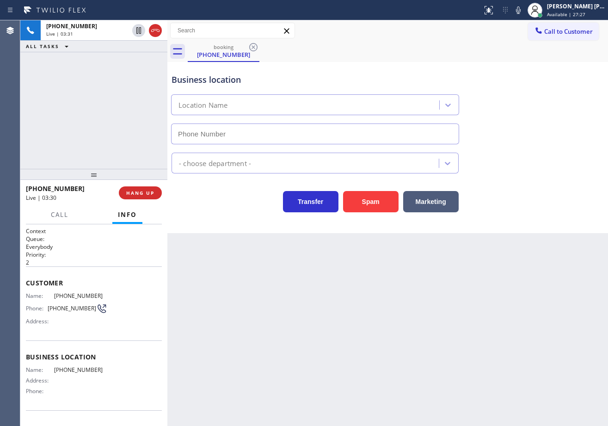
click at [100, 105] on div "[PHONE_NUMBER] Live | 03:31 ALL TASKS ALL TASKS ACTIVE TASKS TASKS IN WRAP UP" at bounding box center [93, 94] width 147 height 148
click at [104, 106] on div "[PHONE_NUMBER] Live | 03:31 ALL TASKS ALL TASKS ACTIVE TASKS TASKS IN WRAP UP" at bounding box center [93, 94] width 147 height 148
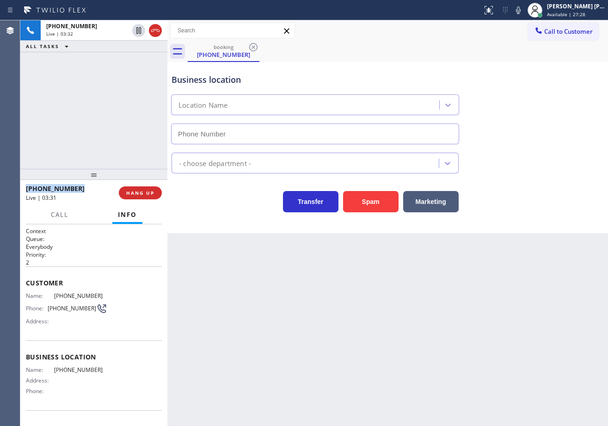
click at [104, 106] on div "[PHONE_NUMBER] Live | 03:32 ALL TASKS ALL TASKS ACTIVE TASKS TASKS IN WRAP UP" at bounding box center [93, 94] width 147 height 148
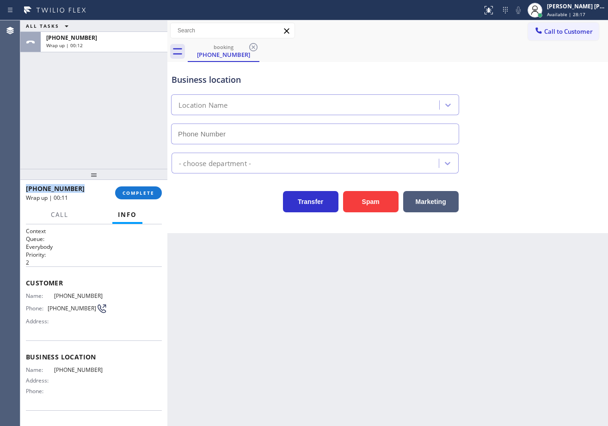
drag, startPoint x: 566, startPoint y: 11, endPoint x: 559, endPoint y: 58, distance: 47.3
click at [566, 11] on span "Available | 28:17" at bounding box center [566, 14] width 38 height 6
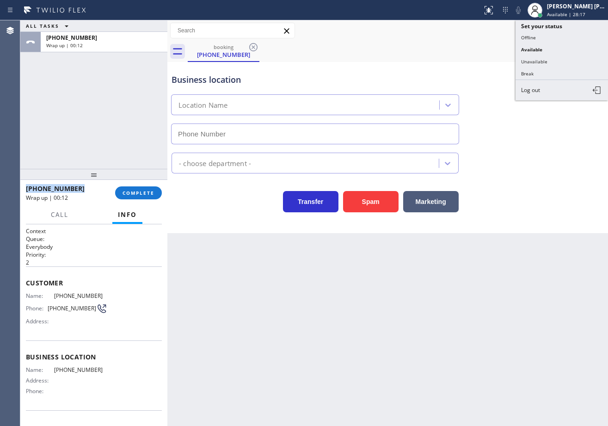
click at [548, 73] on button "Break" at bounding box center [561, 73] width 92 height 12
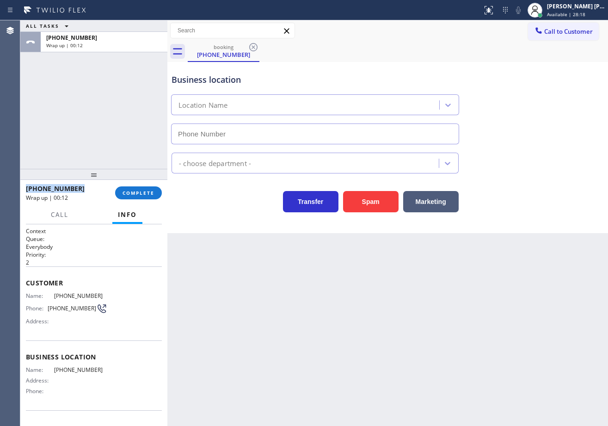
click at [549, 73] on div "Business location Location Name" at bounding box center [388, 103] width 436 height 84
click at [128, 195] on span "COMPLETE" at bounding box center [138, 192] width 32 height 6
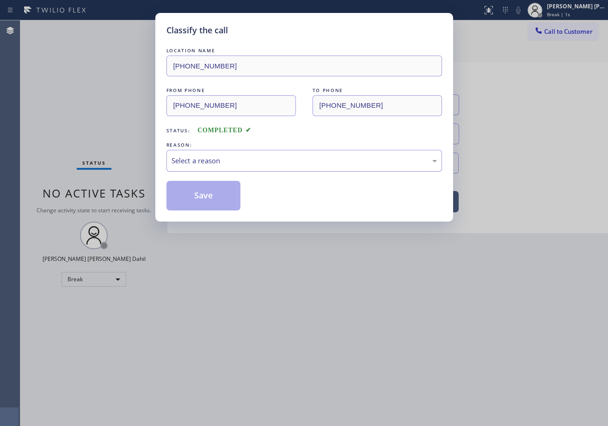
click at [183, 152] on div "Select a reason" at bounding box center [303, 161] width 275 height 22
click at [210, 194] on button "Save" at bounding box center [203, 196] width 74 height 30
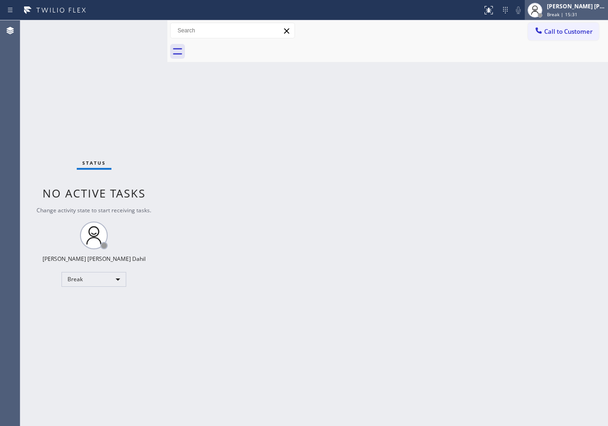
click at [573, 7] on div "[PERSON_NAME] [PERSON_NAME] Dahil" at bounding box center [576, 6] width 58 height 8
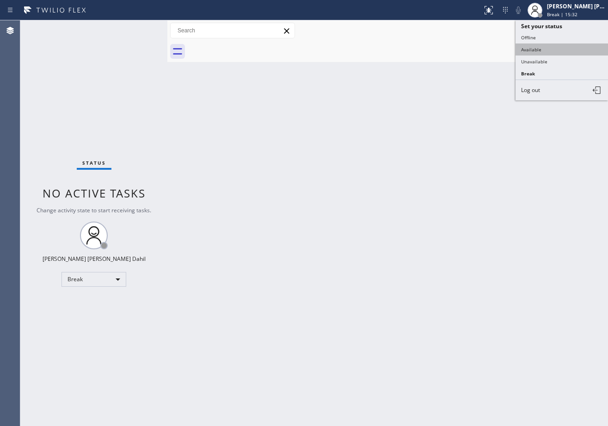
click at [554, 50] on button "Available" at bounding box center [561, 49] width 92 height 12
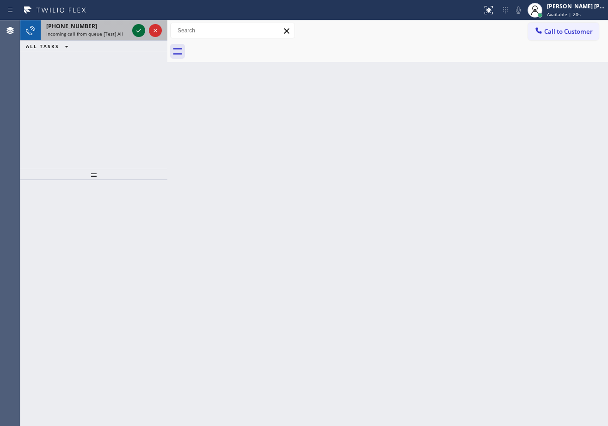
click at [137, 29] on icon at bounding box center [138, 30] width 11 height 11
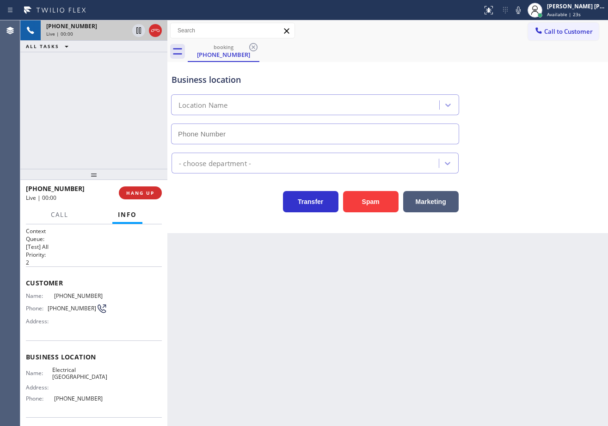
type input "[PHONE_NUMBER]"
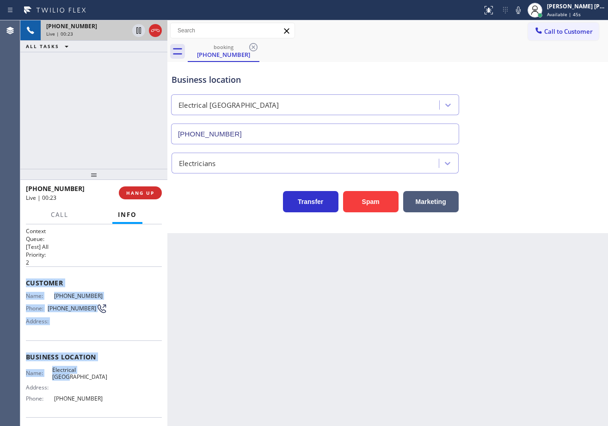
scroll to position [64, 0]
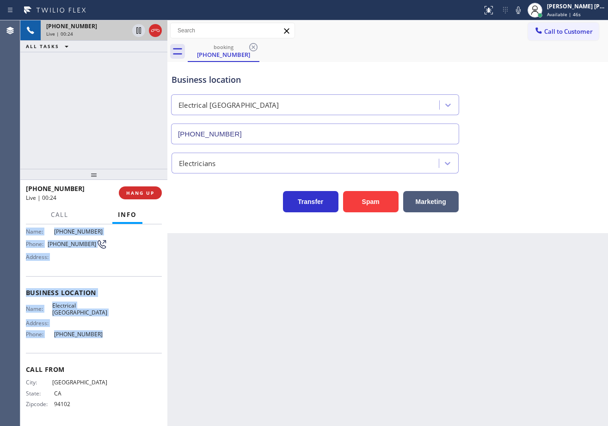
drag, startPoint x: 24, startPoint y: 279, endPoint x: 100, endPoint y: 336, distance: 95.0
click at [100, 336] on div "Context Queue: [Test] All Priority: 2 Customer Name: [PHONE_NUMBER] Phone: [PHO…" at bounding box center [93, 324] width 147 height 201
copy div "Customer Name: [PHONE_NUMBER] Phone: [PHONE_NUMBER] Address: Business location …"
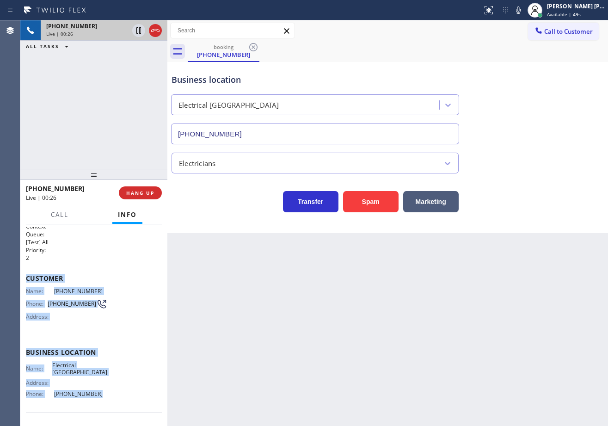
scroll to position [0, 0]
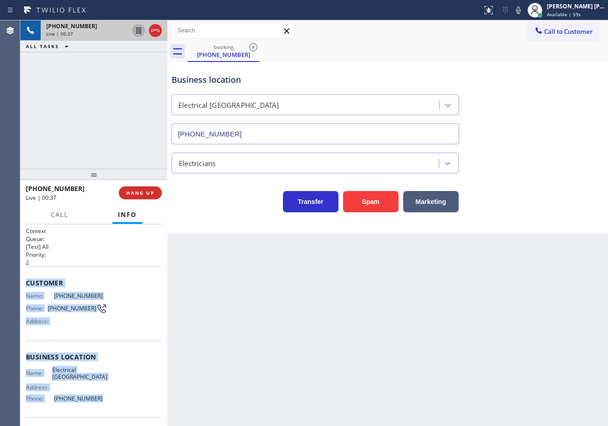
drag, startPoint x: 111, startPoint y: 88, endPoint x: 145, endPoint y: 33, distance: 64.5
click at [111, 85] on div "[PHONE_NUMBER] Live | 00:37 ALL TASKS ALL TASKS ACTIVE TASKS TASKS IN WRAP UP" at bounding box center [93, 94] width 147 height 148
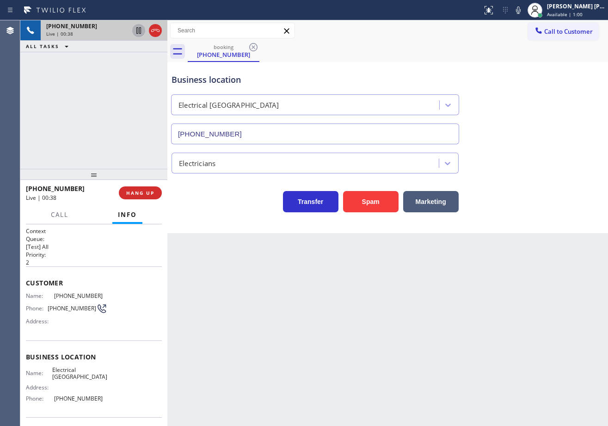
click at [135, 33] on icon at bounding box center [138, 30] width 11 height 11
click at [108, 91] on div "[PHONE_NUMBER] Live | 00:38 ALL TASKS ALL TASKS ACTIVE TASKS TASKS IN WRAP UP" at bounding box center [93, 94] width 147 height 148
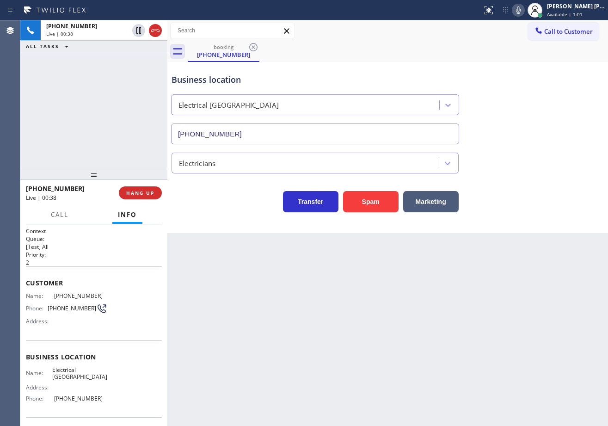
click at [523, 11] on icon at bounding box center [517, 10] width 11 height 11
click at [553, 231] on div "Business location Electrical [GEOGRAPHIC_DATA] [PHONE_NUMBER] Electricians Tran…" at bounding box center [387, 147] width 440 height 171
click at [113, 63] on div "[PHONE_NUMBER] Live | 01:42 ALL TASKS ALL TASKS ACTIVE TASKS TASKS IN WRAP UP" at bounding box center [93, 94] width 147 height 148
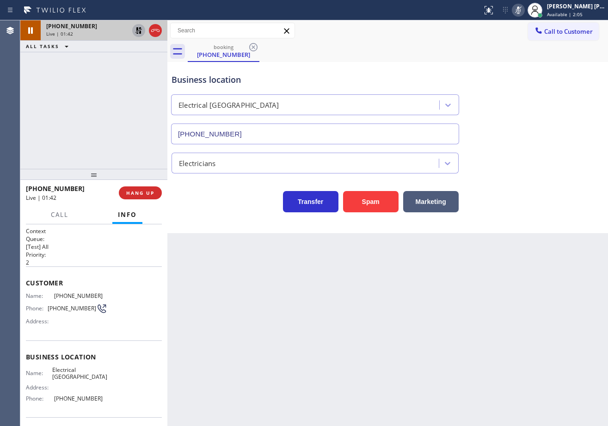
click at [138, 28] on icon at bounding box center [138, 30] width 6 height 6
click at [523, 7] on icon at bounding box center [517, 10] width 11 height 11
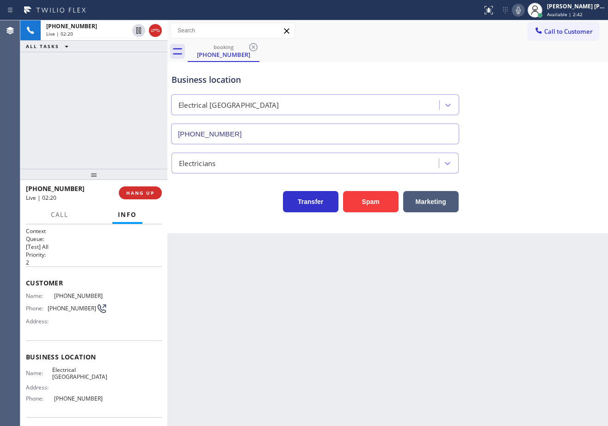
click at [93, 153] on div "[PHONE_NUMBER] Live | 02:20 ALL TASKS ALL TASKS ACTIVE TASKS TASKS IN WRAP UP" at bounding box center [93, 94] width 147 height 148
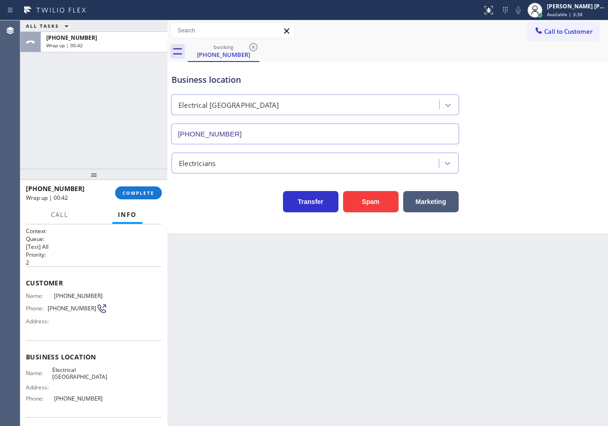
click at [88, 129] on div "ALL TASKS ALL TASKS ACTIVE TASKS TASKS IN WRAP UP [PHONE_NUMBER] Wrap up | 00:42" at bounding box center [93, 94] width 147 height 148
click at [138, 193] on span "COMPLETE" at bounding box center [138, 192] width 32 height 6
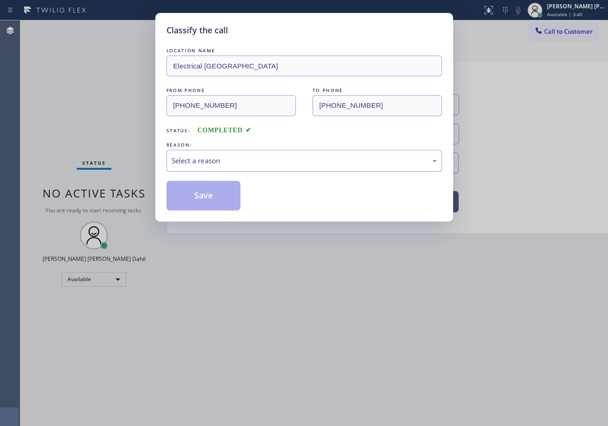
click at [225, 164] on div "Select a reason" at bounding box center [303, 160] width 265 height 11
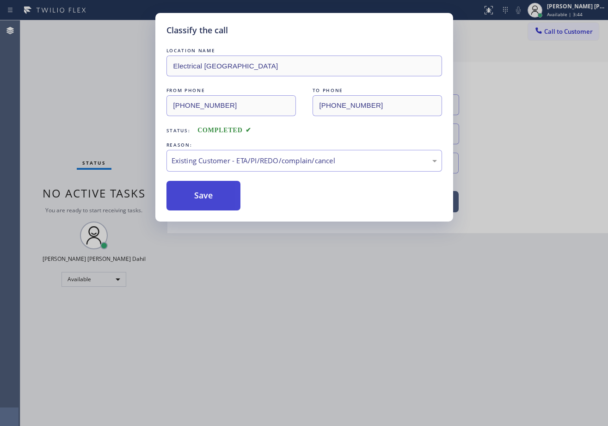
click at [207, 196] on button "Save" at bounding box center [203, 196] width 74 height 30
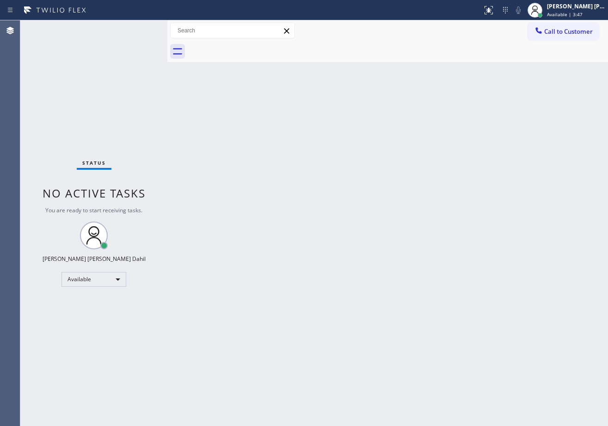
click at [250, 165] on div "Back to Dashboard Change Sender ID Customers Technicians Select a contact Outbo…" at bounding box center [387, 222] width 440 height 405
click at [403, 339] on div "Back to Dashboard Change Sender ID Customers Technicians Select a contact Outbo…" at bounding box center [387, 222] width 440 height 405
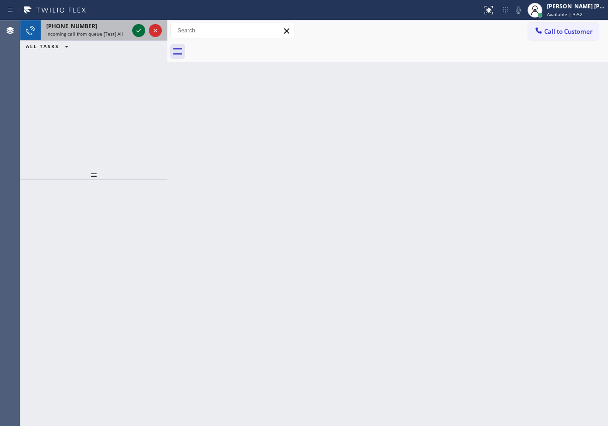
click at [137, 27] on icon at bounding box center [138, 30] width 11 height 11
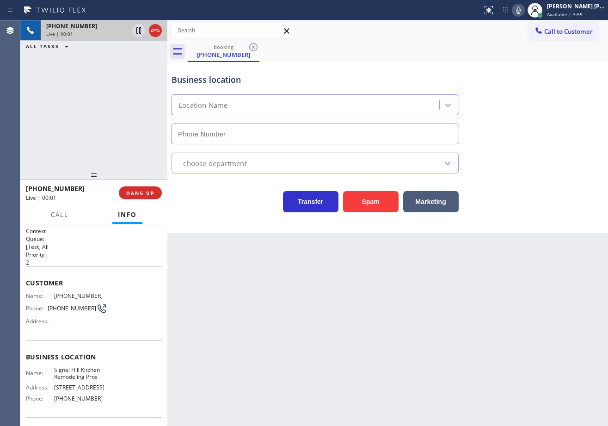
type input "[PHONE_NUMBER]"
click at [373, 317] on div "Back to Dashboard Change Sender ID Customers Technicians Select a contact Outbo…" at bounding box center [387, 222] width 440 height 405
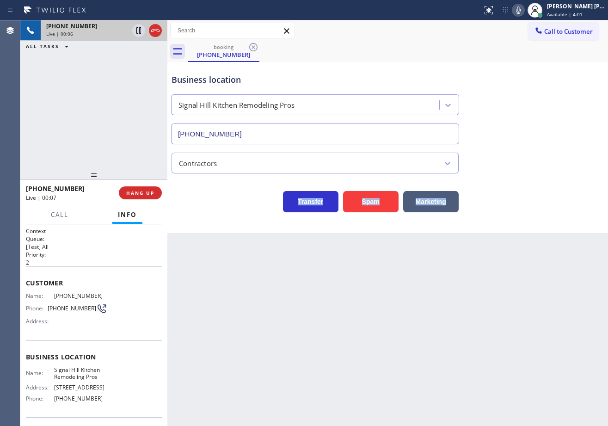
click at [373, 317] on div "Back to Dashboard Change Sender ID Customers Technicians Select a contact Outbo…" at bounding box center [387, 222] width 440 height 405
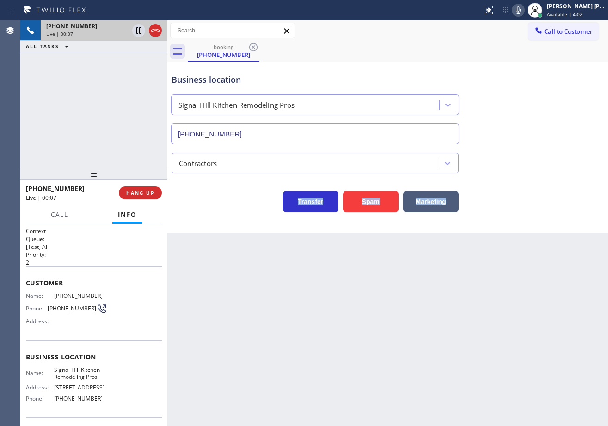
click at [373, 317] on div "Back to Dashboard Change Sender ID Customers Technicians Select a contact Outbo…" at bounding box center [387, 222] width 440 height 405
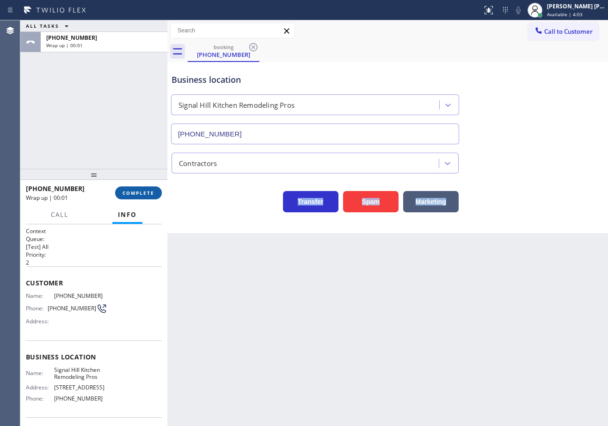
click at [152, 189] on span "COMPLETE" at bounding box center [138, 192] width 32 height 6
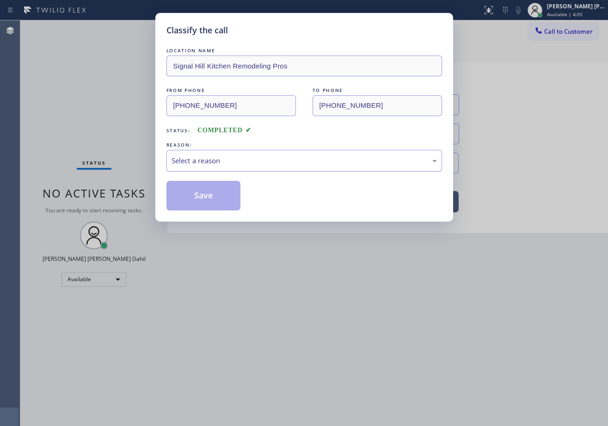
click at [225, 163] on div "Select a reason" at bounding box center [303, 160] width 265 height 11
click at [208, 192] on button "Save" at bounding box center [203, 196] width 74 height 30
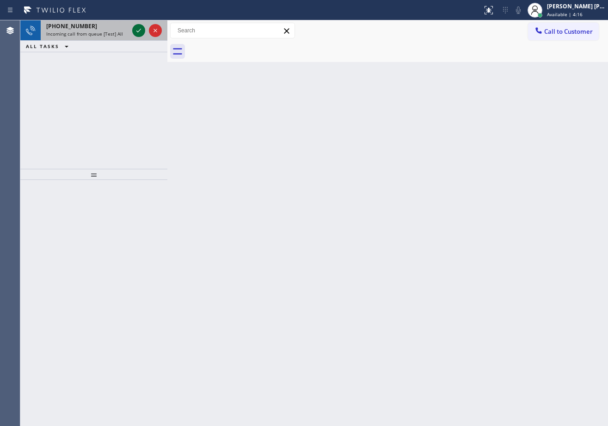
click at [137, 29] on icon at bounding box center [138, 30] width 11 height 11
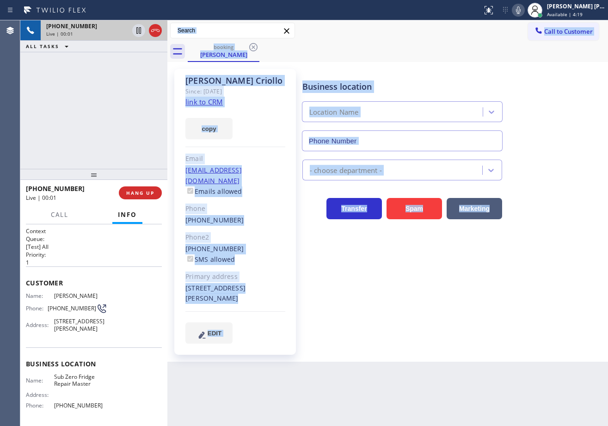
type input "[PHONE_NUMBER]"
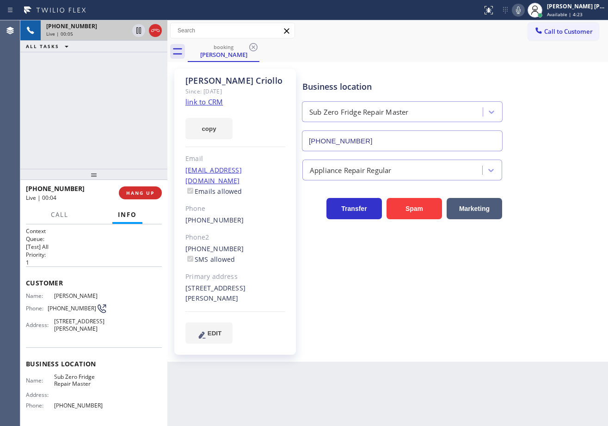
click at [120, 122] on div "[PHONE_NUMBER] Live | 00:05 ALL TASKS ALL TASKS ACTIVE TASKS TASKS IN WRAP UP" at bounding box center [93, 94] width 147 height 148
click at [207, 101] on link "link to CRM" at bounding box center [203, 101] width 37 height 9
click at [139, 31] on icon at bounding box center [138, 30] width 5 height 6
click at [523, 13] on icon at bounding box center [517, 10] width 11 height 11
click at [499, 47] on div "booking [PERSON_NAME]" at bounding box center [398, 51] width 420 height 21
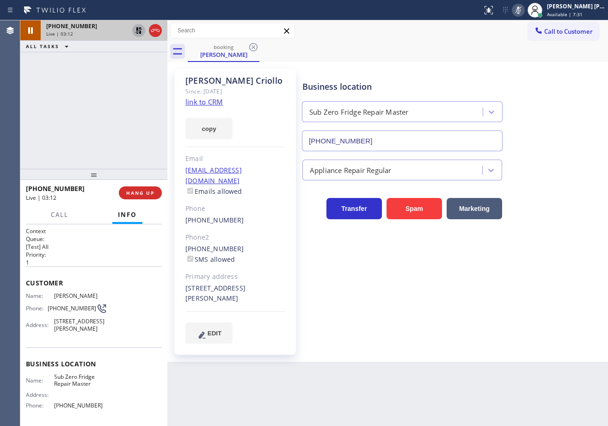
click at [141, 31] on icon at bounding box center [138, 30] width 11 height 11
click at [523, 8] on icon at bounding box center [517, 10] width 11 height 11
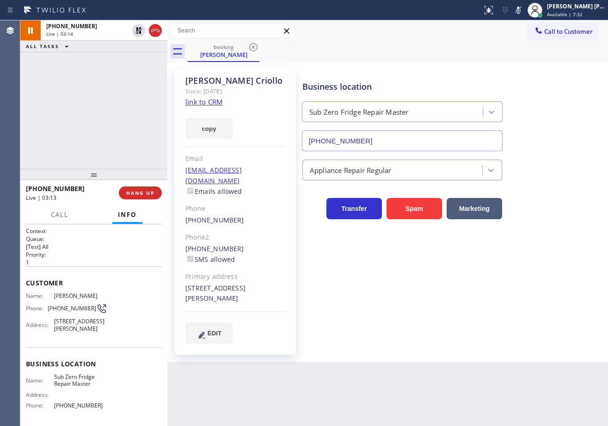
click at [520, 38] on div "Call to Customer Outbound call Location Search location Your caller id phone nu…" at bounding box center [387, 31] width 440 height 16
click at [113, 72] on div "[PHONE_NUMBER] Live | 03:39 ALL TASKS ALL TASKS ACTIVE TASKS TASKS IN WRAP UP" at bounding box center [93, 94] width 147 height 148
click at [575, 141] on div "Business location Sub Zero Fridge Repair Master [PHONE_NUMBER]" at bounding box center [452, 109] width 305 height 84
click at [520, 13] on icon at bounding box center [518, 9] width 5 height 7
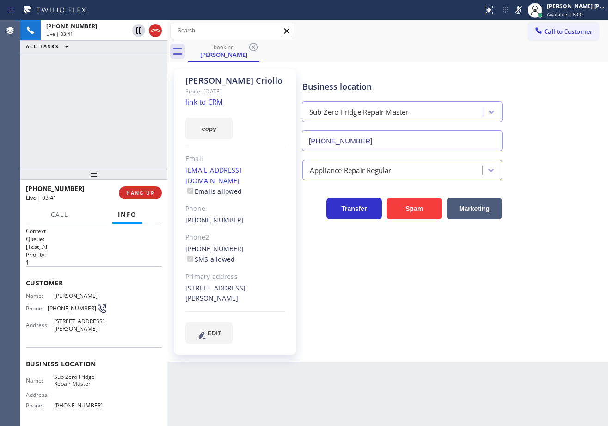
click at [498, 30] on div "Call to Customer Outbound call Location Search location Your caller id phone nu…" at bounding box center [387, 31] width 440 height 16
click at [139, 31] on icon at bounding box center [138, 30] width 11 height 11
drag, startPoint x: 133, startPoint y: 63, endPoint x: 132, endPoint y: 68, distance: 5.2
click at [133, 65] on div "[PHONE_NUMBER] Live | 03:43 ALL TASKS ALL TASKS ACTIVE TASKS TASKS IN WRAP UP" at bounding box center [93, 94] width 147 height 148
click at [138, 28] on icon at bounding box center [138, 30] width 6 height 6
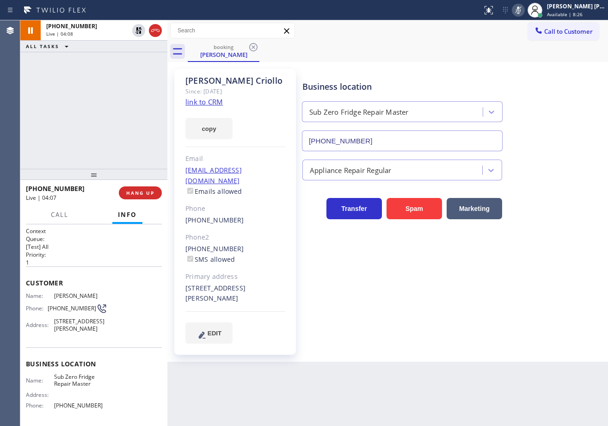
click at [524, 16] on button at bounding box center [517, 10] width 13 height 13
click at [536, 95] on div "Business location Sub Zero Fridge Repair Master [PHONE_NUMBER]" at bounding box center [452, 109] width 305 height 84
drag, startPoint x: 131, startPoint y: 62, endPoint x: 364, endPoint y: 234, distance: 289.7
click at [131, 62] on div "[PHONE_NUMBER] Live | 04:16 ALL TASKS ALL TASKS ACTIVE TASKS TASKS IN WRAP UP" at bounding box center [93, 94] width 147 height 148
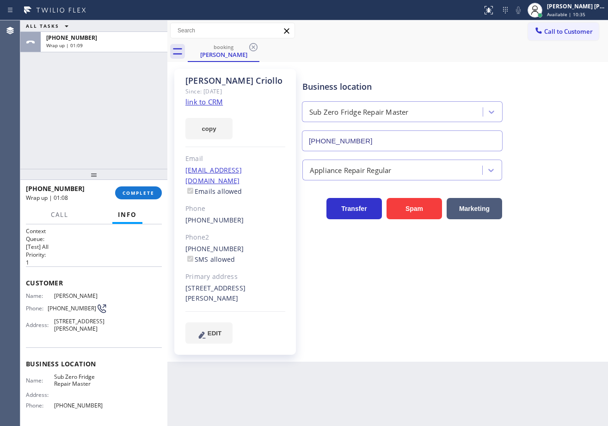
click at [81, 126] on div "ALL TASKS ALL TASKS ACTIVE TASKS TASKS IN WRAP UP [PHONE_NUMBER] Wrap up | 01:09" at bounding box center [93, 94] width 147 height 148
click at [133, 187] on button "COMPLETE" at bounding box center [138, 192] width 47 height 13
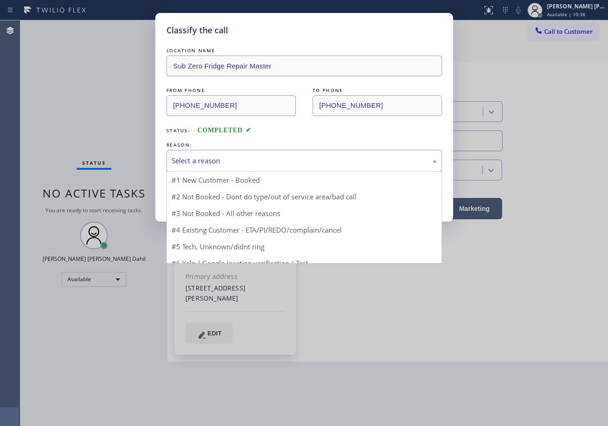
click at [226, 165] on div "Select a reason" at bounding box center [303, 160] width 265 height 11
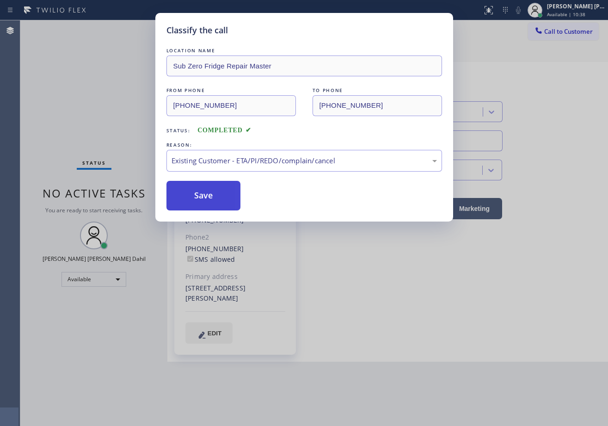
click at [209, 205] on button "Save" at bounding box center [203, 196] width 74 height 30
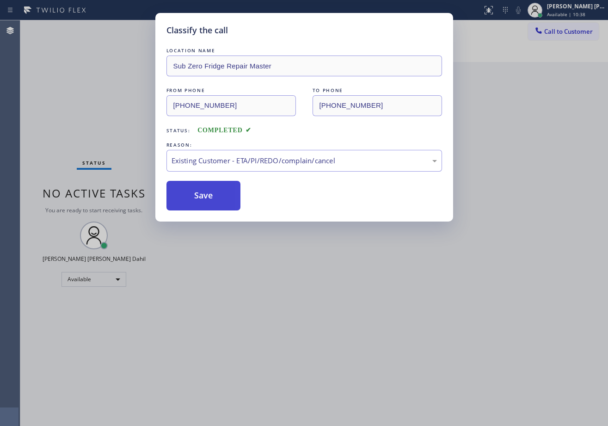
click at [209, 204] on button "Save" at bounding box center [203, 196] width 74 height 30
click at [368, 340] on div "Classify the call LOCATION NAME Sub Zero Fridge Repair Master FROM PHONE [PHONE…" at bounding box center [304, 213] width 608 height 426
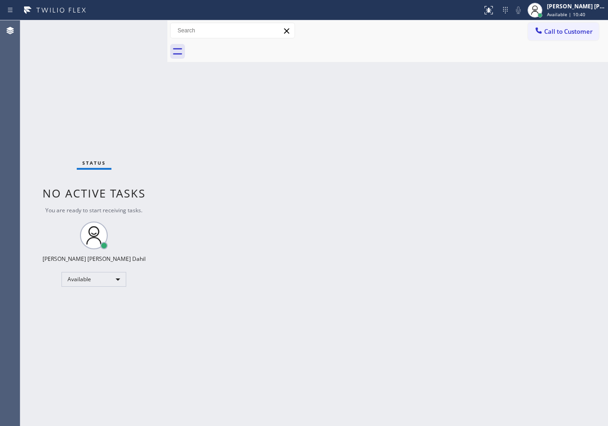
click at [242, 149] on div "Back to Dashboard Change Sender ID Customers Technicians Select a contact Outbo…" at bounding box center [387, 222] width 440 height 405
click at [106, 37] on div "Status No active tasks You are ready to start receiving tasks. [PERSON_NAME] [P…" at bounding box center [93, 222] width 147 height 405
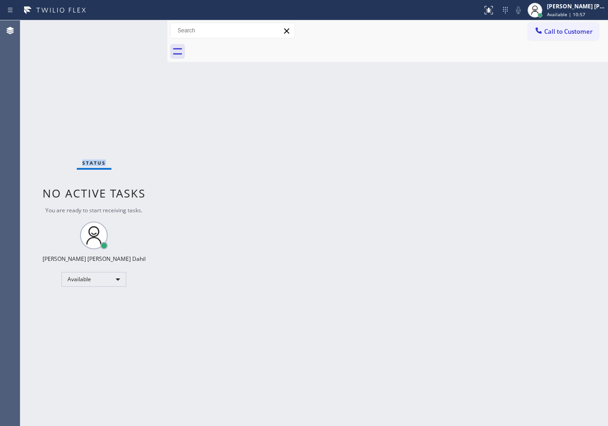
click at [106, 37] on div "Status No active tasks You are ready to start receiving tasks. [PERSON_NAME] [P…" at bounding box center [93, 222] width 147 height 405
click at [514, 315] on div "Back to Dashboard Change Sender ID Customers Technicians Select a contact Outbo…" at bounding box center [387, 222] width 440 height 405
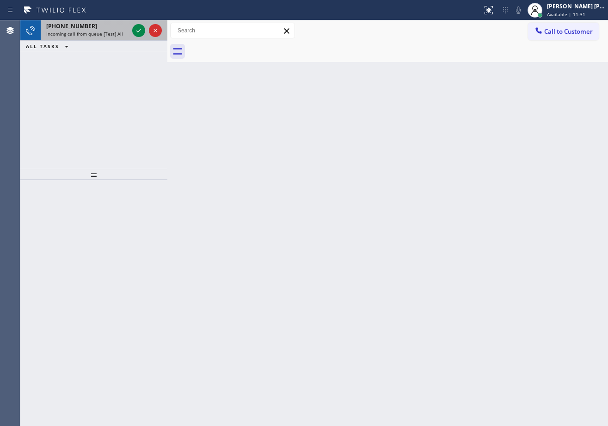
click at [127, 29] on div "[PHONE_NUMBER]" at bounding box center [87, 26] width 82 height 8
click at [127, 30] on div "[PHONE_NUMBER]" at bounding box center [87, 26] width 82 height 8
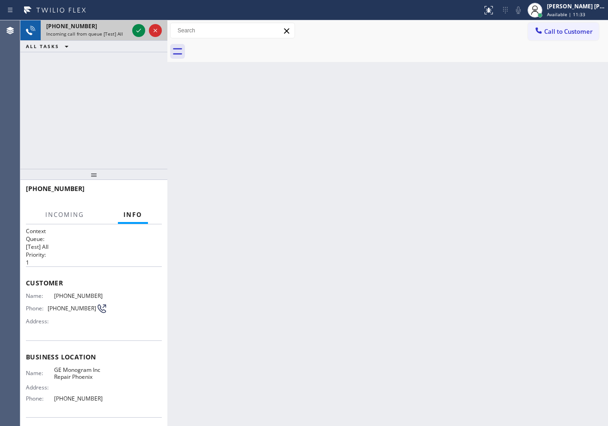
click at [127, 30] on div "[PHONE_NUMBER]" at bounding box center [87, 26] width 82 height 8
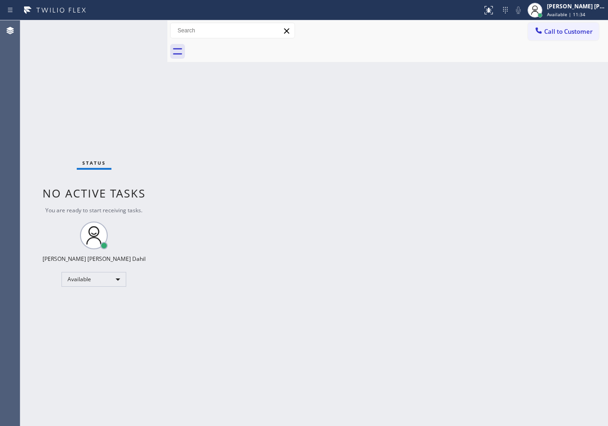
click at [137, 30] on div "Status No active tasks You are ready to start receiving tasks. [PERSON_NAME] [P…" at bounding box center [93, 222] width 147 height 405
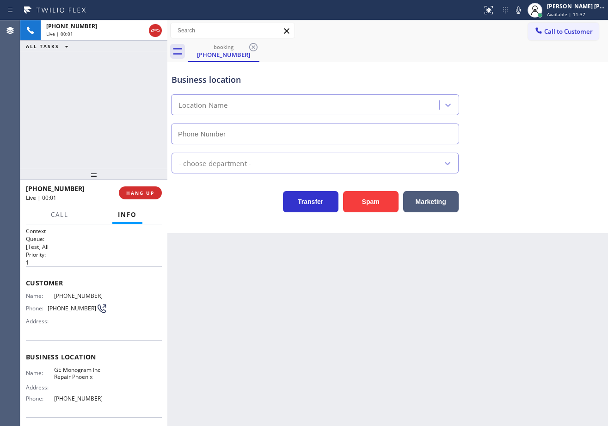
scroll to position [24, 0]
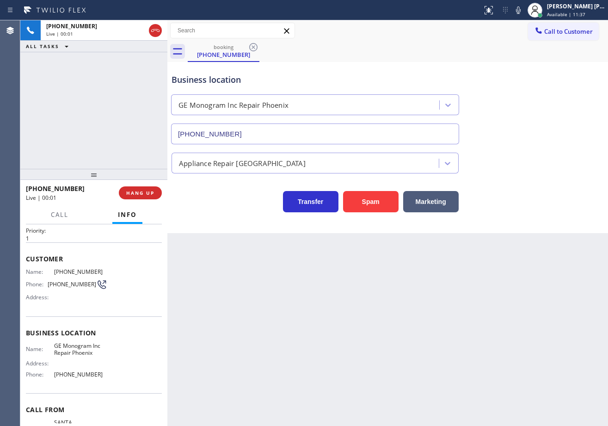
type input "[PHONE_NUMBER]"
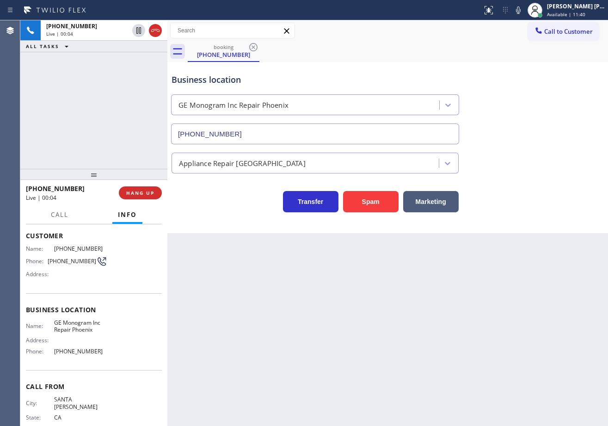
scroll to position [0, 0]
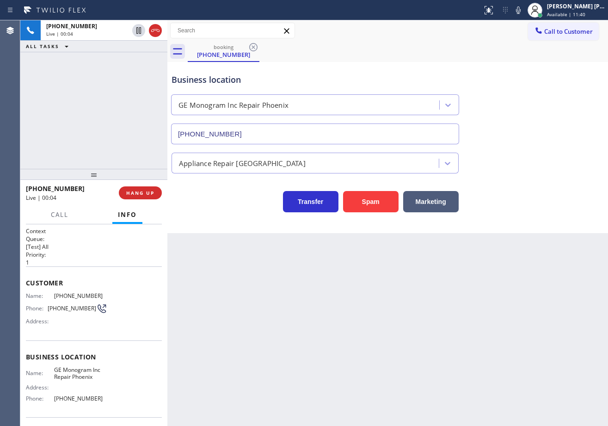
click at [264, 323] on div "Back to Dashboard Change Sender ID Customers Technicians Select a contact Outbo…" at bounding box center [387, 222] width 440 height 405
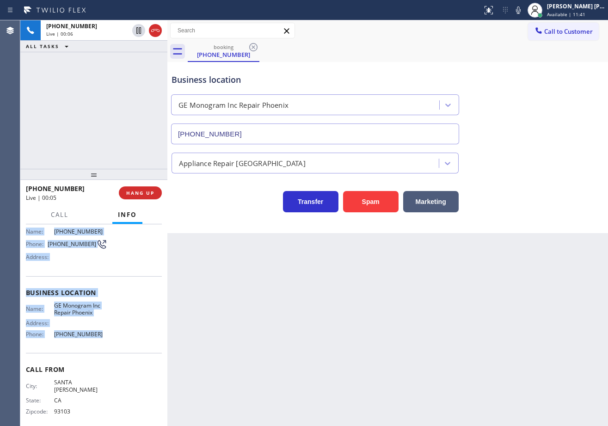
drag, startPoint x: 47, startPoint y: 316, endPoint x: 103, endPoint y: 333, distance: 59.5
click at [103, 333] on div "Context Queue: [Test] All Priority: 1 Customer Name: [PHONE_NUMBER] Phone: [PHO…" at bounding box center [93, 324] width 147 height 201
copy div "Customer Name: [PHONE_NUMBER] Phone: [PHONE_NUMBER] Address: Business location …"
click at [378, 314] on div "Back to Dashboard Change Sender ID Customers Technicians Select a contact Outbo…" at bounding box center [387, 222] width 440 height 405
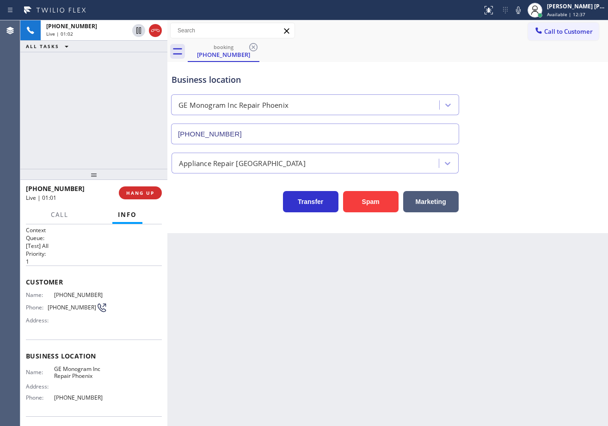
scroll to position [0, 0]
drag, startPoint x: 403, startPoint y: 333, endPoint x: 594, endPoint y: 276, distance: 199.5
click at [405, 331] on div "Back to Dashboard Change Sender ID Customers Technicians Select a contact Outbo…" at bounding box center [387, 222] width 440 height 405
click at [315, 57] on div "booking [PHONE_NUMBER]" at bounding box center [398, 51] width 420 height 21
click at [533, 142] on div "Business location GE Monogram Inc Repair [GEOGRAPHIC_DATA] [PHONE_NUMBER]" at bounding box center [388, 103] width 436 height 84
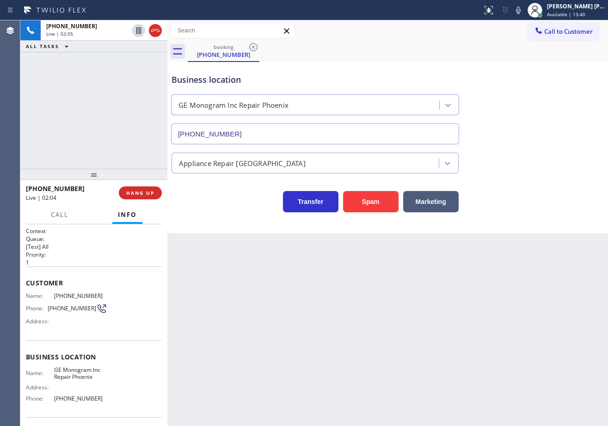
click at [565, 166] on div "Appliance Repair [GEOGRAPHIC_DATA]" at bounding box center [388, 161] width 436 height 24
click at [562, 167] on div "Appliance Repair [GEOGRAPHIC_DATA]" at bounding box center [388, 161] width 436 height 24
click at [561, 167] on div "Appliance Repair [GEOGRAPHIC_DATA]" at bounding box center [388, 161] width 436 height 24
drag, startPoint x: 560, startPoint y: 167, endPoint x: 563, endPoint y: 159, distance: 7.7
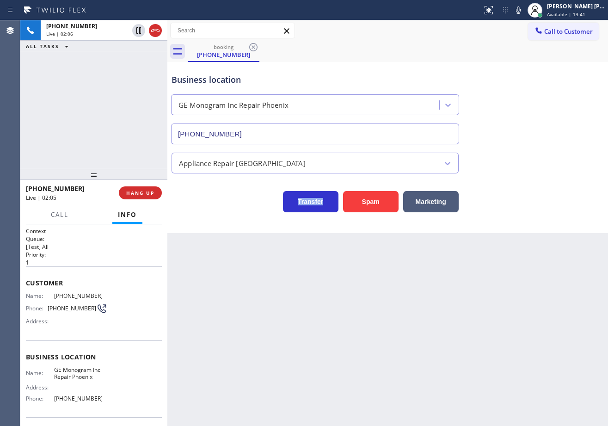
click at [562, 162] on div "Appliance Repair [GEOGRAPHIC_DATA]" at bounding box center [388, 161] width 436 height 24
drag, startPoint x: 525, startPoint y: 11, endPoint x: 469, endPoint y: 30, distance: 59.8
click at [523, 11] on icon at bounding box center [517, 10] width 11 height 11
click at [138, 33] on icon at bounding box center [138, 30] width 5 height 6
click at [136, 32] on icon at bounding box center [138, 30] width 5 height 6
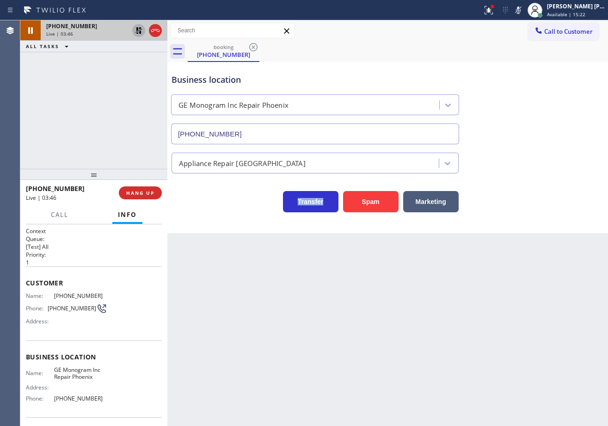
click at [134, 29] on icon at bounding box center [138, 30] width 11 height 11
drag, startPoint x: 528, startPoint y: 12, endPoint x: 531, endPoint y: 23, distance: 11.0
click at [520, 12] on icon at bounding box center [518, 9] width 5 height 7
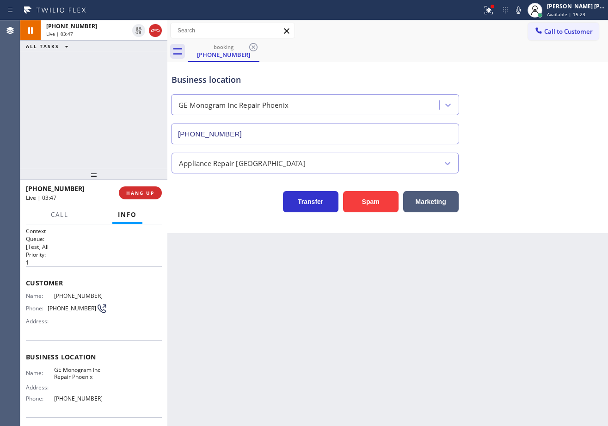
drag, startPoint x: 572, startPoint y: 131, endPoint x: 439, endPoint y: 179, distance: 142.1
click at [571, 132] on div "Business location GE Monogram Inc Repair [GEOGRAPHIC_DATA] [PHONE_NUMBER]" at bounding box center [388, 103] width 436 height 84
click at [117, 30] on div "[PHONE_NUMBER] Live | 03:49" at bounding box center [86, 30] width 90 height 20
click at [134, 30] on icon at bounding box center [138, 30] width 11 height 11
click at [111, 87] on div "[PHONE_NUMBER] Live | 03:53 ALL TASKS ALL TASKS ACTIVE TASKS TASKS IN WRAP UP" at bounding box center [93, 94] width 147 height 148
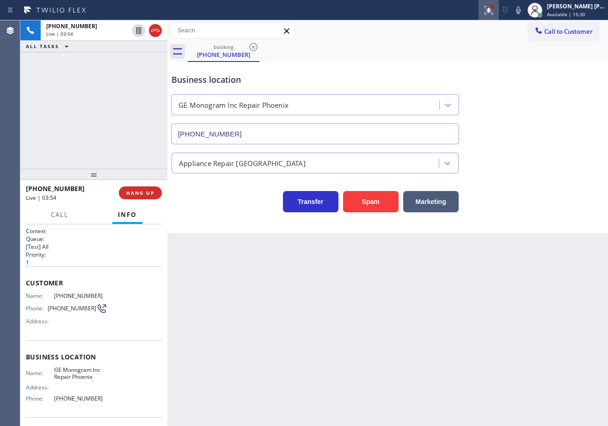
click at [490, 11] on icon at bounding box center [487, 9] width 6 height 6
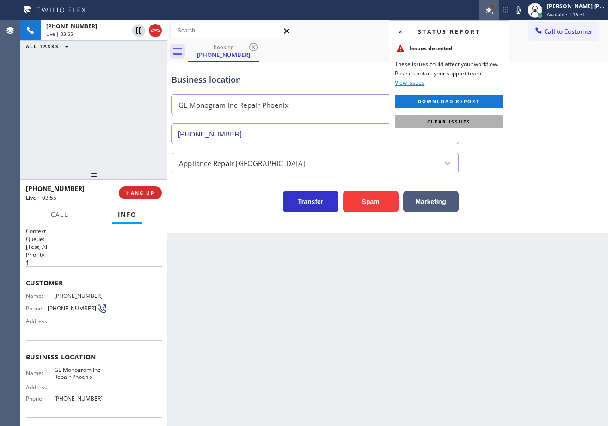
click at [485, 117] on button "Clear issues" at bounding box center [449, 121] width 108 height 13
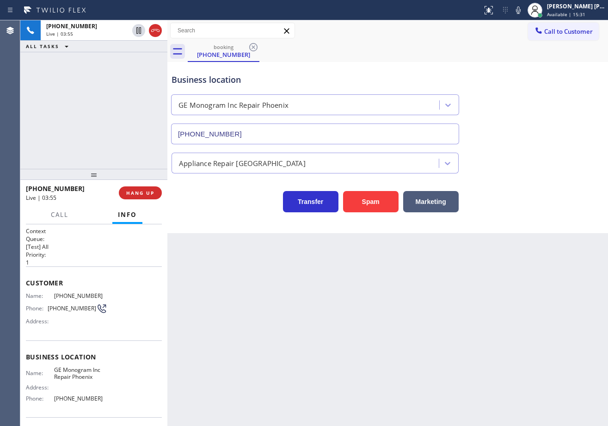
click at [506, 139] on div "Business location GE Monogram Inc Repair [GEOGRAPHIC_DATA] [PHONE_NUMBER]" at bounding box center [388, 103] width 436 height 84
click at [476, 46] on div "booking [PHONE_NUMBER]" at bounding box center [398, 51] width 420 height 21
drag, startPoint x: 216, startPoint y: 296, endPoint x: 602, endPoint y: 259, distance: 387.5
click at [238, 292] on div "Back to Dashboard Change Sender ID Customers Technicians Select a contact Outbo…" at bounding box center [387, 222] width 440 height 405
click at [463, 67] on div "Business location GE Monogram Inc Repair [GEOGRAPHIC_DATA] [PHONE_NUMBER]" at bounding box center [388, 103] width 436 height 84
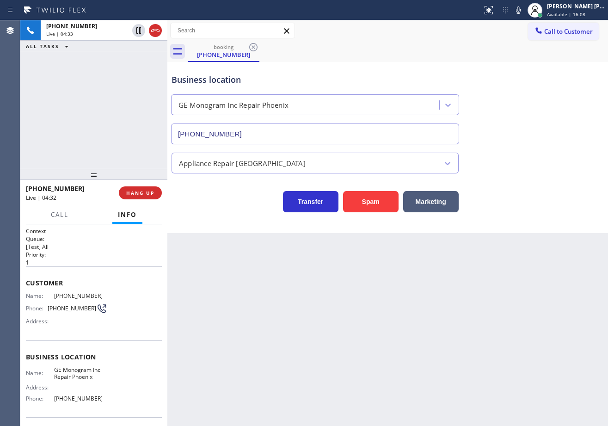
click at [435, 321] on div "Back to Dashboard Change Sender ID Customers Technicians Select a contact Outbo…" at bounding box center [387, 222] width 440 height 405
click at [439, 55] on div "booking [PHONE_NUMBER]" at bounding box center [398, 51] width 420 height 21
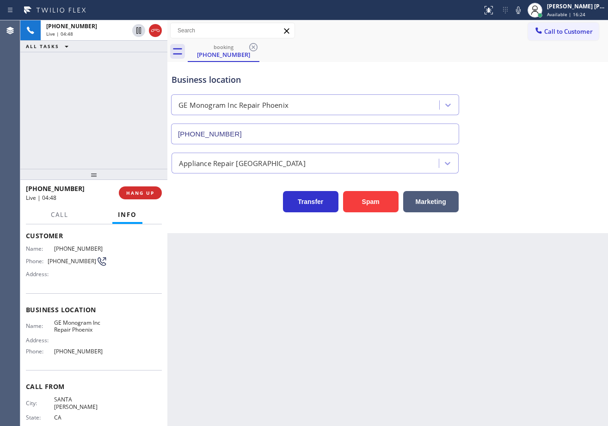
scroll to position [18, 0]
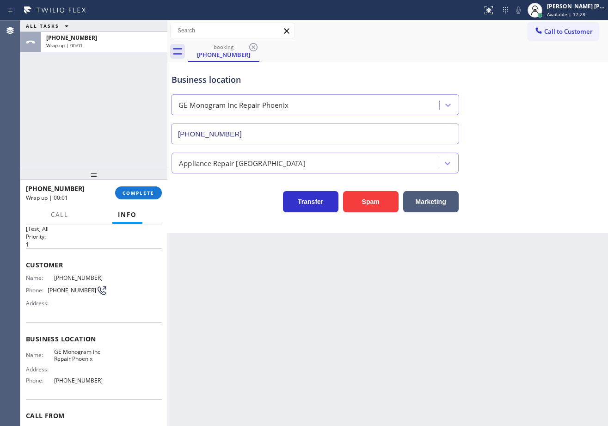
click at [109, 69] on div "ALL TASKS ALL TASKS ACTIVE TASKS TASKS IN WRAP UP [PHONE_NUMBER] Wrap up | 00:01" at bounding box center [93, 94] width 147 height 148
click at [561, 9] on div "[PERSON_NAME] [PERSON_NAME] Dahil" at bounding box center [576, 6] width 58 height 8
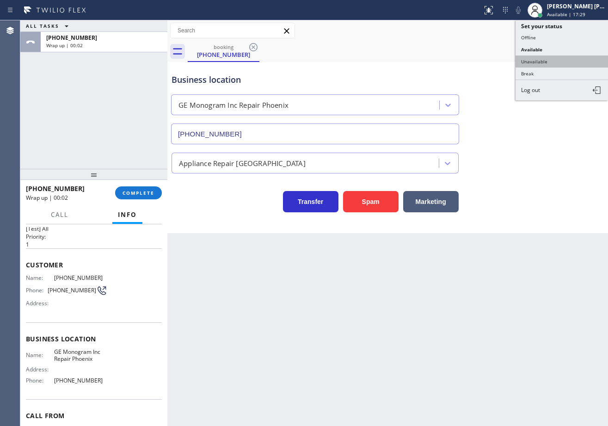
click at [550, 63] on button "Unavailable" at bounding box center [561, 61] width 92 height 12
click at [550, 63] on div "Business location GE Monogram Inc Repair [GEOGRAPHIC_DATA] [PHONE_NUMBER]" at bounding box center [388, 103] width 436 height 84
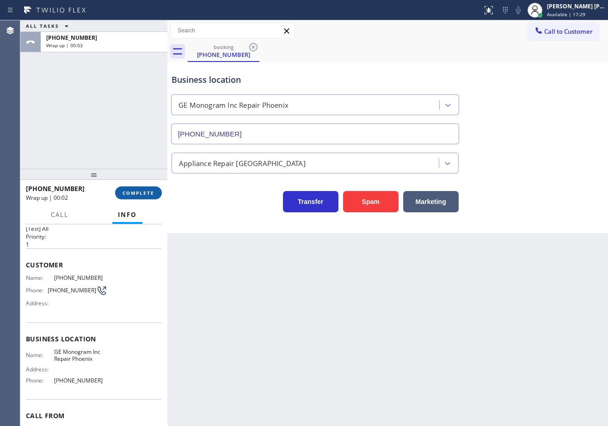
click at [148, 192] on span "COMPLETE" at bounding box center [138, 192] width 32 height 6
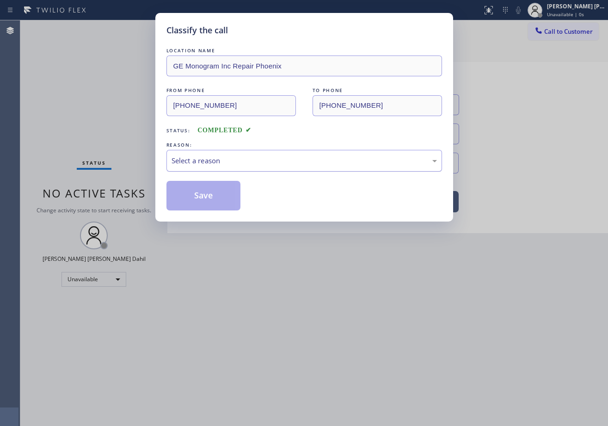
click at [208, 169] on div "Select a reason" at bounding box center [303, 161] width 275 height 22
click at [199, 195] on button "Save" at bounding box center [203, 196] width 74 height 30
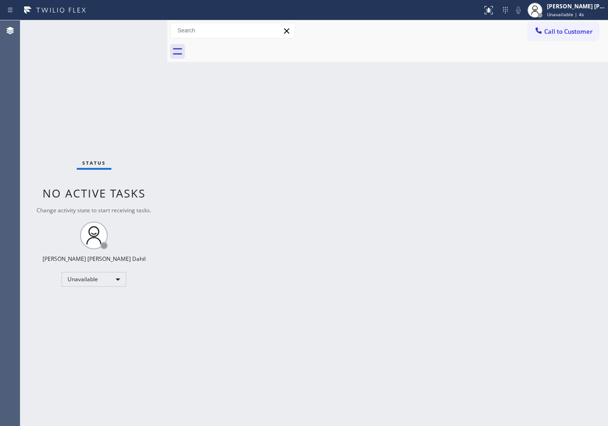
drag, startPoint x: 566, startPoint y: 34, endPoint x: 598, endPoint y: 27, distance: 33.4
click at [569, 32] on span "Call to Customer" at bounding box center [568, 31] width 49 height 8
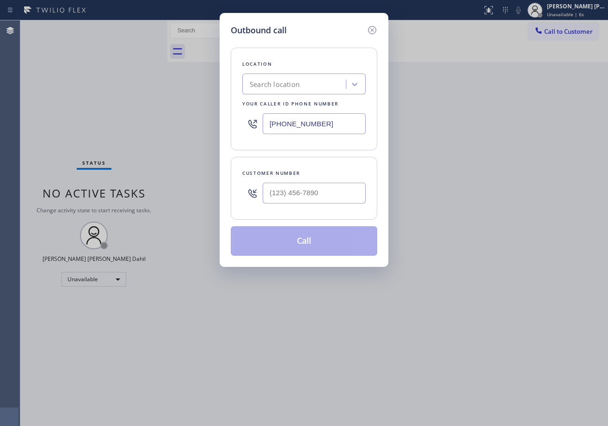
drag, startPoint x: 300, startPoint y: 192, endPoint x: 317, endPoint y: 190, distance: 17.2
click at [300, 192] on input "text" at bounding box center [313, 193] width 103 height 21
paste input "805) 698-0716"
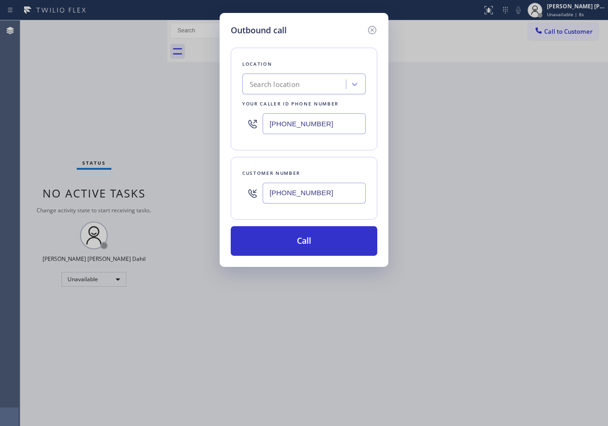
type input "[PHONE_NUMBER]"
click at [334, 124] on input "[PHONE_NUMBER]" at bounding box center [313, 123] width 103 height 21
paste input "text"
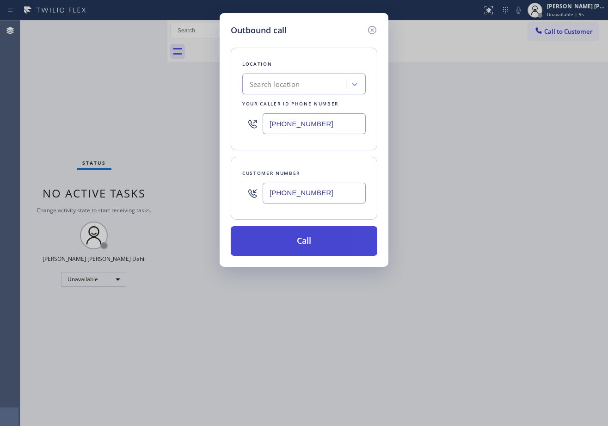
paste input "602) 755-6398"
type input "[PHONE_NUMBER]"
click at [310, 243] on button "Call" at bounding box center [304, 241] width 146 height 30
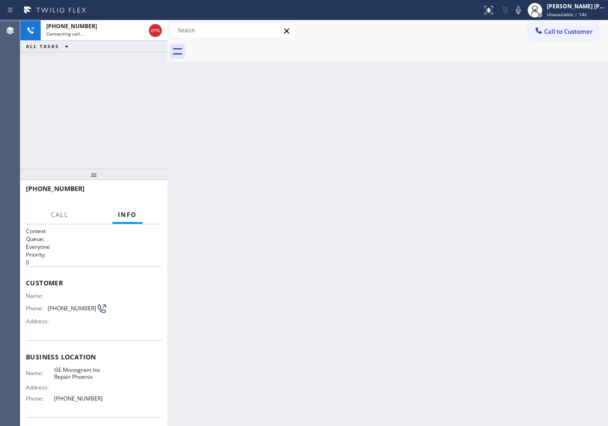
scroll to position [64, 0]
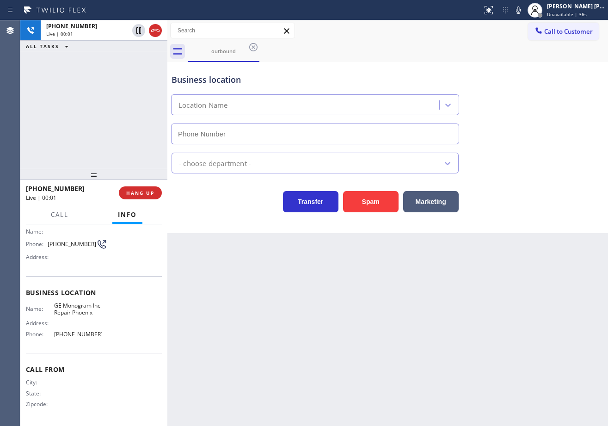
type input "[PHONE_NUMBER]"
click at [116, 127] on div "[PHONE_NUMBER] Live | 00:52 ALL TASKS ALL TASKS ACTIVE TASKS TASKS IN WRAP UP" at bounding box center [93, 94] width 147 height 148
click at [104, 124] on div "[PHONE_NUMBER] Live | 00:52 ALL TASKS ALL TASKS ACTIVE TASKS TASKS IN WRAP UP" at bounding box center [93, 94] width 147 height 148
click at [104, 121] on div "[PHONE_NUMBER] Live | 00:52 ALL TASKS ALL TASKS ACTIVE TASKS TASKS IN WRAP UP" at bounding box center [93, 94] width 147 height 148
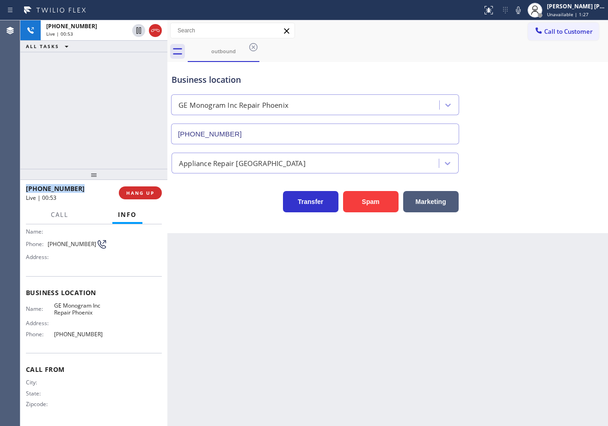
click at [104, 121] on div "[PHONE_NUMBER] Live | 00:53 ALL TASKS ALL TASKS ACTIVE TASKS TASKS IN WRAP UP" at bounding box center [93, 94] width 147 height 148
click at [155, 31] on icon at bounding box center [155, 30] width 11 height 11
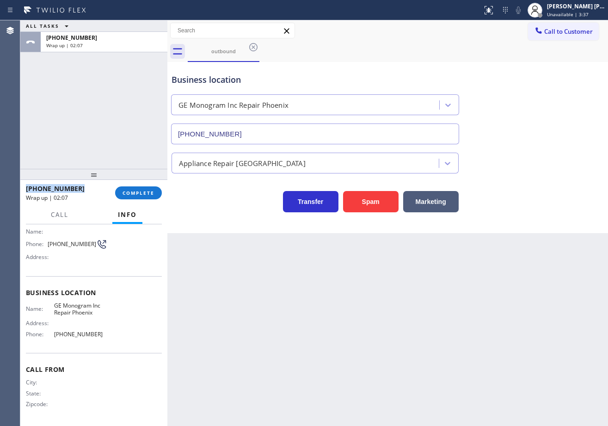
click at [146, 179] on div at bounding box center [93, 174] width 147 height 11
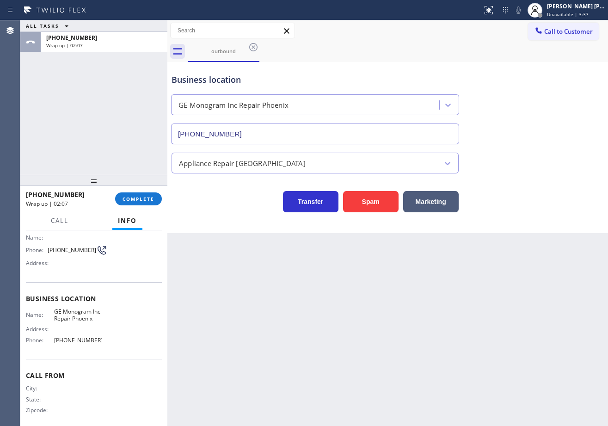
click at [149, 186] on div at bounding box center [93, 180] width 147 height 11
click at [152, 199] on button "COMPLETE" at bounding box center [138, 198] width 47 height 13
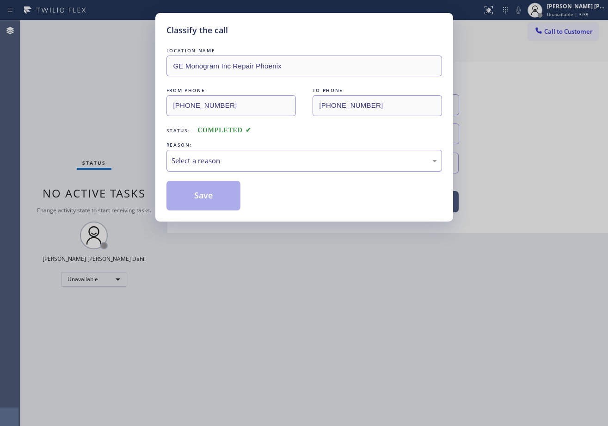
click at [201, 165] on div "Select a reason" at bounding box center [303, 160] width 265 height 11
click at [202, 195] on button "Save" at bounding box center [203, 196] width 74 height 30
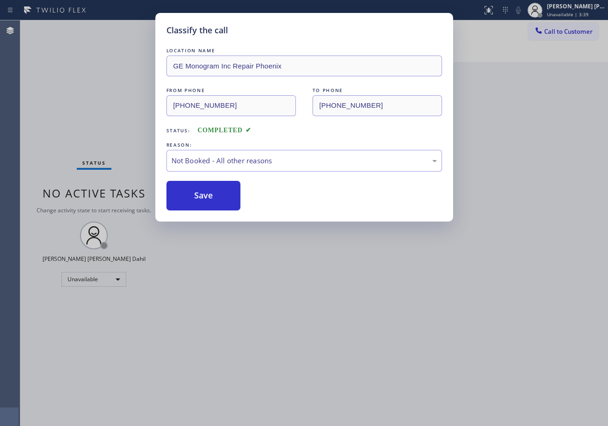
click at [202, 195] on button "Save" at bounding box center [203, 196] width 74 height 30
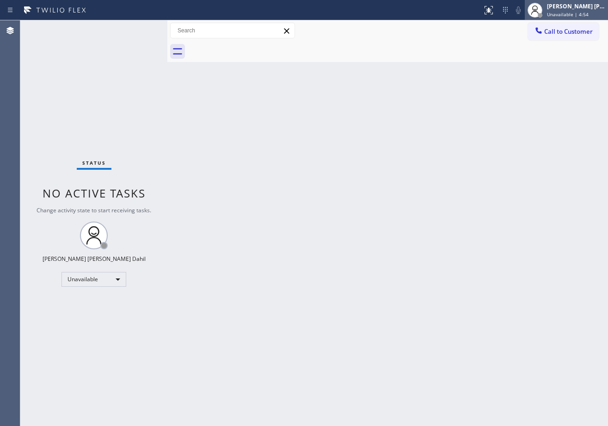
click at [556, 15] on div "[PERSON_NAME] [PERSON_NAME] Dahil Unavailable | 4:54" at bounding box center [576, 10] width 63 height 16
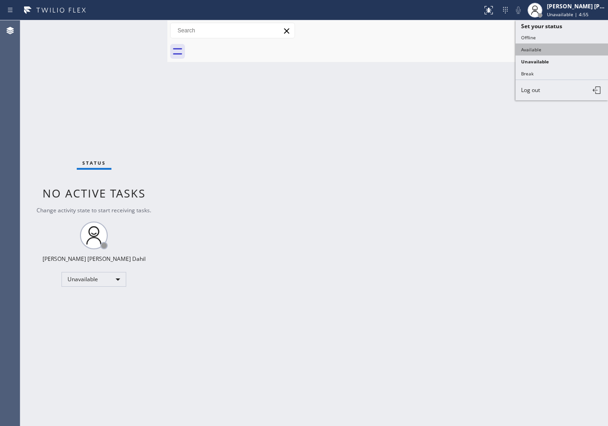
click at [552, 50] on button "Available" at bounding box center [561, 49] width 92 height 12
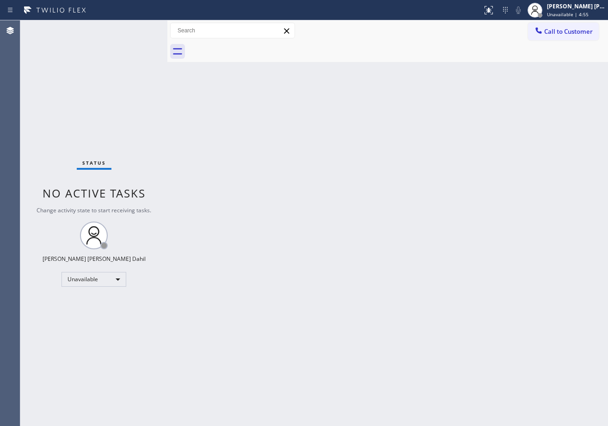
click at [513, 148] on div "Back to Dashboard Change Sender ID Customers Technicians Select a contact Outbo…" at bounding box center [387, 222] width 440 height 405
click at [436, 307] on div "Back to Dashboard Change Sender ID Customers Technicians Select a contact Outbo…" at bounding box center [387, 222] width 440 height 405
click at [381, 54] on div at bounding box center [398, 51] width 420 height 21
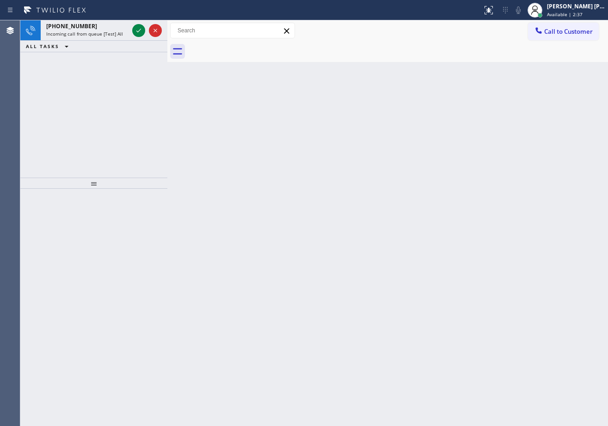
drag, startPoint x: 128, startPoint y: 65, endPoint x: 127, endPoint y: 57, distance: 8.3
click at [128, 65] on div "[PHONE_NUMBER] Incoming call from queue [Test] All ALL TASKS ALL TASKS ACTIVE T…" at bounding box center [93, 98] width 147 height 157
click at [118, 34] on span "Incoming call from queue [Test] All" at bounding box center [84, 33] width 77 height 6
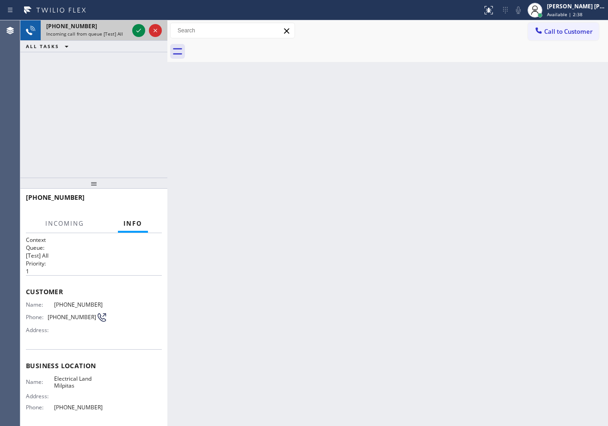
click at [118, 34] on span "Incoming call from queue [Test] All" at bounding box center [84, 33] width 77 height 6
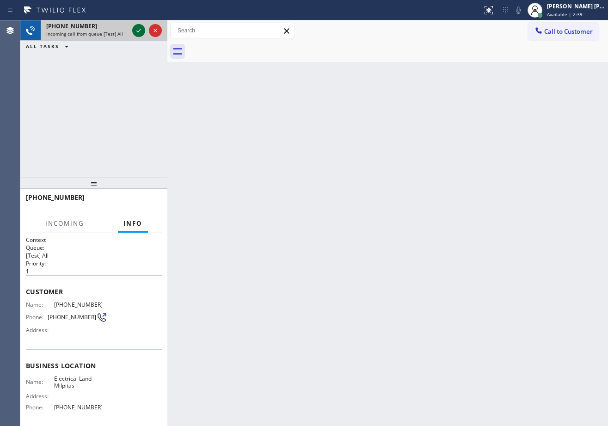
click at [138, 30] on icon at bounding box center [138, 30] width 11 height 11
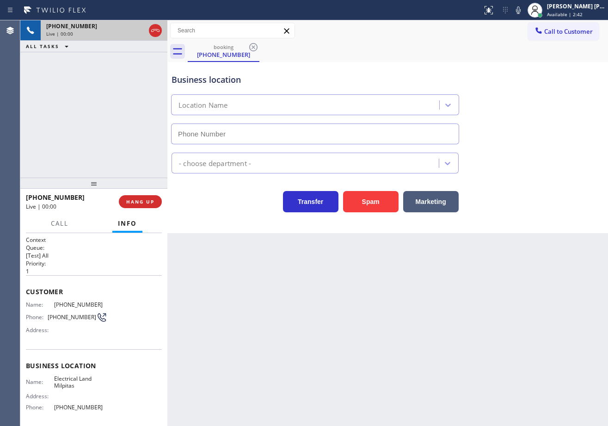
type input "[PHONE_NUMBER]"
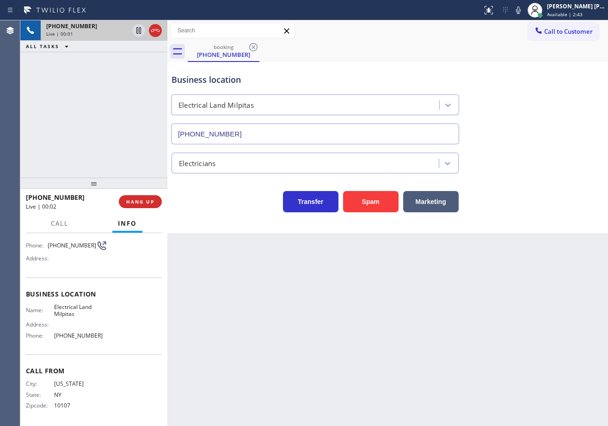
scroll to position [73, 0]
click at [254, 337] on div "Back to Dashboard Change Sender ID Customers Technicians Select a contact Outbo…" at bounding box center [387, 222] width 440 height 405
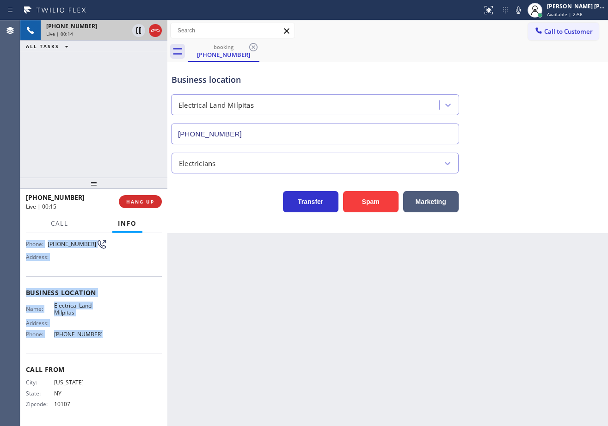
drag, startPoint x: 25, startPoint y: 288, endPoint x: 97, endPoint y: 338, distance: 87.0
click at [97, 338] on div "Context Queue: [Test] All Priority: 1 Customer Name: [PHONE_NUMBER] Phone: [PHO…" at bounding box center [93, 329] width 147 height 193
copy div "Customer Name: [PHONE_NUMBER] Phone: [PHONE_NUMBER] Address: Business location …"
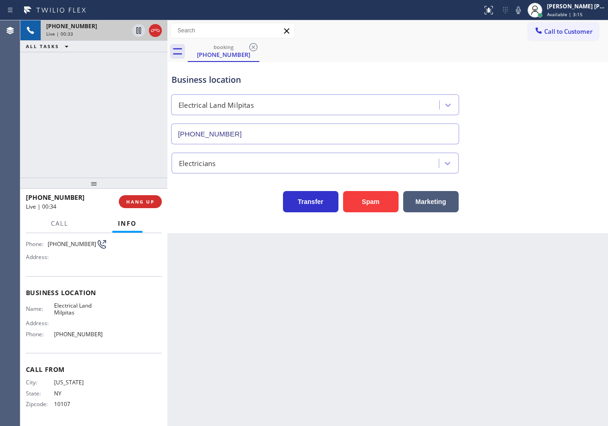
click at [86, 140] on div "[PHONE_NUMBER] Live | 00:33 ALL TASKS ALL TASKS ACTIVE TASKS TASKS IN WRAP UP" at bounding box center [93, 98] width 147 height 157
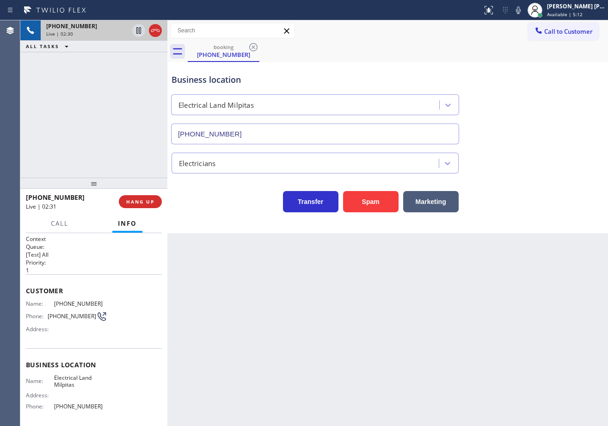
scroll to position [0, 0]
drag, startPoint x: 387, startPoint y: 335, endPoint x: 312, endPoint y: 336, distance: 75.3
click at [387, 335] on div "Back to Dashboard Change Sender ID Customers Technicians Select a contact Outbo…" at bounding box center [387, 222] width 440 height 405
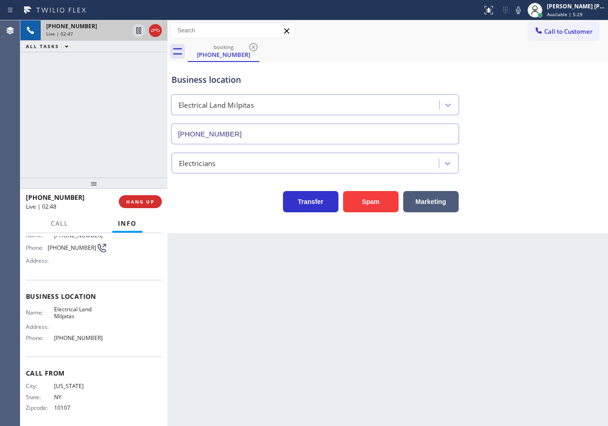
scroll to position [73, 0]
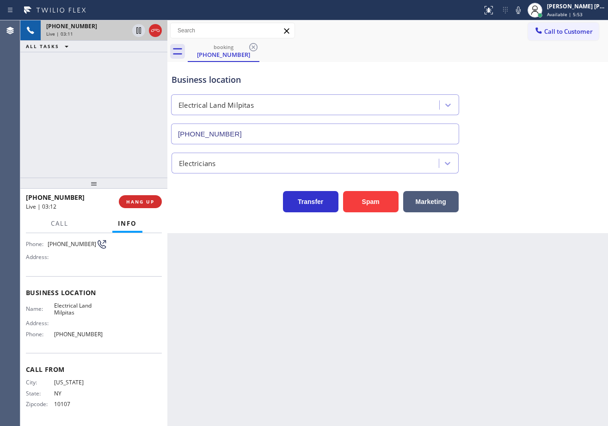
click at [539, 156] on div "Electricians" at bounding box center [388, 161] width 436 height 24
click at [549, 201] on div "Transfer Spam Marketing" at bounding box center [388, 198] width 436 height 30
click at [539, 205] on div "Transfer Spam Marketing" at bounding box center [388, 198] width 436 height 30
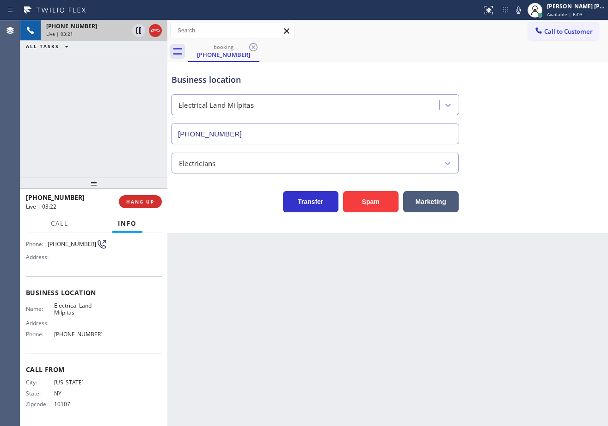
drag, startPoint x: 533, startPoint y: 108, endPoint x: 524, endPoint y: 62, distance: 46.1
click at [533, 108] on div "Business location Electrical Land Milpitas [PHONE_NUMBER]" at bounding box center [388, 103] width 436 height 84
drag, startPoint x: 524, startPoint y: 12, endPoint x: 525, endPoint y: 34, distance: 22.2
click at [523, 12] on icon at bounding box center [517, 10] width 11 height 11
drag, startPoint x: 533, startPoint y: 56, endPoint x: 492, endPoint y: 61, distance: 41.5
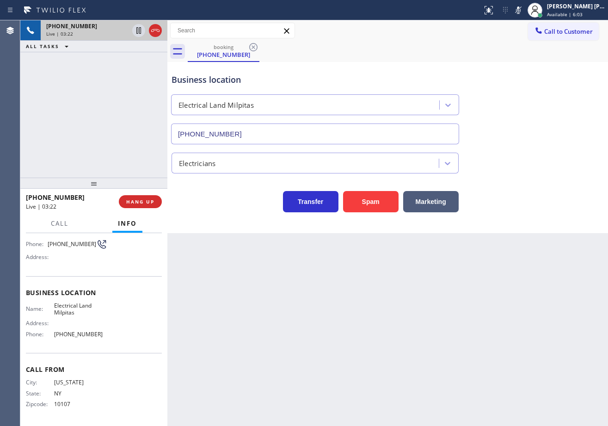
click at [534, 57] on div "booking [PHONE_NUMBER]" at bounding box center [398, 51] width 420 height 21
click at [141, 51] on div "ALL TASKS ALL TASKS ACTIVE TASKS TASKS IN WRAP UP" at bounding box center [93, 47] width 147 height 12
click at [138, 34] on icon at bounding box center [138, 30] width 11 height 11
click at [134, 28] on icon at bounding box center [138, 30] width 11 height 11
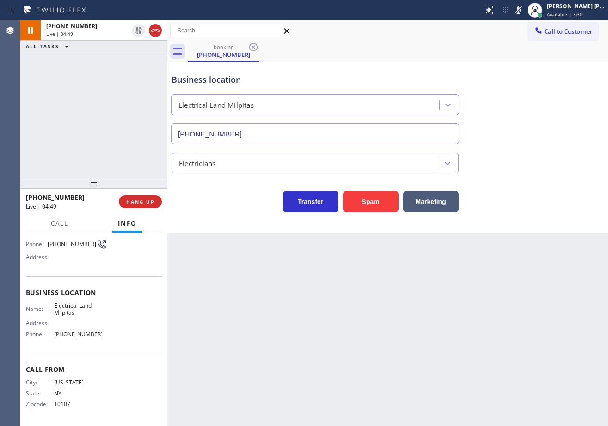
click at [520, 7] on icon at bounding box center [518, 9] width 5 height 7
click at [536, 91] on div "Business location Electrical Land Milpitas [PHONE_NUMBER]" at bounding box center [388, 103] width 436 height 84
click at [556, 353] on div "Back to Dashboard Change Sender ID Customers Technicians Select a contact Outbo…" at bounding box center [387, 222] width 440 height 405
click at [382, 49] on div "booking [PHONE_NUMBER]" at bounding box center [398, 51] width 420 height 21
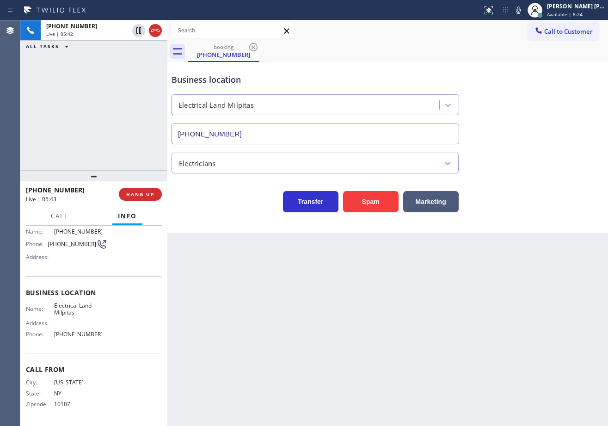
scroll to position [66, 0]
drag, startPoint x: 95, startPoint y: 184, endPoint x: 97, endPoint y: 177, distance: 7.5
click at [97, 177] on div at bounding box center [93, 175] width 147 height 11
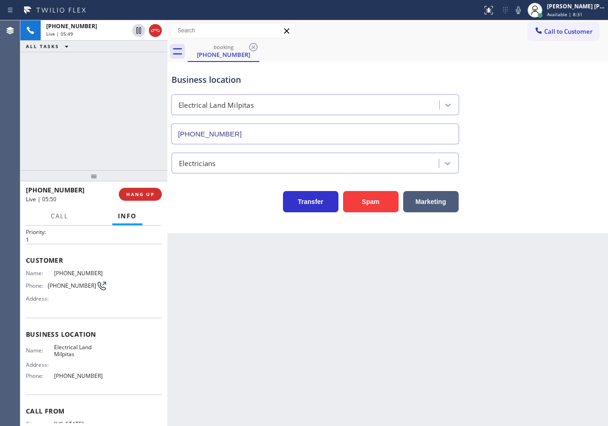
scroll to position [0, 0]
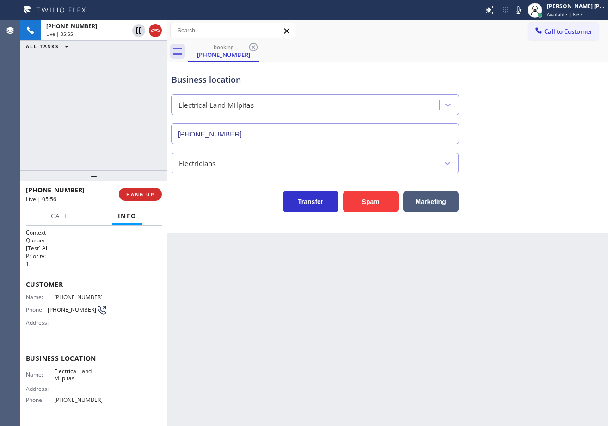
click at [257, 371] on div "Back to Dashboard Change Sender ID Customers Technicians Select a contact Outbo…" at bounding box center [387, 222] width 440 height 405
drag, startPoint x: 356, startPoint y: 305, endPoint x: 375, endPoint y: 344, distance: 43.4
click at [356, 308] on div "Back to Dashboard Change Sender ID Customers Technicians Select a contact Outbo…" at bounding box center [387, 222] width 440 height 405
drag, startPoint x: 205, startPoint y: 275, endPoint x: 192, endPoint y: 190, distance: 86.1
click at [206, 275] on div "Back to Dashboard Change Sender ID Customers Technicians Select a contact Outbo…" at bounding box center [387, 222] width 440 height 405
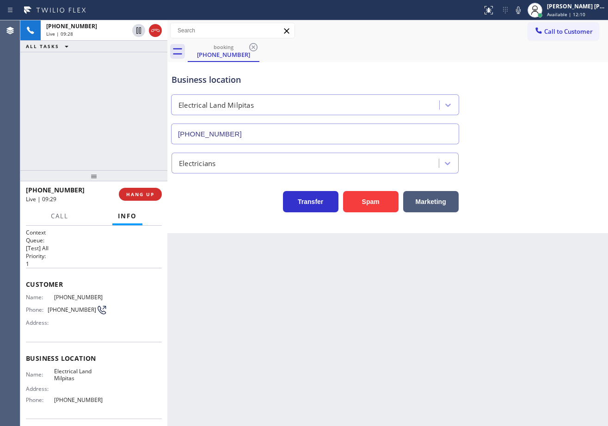
click at [454, 73] on div "Business location Electrical Land Milpitas [PHONE_NUMBER]" at bounding box center [315, 104] width 291 height 80
click at [532, 152] on div "Electricians" at bounding box center [388, 161] width 436 height 24
drag, startPoint x: 532, startPoint y: 153, endPoint x: 543, endPoint y: 178, distance: 27.1
click at [536, 164] on div "Electricians" at bounding box center [388, 161] width 436 height 24
click at [553, 203] on div "Transfer Spam Marketing" at bounding box center [388, 198] width 436 height 30
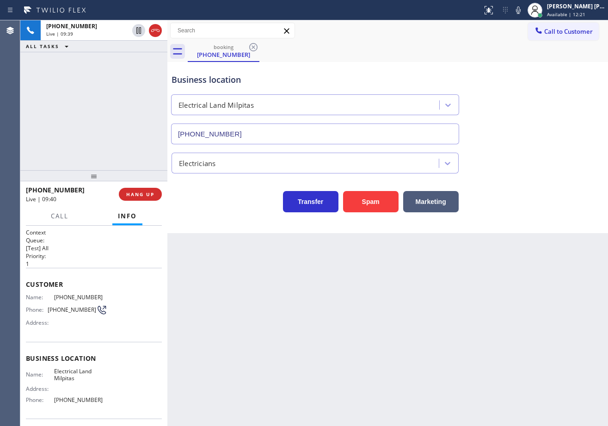
drag, startPoint x: 554, startPoint y: 231, endPoint x: 549, endPoint y: 247, distance: 17.0
click at [553, 237] on div "Back to Dashboard Change Sender ID Customers Technicians Select a contact Outbo…" at bounding box center [387, 222] width 440 height 405
drag, startPoint x: 549, startPoint y: 247, endPoint x: 547, endPoint y: 256, distance: 9.2
click at [547, 256] on div "Back to Dashboard Change Sender ID Customers Technicians Select a contact Outbo…" at bounding box center [387, 222] width 440 height 405
drag, startPoint x: 547, startPoint y: 256, endPoint x: 546, endPoint y: 262, distance: 5.6
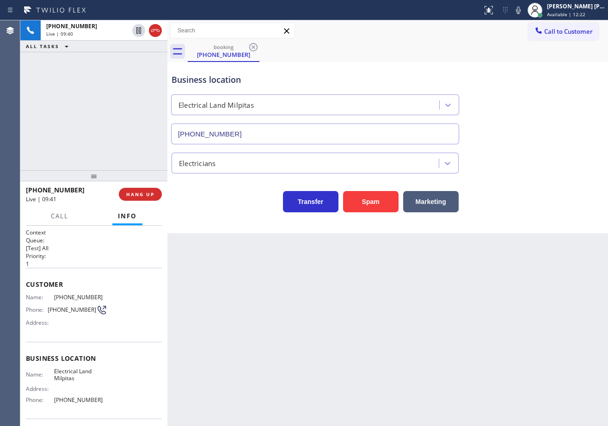
click at [546, 260] on div "Back to Dashboard Change Sender ID Customers Technicians Select a contact Outbo…" at bounding box center [387, 222] width 440 height 405
click at [546, 262] on div "Back to Dashboard Change Sender ID Customers Technicians Select a contact Outbo…" at bounding box center [387, 222] width 440 height 405
click at [547, 265] on div "Back to Dashboard Change Sender ID Customers Technicians Select a contact Outbo…" at bounding box center [387, 222] width 440 height 405
drag, startPoint x: 547, startPoint y: 268, endPoint x: 542, endPoint y: 274, distance: 7.3
click at [543, 274] on div "Back to Dashboard Change Sender ID Customers Technicians Select a contact Outbo…" at bounding box center [387, 222] width 440 height 405
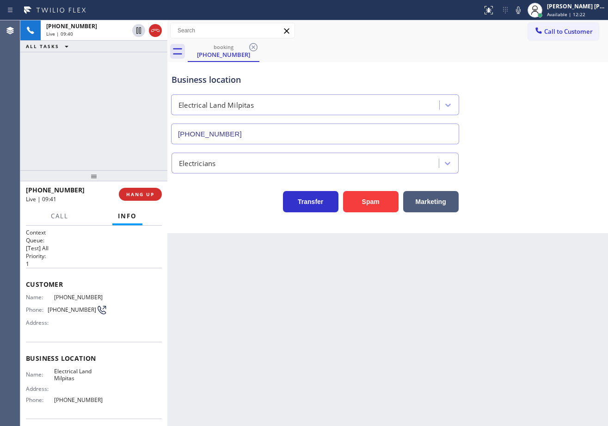
click at [533, 290] on div "Back to Dashboard Change Sender ID Customers Technicians Select a contact Outbo…" at bounding box center [387, 222] width 440 height 405
click at [529, 292] on div "Back to Dashboard Change Sender ID Customers Technicians Select a contact Outbo…" at bounding box center [387, 222] width 440 height 405
click at [512, 56] on div "booking [PHONE_NUMBER]" at bounding box center [398, 51] width 420 height 21
click at [352, 52] on div "booking [PHONE_NUMBER]" at bounding box center [398, 51] width 420 height 21
click at [151, 28] on icon at bounding box center [155, 30] width 11 height 11
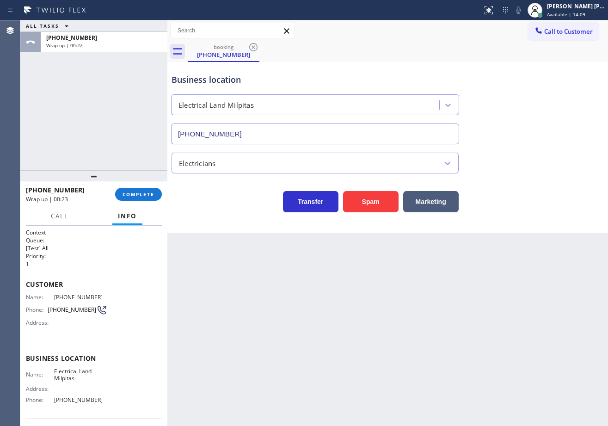
click at [102, 106] on div "ALL TASKS ALL TASKS ACTIVE TASKS TASKS IN WRAP UP [PHONE_NUMBER] Wrap up | 00:22" at bounding box center [93, 95] width 147 height 150
drag, startPoint x: 105, startPoint y: 117, endPoint x: 167, endPoint y: 21, distance: 114.5
click at [105, 117] on div "ALL TASKS ALL TASKS ACTIVE TASKS TASKS IN WRAP UP [PHONE_NUMBER] Wrap up | 00:24" at bounding box center [93, 95] width 147 height 150
click at [571, 11] on div "[PERSON_NAME] [PERSON_NAME] Dahil Available | 16:24" at bounding box center [576, 10] width 63 height 16
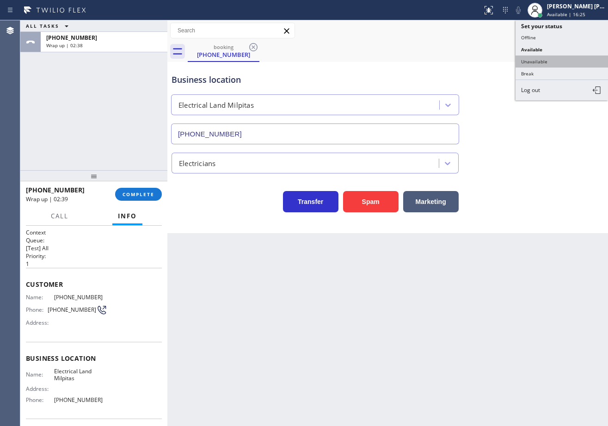
click at [543, 61] on button "Unavailable" at bounding box center [561, 61] width 92 height 12
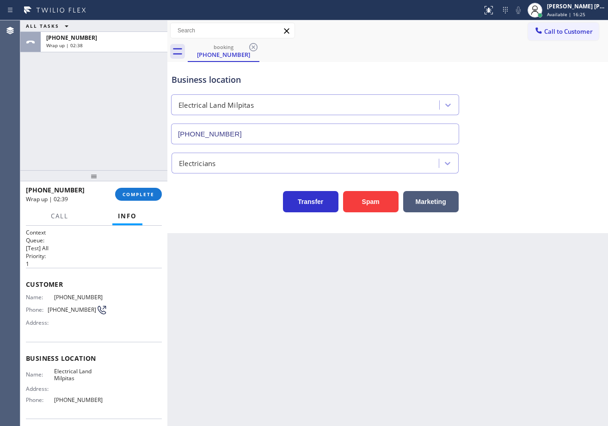
click at [540, 71] on div "Business location Electrical Land Milpitas [PHONE_NUMBER]" at bounding box center [388, 103] width 436 height 84
click at [148, 193] on span "COMPLETE" at bounding box center [138, 194] width 32 height 6
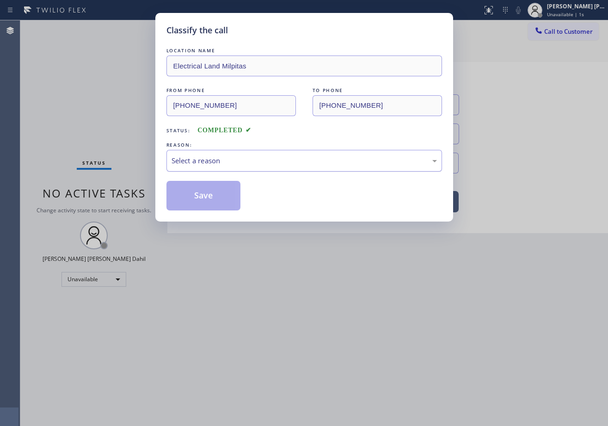
click at [249, 161] on div "Select a reason" at bounding box center [303, 160] width 265 height 11
click at [224, 195] on button "Save" at bounding box center [203, 196] width 74 height 30
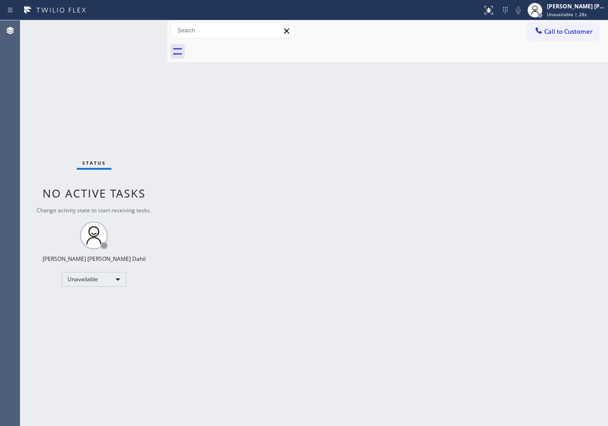
drag, startPoint x: 132, startPoint y: 20, endPoint x: 154, endPoint y: 2, distance: 28.2
click at [135, 18] on div "Status report No issues detected If you experience an issue, please download th…" at bounding box center [304, 10] width 608 height 20
click at [567, 10] on div "[PERSON_NAME] [PERSON_NAME] Dahil" at bounding box center [576, 6] width 58 height 8
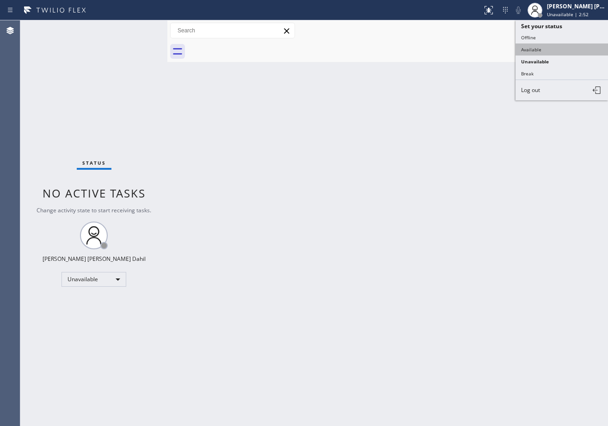
click at [539, 53] on button "Available" at bounding box center [561, 49] width 92 height 12
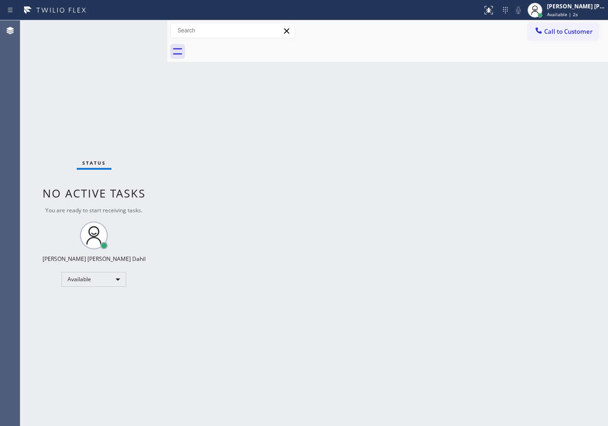
click at [209, 232] on div "Back to Dashboard Change Sender ID Customers Technicians Select a contact Outbo…" at bounding box center [387, 222] width 440 height 405
click at [443, 49] on div at bounding box center [398, 51] width 420 height 21
drag, startPoint x: 536, startPoint y: 376, endPoint x: 584, endPoint y: 417, distance: 63.6
click at [539, 377] on div "Back to Dashboard Change Sender ID Customers Technicians Select a contact Outbo…" at bounding box center [387, 222] width 440 height 405
click at [203, 203] on div "Back to Dashboard Change Sender ID Customers Technicians Select a contact Outbo…" at bounding box center [387, 222] width 440 height 405
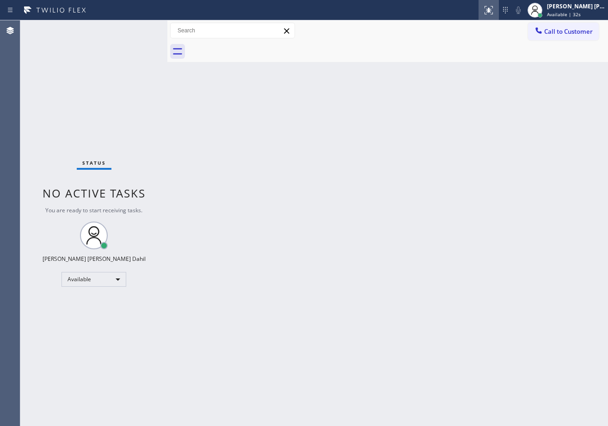
drag, startPoint x: 432, startPoint y: 69, endPoint x: 508, endPoint y: 3, distance: 100.9
click at [432, 68] on div "Back to Dashboard Change Sender ID Customers Technicians Select a contact Outbo…" at bounding box center [387, 222] width 440 height 405
drag, startPoint x: 439, startPoint y: 97, endPoint x: 508, endPoint y: 194, distance: 118.6
click at [438, 97] on div "Back to Dashboard Change Sender ID Customers Technicians Select a contact Outbo…" at bounding box center [387, 222] width 440 height 405
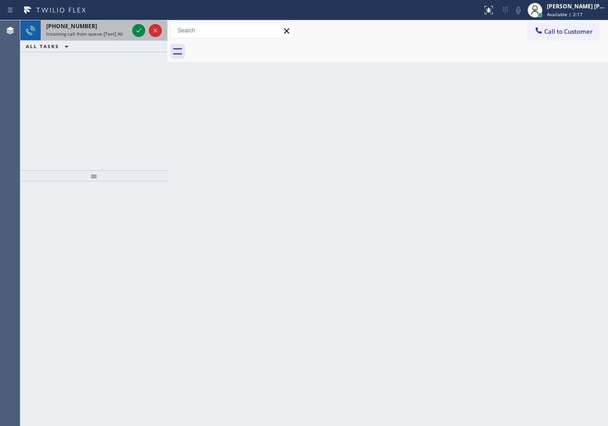
click at [118, 27] on div "[PHONE_NUMBER]" at bounding box center [87, 26] width 82 height 8
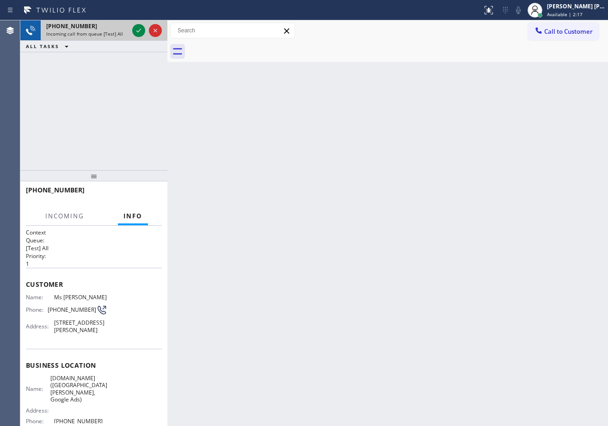
click at [118, 27] on div "[PHONE_NUMBER]" at bounding box center [87, 26] width 82 height 8
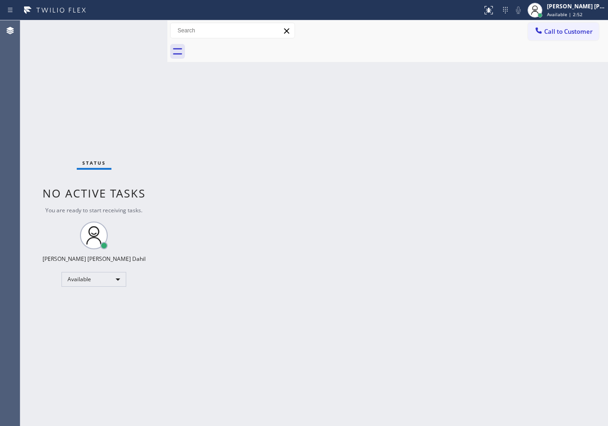
click at [461, 76] on div "Back to Dashboard Change Sender ID Customers Technicians Select a contact Outbo…" at bounding box center [387, 222] width 440 height 405
click at [435, 106] on div "Back to Dashboard Change Sender ID Customers Technicians Select a contact Outbo…" at bounding box center [387, 222] width 440 height 405
click at [443, 71] on div "Back to Dashboard Change Sender ID Customers Technicians Select a contact Outbo…" at bounding box center [387, 222] width 440 height 405
click at [375, 247] on div "Back to Dashboard Change Sender ID Customers Technicians Select a contact Outbo…" at bounding box center [387, 222] width 440 height 405
click at [261, 316] on div "Back to Dashboard Change Sender ID Customers Technicians Select a contact Outbo…" at bounding box center [387, 222] width 440 height 405
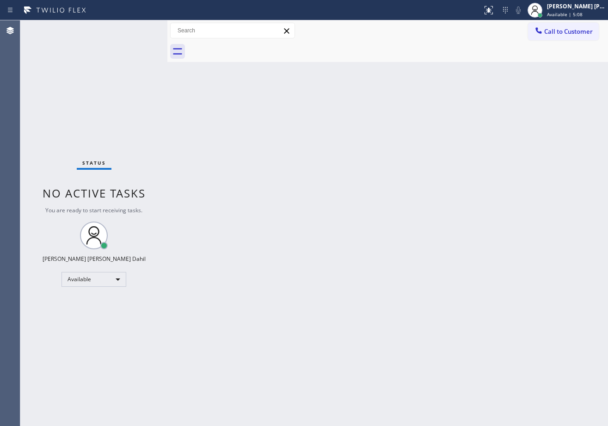
drag, startPoint x: 521, startPoint y: 395, endPoint x: 548, endPoint y: 406, distance: 28.8
click at [523, 395] on div "Back to Dashboard Change Sender ID Customers Technicians Select a contact Outbo…" at bounding box center [387, 222] width 440 height 405
click at [392, 55] on div at bounding box center [398, 51] width 420 height 21
click at [396, 63] on div "Back to Dashboard Change Sender ID Customers Technicians Select a contact Outbo…" at bounding box center [387, 222] width 440 height 405
drag, startPoint x: 414, startPoint y: 57, endPoint x: 462, endPoint y: 54, distance: 47.7
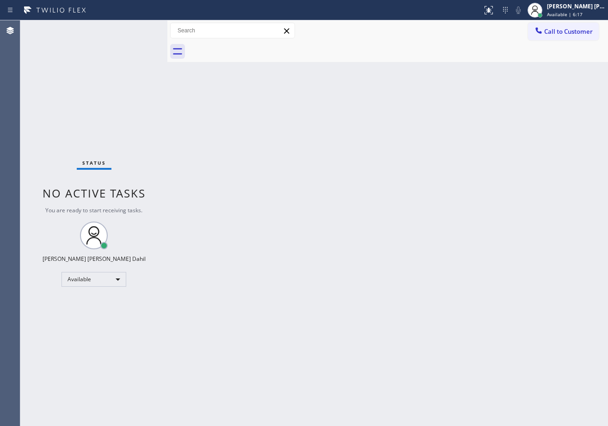
click at [414, 57] on div at bounding box center [398, 51] width 420 height 21
click at [478, 259] on div "Back to Dashboard Change Sender ID Customers Technicians Select a contact Outbo…" at bounding box center [387, 222] width 440 height 405
drag, startPoint x: 466, startPoint y: 322, endPoint x: 470, endPoint y: 331, distance: 10.0
click at [466, 322] on div "Back to Dashboard Change Sender ID Customers Technicians Select a contact Outbo…" at bounding box center [387, 222] width 440 height 405
click at [383, 56] on div at bounding box center [398, 51] width 420 height 21
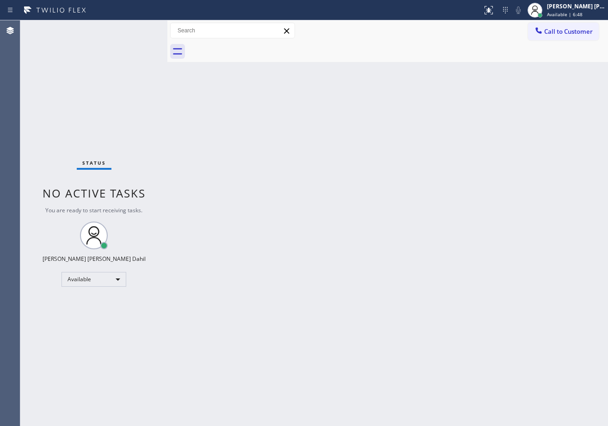
click at [511, 304] on div "Back to Dashboard Change Sender ID Customers Technicians Select a contact Outbo…" at bounding box center [387, 222] width 440 height 405
click at [582, 4] on div "[PERSON_NAME] [PERSON_NAME] Dahil" at bounding box center [576, 6] width 58 height 8
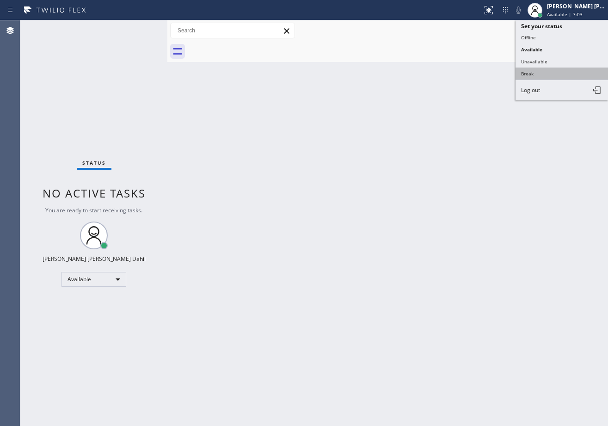
click at [544, 71] on button "Break" at bounding box center [561, 73] width 92 height 12
click at [539, 78] on div "Back to Dashboard Change Sender ID Customers Technicians Select a contact Outbo…" at bounding box center [387, 222] width 440 height 405
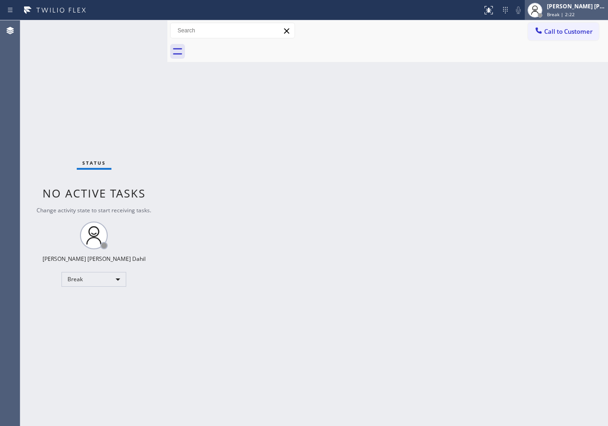
click at [566, 8] on div "[PERSON_NAME] [PERSON_NAME] Dahil" at bounding box center [576, 6] width 58 height 8
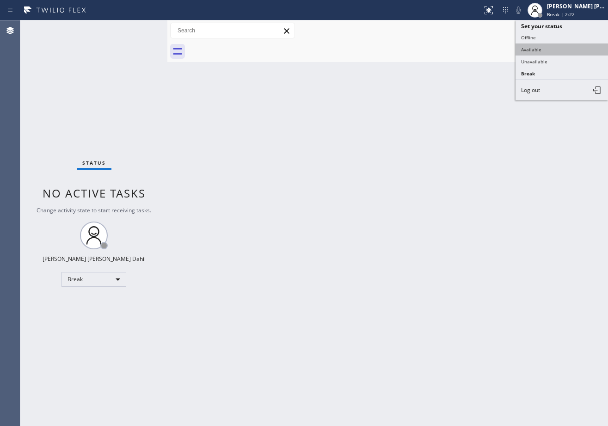
click at [541, 48] on button "Available" at bounding box center [561, 49] width 92 height 12
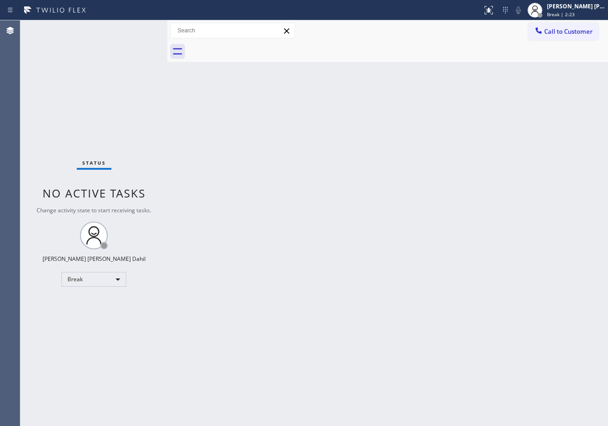
click at [532, 68] on div "Back to Dashboard Change Sender ID Customers Technicians Select a contact Outbo…" at bounding box center [387, 222] width 440 height 405
click at [330, 237] on div "Back to Dashboard Change Sender ID Customers Technicians Select a contact Outbo…" at bounding box center [387, 222] width 440 height 405
drag, startPoint x: 424, startPoint y: 298, endPoint x: 463, endPoint y: 359, distance: 72.2
click at [425, 298] on div "Back to Dashboard Change Sender ID Customers Technicians Select a contact Outbo…" at bounding box center [387, 222] width 440 height 405
click at [349, 196] on div "Back to Dashboard Change Sender ID Customers Technicians Select a contact Outbo…" at bounding box center [387, 222] width 440 height 405
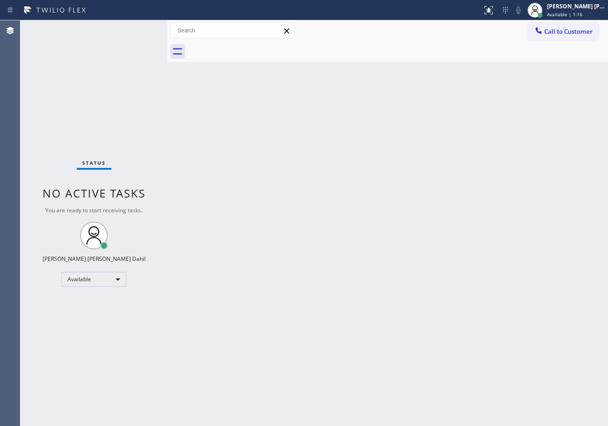
click at [444, 275] on div "Back to Dashboard Change Sender ID Customers Technicians Select a contact Outbo…" at bounding box center [387, 222] width 440 height 405
click at [447, 370] on div "Back to Dashboard Change Sender ID Customers Technicians Select a contact Outbo…" at bounding box center [387, 222] width 440 height 405
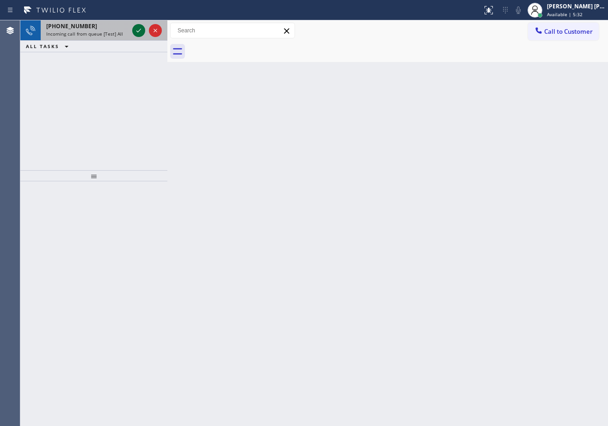
click at [137, 29] on icon at bounding box center [138, 30] width 11 height 11
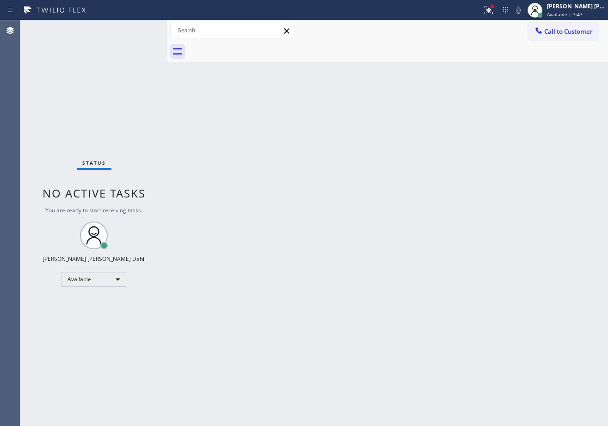
click at [344, 213] on div "Back to Dashboard Change Sender ID Customers Technicians Select a contact Outbo…" at bounding box center [387, 222] width 440 height 405
click at [499, 7] on div at bounding box center [488, 10] width 20 height 20
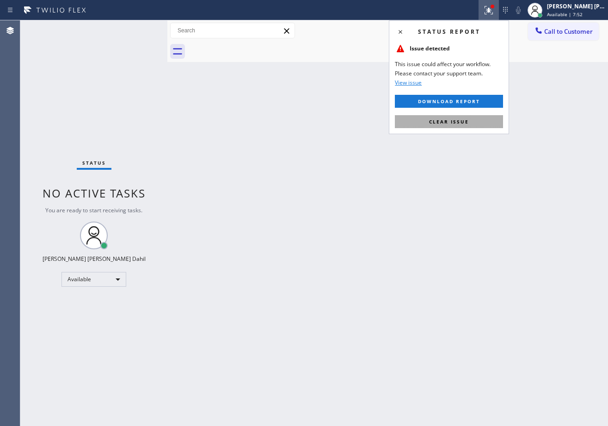
click at [459, 124] on span "Clear issue" at bounding box center [449, 121] width 40 height 6
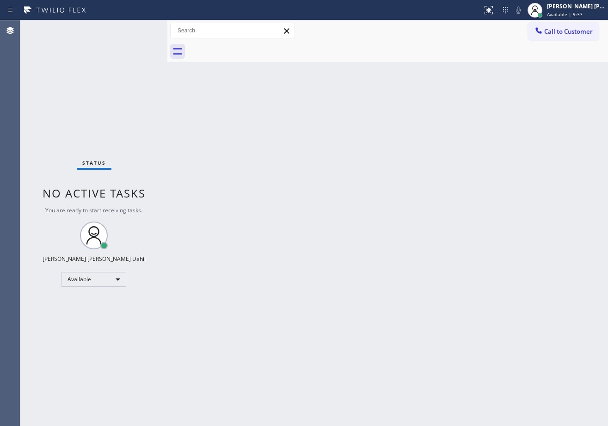
click at [284, 149] on div "Back to Dashboard Change Sender ID Customers Technicians Select a contact Outbo…" at bounding box center [387, 222] width 440 height 405
drag, startPoint x: 260, startPoint y: 148, endPoint x: 259, endPoint y: 153, distance: 5.6
click at [259, 153] on div "Back to Dashboard Change Sender ID Customers Technicians Select a contact Outbo…" at bounding box center [387, 222] width 440 height 405
click at [259, 154] on div "Back to Dashboard Change Sender ID Customers Technicians Select a contact Outbo…" at bounding box center [387, 222] width 440 height 405
click at [513, 340] on div "Back to Dashboard Change Sender ID Customers Technicians Select a contact Outbo…" at bounding box center [387, 222] width 440 height 405
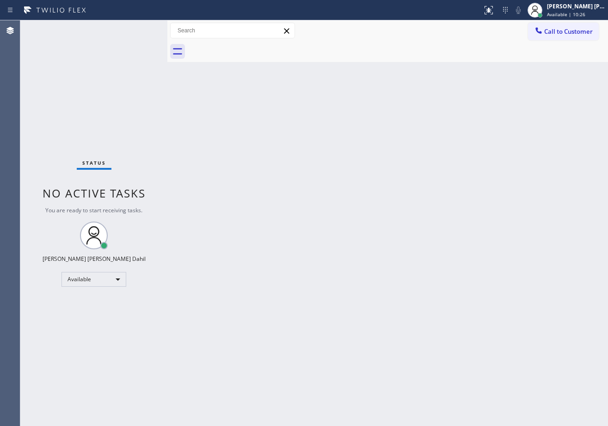
click at [173, 126] on div "Back to Dashboard Change Sender ID Customers Technicians Select a contact Outbo…" at bounding box center [387, 222] width 440 height 405
click at [420, 265] on div "Back to Dashboard Change Sender ID Customers Technicians Select a contact Outbo…" at bounding box center [387, 222] width 440 height 405
click at [341, 122] on div "Back to Dashboard Change Sender ID Customers Technicians Select a contact Outbo…" at bounding box center [387, 222] width 440 height 405
click at [321, 213] on div "Back to Dashboard Change Sender ID Customers Technicians Select a contact Outbo…" at bounding box center [387, 222] width 440 height 405
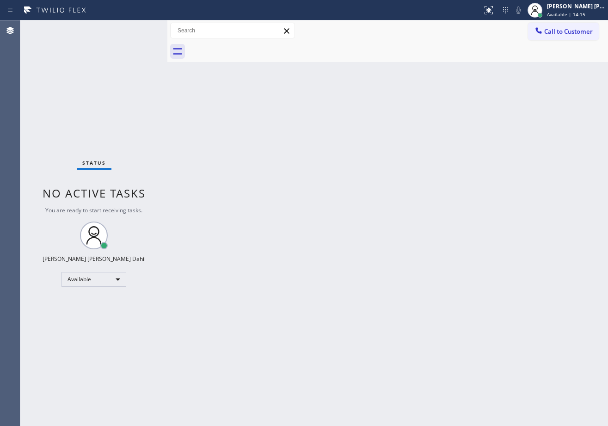
drag, startPoint x: 366, startPoint y: 116, endPoint x: 430, endPoint y: 173, distance: 85.4
click at [367, 117] on div "Back to Dashboard Change Sender ID Customers Technicians Select a contact Outbo…" at bounding box center [387, 222] width 440 height 405
click at [329, 199] on div "Back to Dashboard Change Sender ID Customers Technicians Select a contact Outbo…" at bounding box center [387, 222] width 440 height 405
click at [355, 57] on div at bounding box center [398, 51] width 420 height 21
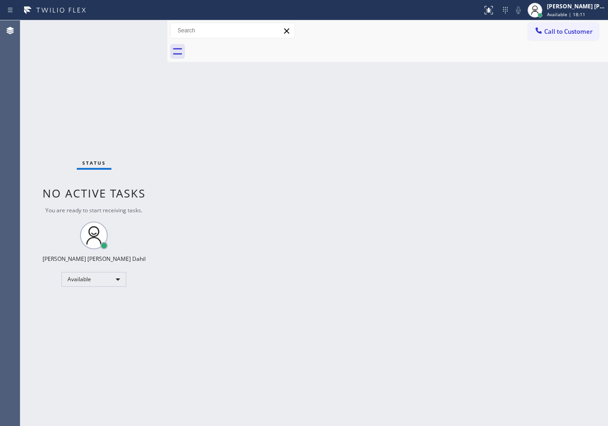
click at [275, 165] on div "Back to Dashboard Change Sender ID Customers Technicians Select a contact Outbo…" at bounding box center [387, 222] width 440 height 405
click at [323, 301] on div "Back to Dashboard Change Sender ID Customers Technicians Select a contact Outbo…" at bounding box center [387, 222] width 440 height 405
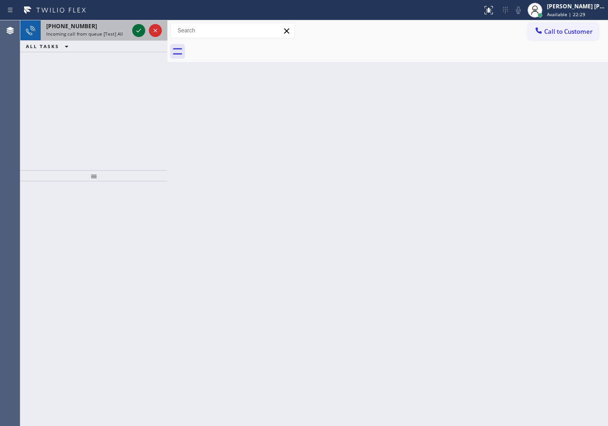
click at [137, 29] on icon at bounding box center [138, 30] width 11 height 11
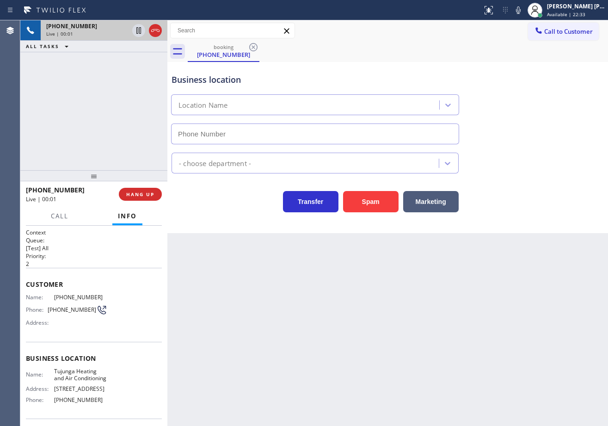
type input "[PHONE_NUMBER]"
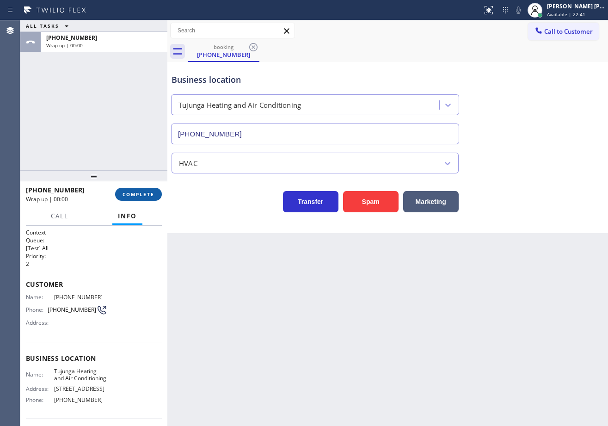
click at [139, 194] on span "COMPLETE" at bounding box center [138, 194] width 32 height 6
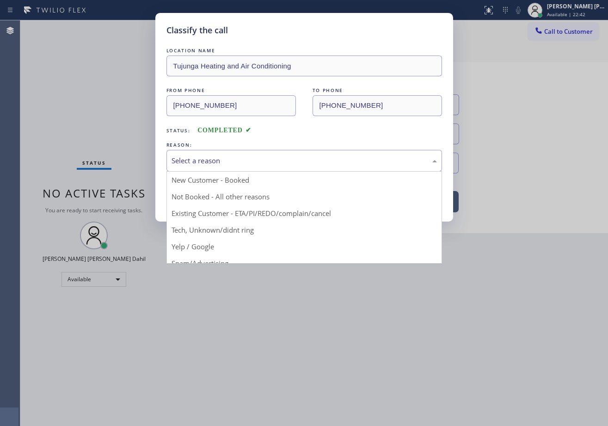
click at [209, 156] on div "Select a reason" at bounding box center [303, 160] width 265 height 11
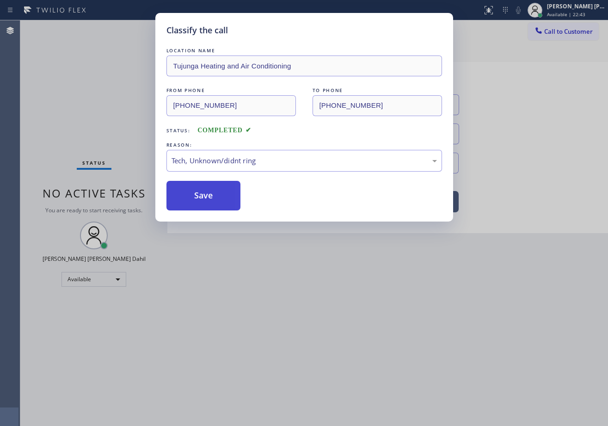
click at [221, 199] on button "Save" at bounding box center [203, 196] width 74 height 30
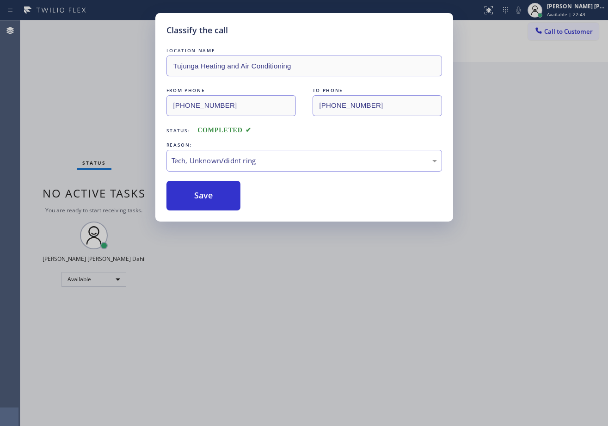
click at [255, 280] on div "Classify the call LOCATION NAME Tujunga Heating and Air Conditioning FROM PHONE…" at bounding box center [304, 213] width 608 height 426
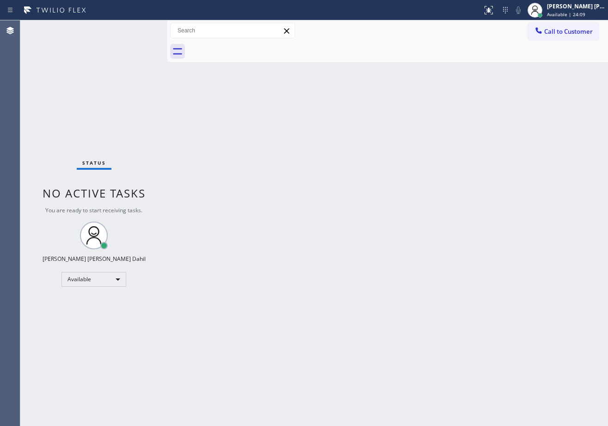
click at [307, 280] on div "Back to Dashboard Change Sender ID Customers Technicians Select a contact Outbo…" at bounding box center [387, 222] width 440 height 405
click at [356, 251] on div "Back to Dashboard Change Sender ID Customers Technicians Select a contact Outbo…" at bounding box center [387, 222] width 440 height 405
drag, startPoint x: 356, startPoint y: 251, endPoint x: 351, endPoint y: 239, distance: 13.7
click at [361, 243] on div "Back to Dashboard Change Sender ID Customers Technicians Select a contact Outbo…" at bounding box center [387, 222] width 440 height 405
drag, startPoint x: 315, startPoint y: 225, endPoint x: 368, endPoint y: 341, distance: 127.0
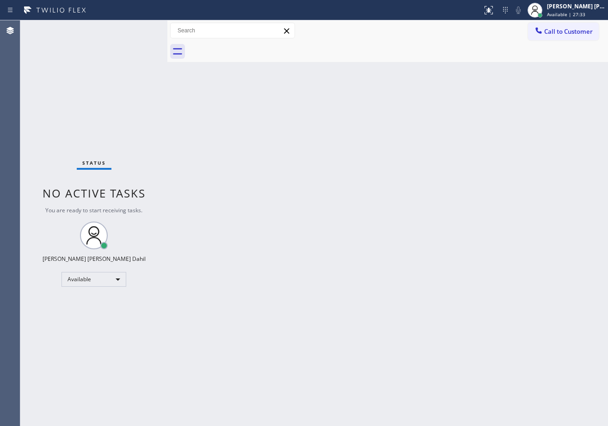
click at [323, 234] on div "Back to Dashboard Change Sender ID Customers Technicians Select a contact Outbo…" at bounding box center [387, 222] width 440 height 405
click at [116, 40] on div "Status No active tasks You are ready to start receiving tasks. [PERSON_NAME] [P…" at bounding box center [93, 222] width 147 height 405
click at [117, 42] on div "Status No active tasks You are ready to start receiving tasks. [PERSON_NAME] [P…" at bounding box center [93, 222] width 147 height 405
drag, startPoint x: 168, startPoint y: 103, endPoint x: 172, endPoint y: 105, distance: 5.2
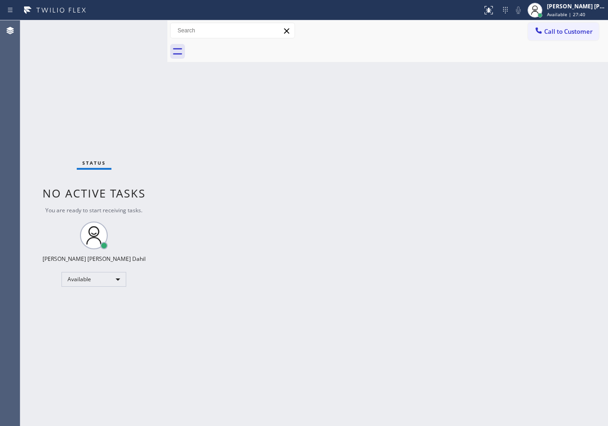
click at [167, 103] on div at bounding box center [167, 222] width 0 height 405
click at [173, 107] on div "Back to Dashboard Change Sender ID Customers Technicians Select a contact Outbo…" at bounding box center [387, 222] width 439 height 405
click at [332, 200] on div "Back to Dashboard Change Sender ID Customers Technicians Select a contact Outbo…" at bounding box center [387, 222] width 439 height 405
click at [256, 154] on div "Back to Dashboard Change Sender ID Customers Technicians Select a contact Outbo…" at bounding box center [387, 222] width 439 height 405
click at [262, 147] on div "Back to Dashboard Change Sender ID Customers Technicians Select a contact Outbo…" at bounding box center [387, 222] width 439 height 405
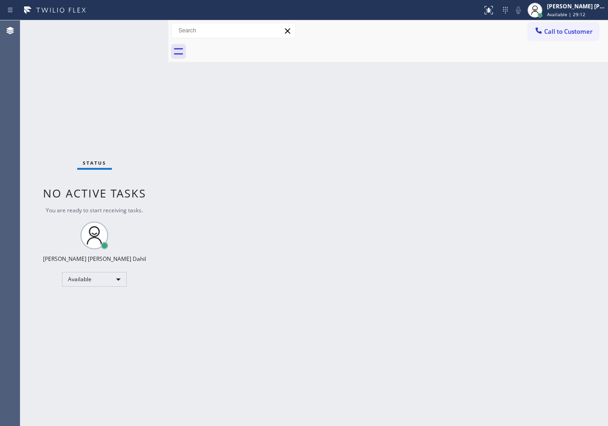
click at [262, 147] on div "Back to Dashboard Change Sender ID Customers Technicians Select a contact Outbo…" at bounding box center [387, 222] width 439 height 405
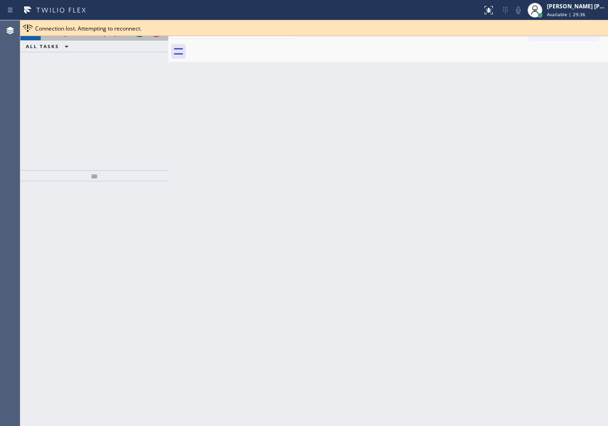
click at [137, 29] on icon at bounding box center [139, 30] width 11 height 11
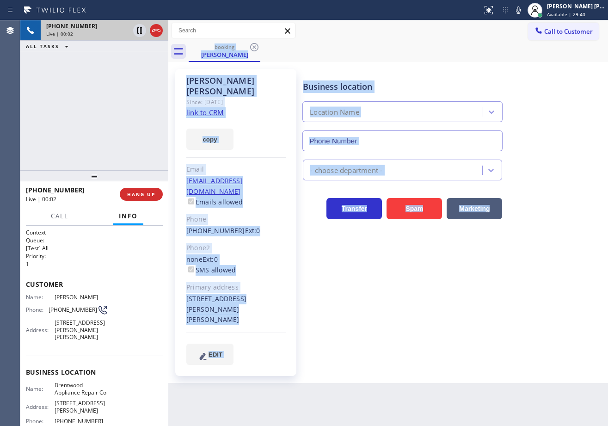
type input "[PHONE_NUMBER]"
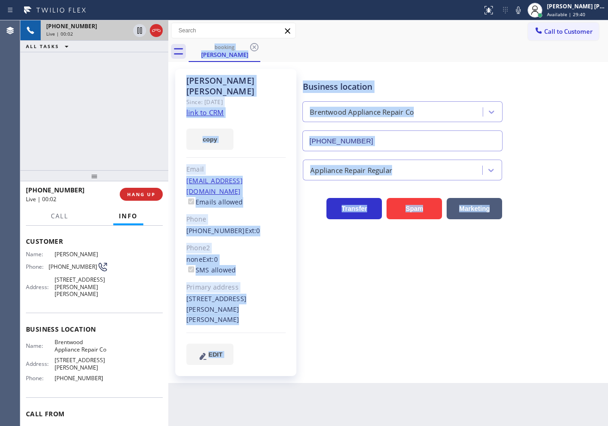
scroll to position [94, 0]
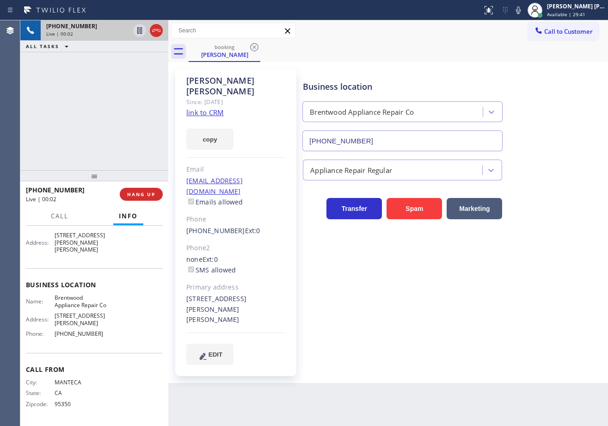
drag, startPoint x: 126, startPoint y: 108, endPoint x: 178, endPoint y: 115, distance: 53.1
click at [126, 109] on div "[PHONE_NUMBER] Live | 00:02 ALL TASKS ALL TASKS ACTIVE TASKS TASKS IN WRAP UP" at bounding box center [94, 95] width 148 height 150
click at [210, 108] on link "link to CRM" at bounding box center [204, 112] width 37 height 9
click at [140, 90] on div "[PHONE_NUMBER] Live | 00:40 ALL TASKS ALL TASKS ACTIVE TASKS TASKS IN WRAP UP" at bounding box center [94, 95] width 148 height 150
click at [523, 13] on icon at bounding box center [517, 10] width 11 height 11
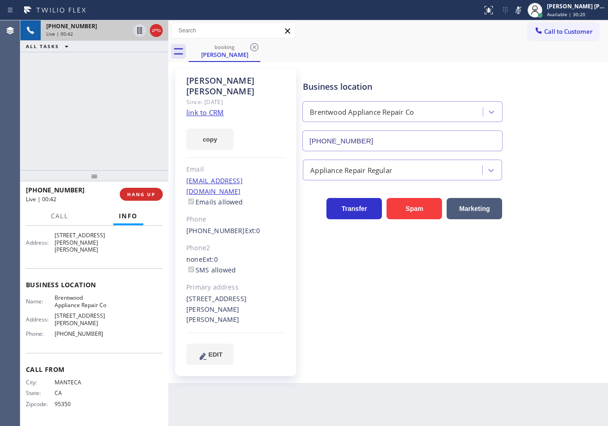
click at [517, 47] on div "booking [PERSON_NAME]" at bounding box center [398, 51] width 419 height 21
click at [137, 34] on icon at bounding box center [139, 30] width 11 height 11
drag, startPoint x: 370, startPoint y: 55, endPoint x: 313, endPoint y: 37, distance: 59.0
click at [370, 55] on div "booking [PERSON_NAME]" at bounding box center [398, 51] width 419 height 21
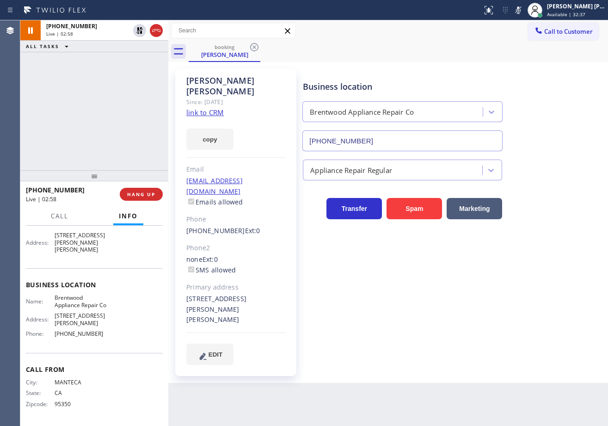
drag, startPoint x: 135, startPoint y: 33, endPoint x: 223, endPoint y: 33, distance: 87.3
click at [135, 33] on icon at bounding box center [139, 30] width 11 height 11
click at [520, 8] on icon at bounding box center [518, 9] width 5 height 7
click at [509, 46] on div "booking [PERSON_NAME]" at bounding box center [398, 51] width 419 height 21
click at [382, 50] on div "booking [PERSON_NAME]" at bounding box center [398, 51] width 419 height 21
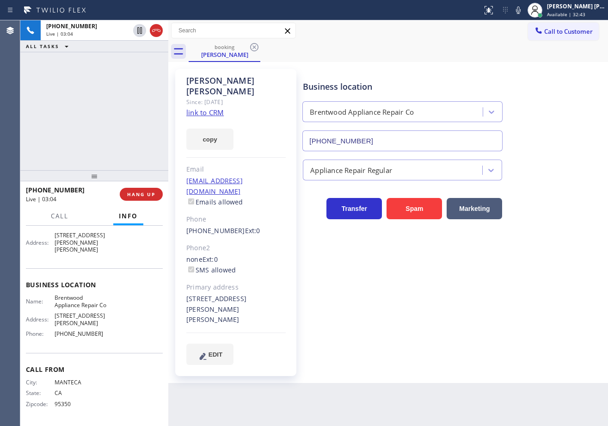
click at [370, 43] on div "booking [PERSON_NAME]" at bounding box center [398, 51] width 419 height 21
click at [121, 94] on div "[PHONE_NUMBER] Live | 03:39 ALL TASKS ALL TASKS ACTIVE TASKS TASKS IN WRAP UP" at bounding box center [94, 95] width 148 height 150
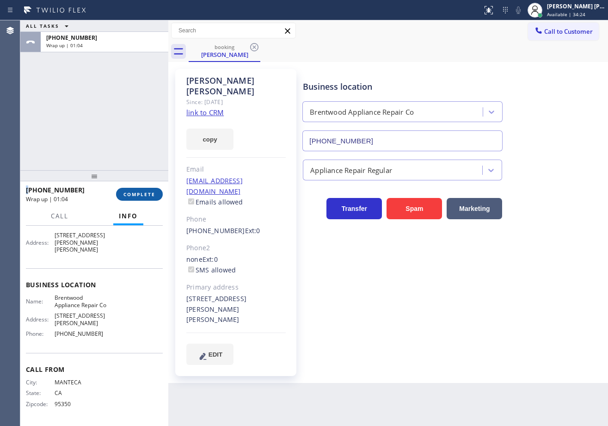
click at [145, 197] on span "COMPLETE" at bounding box center [139, 194] width 32 height 6
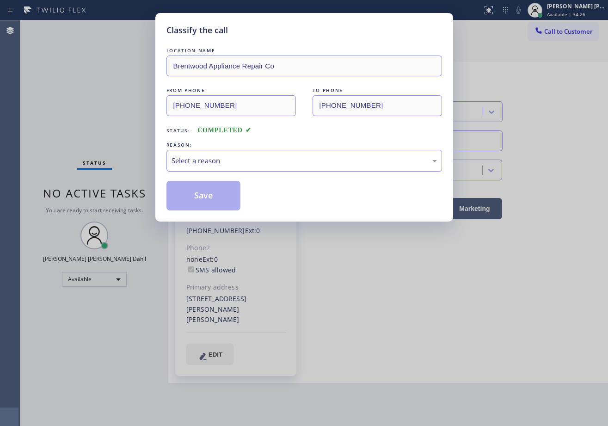
drag, startPoint x: 202, startPoint y: 164, endPoint x: 208, endPoint y: 166, distance: 6.6
click at [202, 163] on div "Select a reason" at bounding box center [303, 160] width 265 height 11
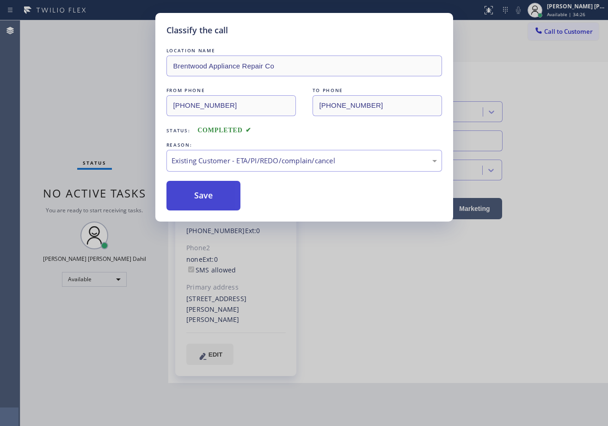
click at [202, 195] on button "Save" at bounding box center [203, 196] width 74 height 30
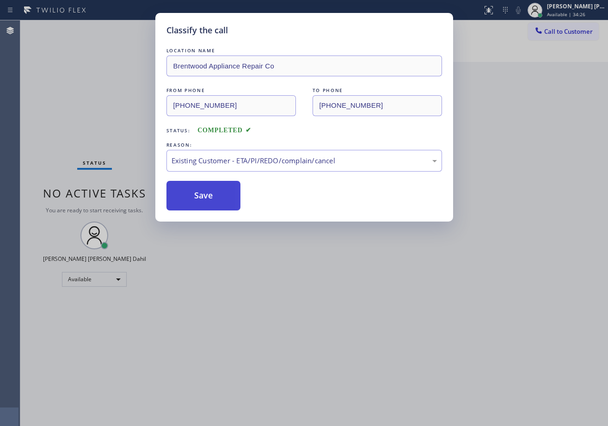
click at [202, 195] on button "Save" at bounding box center [203, 196] width 74 height 30
drag, startPoint x: 303, startPoint y: 245, endPoint x: 314, endPoint y: 248, distance: 11.8
click at [314, 248] on div "Classify the call LOCATION NAME Brentwood Appliance Repair Co FROM PHONE [PHONE…" at bounding box center [304, 213] width 608 height 426
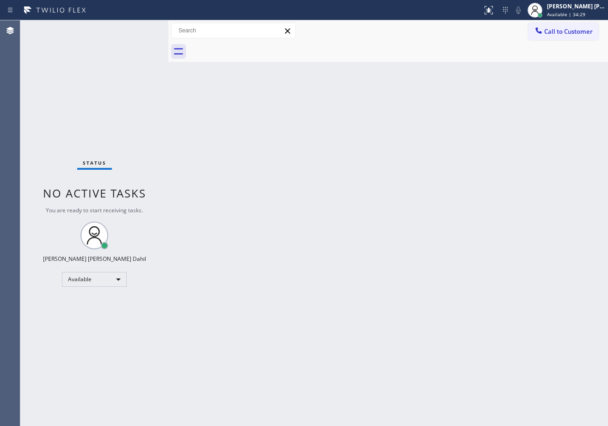
click at [238, 121] on div "Back to Dashboard Change Sender ID Customers Technicians Select a contact Outbo…" at bounding box center [387, 222] width 439 height 405
click at [505, 314] on div "Back to Dashboard Change Sender ID Customers Technicians Select a contact Outbo…" at bounding box center [387, 222] width 439 height 405
click at [143, 41] on div "Status No active tasks You are ready to start receiving tasks. [PERSON_NAME] [P…" at bounding box center [94, 222] width 148 height 405
click at [137, 29] on div "Status No active tasks You are ready to start receiving tasks. [PERSON_NAME] [P…" at bounding box center [94, 222] width 148 height 405
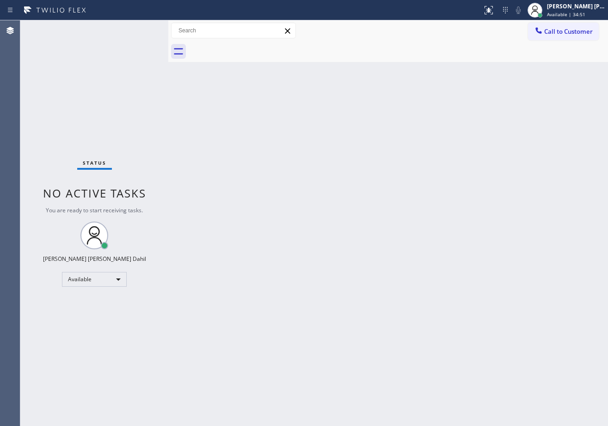
click at [137, 29] on div "Status No active tasks You are ready to start receiving tasks. [PERSON_NAME] [P…" at bounding box center [94, 222] width 148 height 405
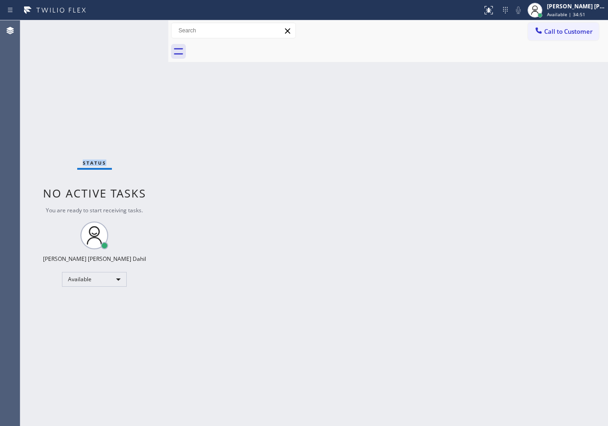
click at [137, 29] on div "Status No active tasks You are ready to start receiving tasks. [PERSON_NAME] [P…" at bounding box center [94, 222] width 148 height 405
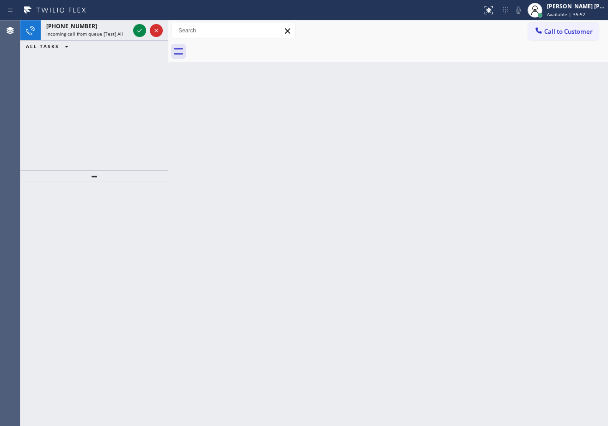
click at [124, 30] on div "[PHONE_NUMBER]" at bounding box center [87, 26] width 83 height 8
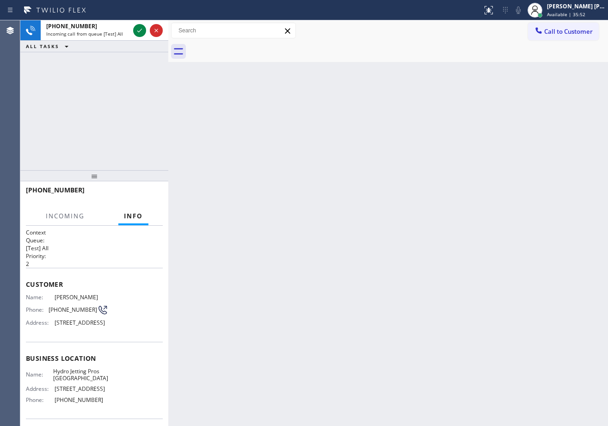
click at [124, 30] on div "[PHONE_NUMBER]" at bounding box center [87, 26] width 83 height 8
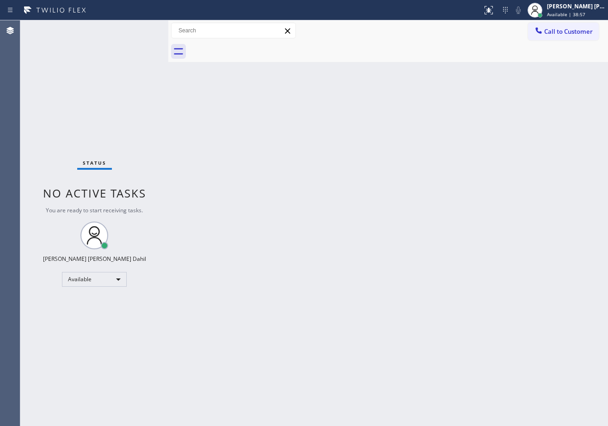
click at [137, 29] on div "Status No active tasks You are ready to start receiving tasks. [PERSON_NAME] [P…" at bounding box center [94, 222] width 148 height 405
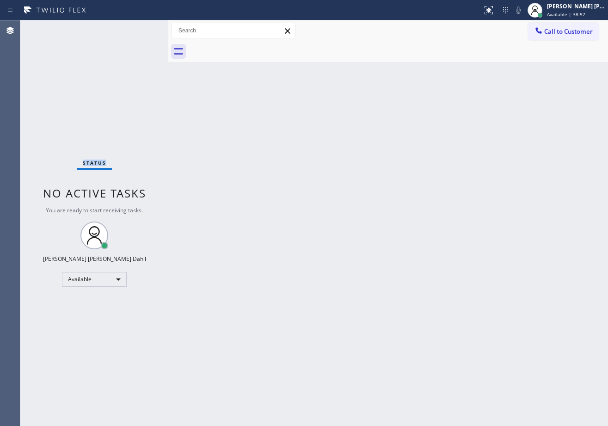
click at [137, 29] on div "Status No active tasks You are ready to start receiving tasks. [PERSON_NAME] [P…" at bounding box center [94, 222] width 148 height 405
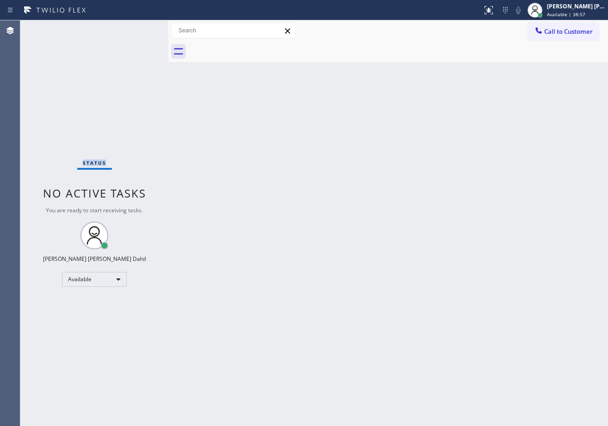
click at [137, 29] on div "Status No active tasks You are ready to start receiving tasks. [PERSON_NAME] [P…" at bounding box center [94, 222] width 148 height 405
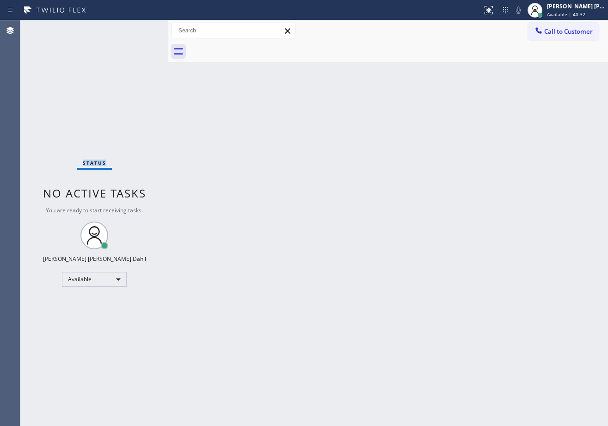
click at [137, 29] on div "Status No active tasks You are ready to start receiving tasks. [PERSON_NAME] [P…" at bounding box center [94, 222] width 148 height 405
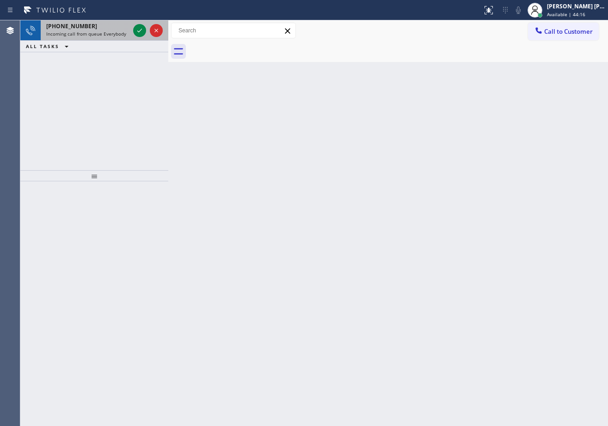
click at [101, 30] on div "[PHONE_NUMBER] Incoming call from queue Everybody" at bounding box center [86, 30] width 91 height 20
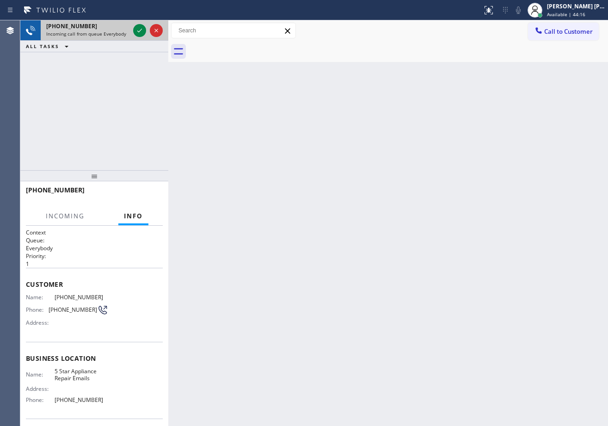
click at [101, 30] on div "[PHONE_NUMBER] Incoming call from queue Everybody" at bounding box center [86, 30] width 91 height 20
click at [137, 29] on icon at bounding box center [139, 30] width 11 height 11
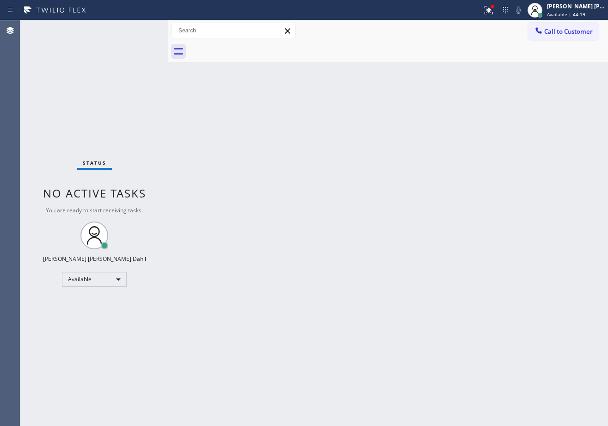
click at [137, 29] on div "Status No active tasks You are ready to start receiving tasks. [PERSON_NAME] [P…" at bounding box center [94, 222] width 148 height 405
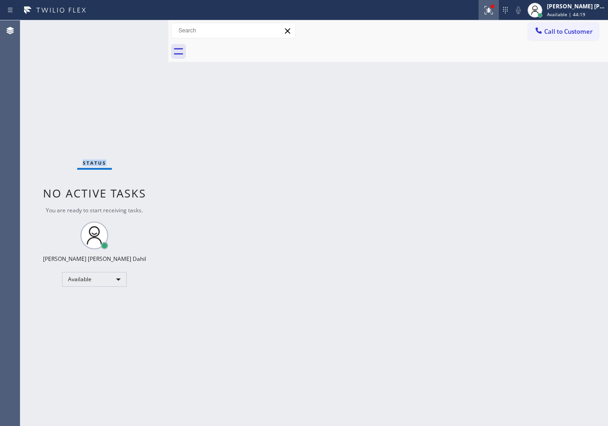
click at [494, 12] on icon at bounding box center [488, 10] width 11 height 11
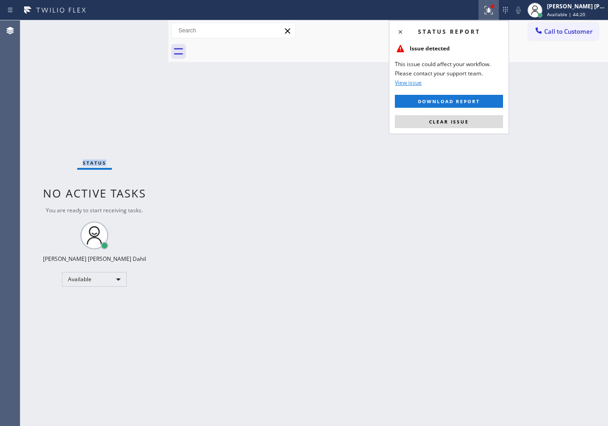
click at [469, 117] on button "Clear issue" at bounding box center [449, 121] width 108 height 13
click at [469, 117] on div "Back to Dashboard Change Sender ID Customers Technicians Select a contact Outbo…" at bounding box center [387, 222] width 439 height 405
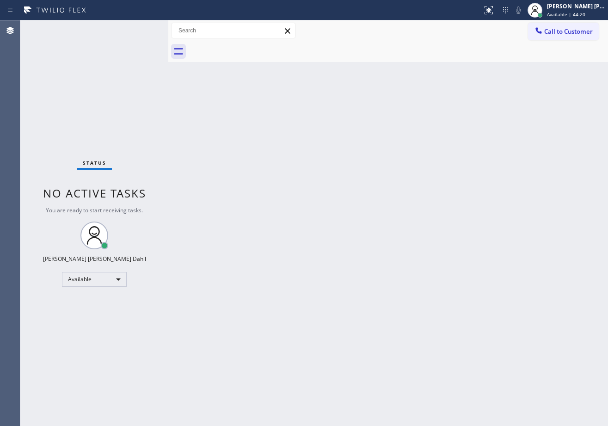
click at [468, 117] on div "Back to Dashboard Change Sender ID Customers Technicians Select a contact Outbo…" at bounding box center [387, 222] width 439 height 405
click at [137, 29] on div "Status No active tasks You are ready to start receiving tasks. [PERSON_NAME] [P…" at bounding box center [94, 222] width 148 height 405
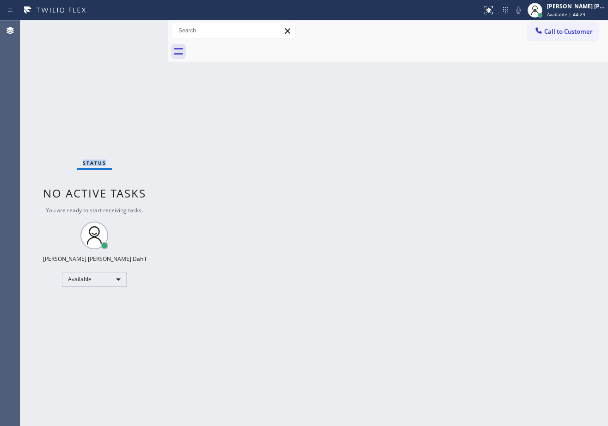
click at [137, 29] on div "Status No active tasks You are ready to start receiving tasks. [PERSON_NAME] [P…" at bounding box center [94, 222] width 148 height 405
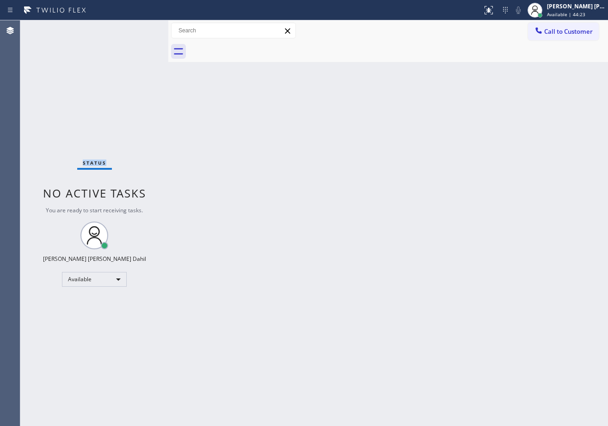
click at [137, 29] on div "Status No active tasks You are ready to start receiving tasks. [PERSON_NAME] [P…" at bounding box center [94, 222] width 148 height 405
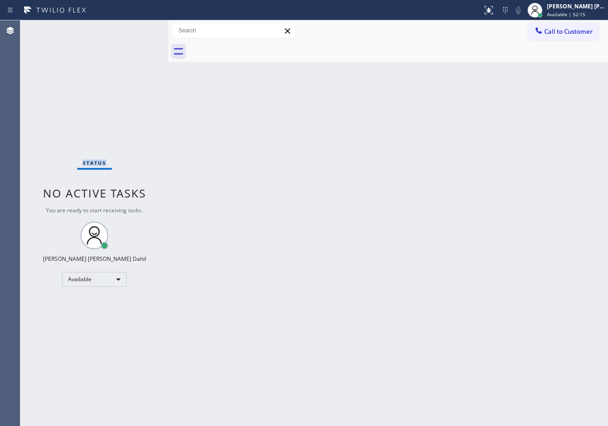
click at [137, 29] on div "Status No active tasks You are ready to start receiving tasks. [PERSON_NAME] [P…" at bounding box center [94, 222] width 148 height 405
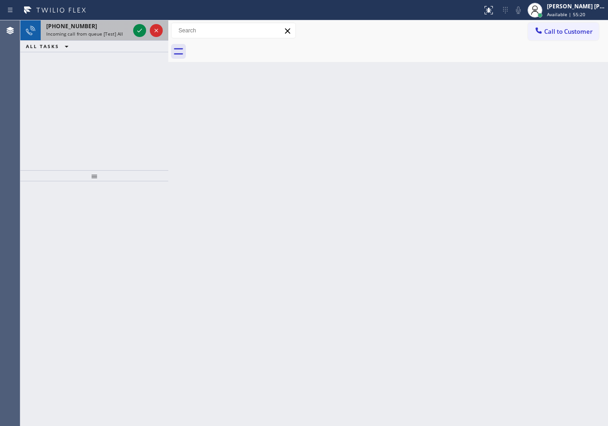
click at [122, 37] on div "Incoming call from queue [Test] All" at bounding box center [87, 33] width 83 height 6
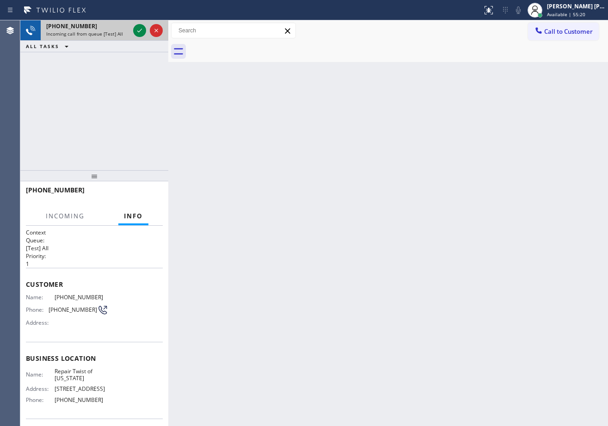
click at [122, 37] on div "Incoming call from queue [Test] All" at bounding box center [87, 33] width 83 height 6
click at [137, 29] on icon at bounding box center [139, 30] width 11 height 11
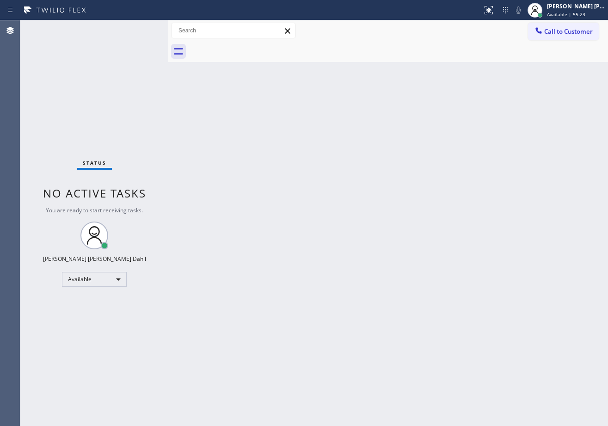
click at [137, 29] on div "Status No active tasks You are ready to start receiving tasks. [PERSON_NAME] [P…" at bounding box center [94, 222] width 148 height 405
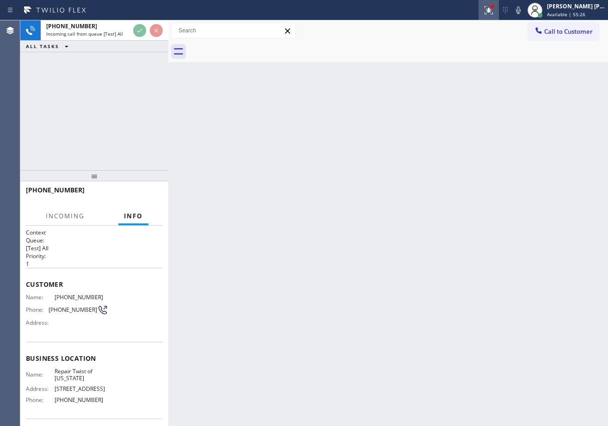
click at [494, 13] on icon at bounding box center [488, 10] width 11 height 11
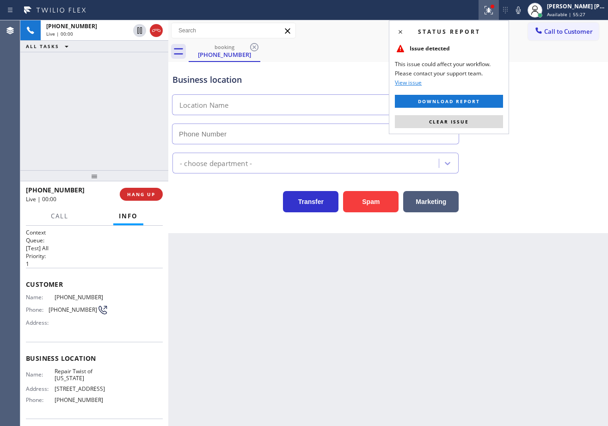
type input "[PHONE_NUMBER]"
click at [479, 126] on button "Clear issue" at bounding box center [449, 121] width 108 height 13
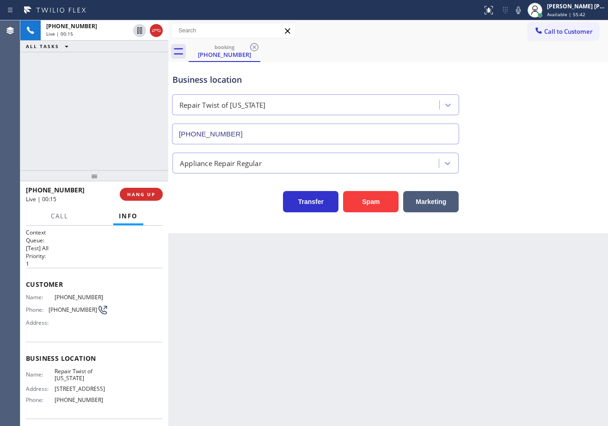
click at [209, 313] on div "Back to Dashboard Change Sender ID Customers Technicians Select a contact Outbo…" at bounding box center [387, 222] width 439 height 405
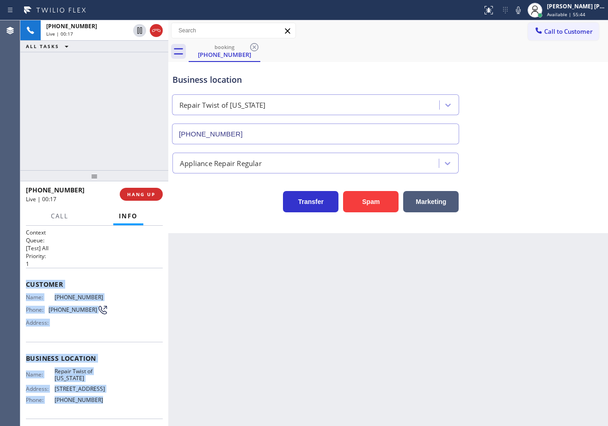
scroll to position [80, 0]
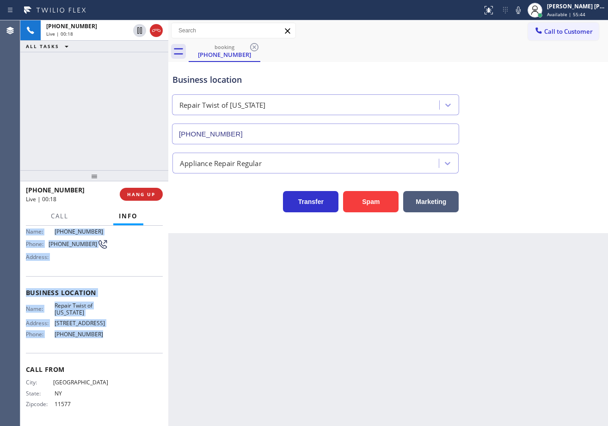
drag, startPoint x: 24, startPoint y: 281, endPoint x: 130, endPoint y: 335, distance: 119.6
click at [130, 335] on div "Context Queue: [Test] All Priority: 1 Customer Name: [PHONE_NUMBER] Phone: [PHO…" at bounding box center [94, 325] width 148 height 200
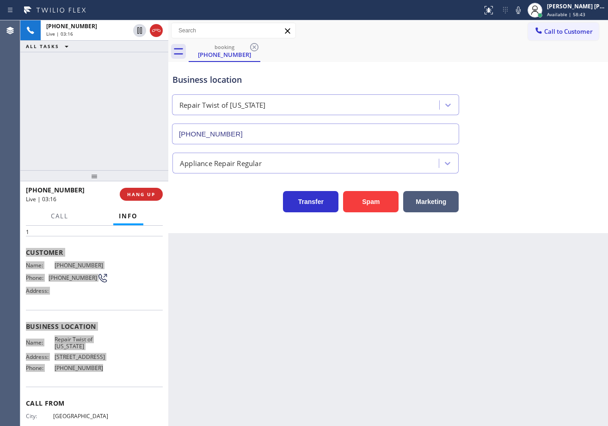
scroll to position [0, 0]
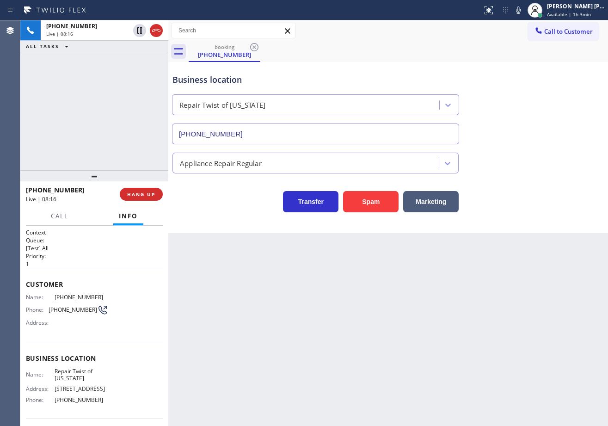
drag, startPoint x: 280, startPoint y: 76, endPoint x: 282, endPoint y: 81, distance: 5.6
click at [280, 76] on div "Business location" at bounding box center [315, 79] width 286 height 12
click at [133, 110] on div "[PHONE_NUMBER] Live | 09:17 ALL TASKS ALL TASKS ACTIVE TASKS TASKS IN WRAP UP" at bounding box center [94, 95] width 148 height 150
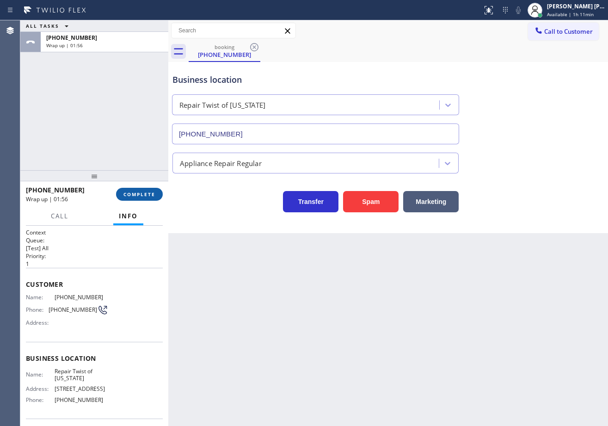
click at [146, 191] on span "COMPLETE" at bounding box center [139, 194] width 32 height 6
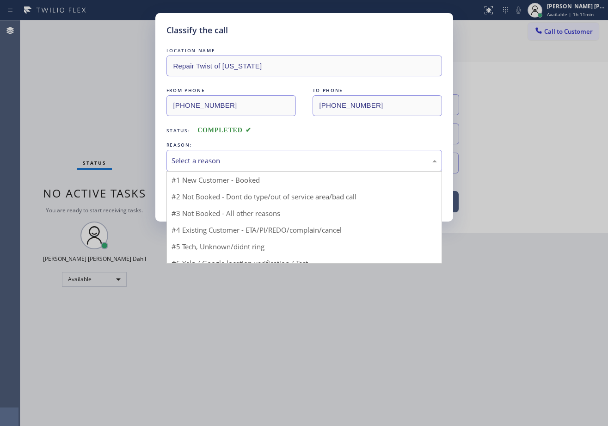
click at [205, 156] on div "Select a reason" at bounding box center [303, 160] width 265 height 11
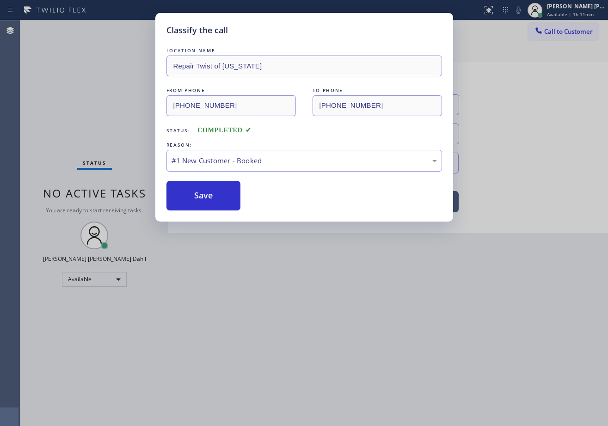
drag, startPoint x: 201, startPoint y: 198, endPoint x: 111, endPoint y: 0, distance: 217.4
click at [201, 199] on button "Save" at bounding box center [203, 196] width 74 height 30
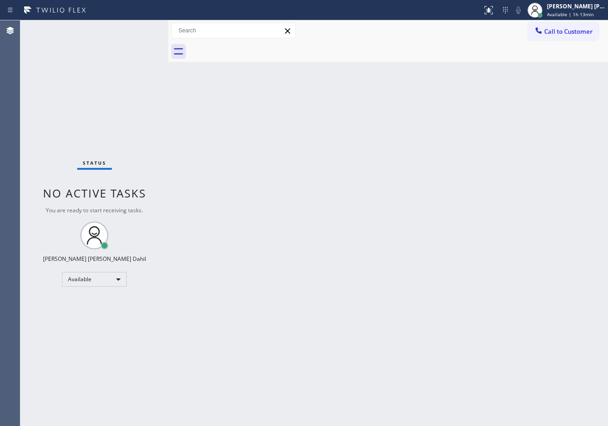
click at [440, 148] on div "Back to Dashboard Change Sender ID Customers Technicians Select a contact Outbo…" at bounding box center [387, 222] width 439 height 405
click at [387, 190] on div "Back to Dashboard Change Sender ID Customers Technicians Select a contact Outbo…" at bounding box center [387, 222] width 439 height 405
drag, startPoint x: 414, startPoint y: 306, endPoint x: 268, endPoint y: 94, distance: 257.5
click at [395, 290] on div "Back to Dashboard Change Sender ID Customers Technicians Select a contact Outbo…" at bounding box center [387, 222] width 439 height 405
click at [398, 175] on div "Back to Dashboard Change Sender ID Customers Technicians Select a contact Outbo…" at bounding box center [387, 222] width 439 height 405
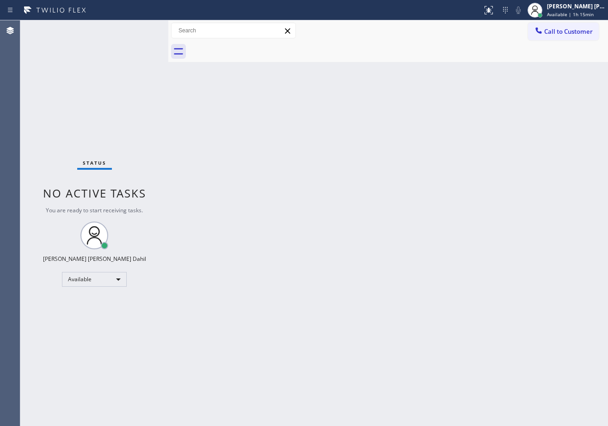
click at [219, 206] on div "Back to Dashboard Change Sender ID Customers Technicians Select a contact Outbo…" at bounding box center [387, 222] width 439 height 405
click at [396, 281] on div "Back to Dashboard Change Sender ID Customers Technicians Select a contact Outbo…" at bounding box center [387, 222] width 439 height 405
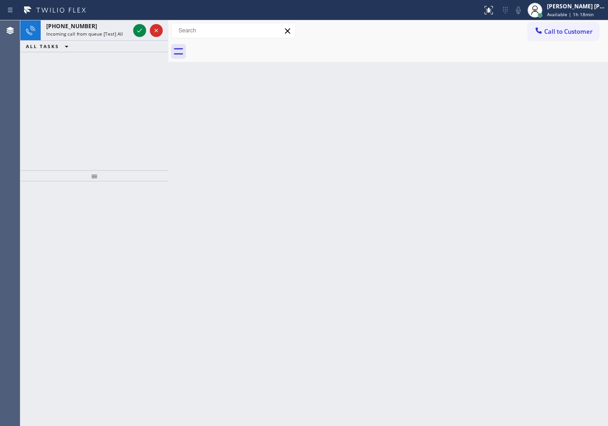
click at [93, 69] on div "[PHONE_NUMBER] Incoming call from queue [Test] All ALL TASKS ALL TASKS ACTIVE T…" at bounding box center [94, 95] width 148 height 150
click at [105, 28] on div "[PHONE_NUMBER]" at bounding box center [87, 26] width 83 height 8
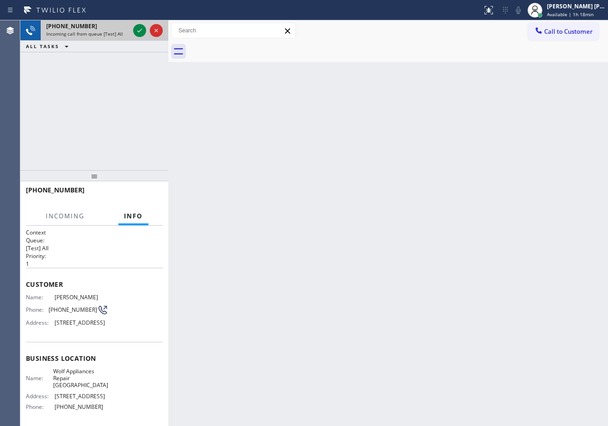
click at [105, 28] on div "[PHONE_NUMBER]" at bounding box center [87, 26] width 83 height 8
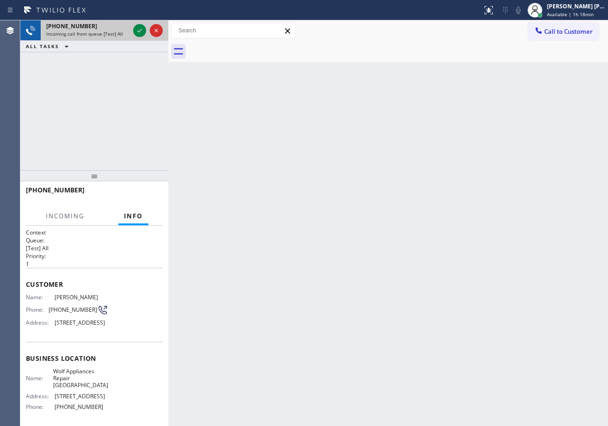
click at [91, 27] on div "[PHONE_NUMBER]" at bounding box center [87, 26] width 83 height 8
click at [91, 25] on div "[PHONE_NUMBER]" at bounding box center [87, 26] width 83 height 8
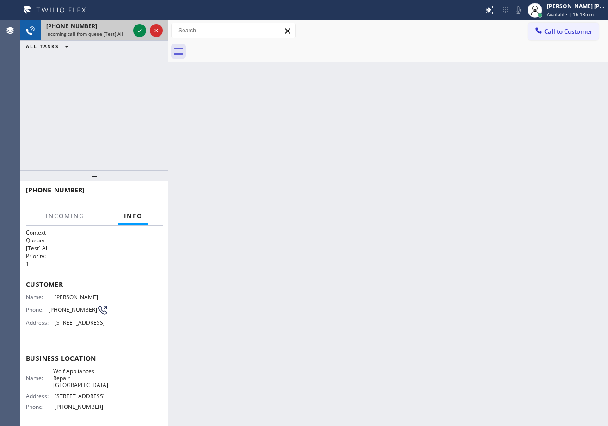
click at [98, 30] on div "[PHONE_NUMBER] Incoming call from queue [Test] All" at bounding box center [86, 30] width 91 height 20
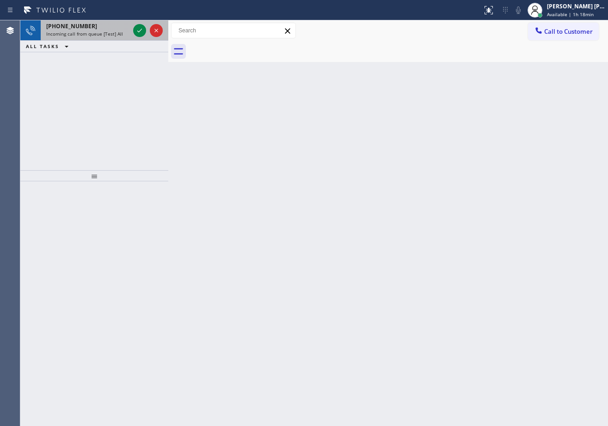
click at [99, 37] on span "Incoming call from queue [Test] All" at bounding box center [84, 33] width 77 height 6
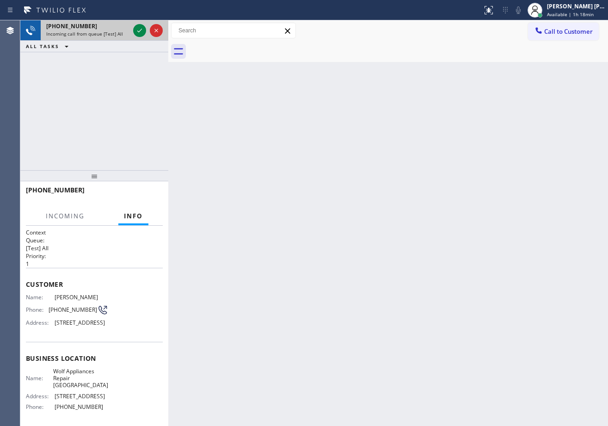
click at [114, 30] on div "[PHONE_NUMBER] Incoming call from queue [Test] All" at bounding box center [86, 30] width 91 height 20
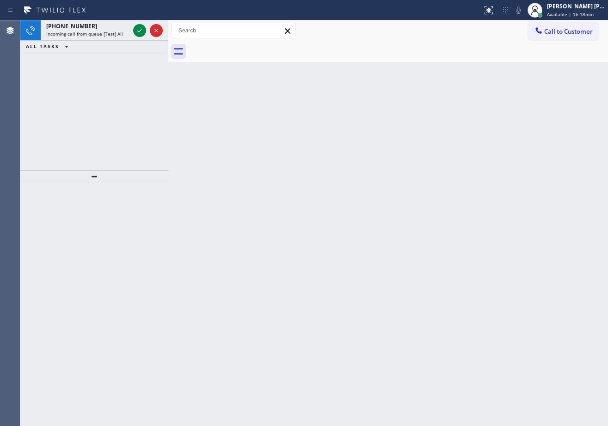
click at [114, 30] on div "[PHONE_NUMBER] Incoming call from queue [Test] All" at bounding box center [86, 30] width 91 height 20
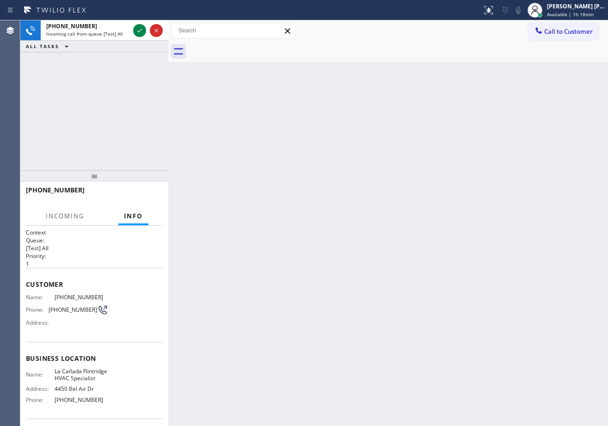
click at [114, 30] on div "[PHONE_NUMBER] Incoming call from queue [Test] All" at bounding box center [86, 30] width 91 height 20
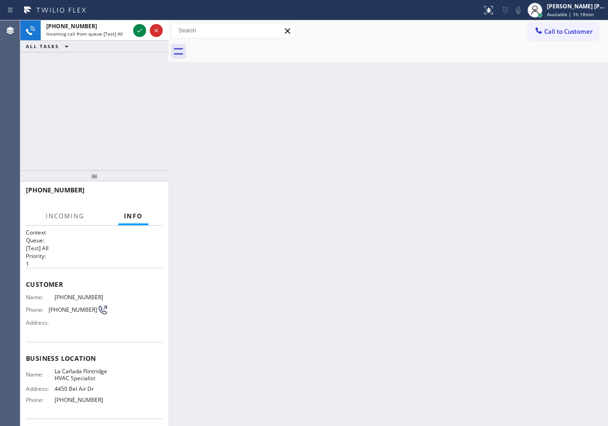
click at [114, 30] on div "[PHONE_NUMBER] Incoming call from queue [Test] All" at bounding box center [86, 30] width 91 height 20
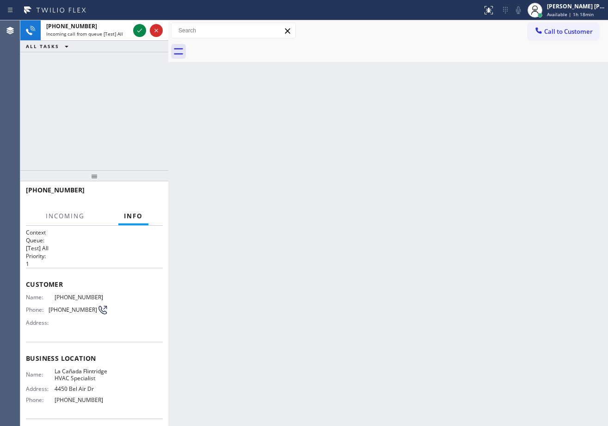
click at [114, 30] on div "[PHONE_NUMBER] Incoming call from queue [Test] All" at bounding box center [86, 30] width 91 height 20
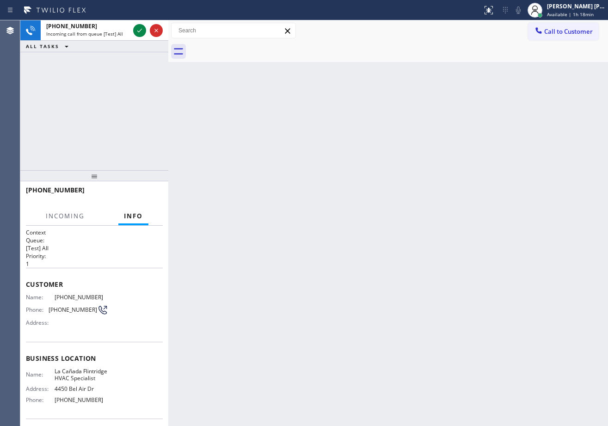
click at [114, 30] on div "[PHONE_NUMBER] Incoming call from queue [Test] All" at bounding box center [86, 30] width 91 height 20
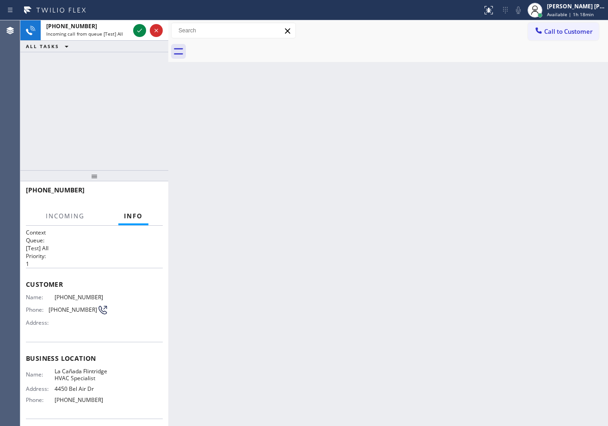
click at [114, 30] on div "[PHONE_NUMBER] Incoming call from queue [Test] All" at bounding box center [86, 30] width 91 height 20
click at [119, 30] on span "Incoming call from queue [Test] All" at bounding box center [84, 33] width 77 height 6
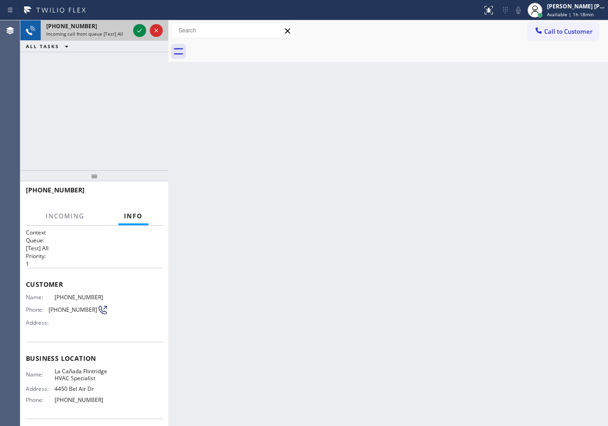
click at [119, 30] on span "Incoming call from queue [Test] All" at bounding box center [84, 33] width 77 height 6
click at [121, 33] on span "Incoming call from queue [Test] All" at bounding box center [84, 33] width 77 height 6
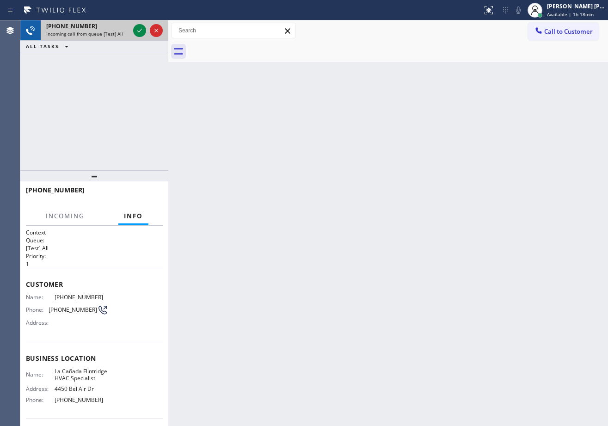
click at [121, 33] on span "Incoming call from queue [Test] All" at bounding box center [84, 33] width 77 height 6
click at [121, 33] on div "Incoming call from queue [Test] All" at bounding box center [87, 33] width 83 height 6
click at [124, 33] on div "Incoming call from queue [Test] All" at bounding box center [87, 33] width 83 height 6
click at [126, 34] on div "Incoming call from queue [Test] All" at bounding box center [87, 33] width 83 height 6
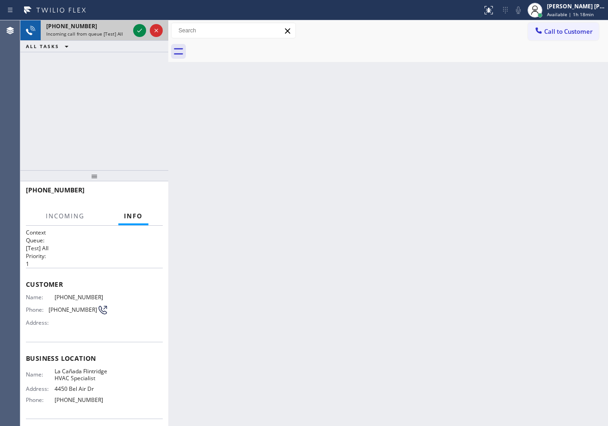
click at [126, 34] on div "Incoming call from queue [Test] All" at bounding box center [87, 33] width 83 height 6
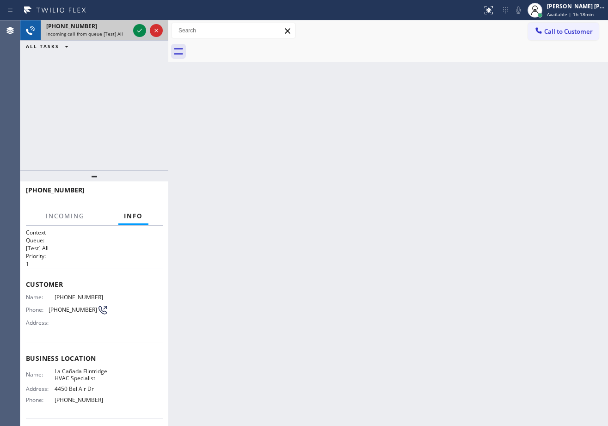
click at [126, 34] on div "Incoming call from queue [Test] All" at bounding box center [87, 33] width 83 height 6
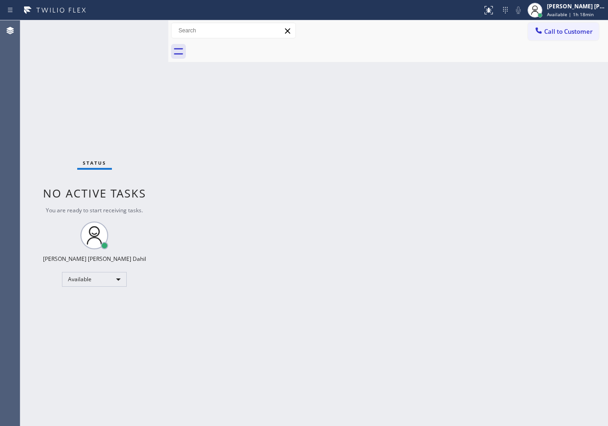
click at [127, 74] on div "Status No active tasks You are ready to start receiving tasks. [PERSON_NAME] [P…" at bounding box center [94, 222] width 148 height 405
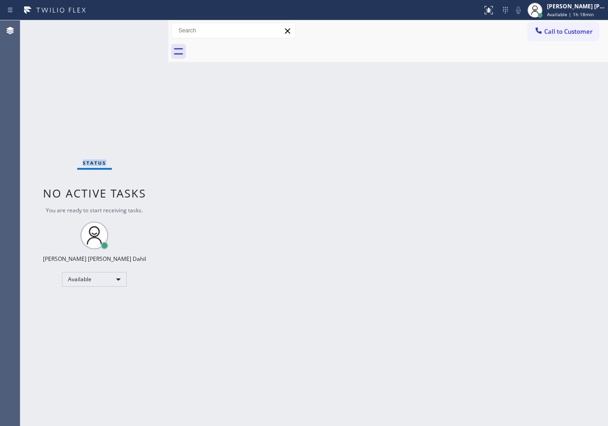
click at [127, 74] on div "Status No active tasks You are ready to start receiving tasks. [PERSON_NAME] [P…" at bounding box center [94, 222] width 148 height 405
click at [116, 44] on div "Status No active tasks You are ready to start receiving tasks. [PERSON_NAME] [P…" at bounding box center [94, 222] width 148 height 405
click at [414, 258] on div "Back to Dashboard Change Sender ID Customers Technicians Select a contact Outbo…" at bounding box center [387, 222] width 439 height 405
click at [204, 178] on div "Back to Dashboard Change Sender ID Customers Technicians Select a contact Outbo…" at bounding box center [387, 222] width 439 height 405
click at [426, 172] on div "Back to Dashboard Change Sender ID Customers Technicians Select a contact Outbo…" at bounding box center [387, 222] width 439 height 405
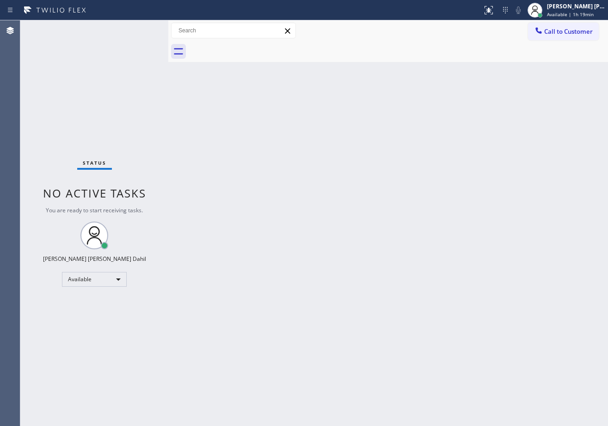
drag, startPoint x: 426, startPoint y: 171, endPoint x: 430, endPoint y: 174, distance: 5.0
click at [426, 172] on div "Back to Dashboard Change Sender ID Customers Technicians Select a contact Outbo…" at bounding box center [387, 222] width 439 height 405
click at [355, 49] on div at bounding box center [398, 51] width 419 height 21
click at [584, 18] on div "[PERSON_NAME] [PERSON_NAME] Dahil Available | 1h 20min" at bounding box center [565, 10] width 83 height 20
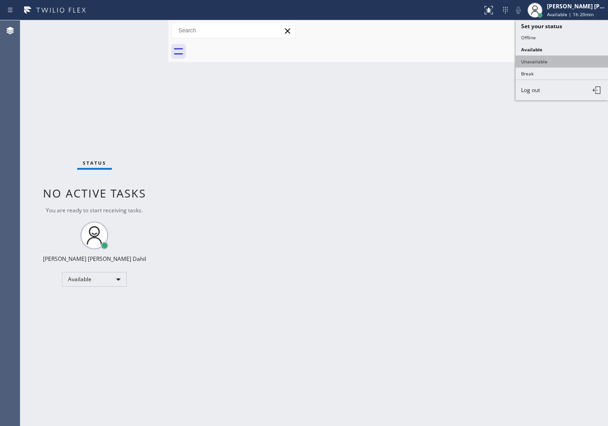
click at [555, 57] on button "Unavailable" at bounding box center [561, 61] width 92 height 12
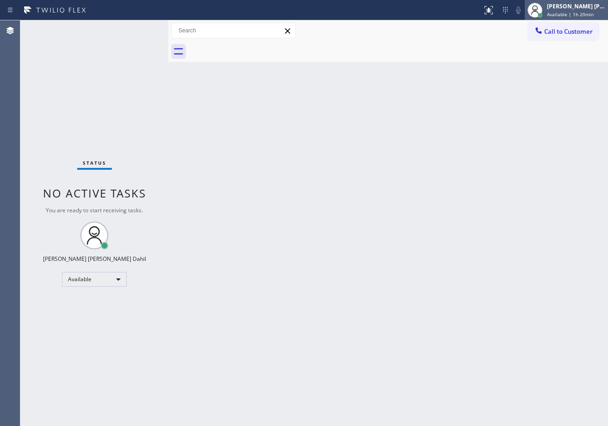
click at [545, 1] on div at bounding box center [534, 10] width 20 height 20
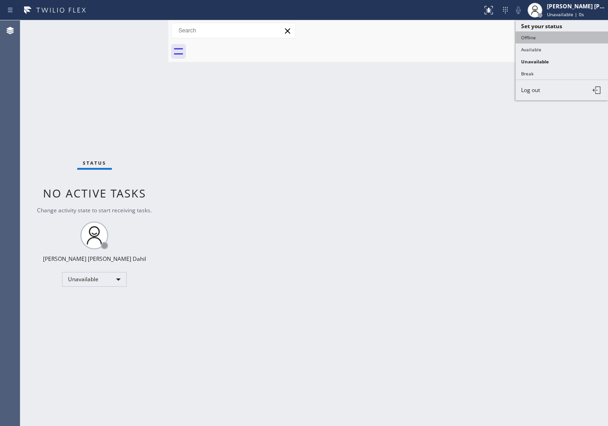
click at [542, 38] on button "Offline" at bounding box center [561, 37] width 92 height 12
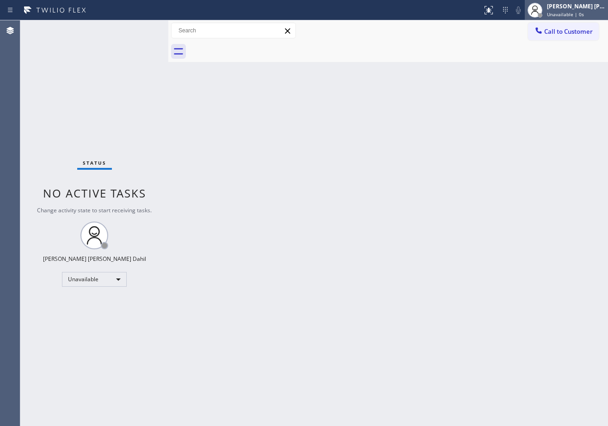
click at [557, 14] on span "Unavailable | 0s" at bounding box center [565, 14] width 37 height 6
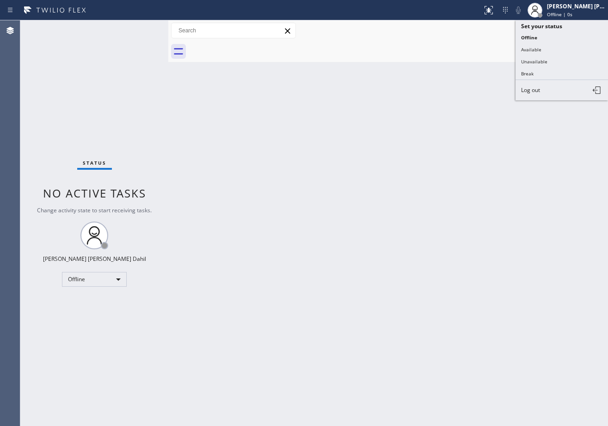
drag, startPoint x: 548, startPoint y: 90, endPoint x: 523, endPoint y: 144, distance: 60.2
click at [547, 90] on button "Log out" at bounding box center [561, 90] width 92 height 20
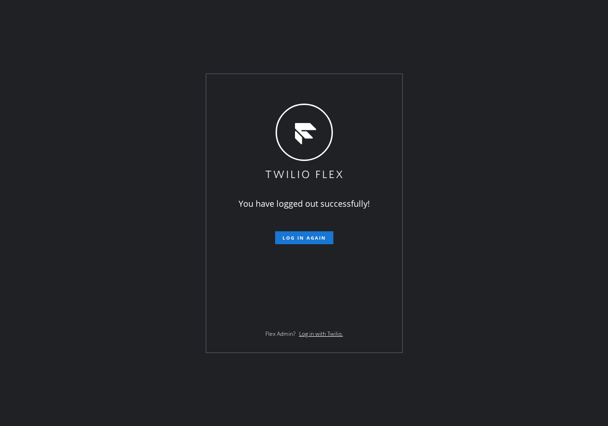
click at [73, 252] on div "You have logged out successfully! Log in again Flex Admin? Log in with Twilio." at bounding box center [304, 213] width 608 height 426
